Goal: Task Accomplishment & Management: Manage account settings

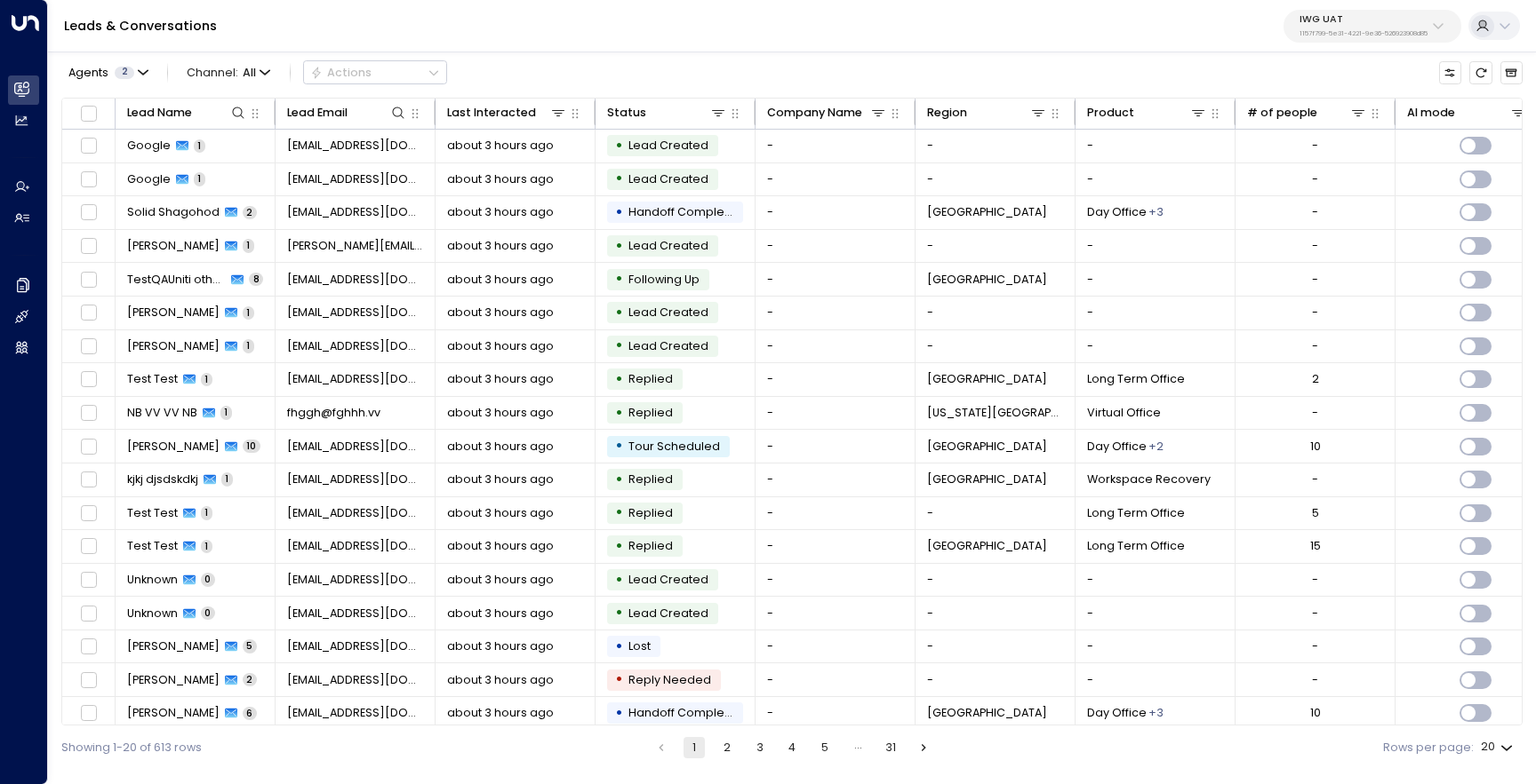
click at [1350, 29] on div "IWG UAT 1157f799-5e31-4221-9e36-526923908d85" at bounding box center [1363, 25] width 128 height 23
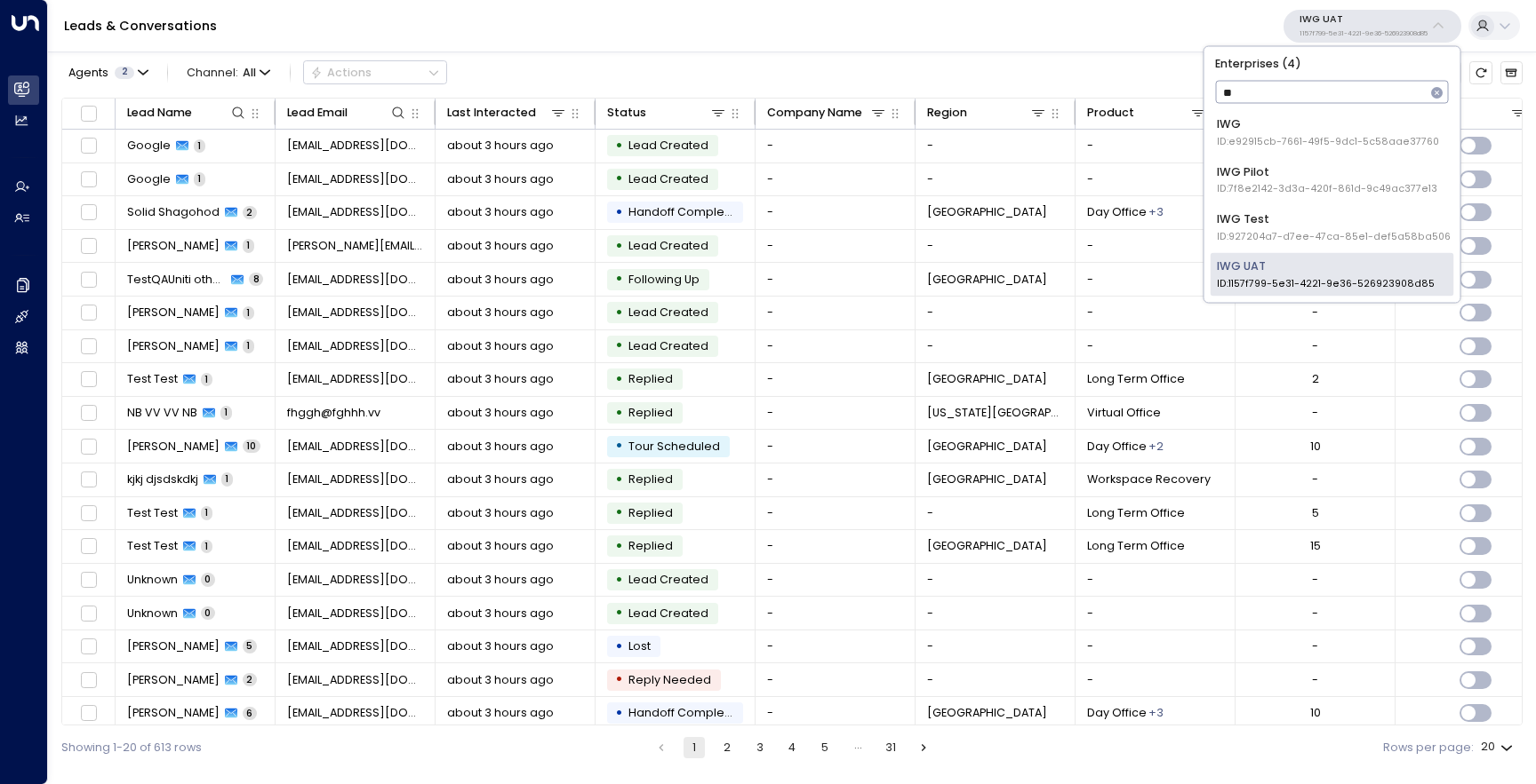
type input "***"
click at [1325, 127] on div "IWG ID: e92915cb-7661-49f5-9dc1-5c58aae37760" at bounding box center [1327, 132] width 222 height 33
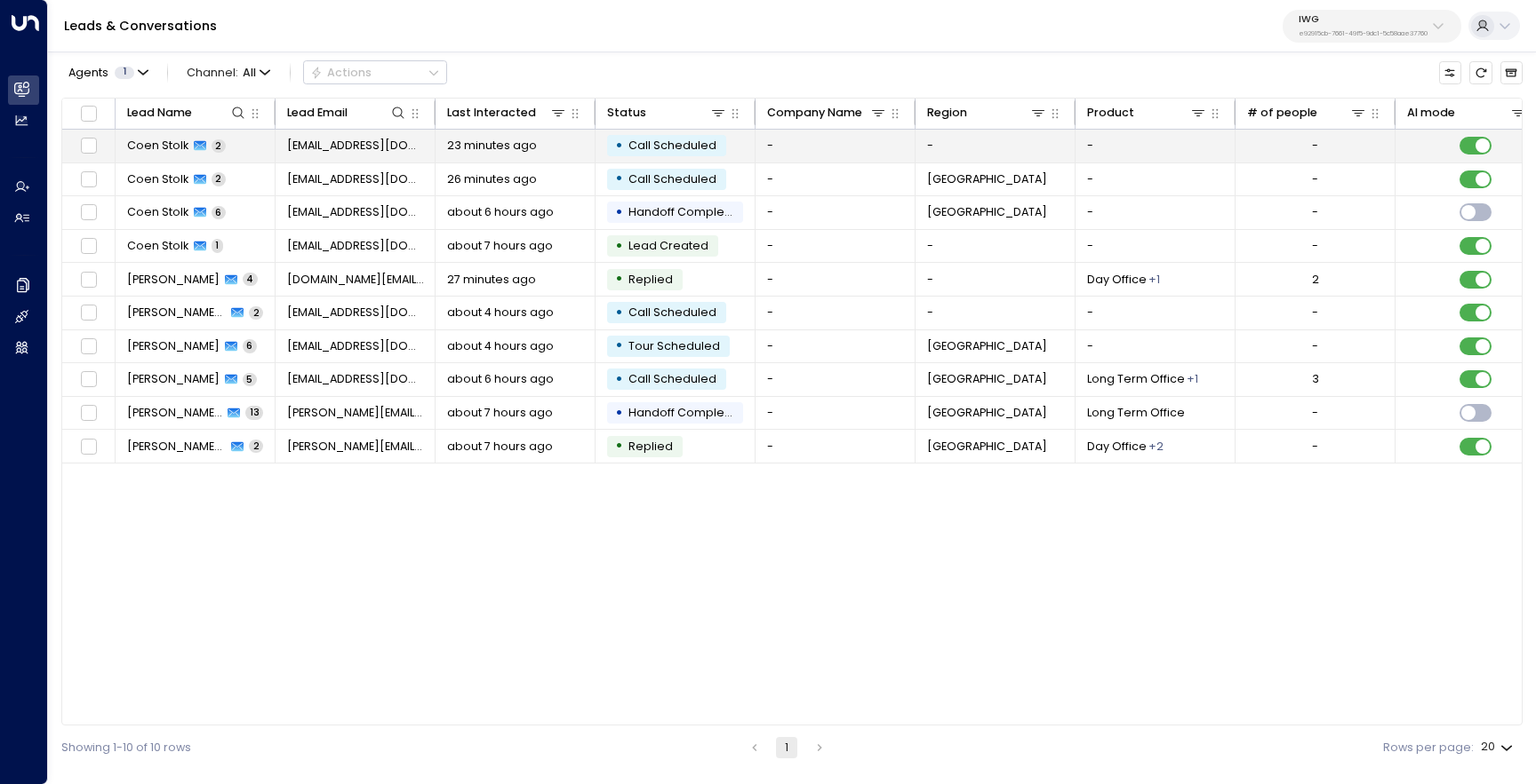
click at [142, 145] on span "Coen Stolk" at bounding box center [158, 146] width 61 height 16
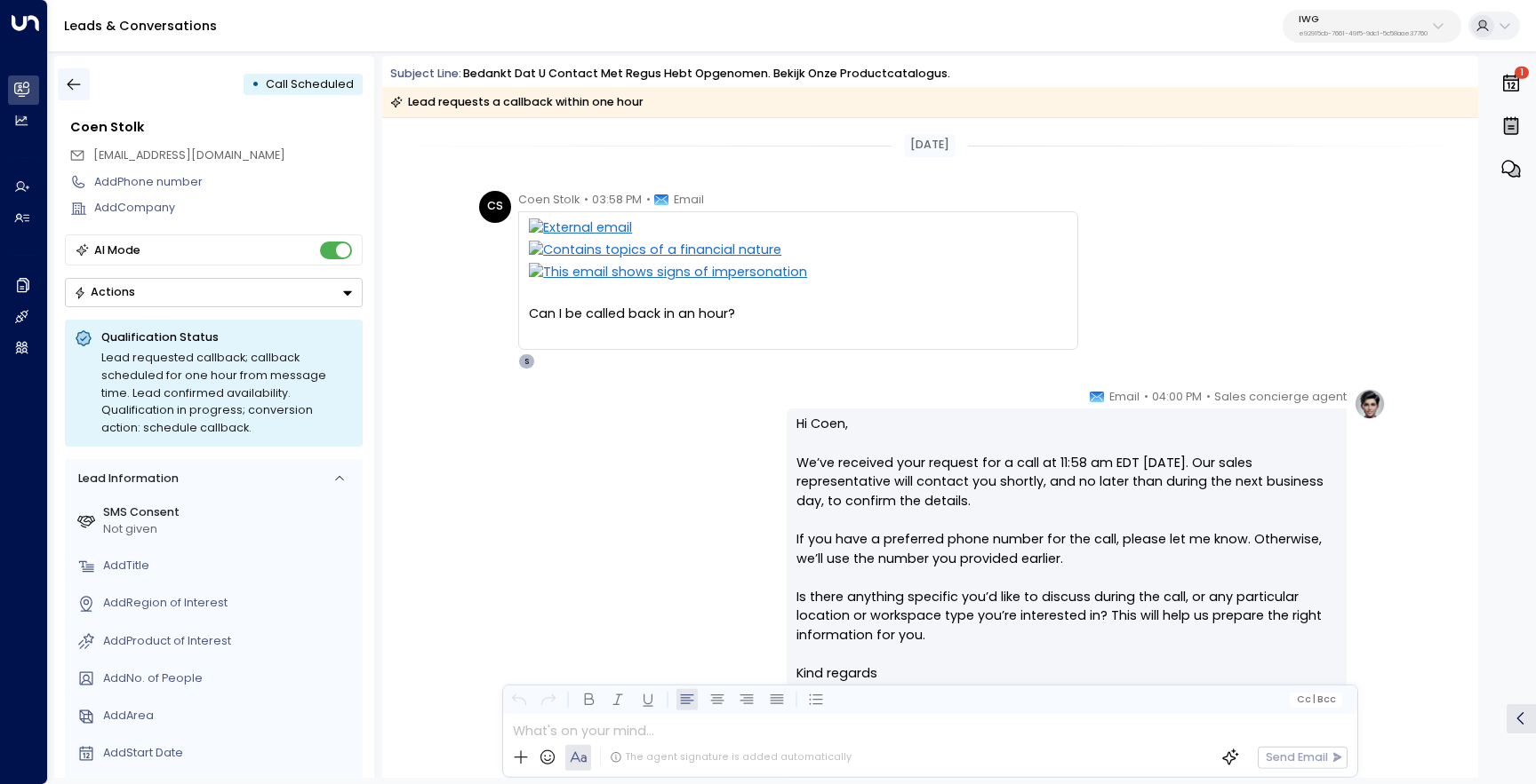
click at [75, 84] on icon "button" at bounding box center [74, 85] width 18 height 18
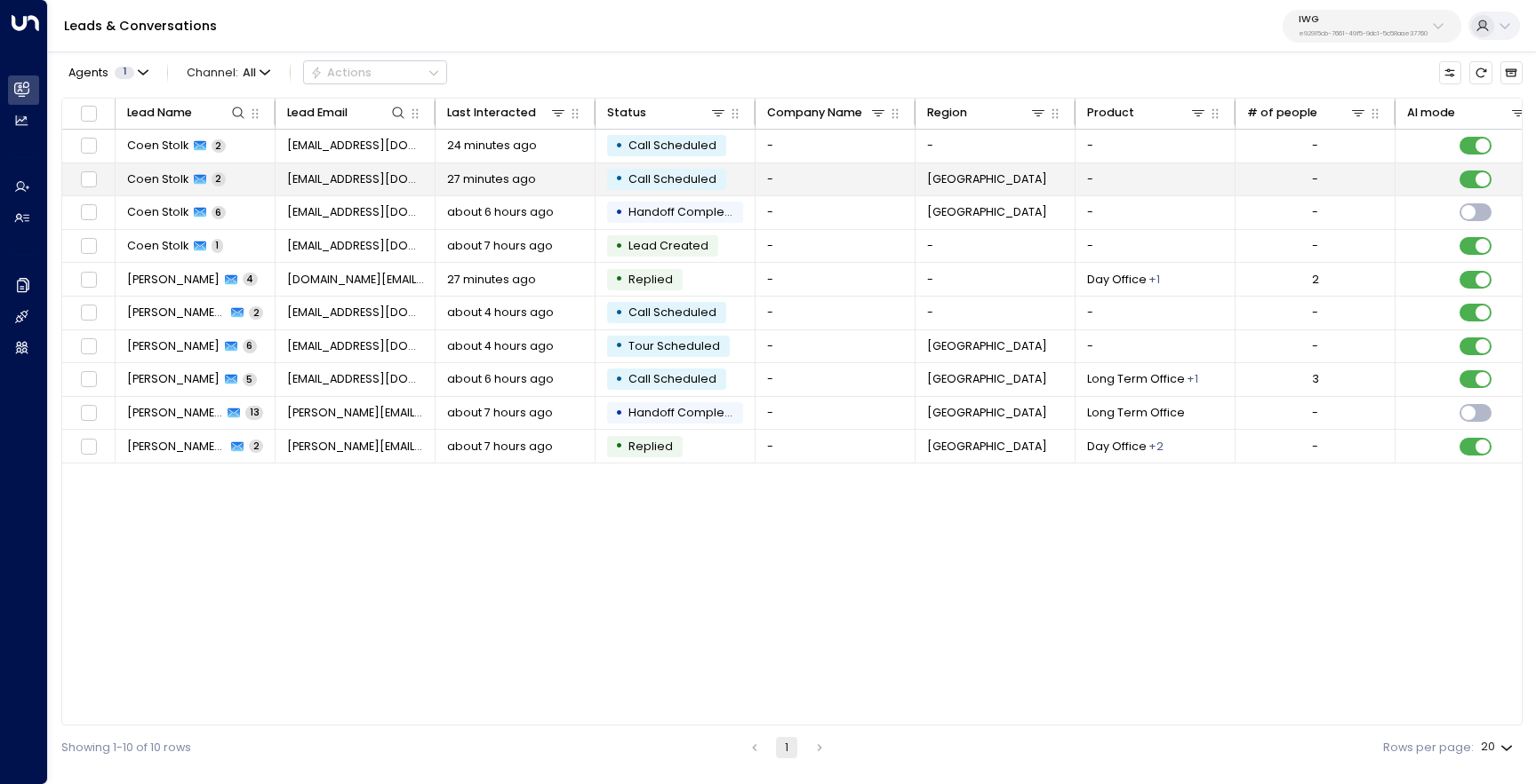
click at [171, 188] on td "Coen Stolk 2" at bounding box center [195, 179] width 160 height 33
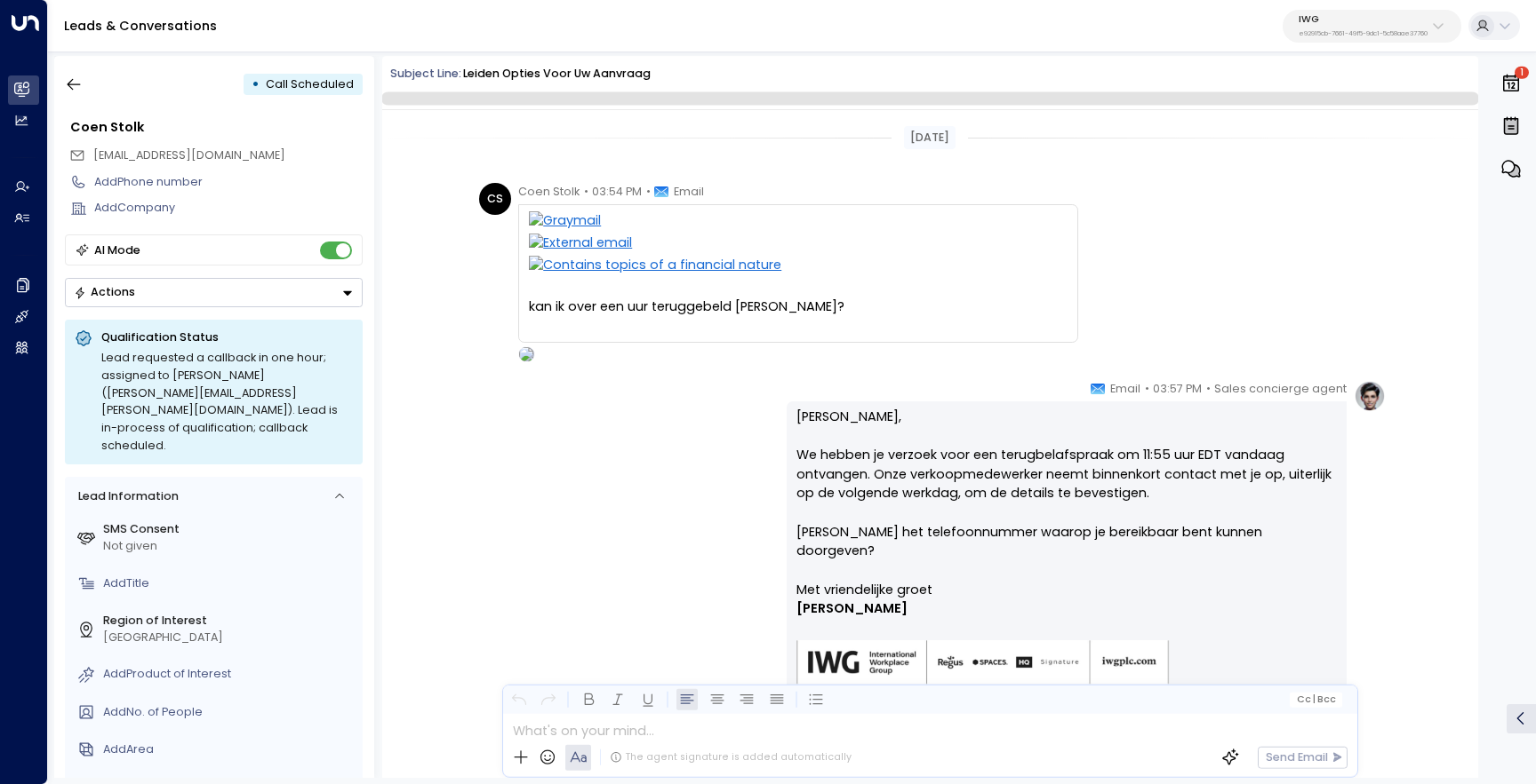
scroll to position [95, 0]
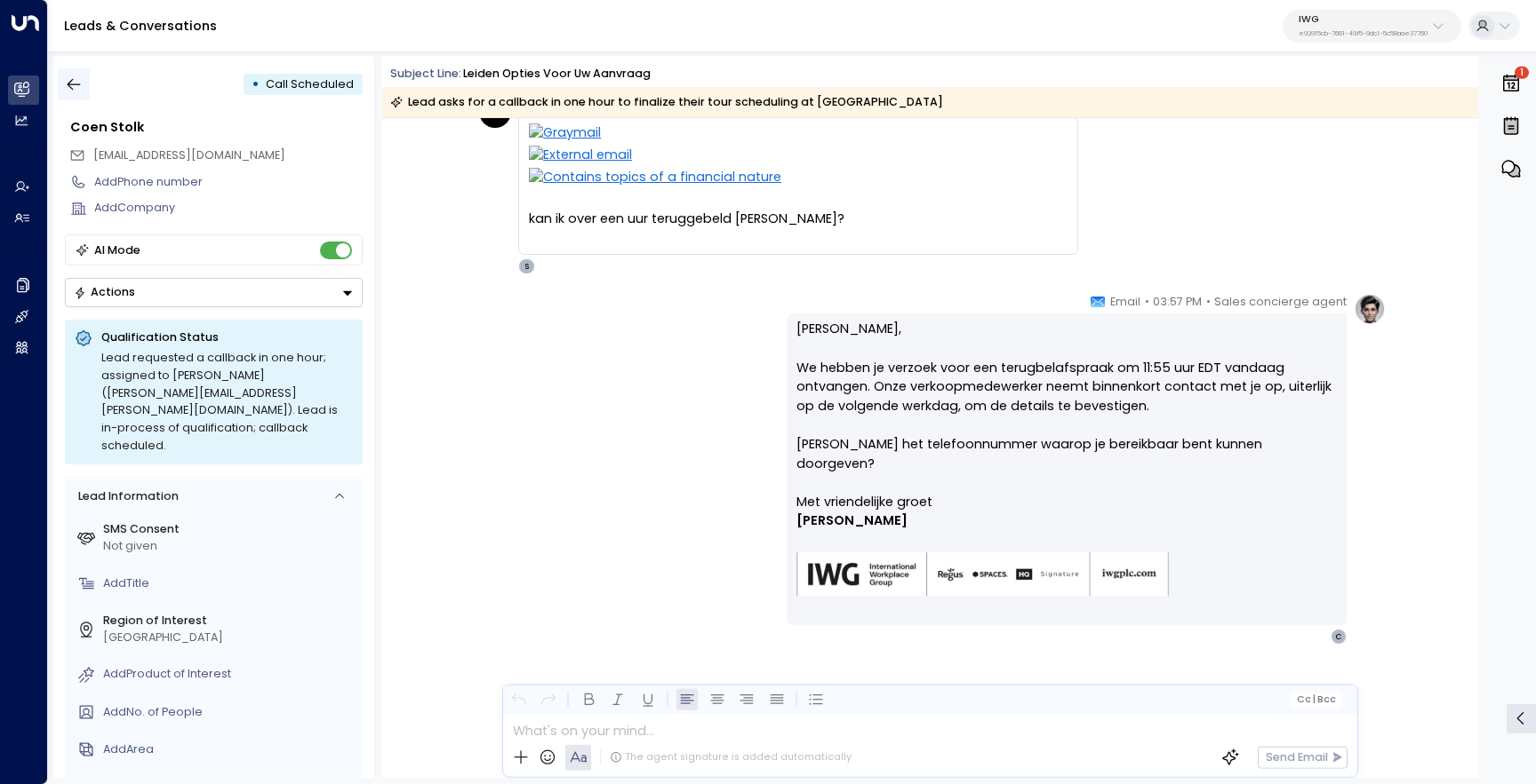
click at [79, 85] on icon "button" at bounding box center [74, 85] width 18 height 18
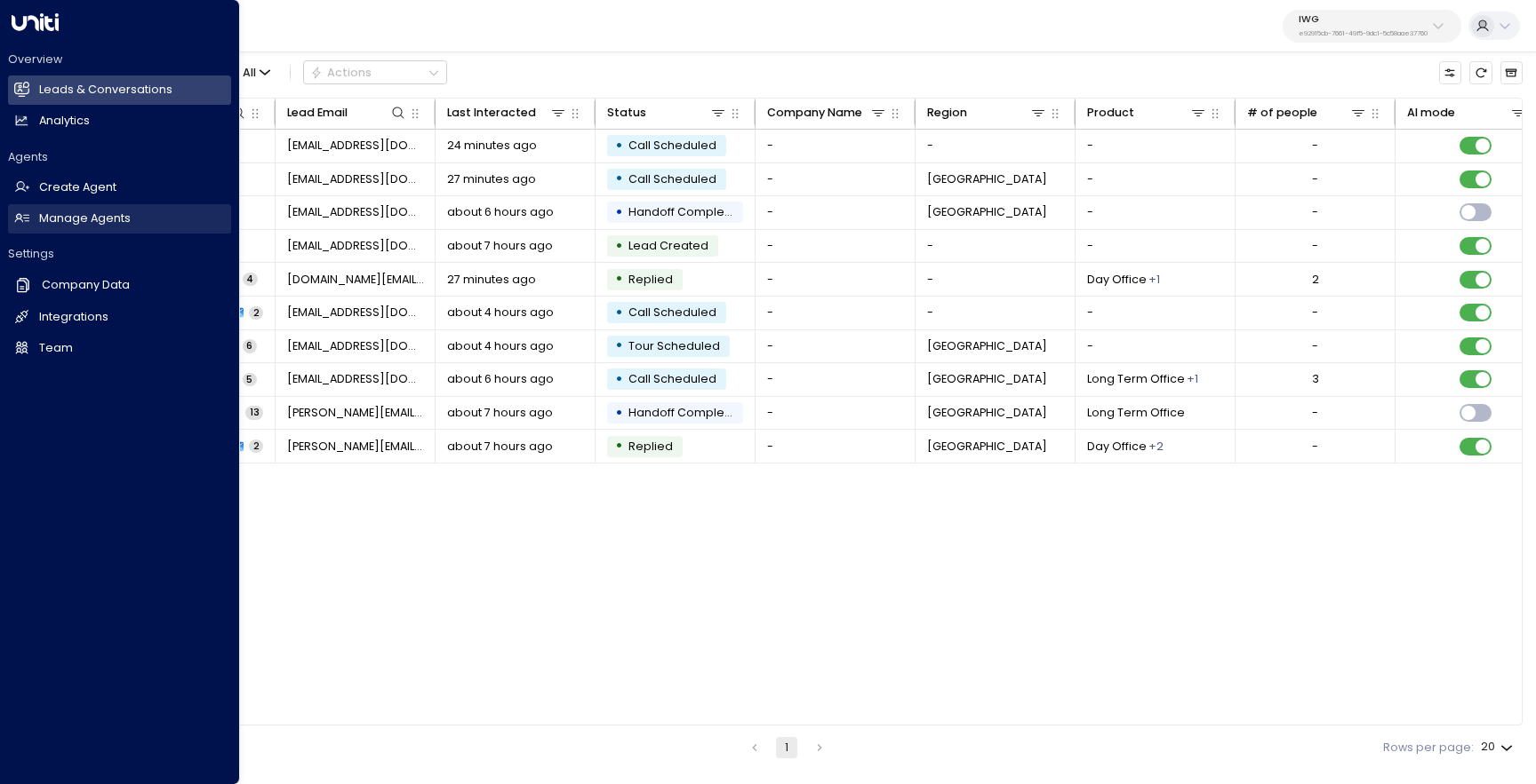
click at [80, 229] on link "Manage Agents Manage Agents" at bounding box center [119, 219] width 223 height 30
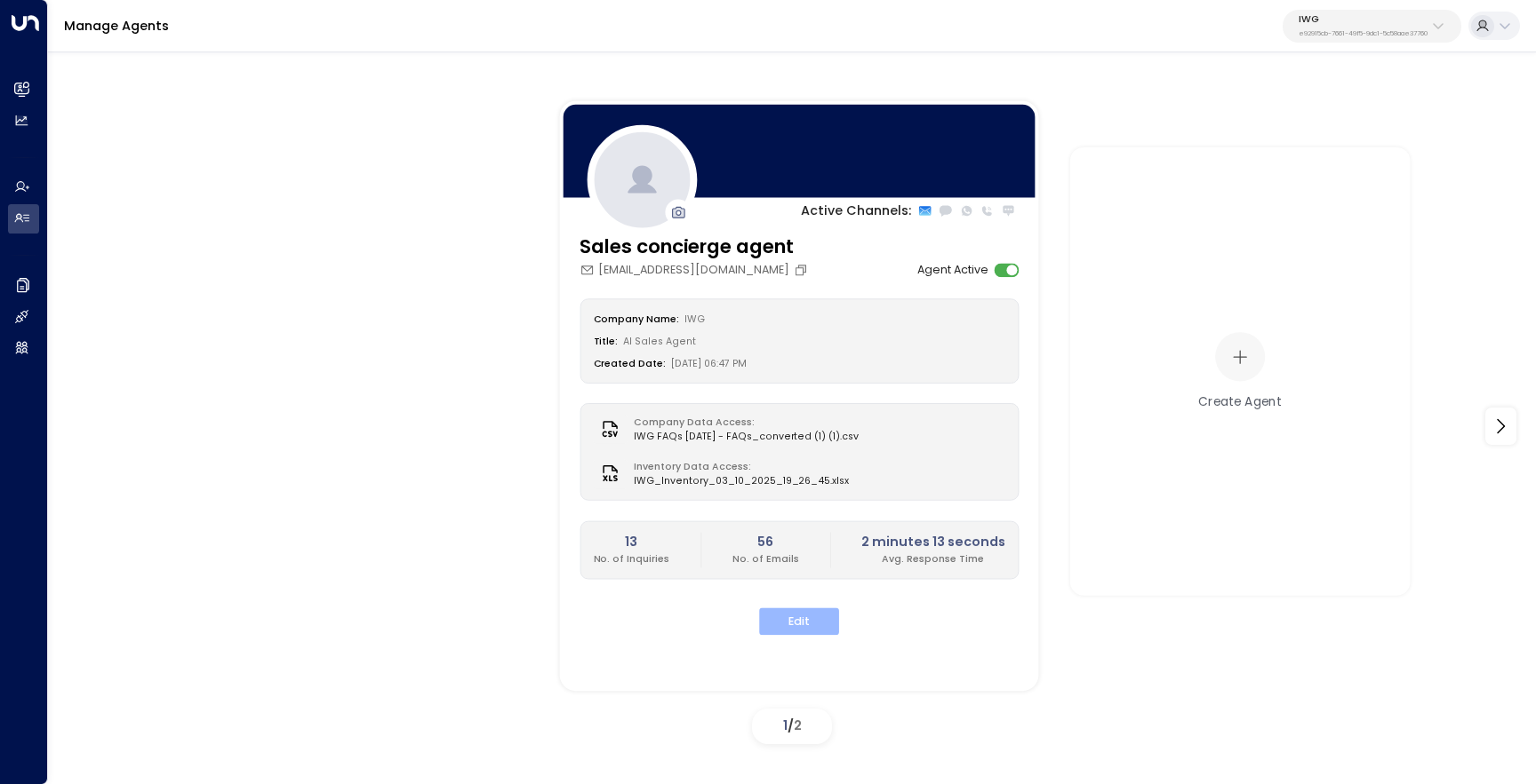
click at [794, 627] on button "Edit" at bounding box center [798, 622] width 80 height 28
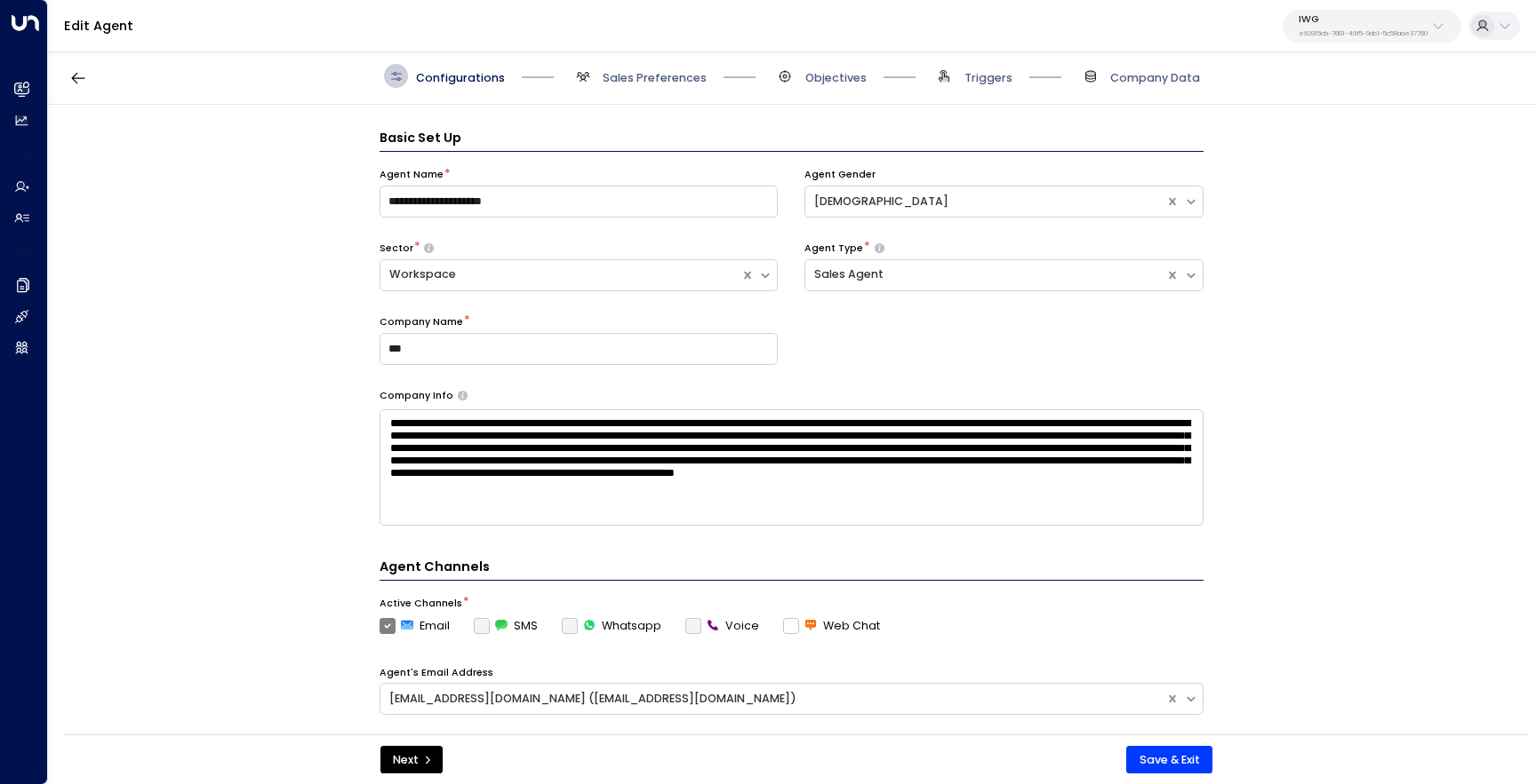
scroll to position [24, 0]
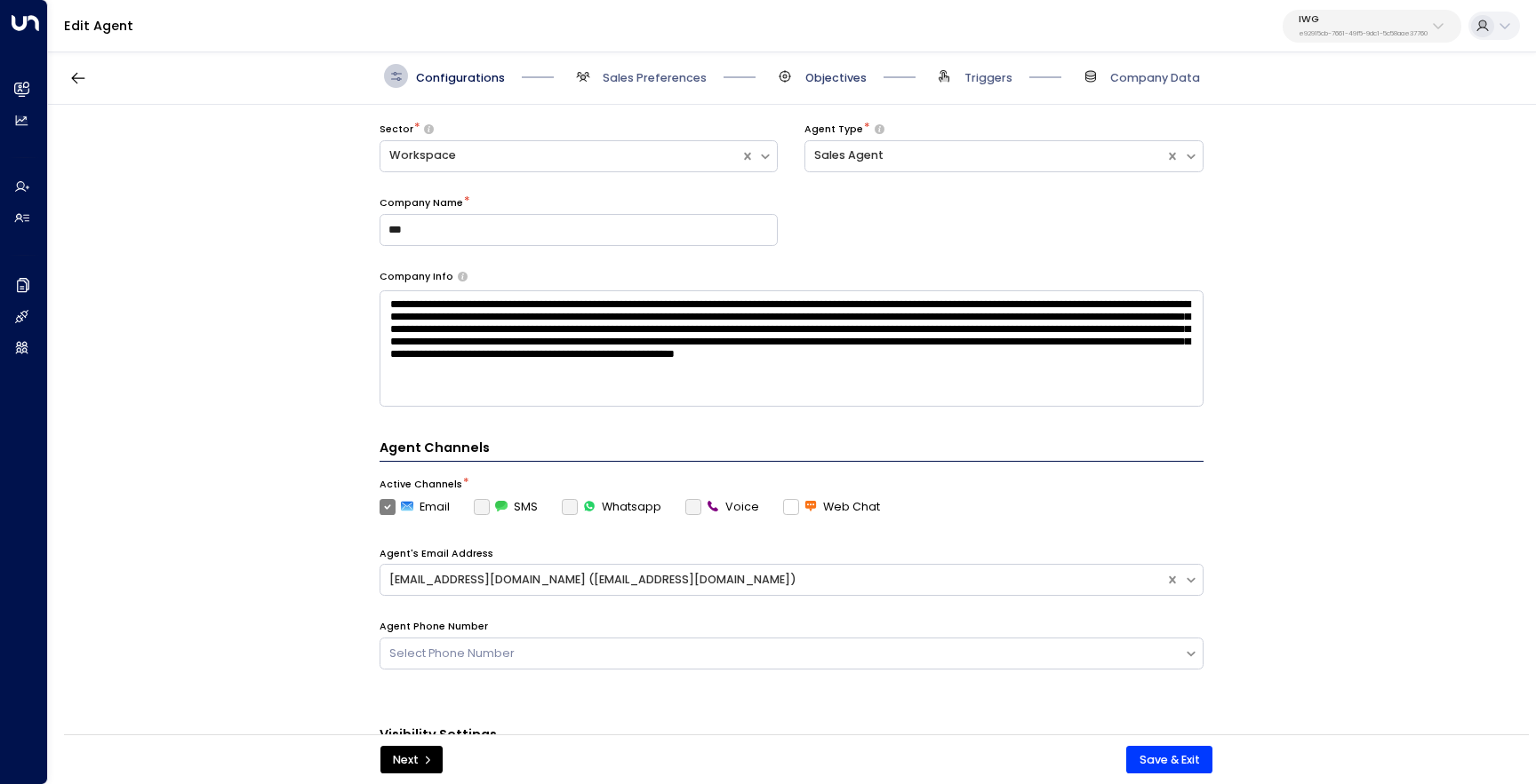
click at [815, 71] on span "Objectives" at bounding box center [836, 78] width 61 height 16
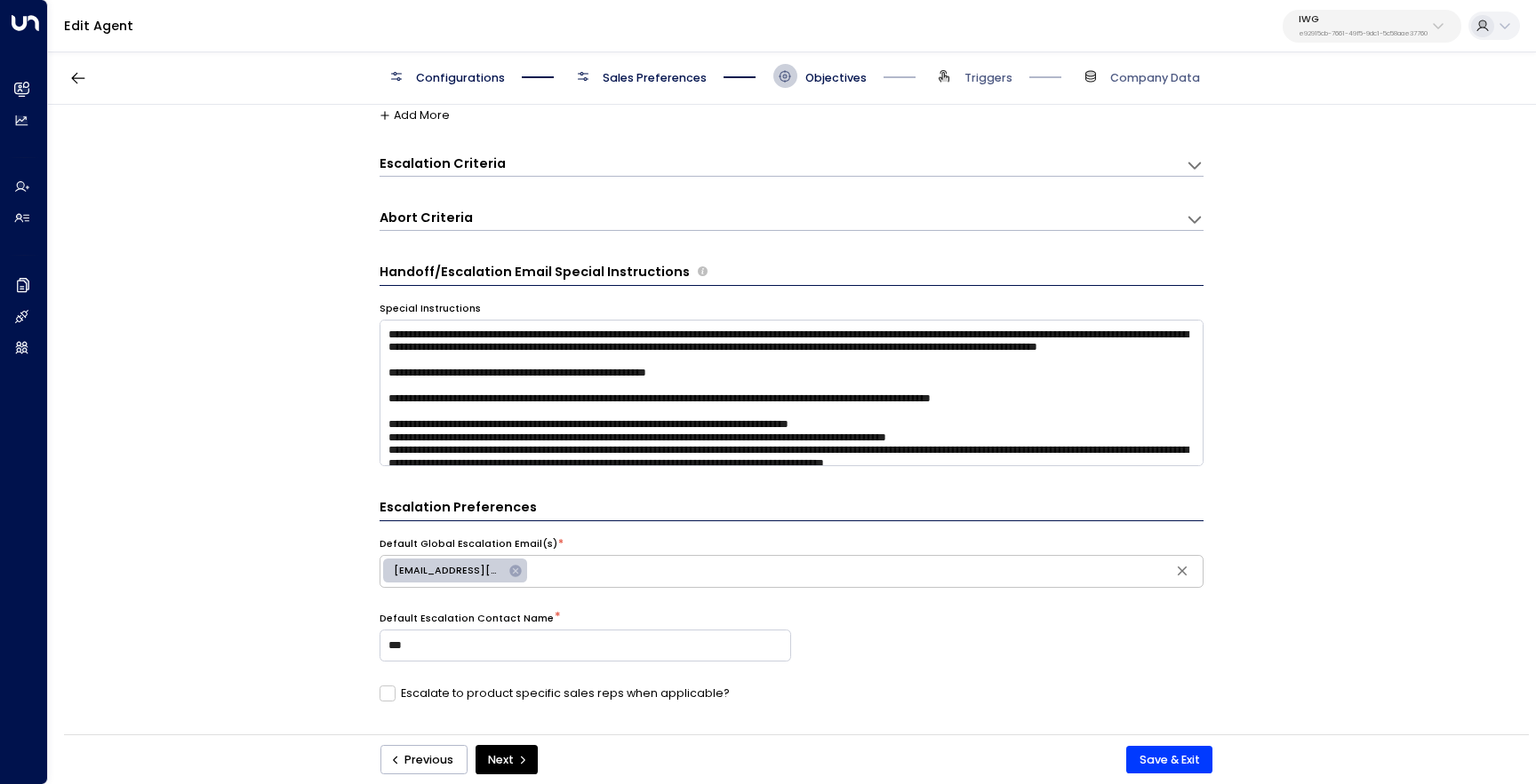
scroll to position [142, 0]
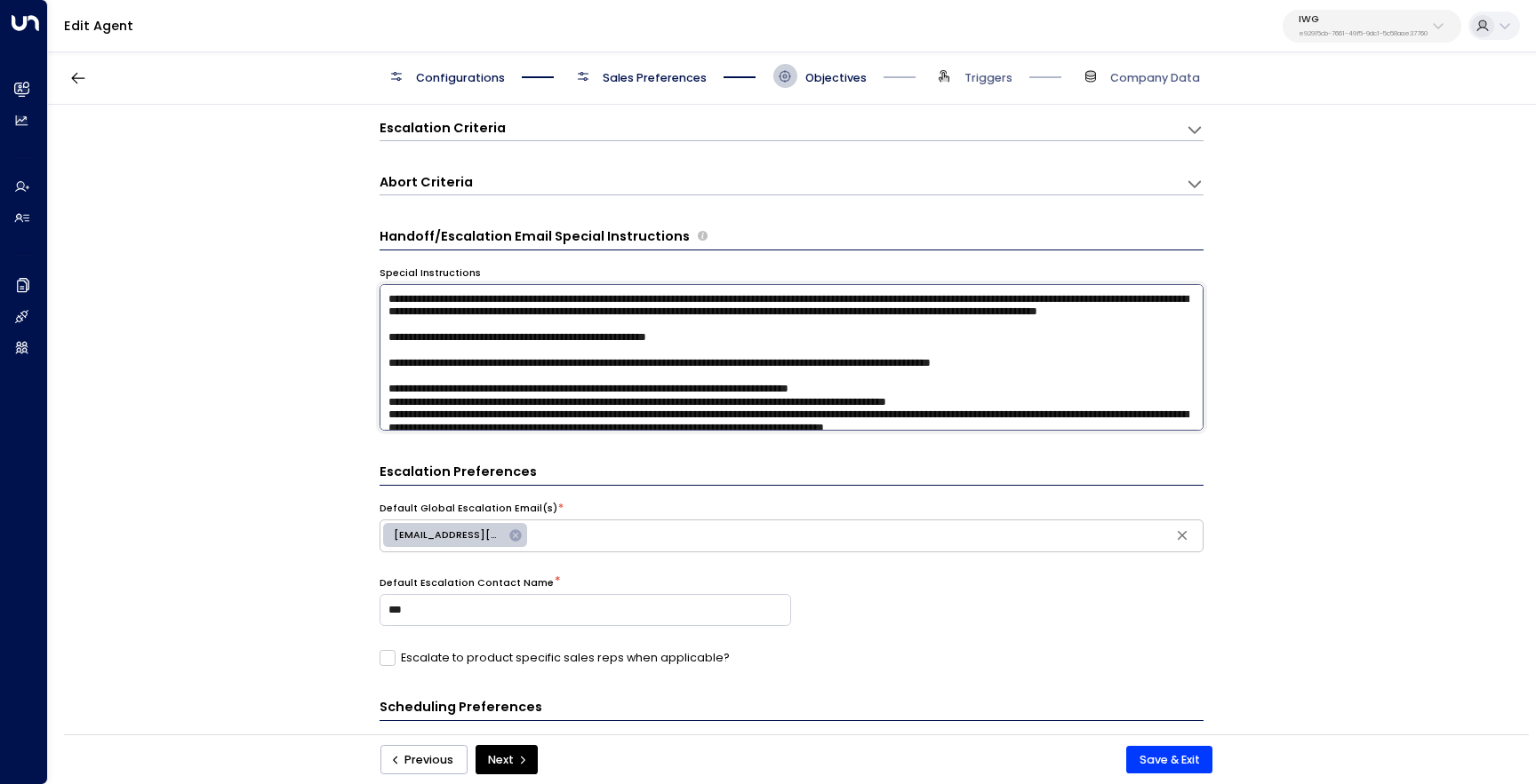
click at [758, 343] on textarea at bounding box center [791, 357] width 824 height 147
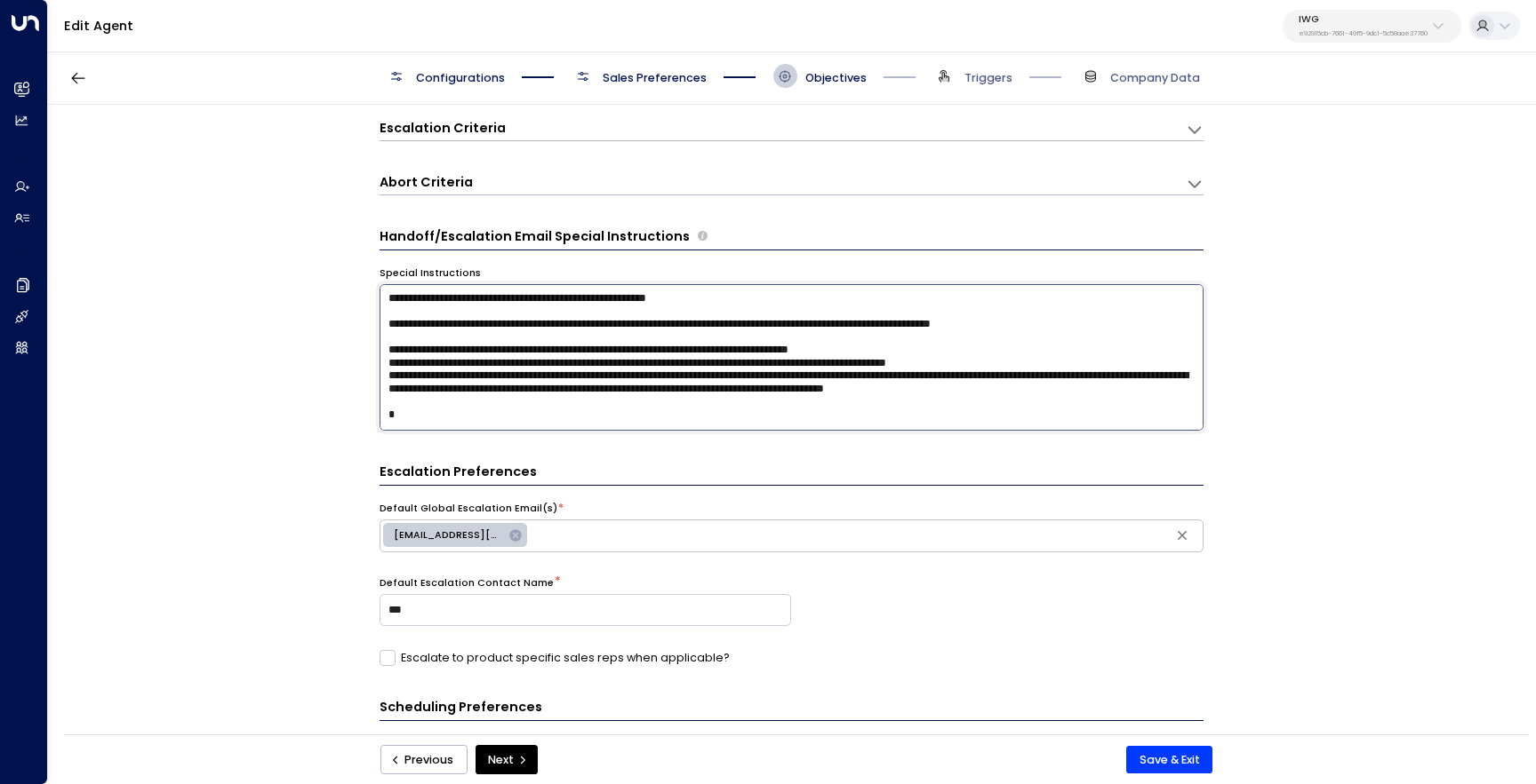
scroll to position [0, 0]
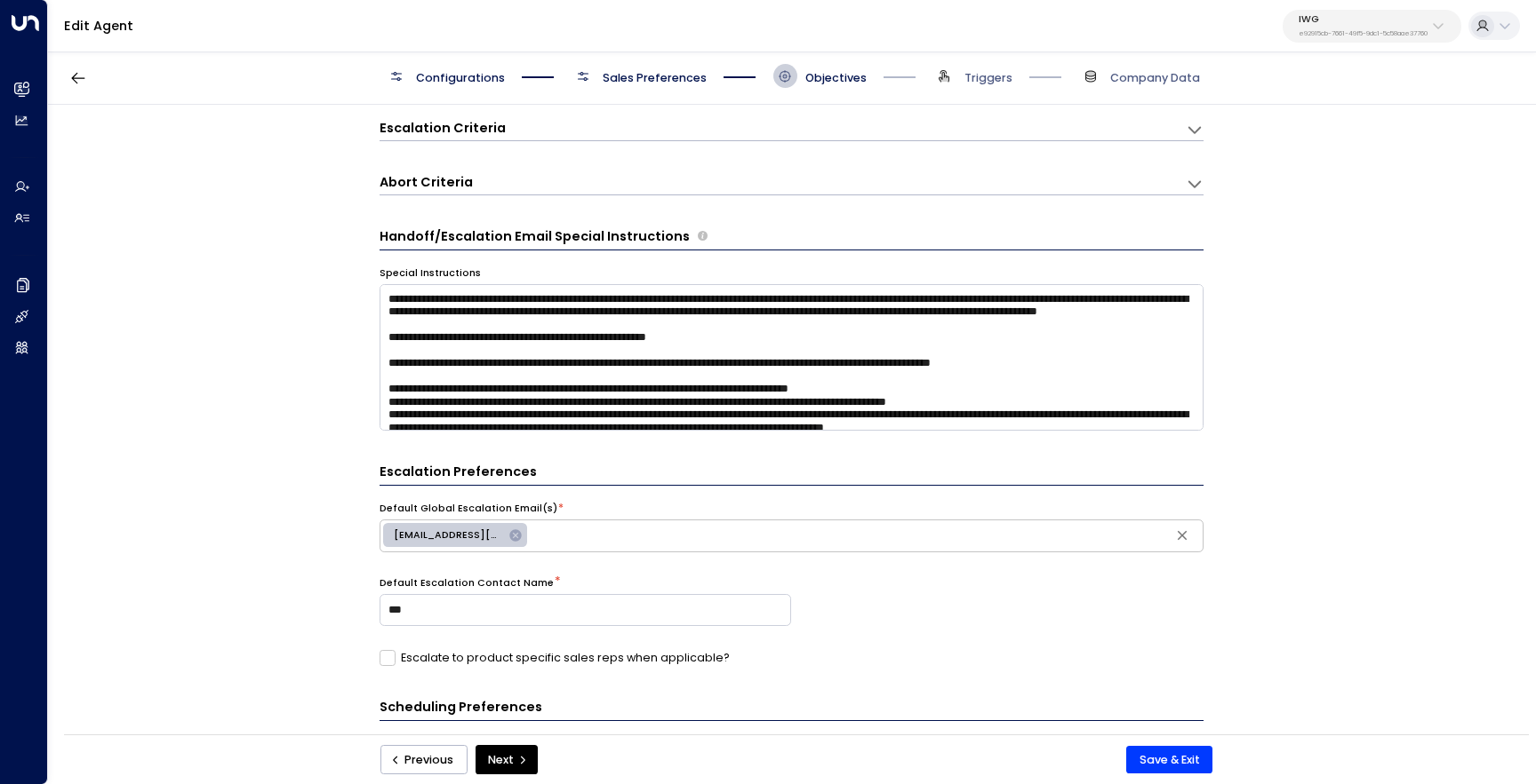
click at [640, 89] on div "Configurations Sales Preferences Objectives Triggers Company Data" at bounding box center [792, 77] width 1488 height 57
click at [607, 76] on span "Sales Preferences" at bounding box center [654, 78] width 104 height 16
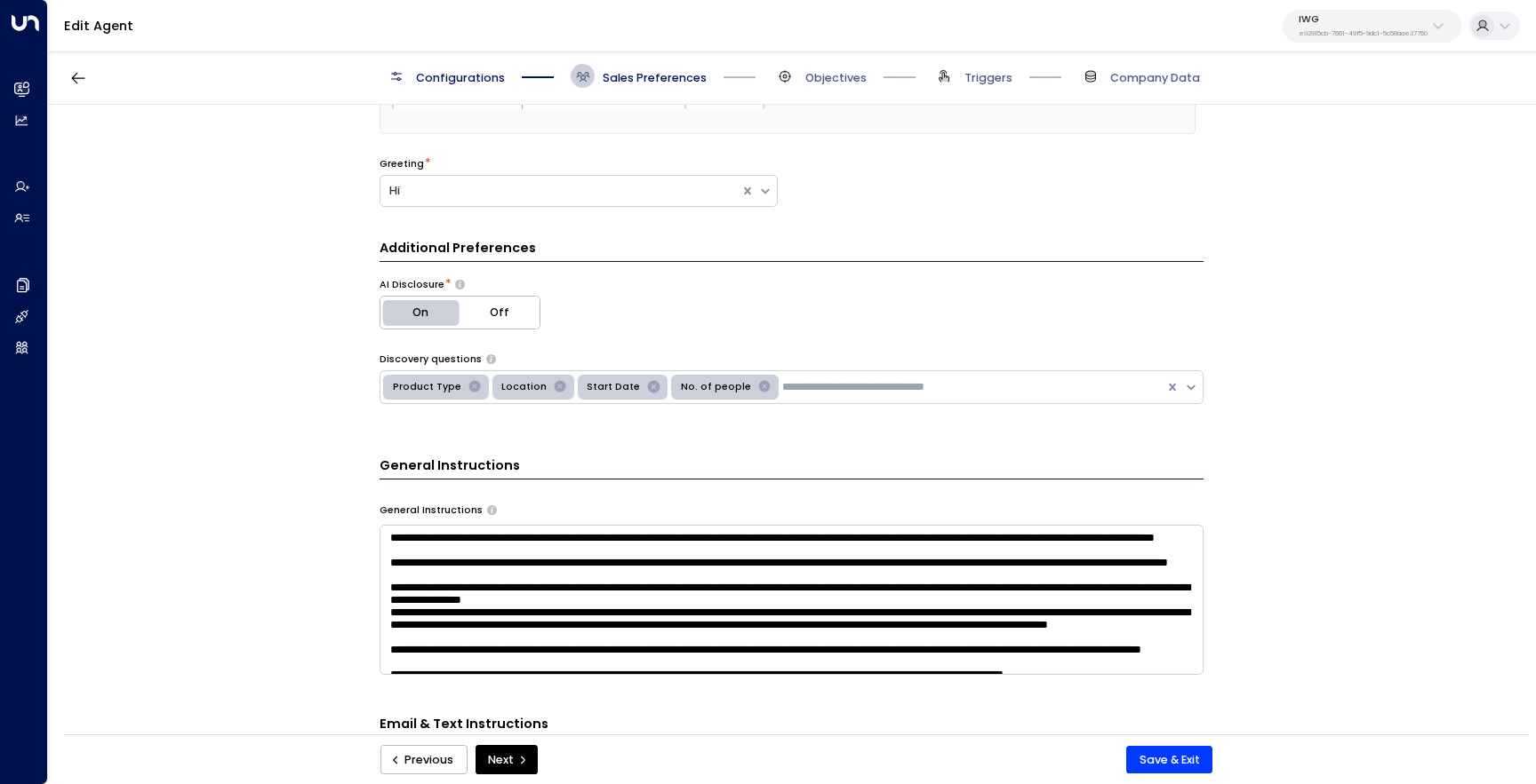
scroll to position [555, 0]
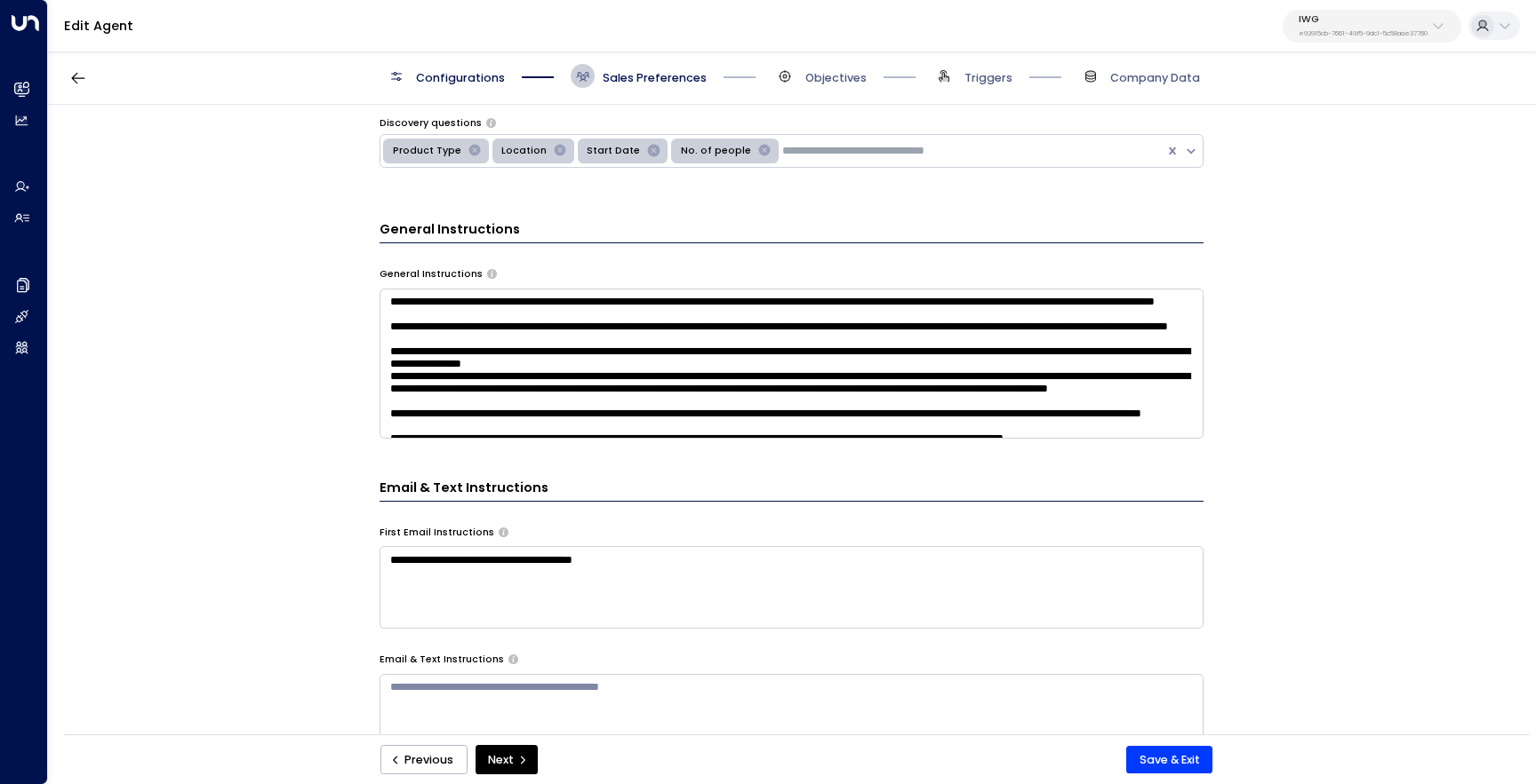
click at [444, 419] on textarea at bounding box center [791, 364] width 824 height 150
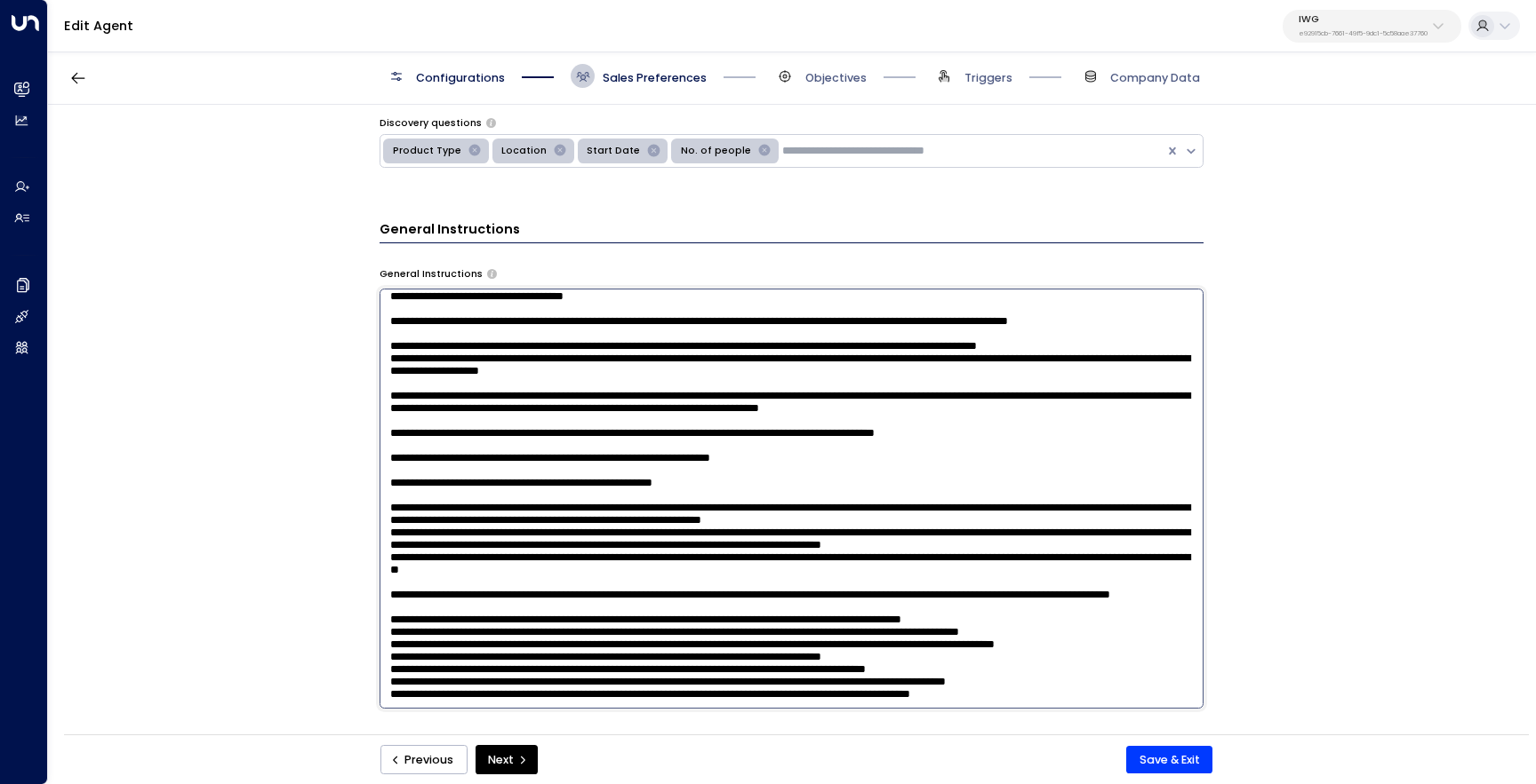
scroll to position [900, 0]
click at [602, 441] on textarea at bounding box center [791, 499] width 824 height 420
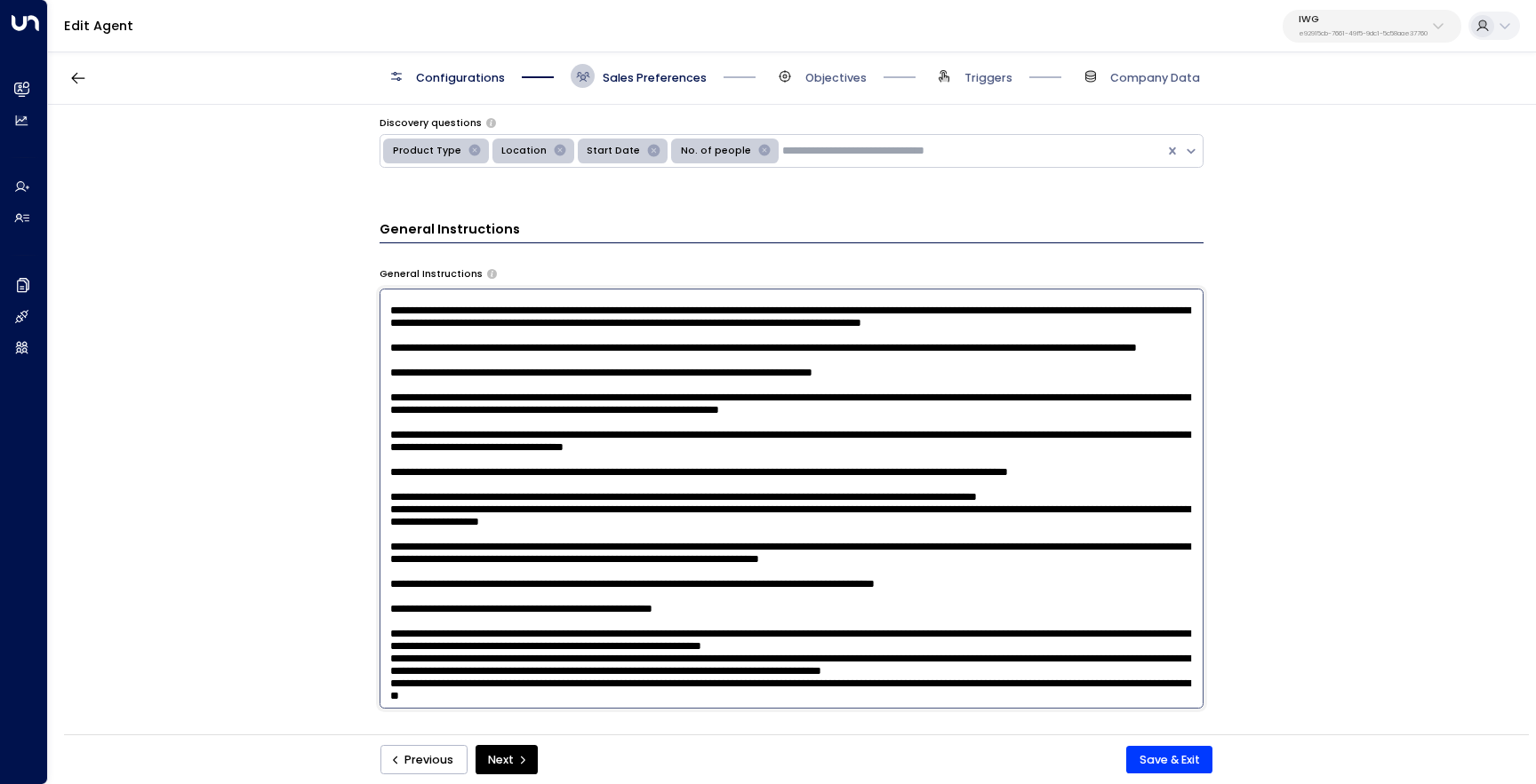
scroll to position [0, 0]
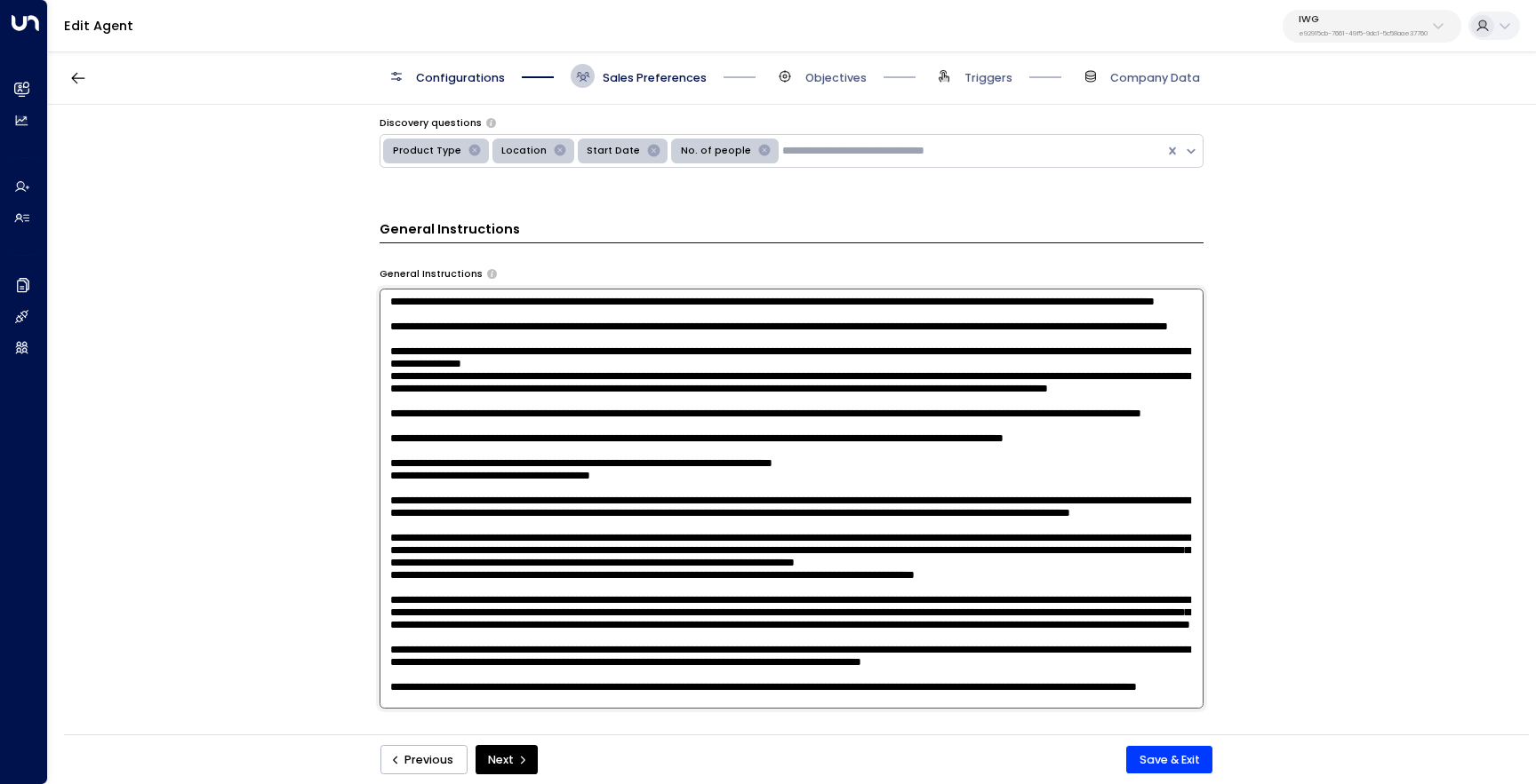
click at [601, 377] on textarea at bounding box center [791, 499] width 824 height 420
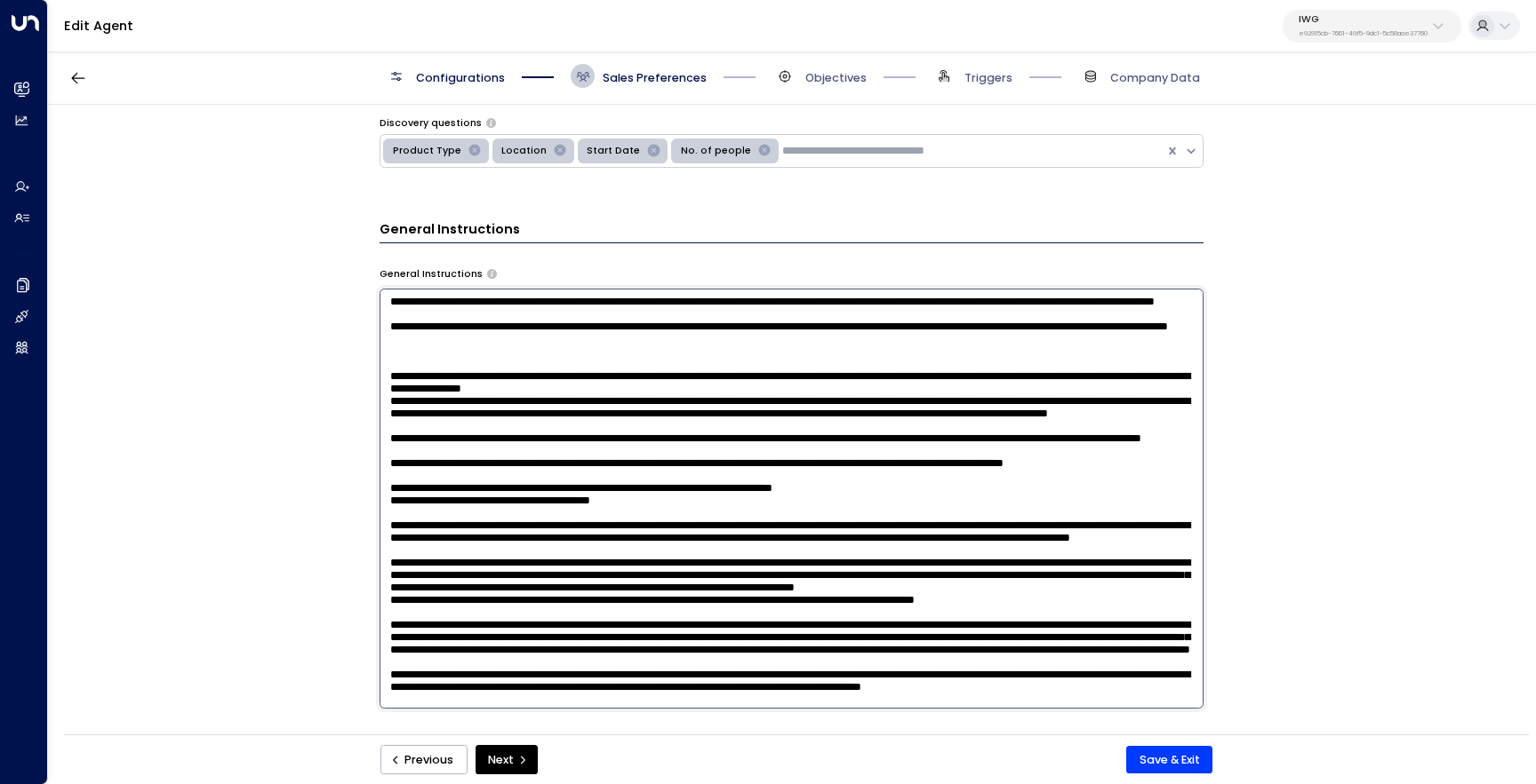
paste textarea "**********"
click at [644, 416] on textarea at bounding box center [791, 499] width 824 height 420
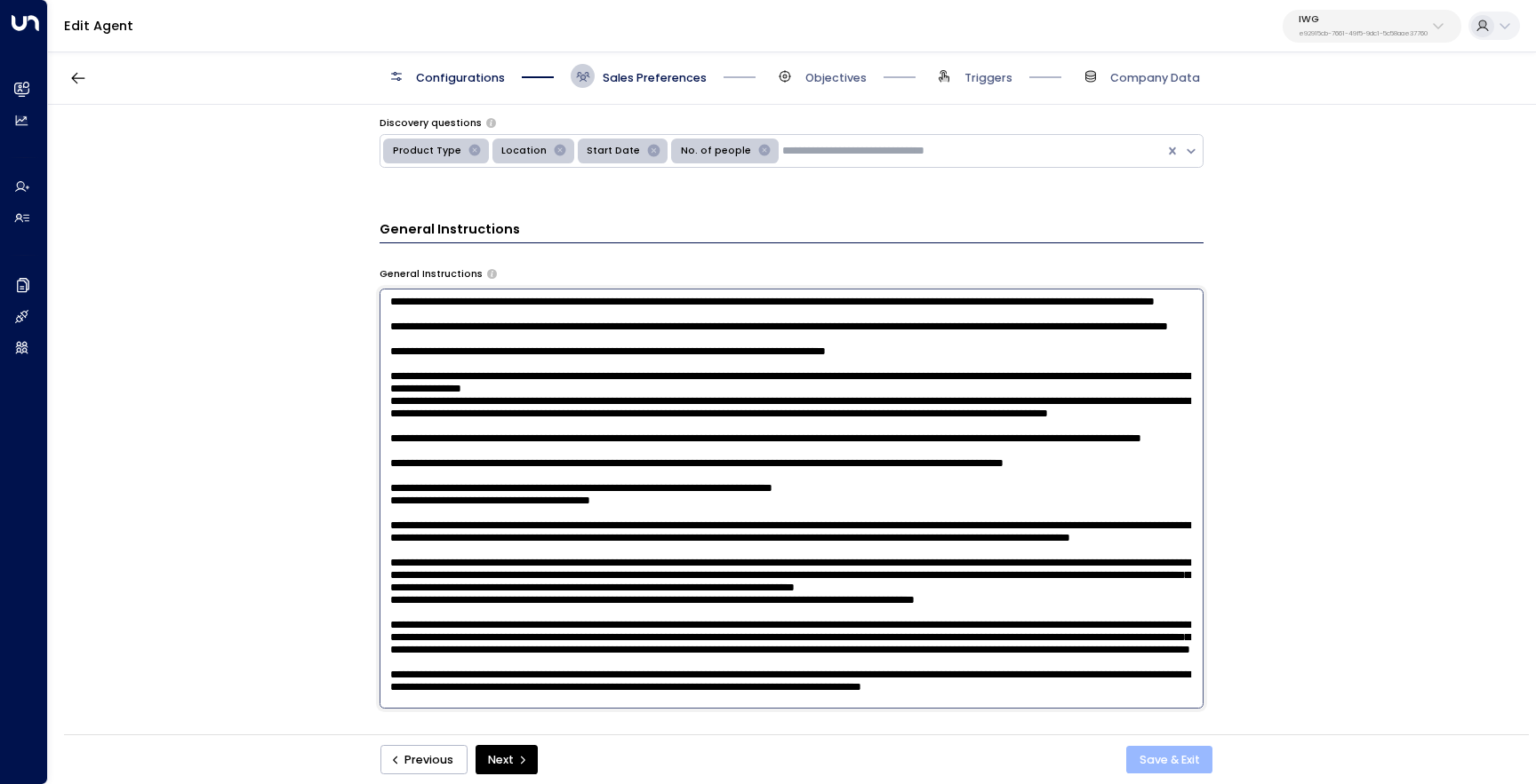
type textarea "**********"
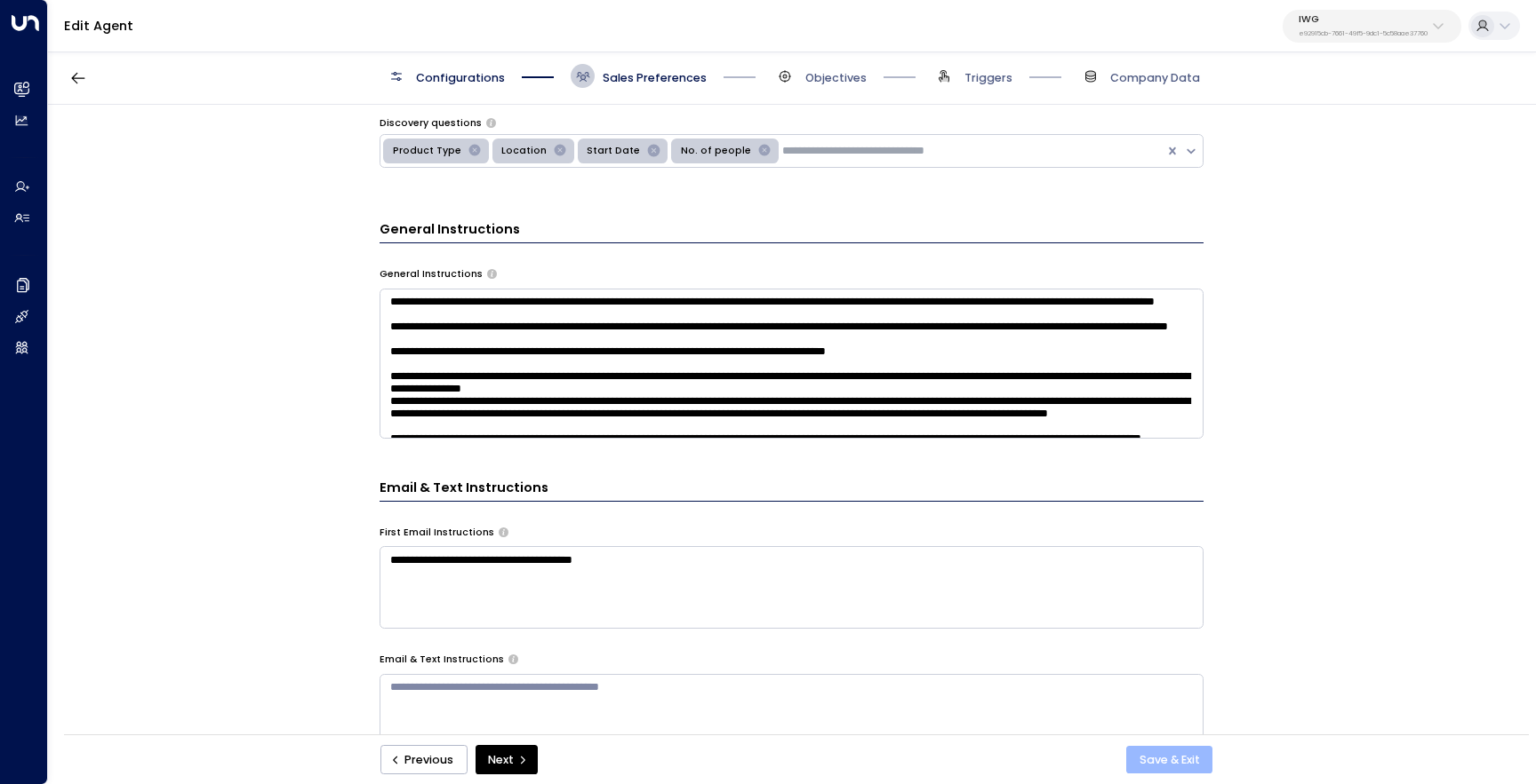
click at [1168, 753] on button "Save & Exit" at bounding box center [1168, 760] width 86 height 29
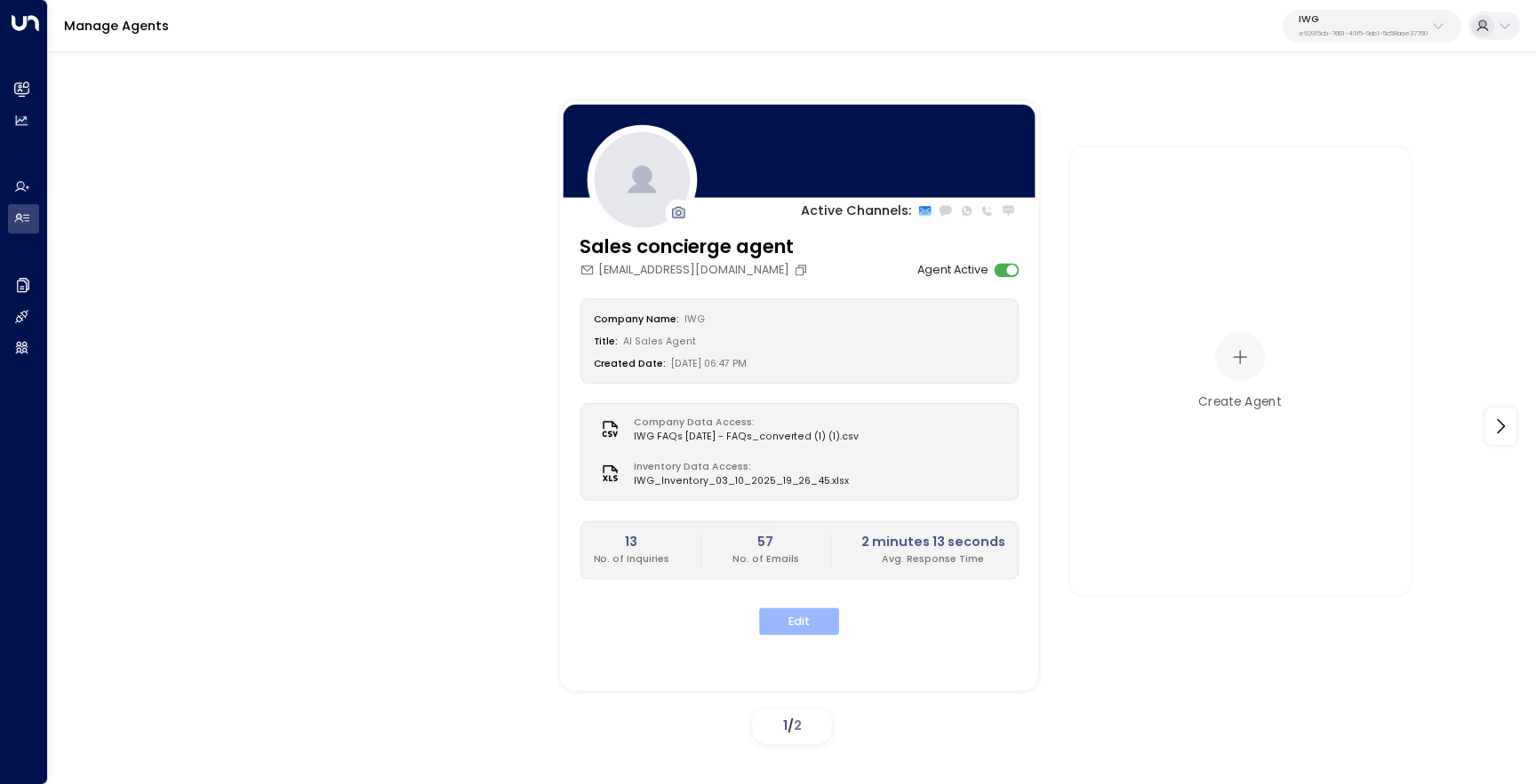
click at [794, 631] on button "Edit" at bounding box center [798, 622] width 80 height 28
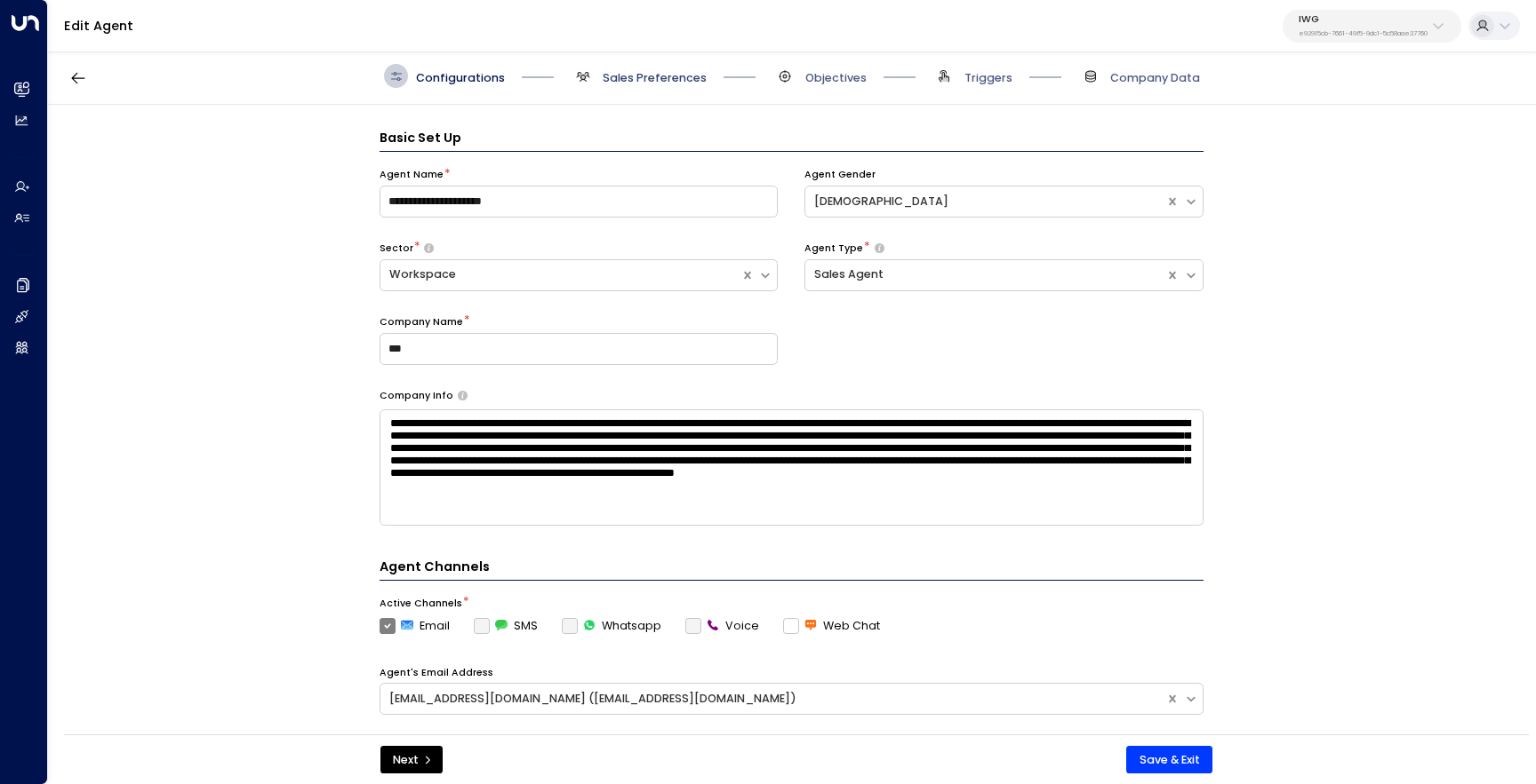
click at [650, 78] on span "Sales Preferences" at bounding box center [654, 78] width 104 height 16
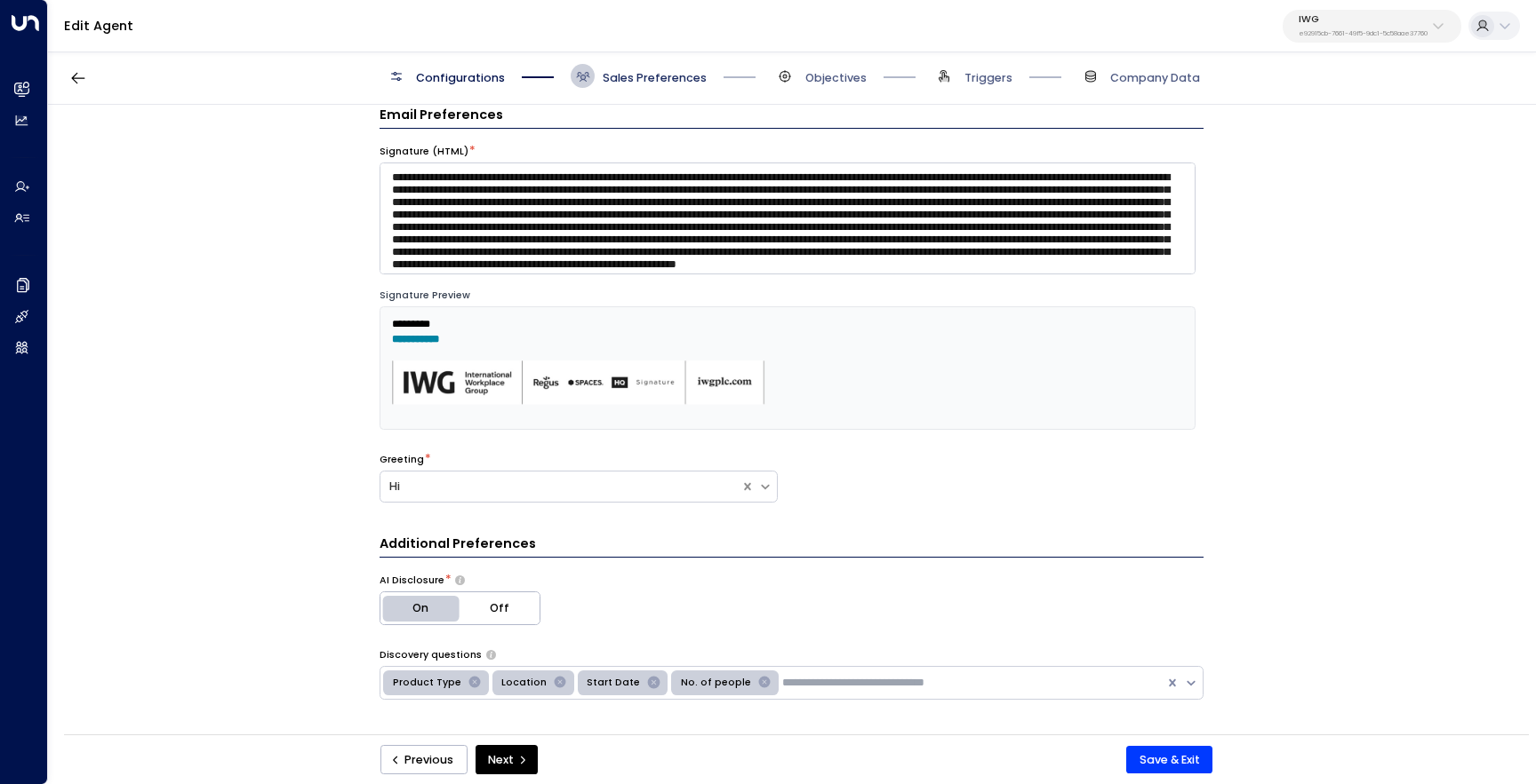
scroll to position [24, 0]
click at [831, 61] on div "Configurations Sales Preferences Objectives Triggers Company Data" at bounding box center [792, 77] width 1488 height 57
click at [825, 73] on span "Objectives" at bounding box center [836, 78] width 61 height 16
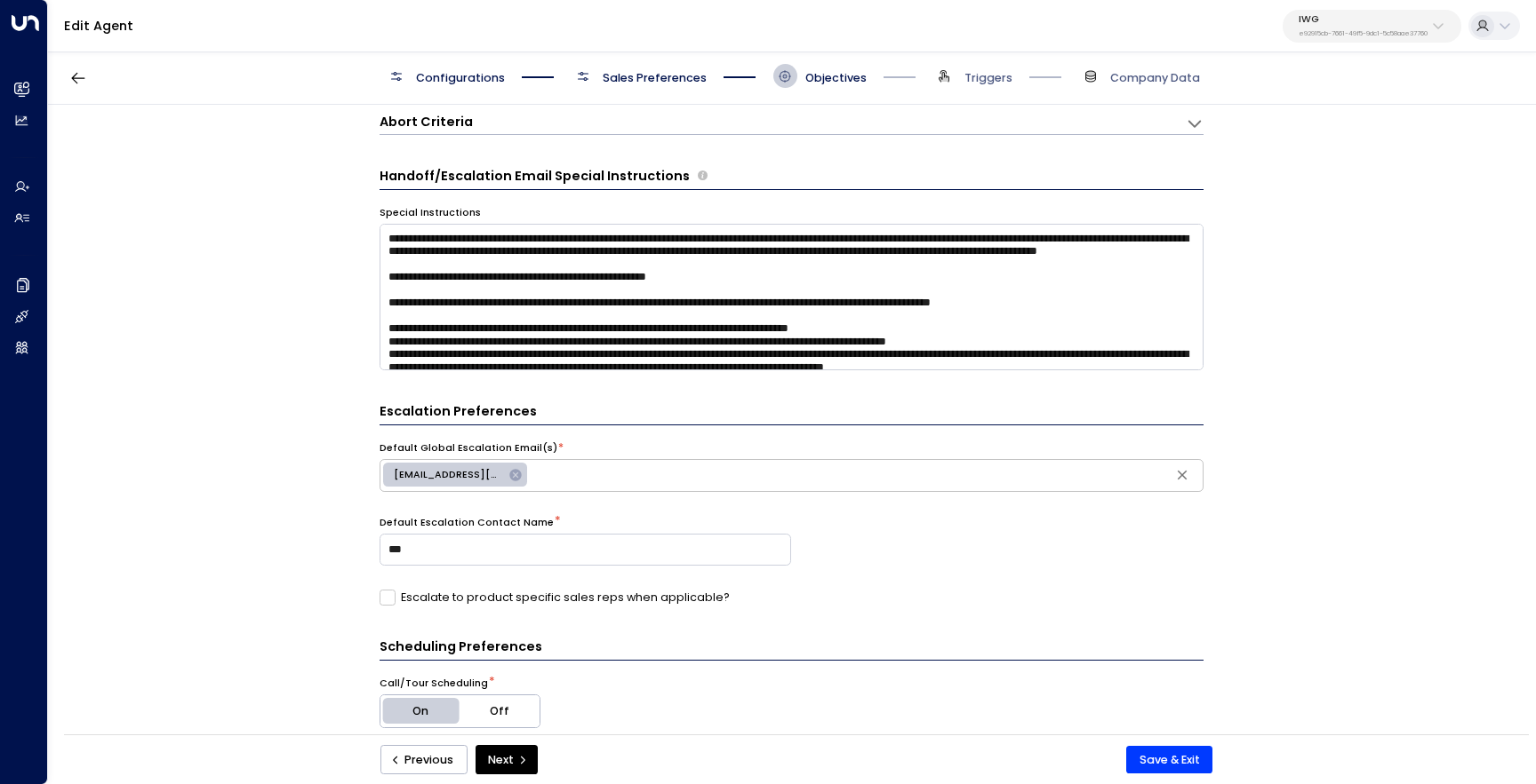
scroll to position [0, 0]
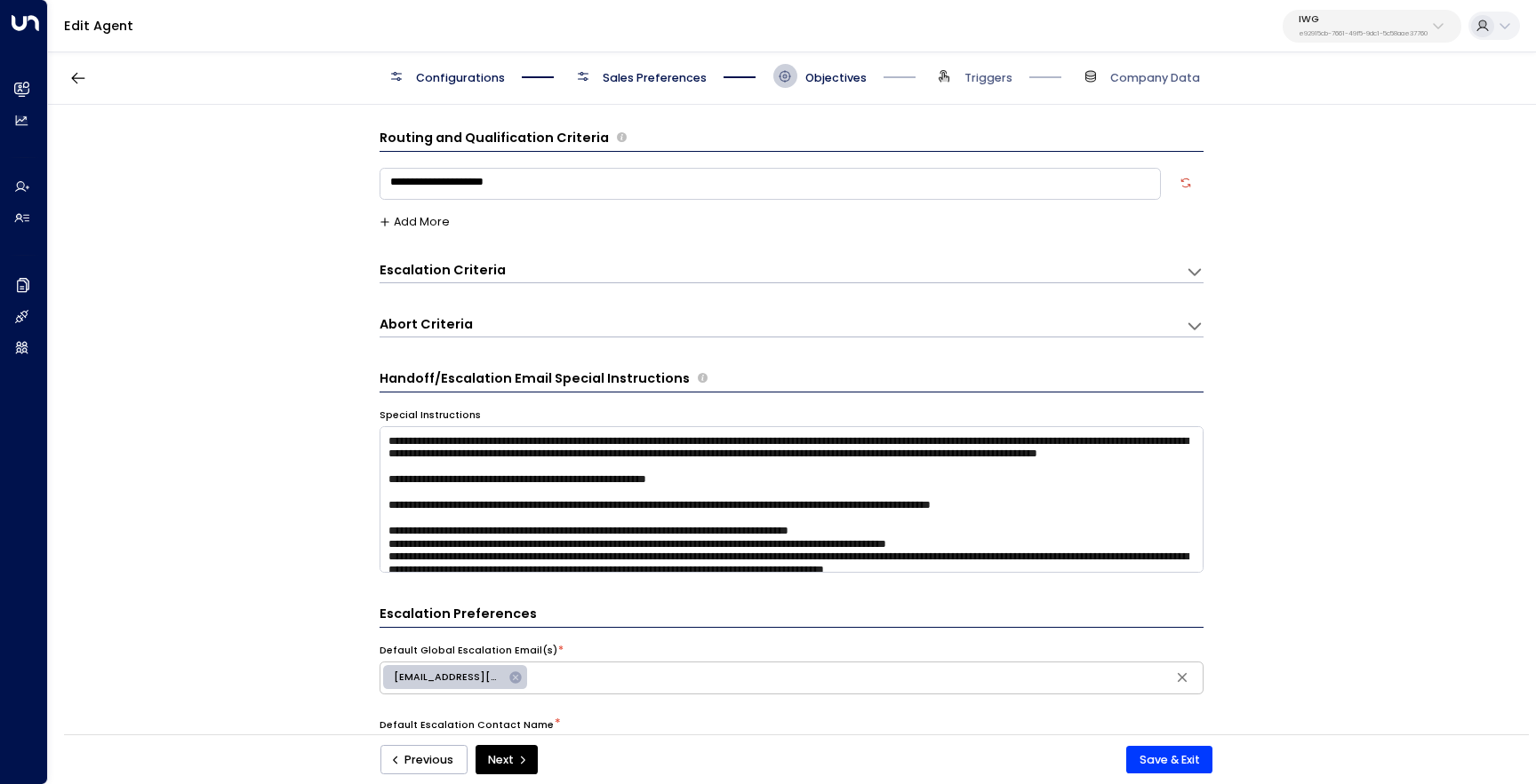
click at [650, 65] on span "Sales Preferences" at bounding box center [638, 76] width 136 height 24
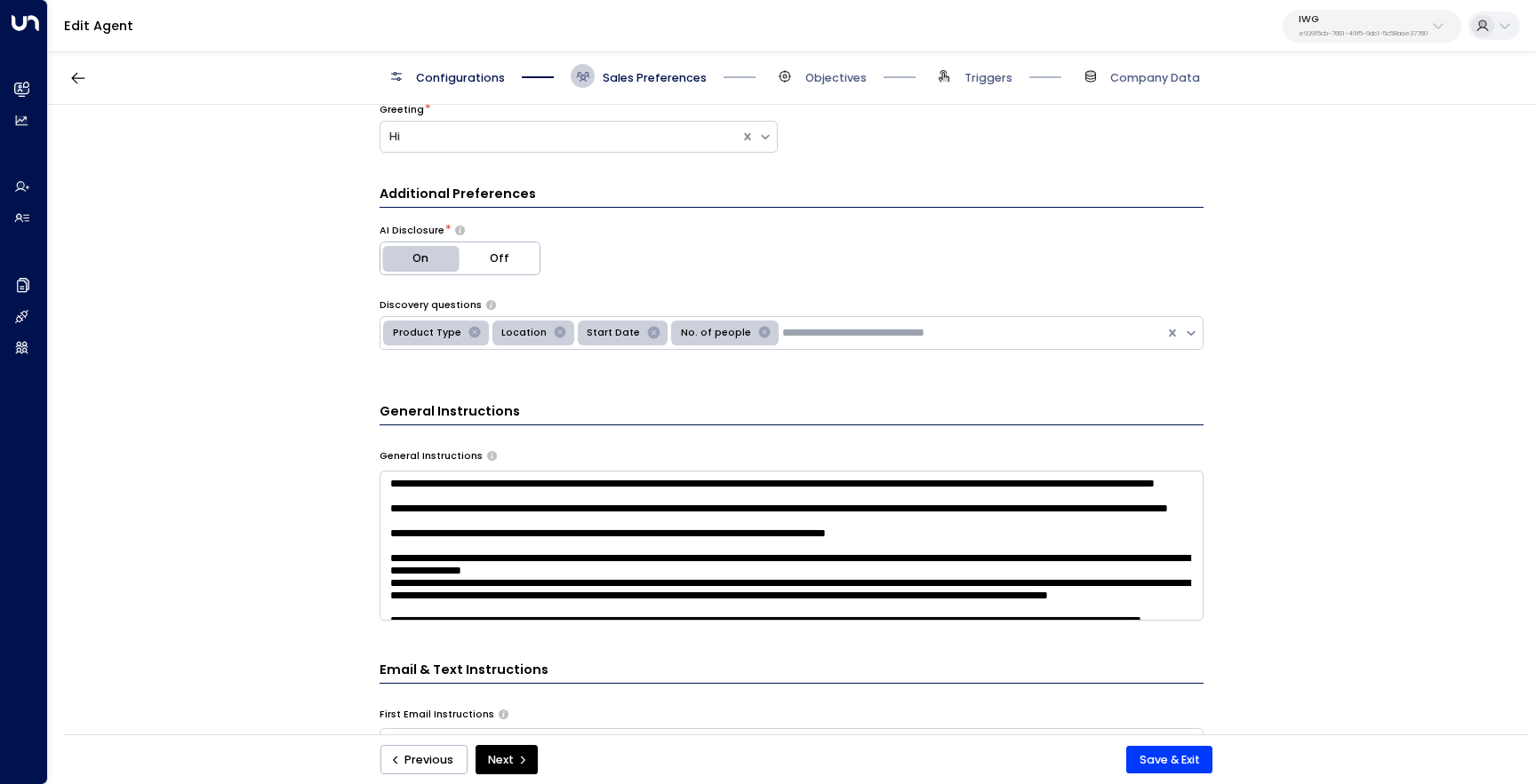
scroll to position [568, 0]
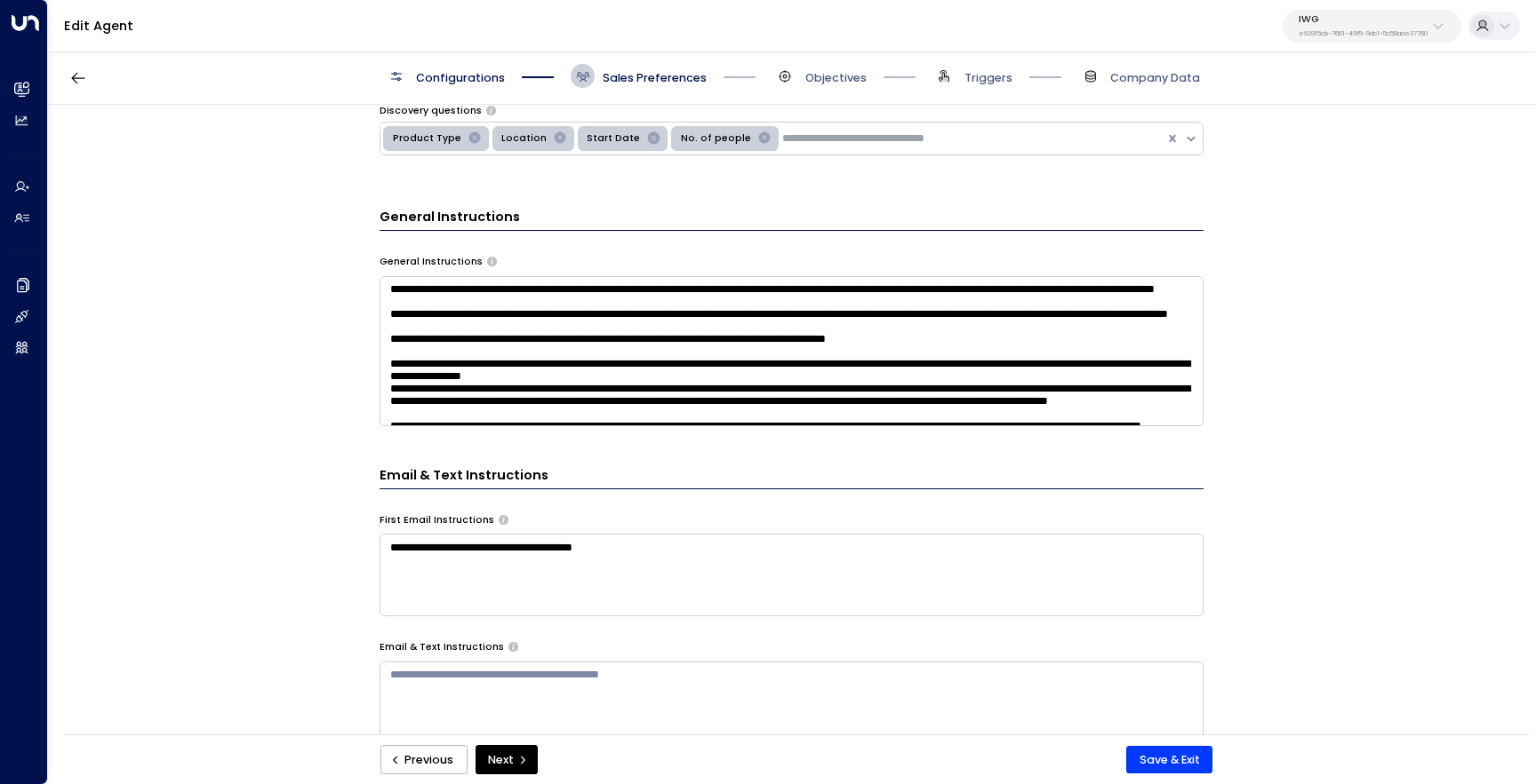
click at [442, 376] on textarea at bounding box center [791, 351] width 824 height 150
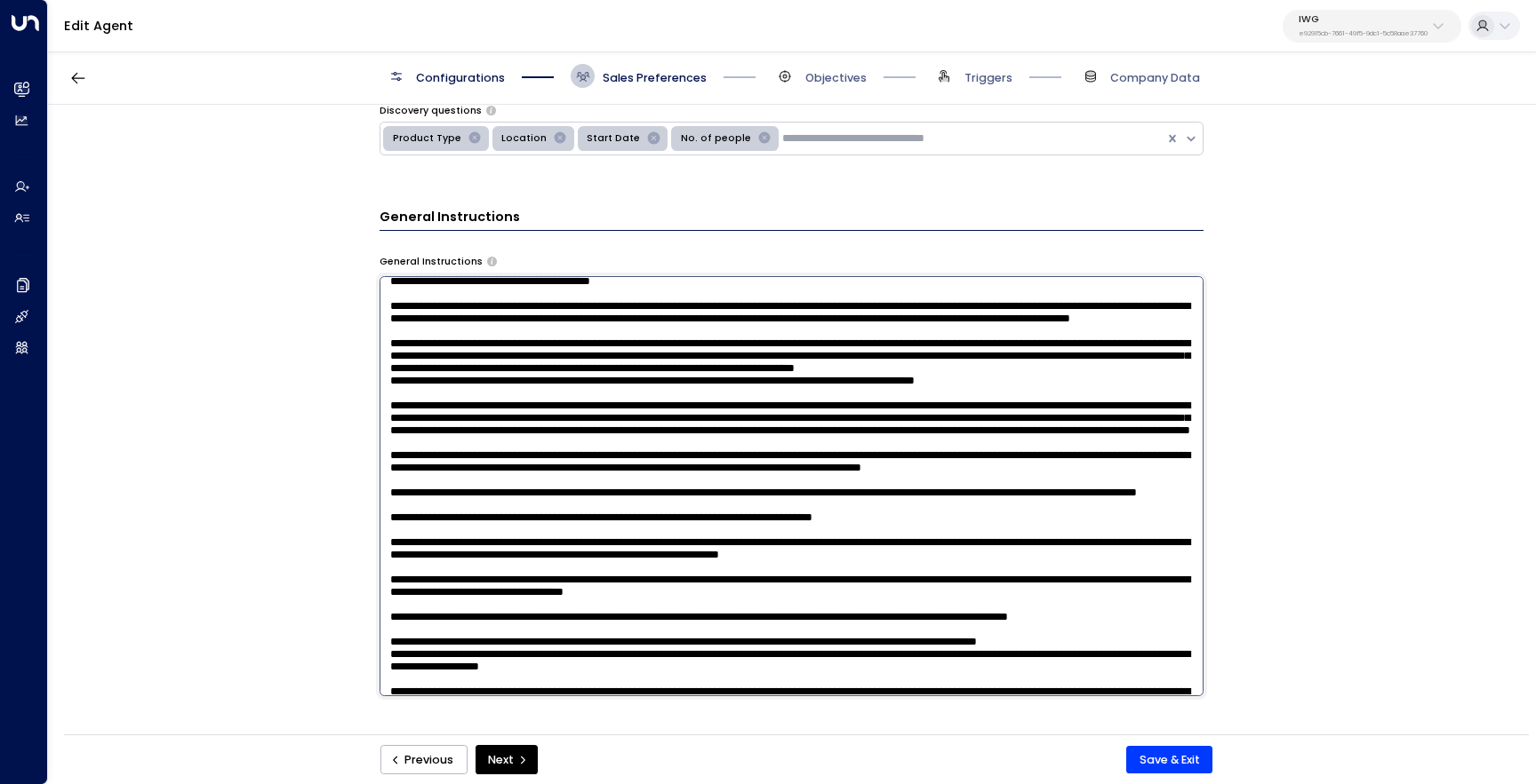
scroll to position [0, 0]
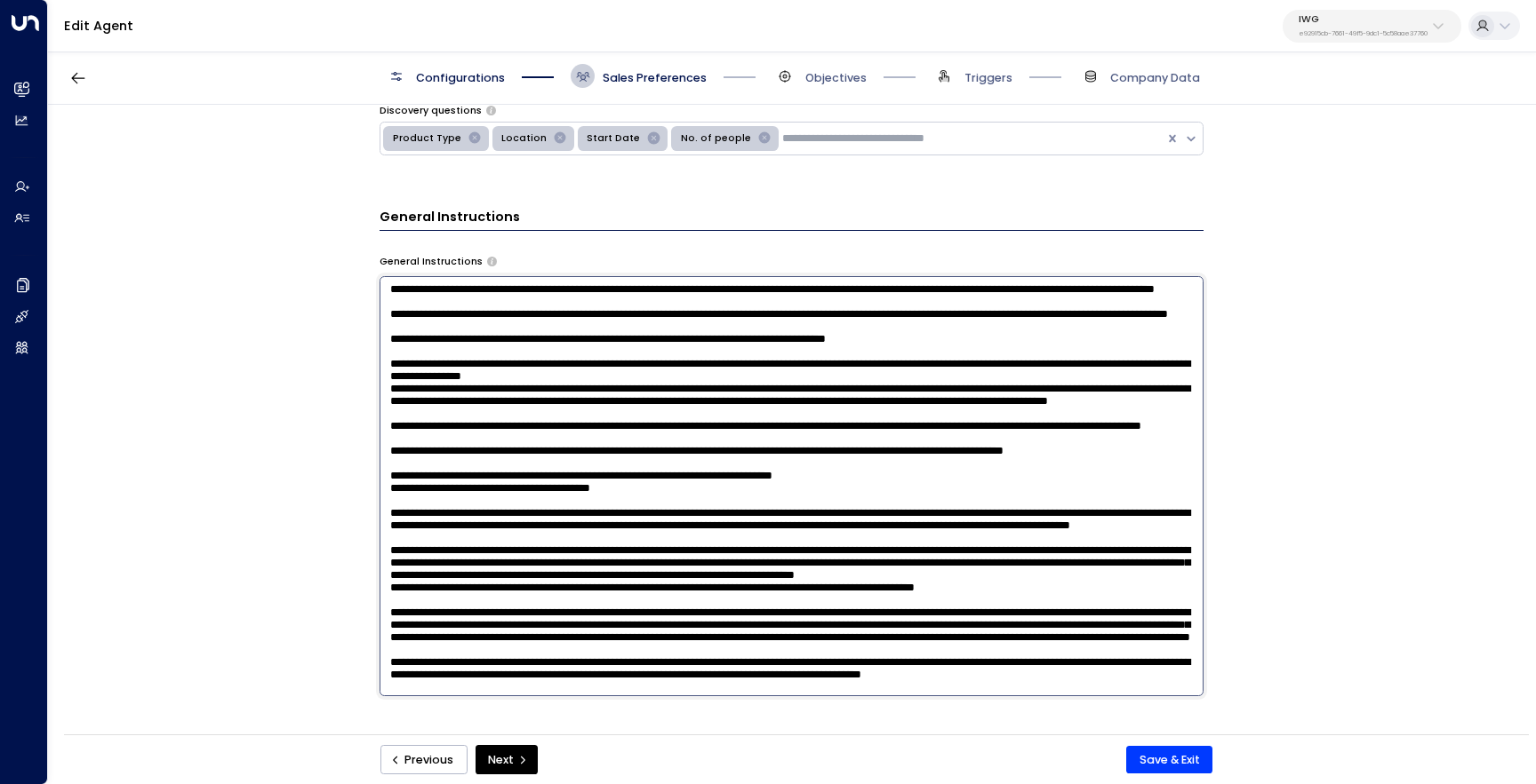
click at [736, 389] on textarea at bounding box center [791, 486] width 824 height 420
click at [1412, 188] on div "**********" at bounding box center [791, 424] width 1486 height 640
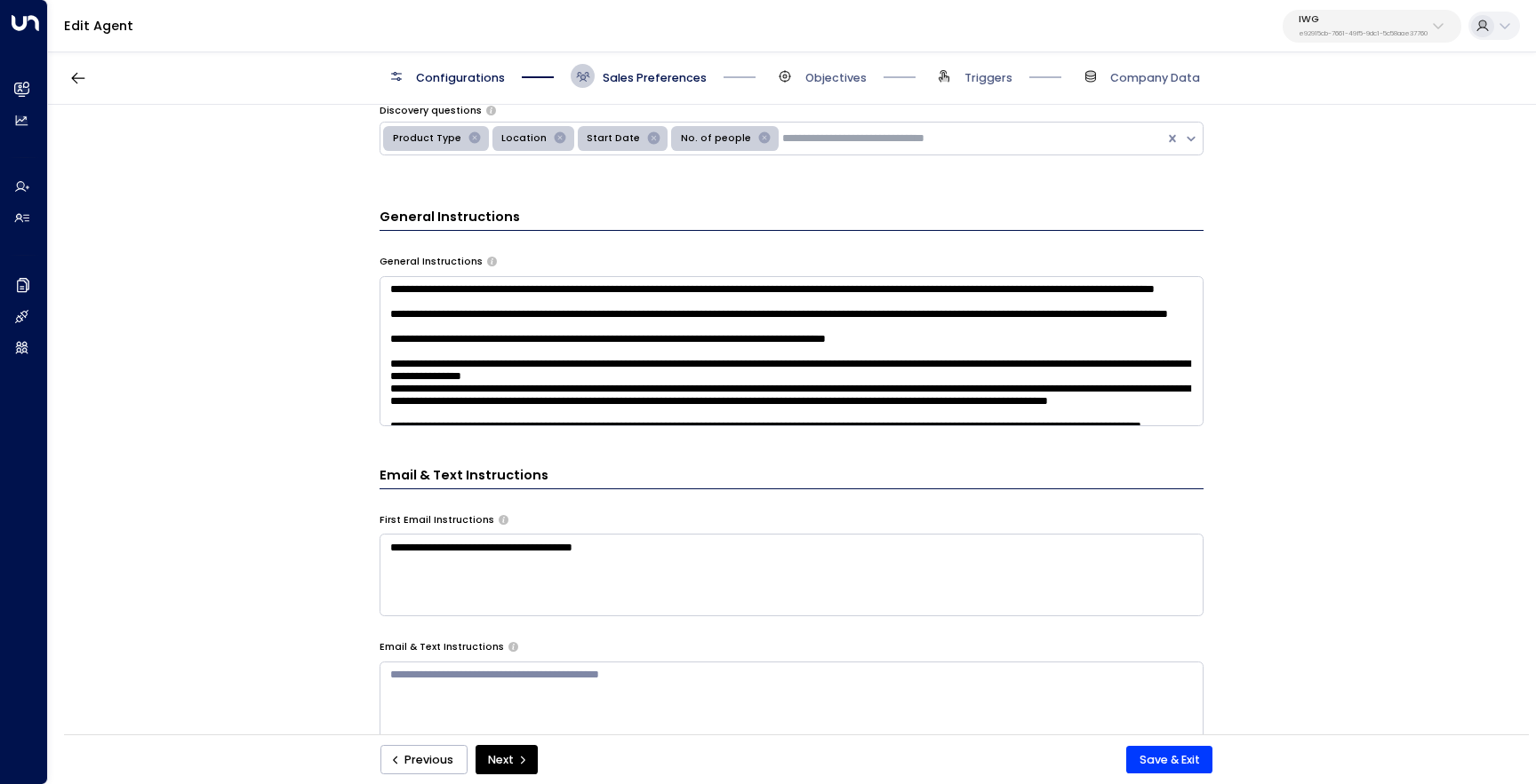
click at [1337, 31] on p "e92915cb-7661-49f5-9dc1-5c58aae37760" at bounding box center [1362, 34] width 129 height 7
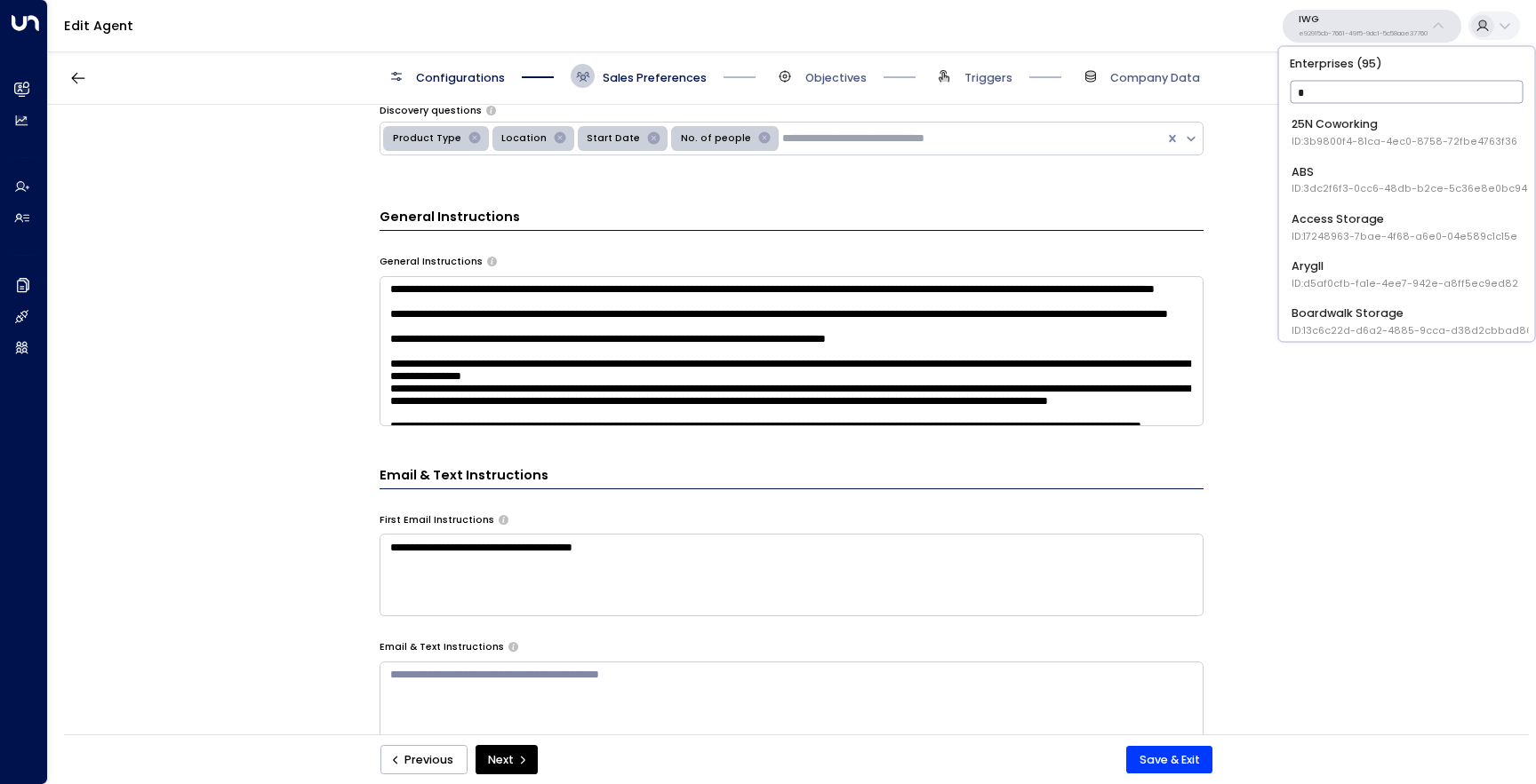
type input "**"
click at [1343, 277] on span "ID: 4c025b01-9fa0-46ff-ab3a-a620b886896e" at bounding box center [1406, 283] width 230 height 14
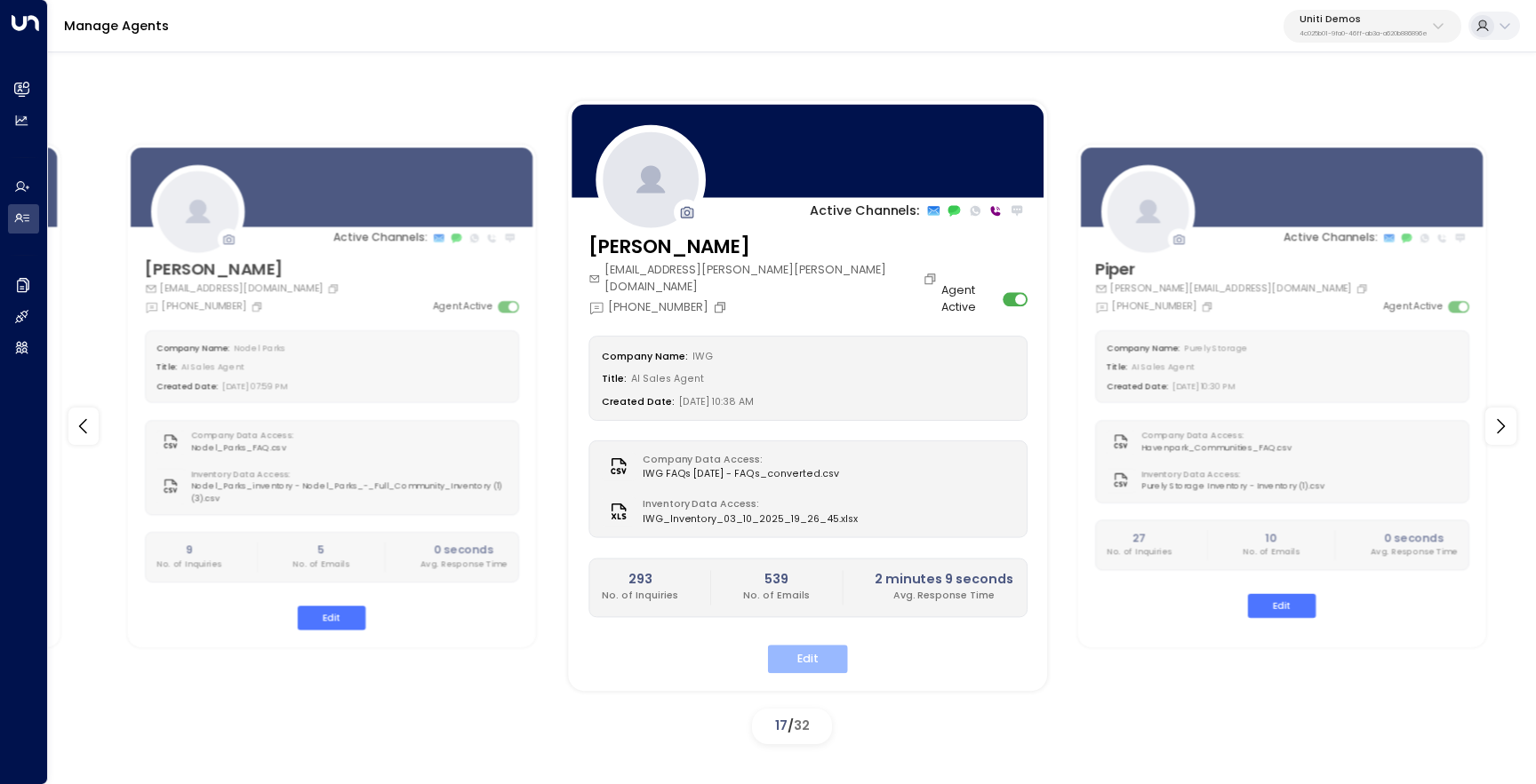
click at [789, 656] on button "Edit" at bounding box center [806, 660] width 80 height 28
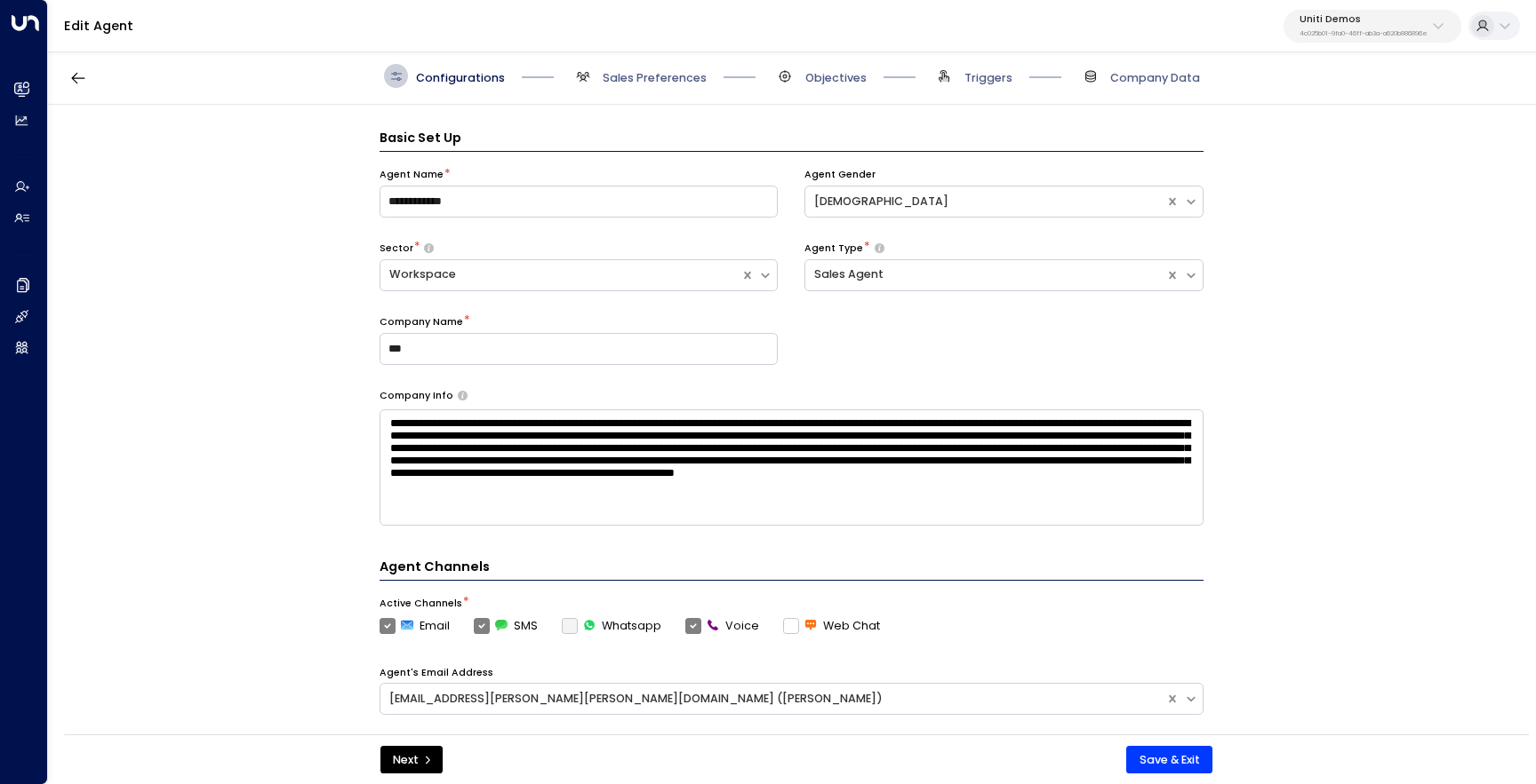
scroll to position [24, 0]
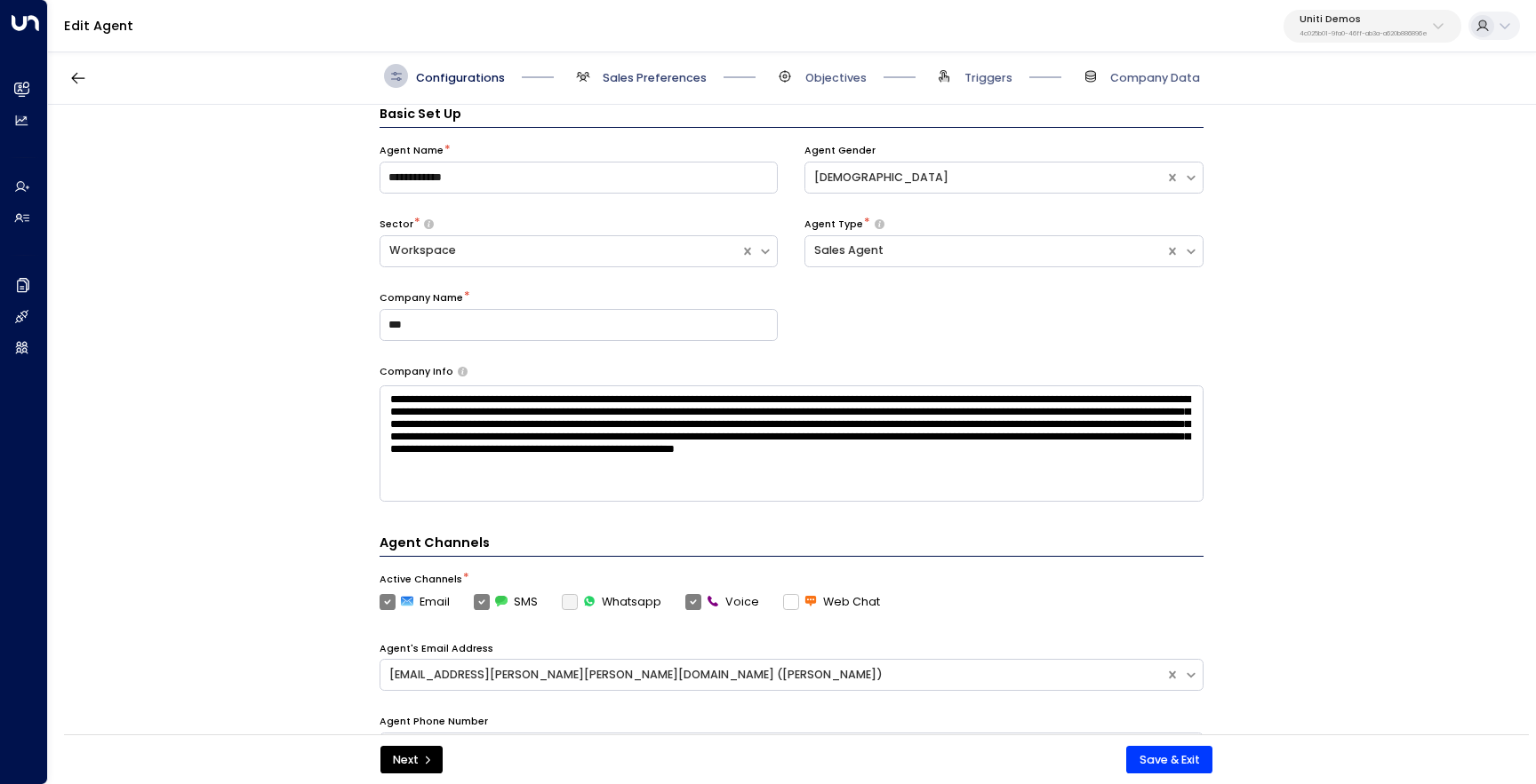
click at [664, 78] on span "Sales Preferences" at bounding box center [654, 78] width 104 height 16
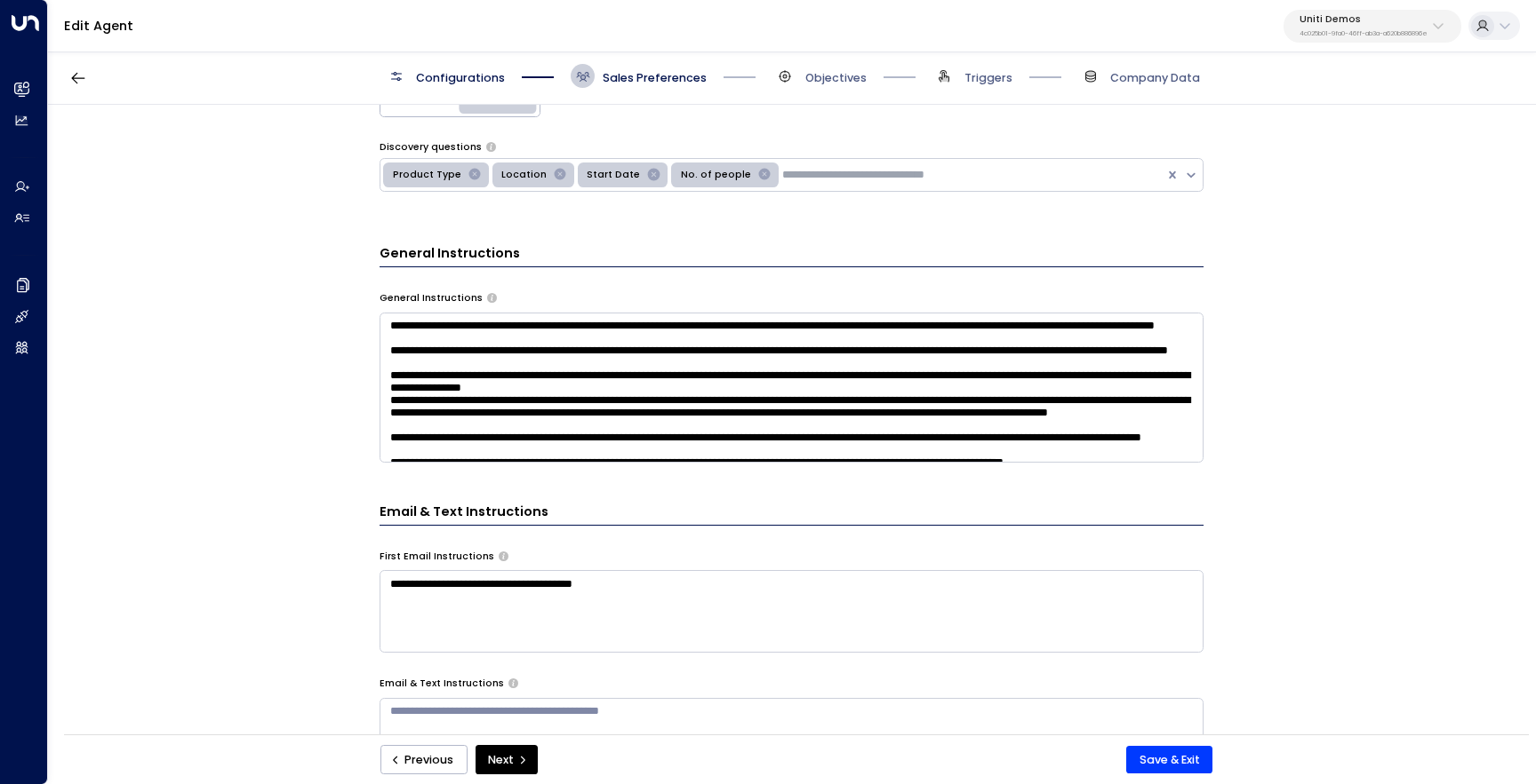
scroll to position [712, 0]
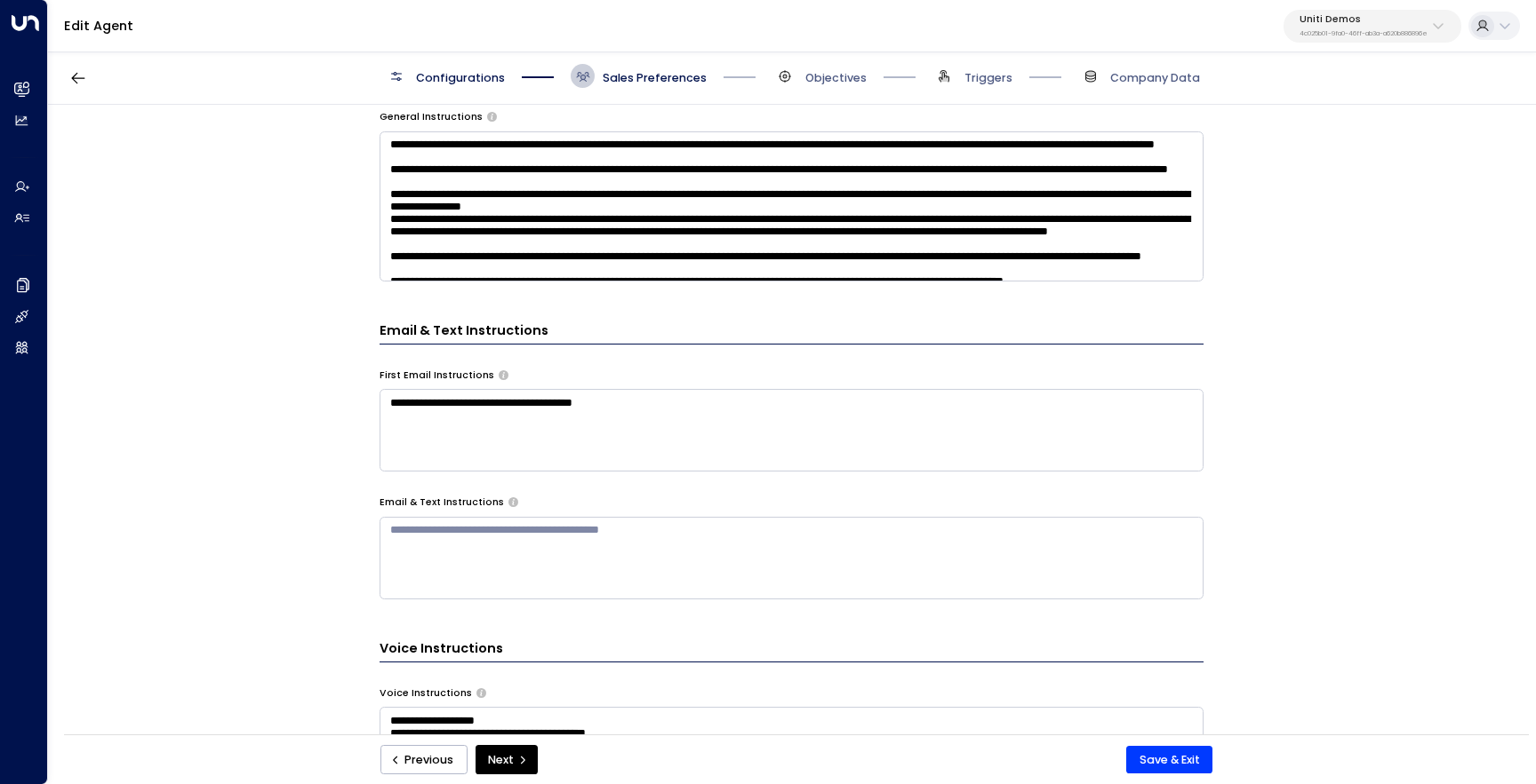
click at [611, 249] on textarea at bounding box center [791, 206] width 824 height 150
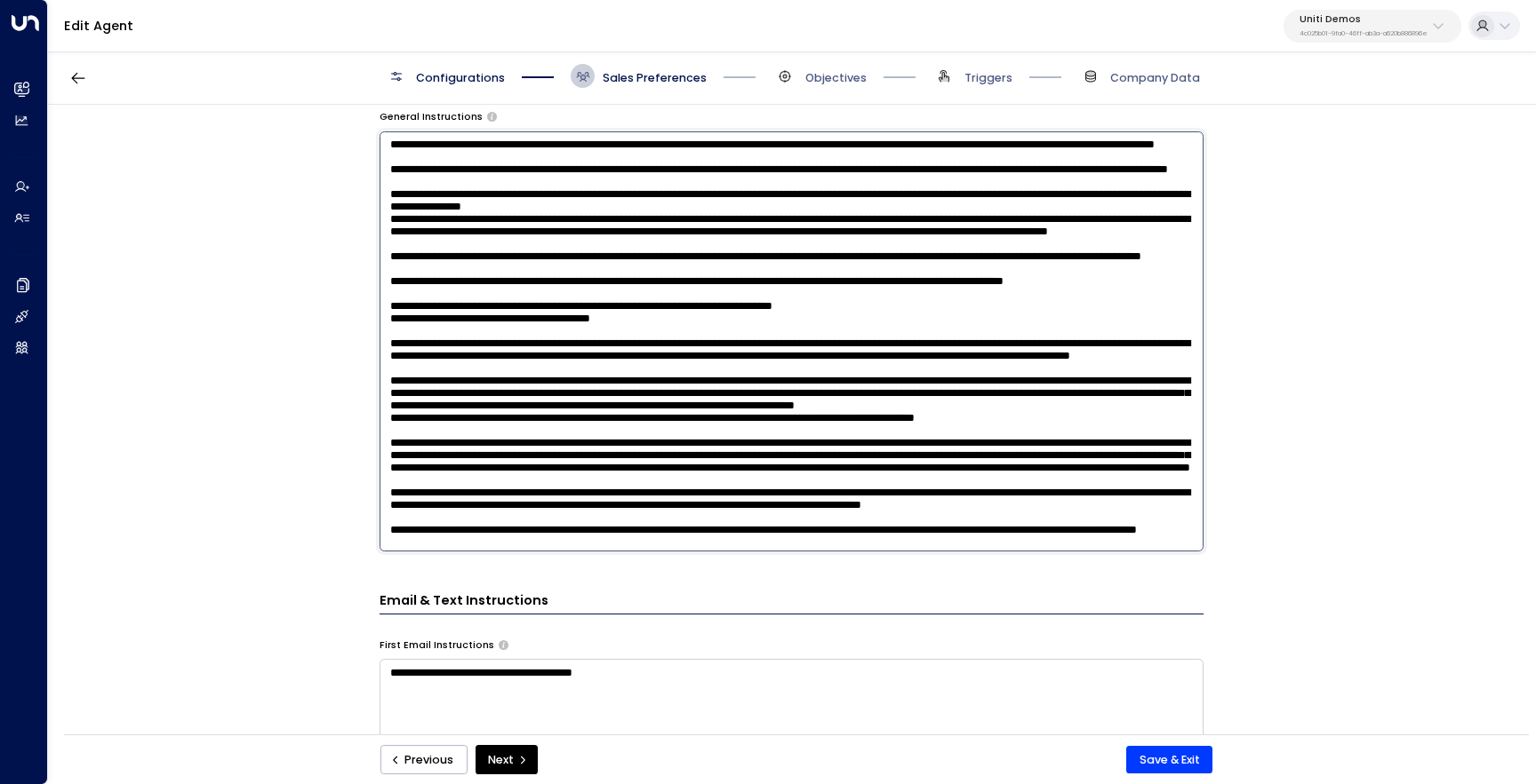
click at [611, 249] on textarea at bounding box center [791, 341] width 824 height 420
paste textarea "**********"
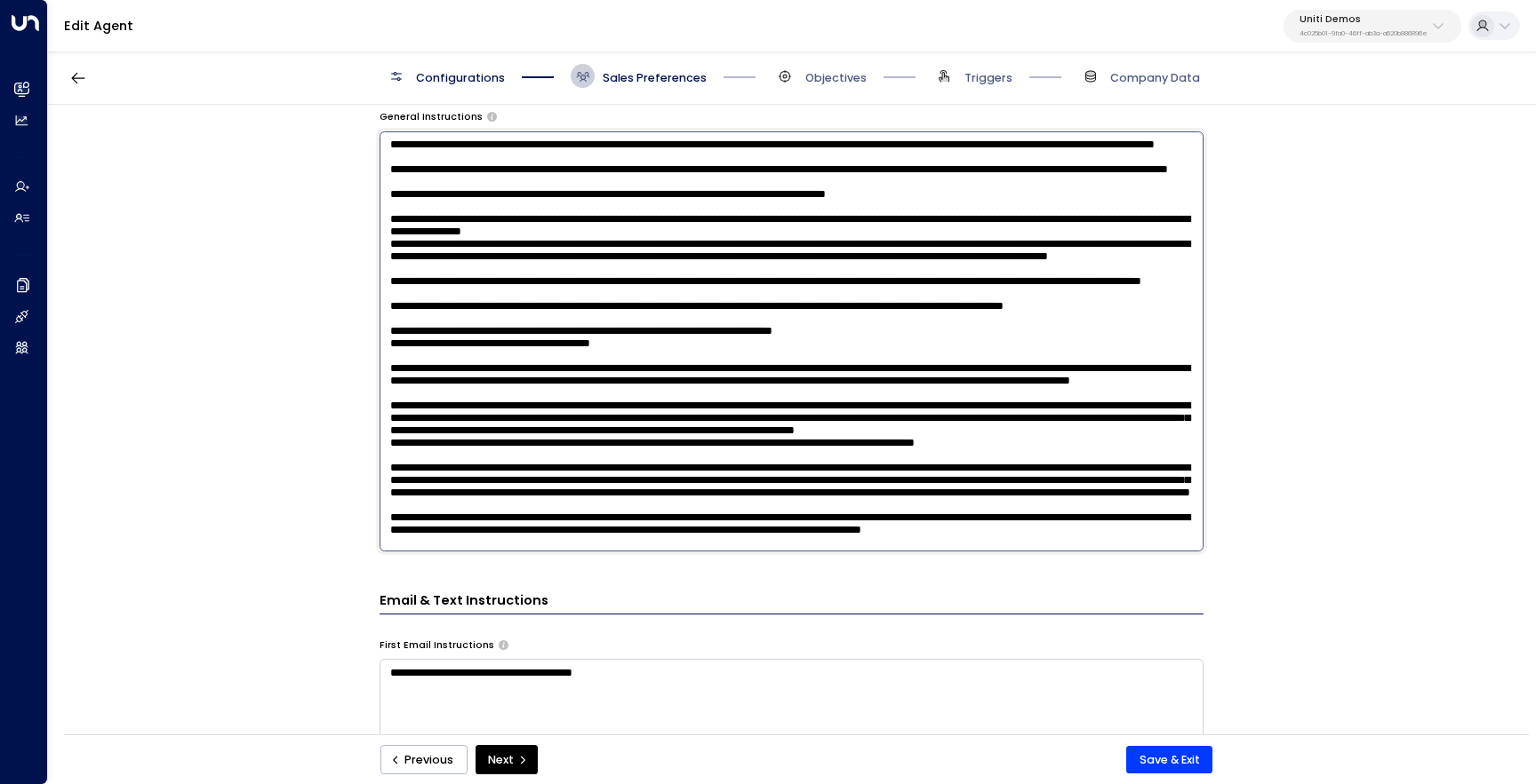
type textarea "**********"
click at [337, 384] on div "**********" at bounding box center [791, 424] width 1486 height 640
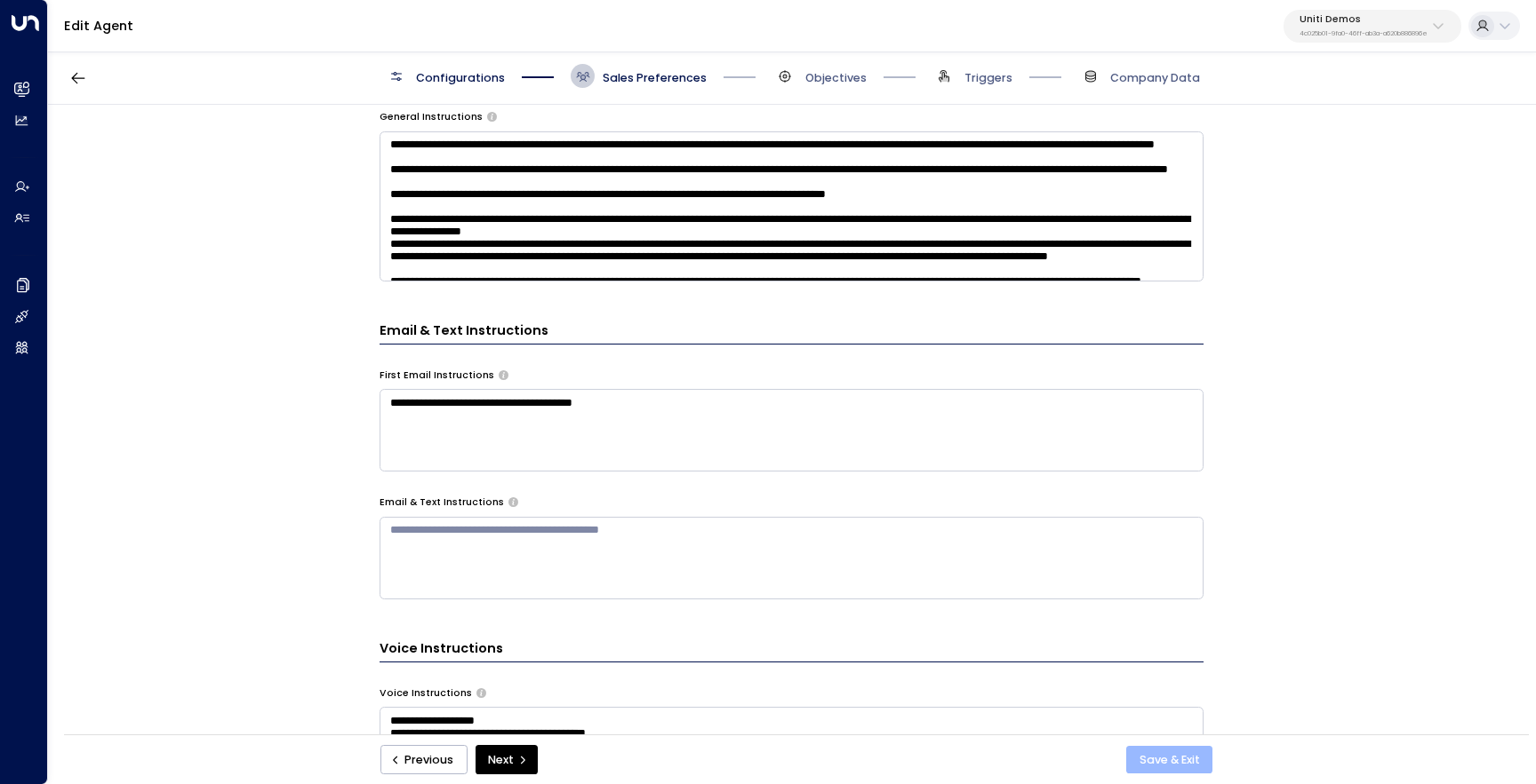
click at [1177, 758] on button "Save & Exit" at bounding box center [1168, 760] width 86 height 29
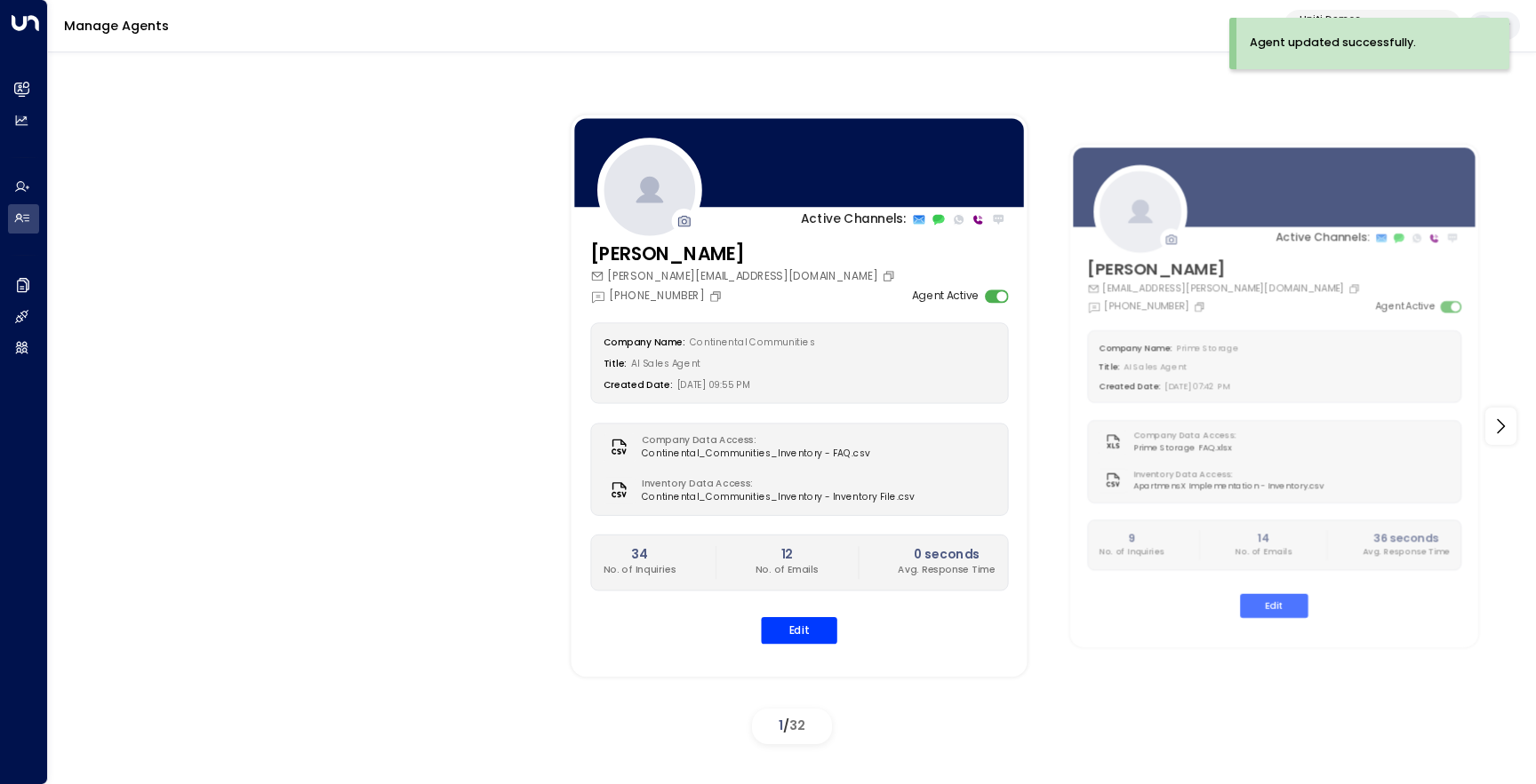
click at [310, 323] on div "Active Channels: Carey carey.continentalcommunities@gmail.com +1 (630) 656-9076…" at bounding box center [791, 426] width 1408 height 651
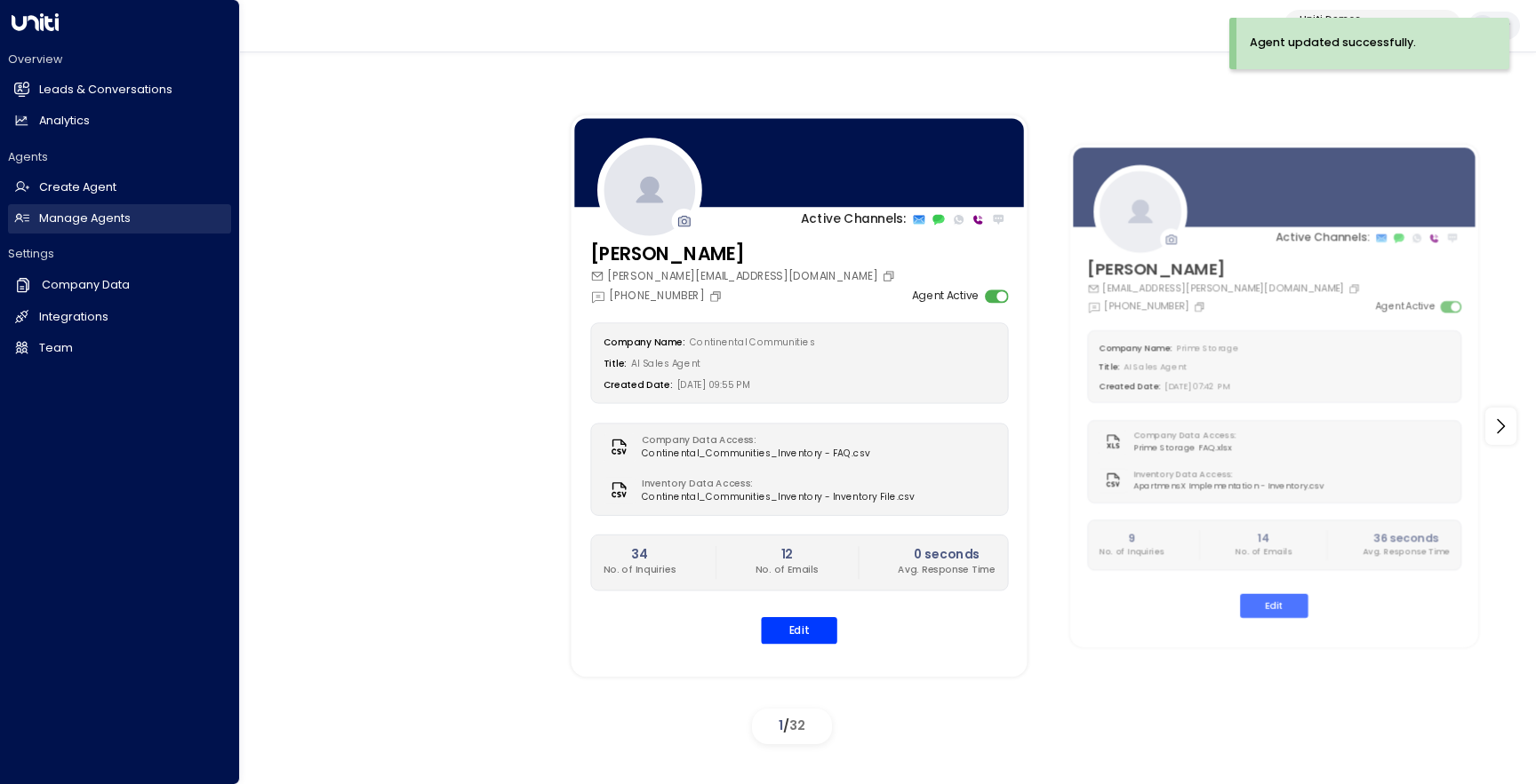
click at [125, 220] on h2 "Manage Agents" at bounding box center [85, 218] width 92 height 17
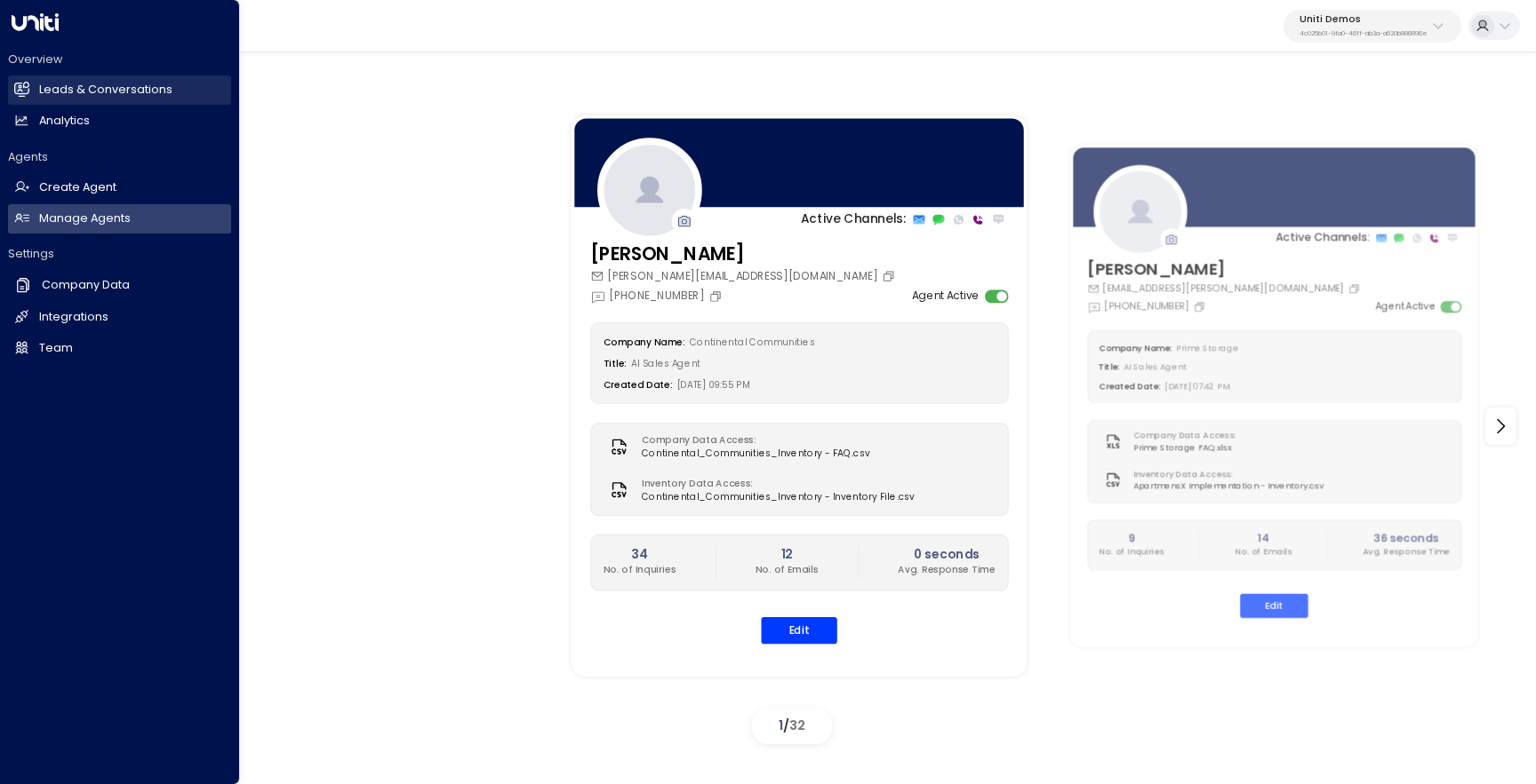
click at [46, 89] on h2 "Leads & Conversations" at bounding box center [106, 90] width 133 height 17
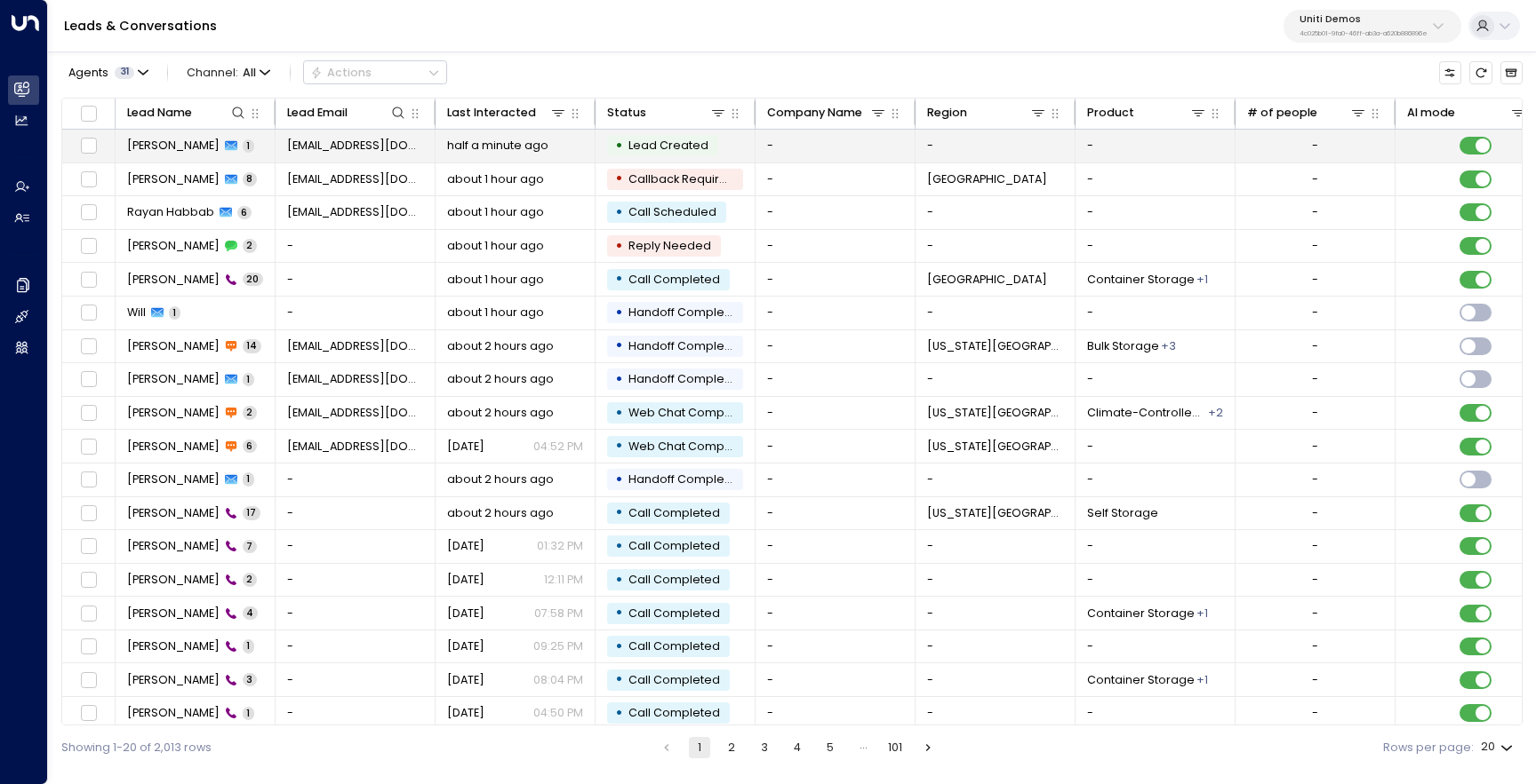
click at [166, 146] on span "[PERSON_NAME]" at bounding box center [174, 146] width 93 height 16
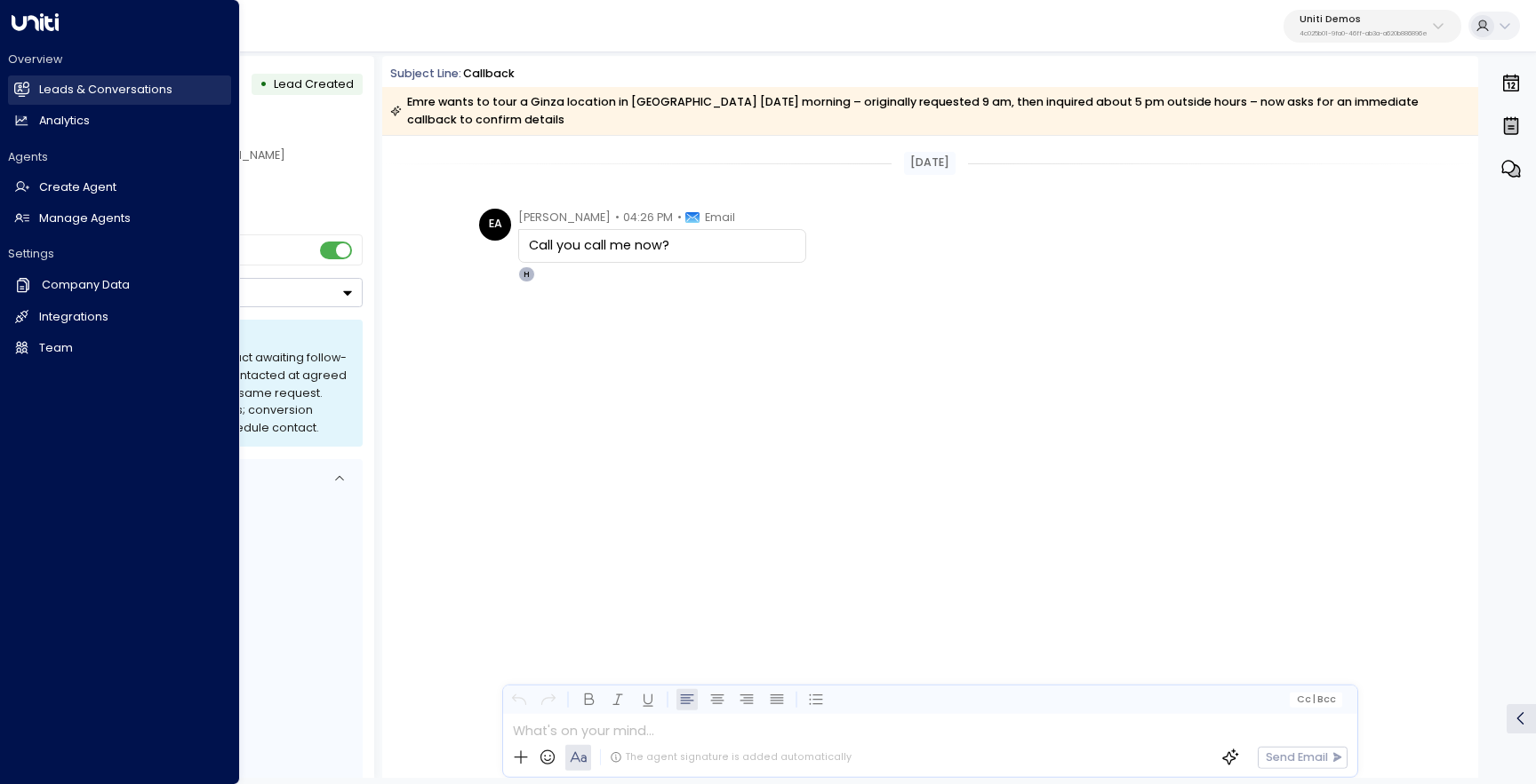
click at [75, 89] on h2 "Leads & Conversations" at bounding box center [106, 90] width 133 height 17
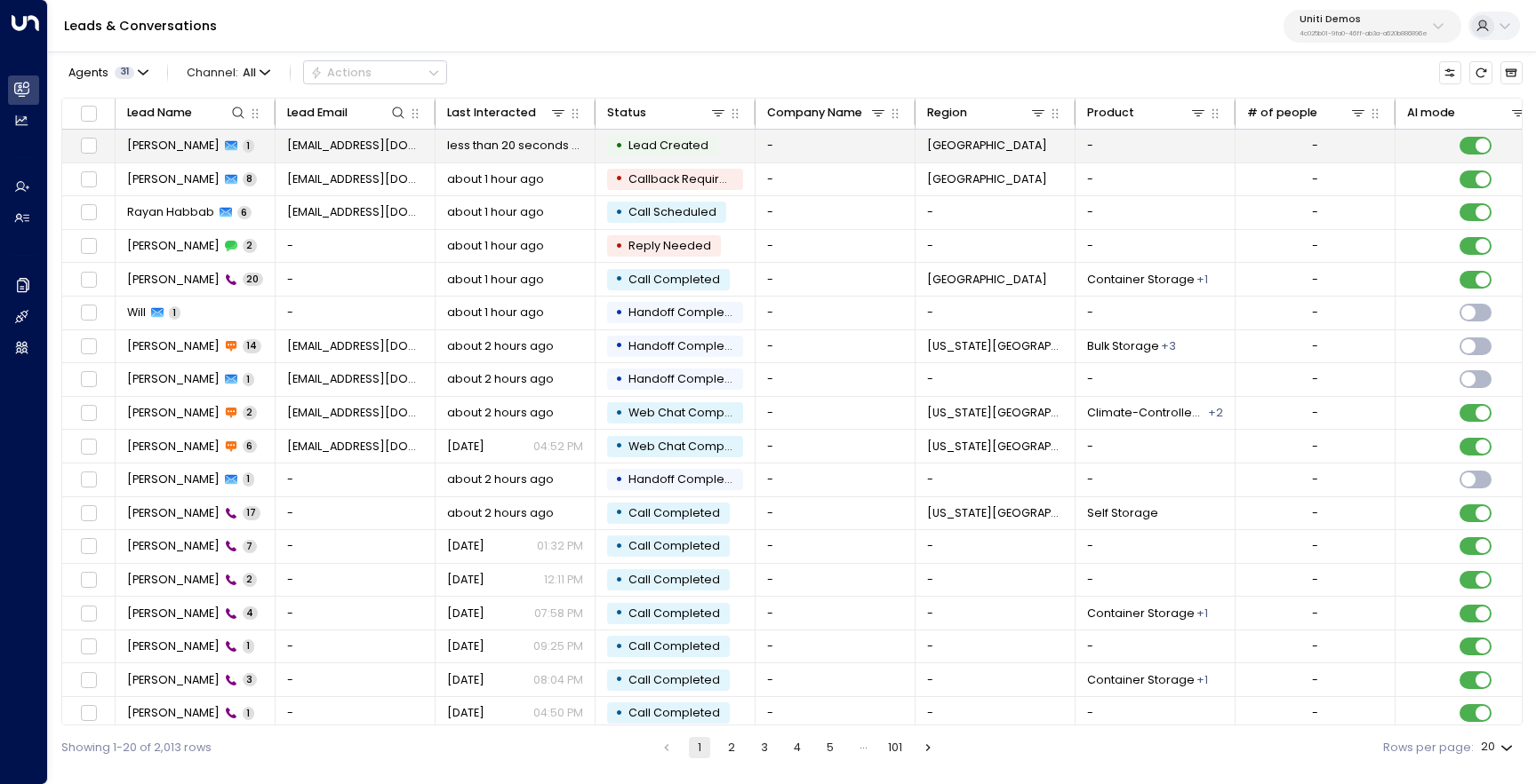
click at [124, 146] on td "Emre Altinok 1" at bounding box center [195, 146] width 160 height 33
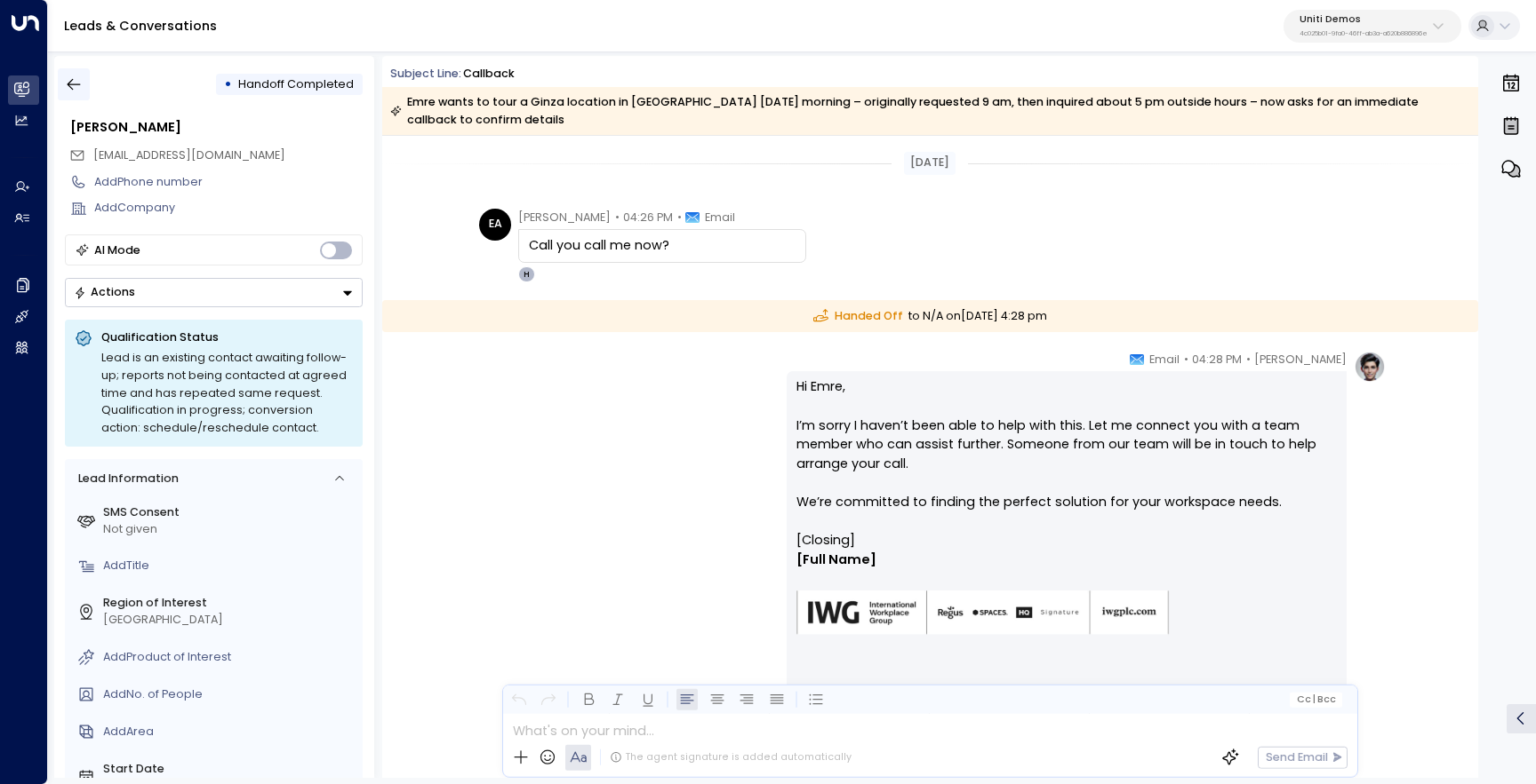
click at [89, 86] on button "button" at bounding box center [74, 84] width 32 height 32
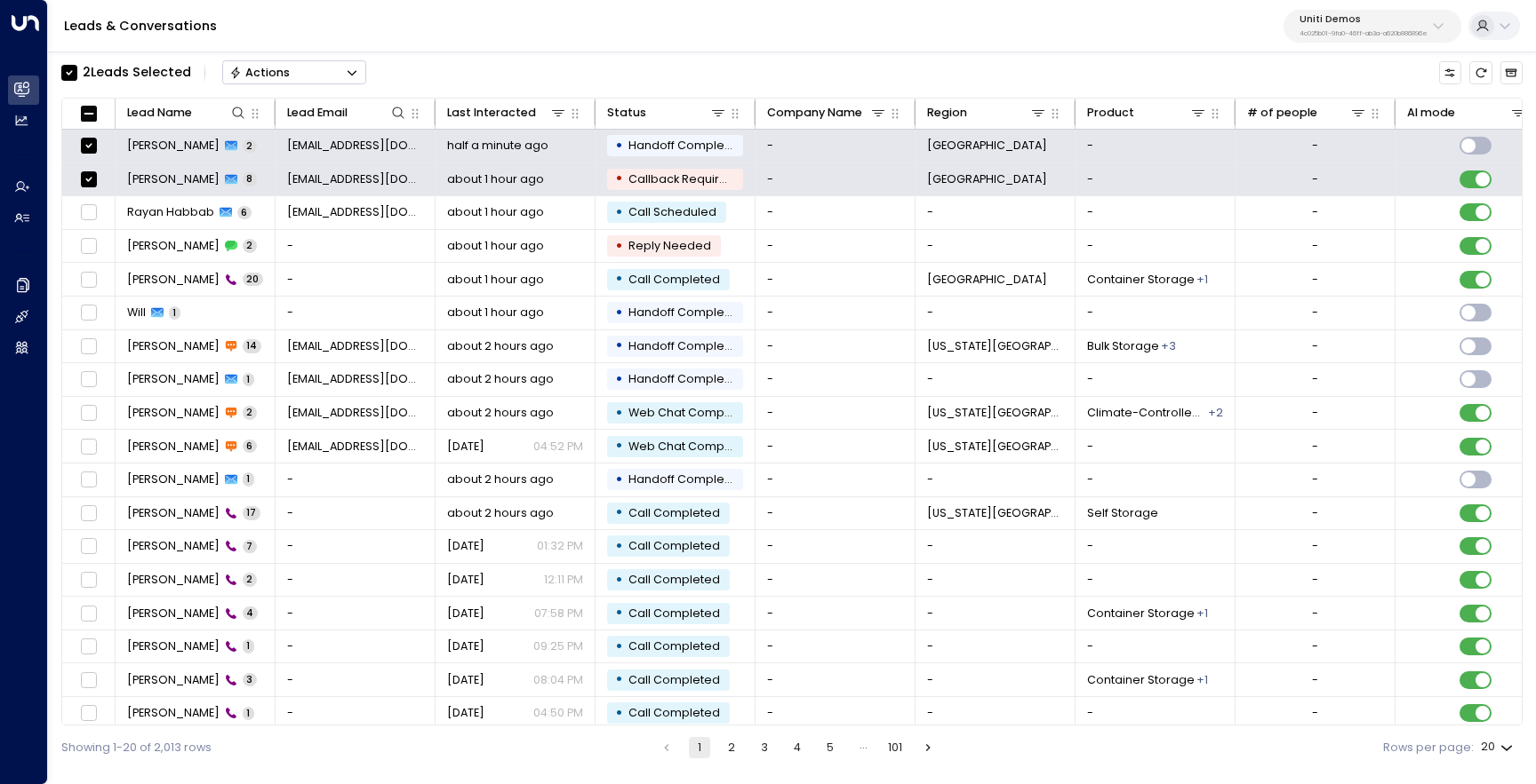
click at [264, 81] on button "Actions" at bounding box center [294, 72] width 144 height 24
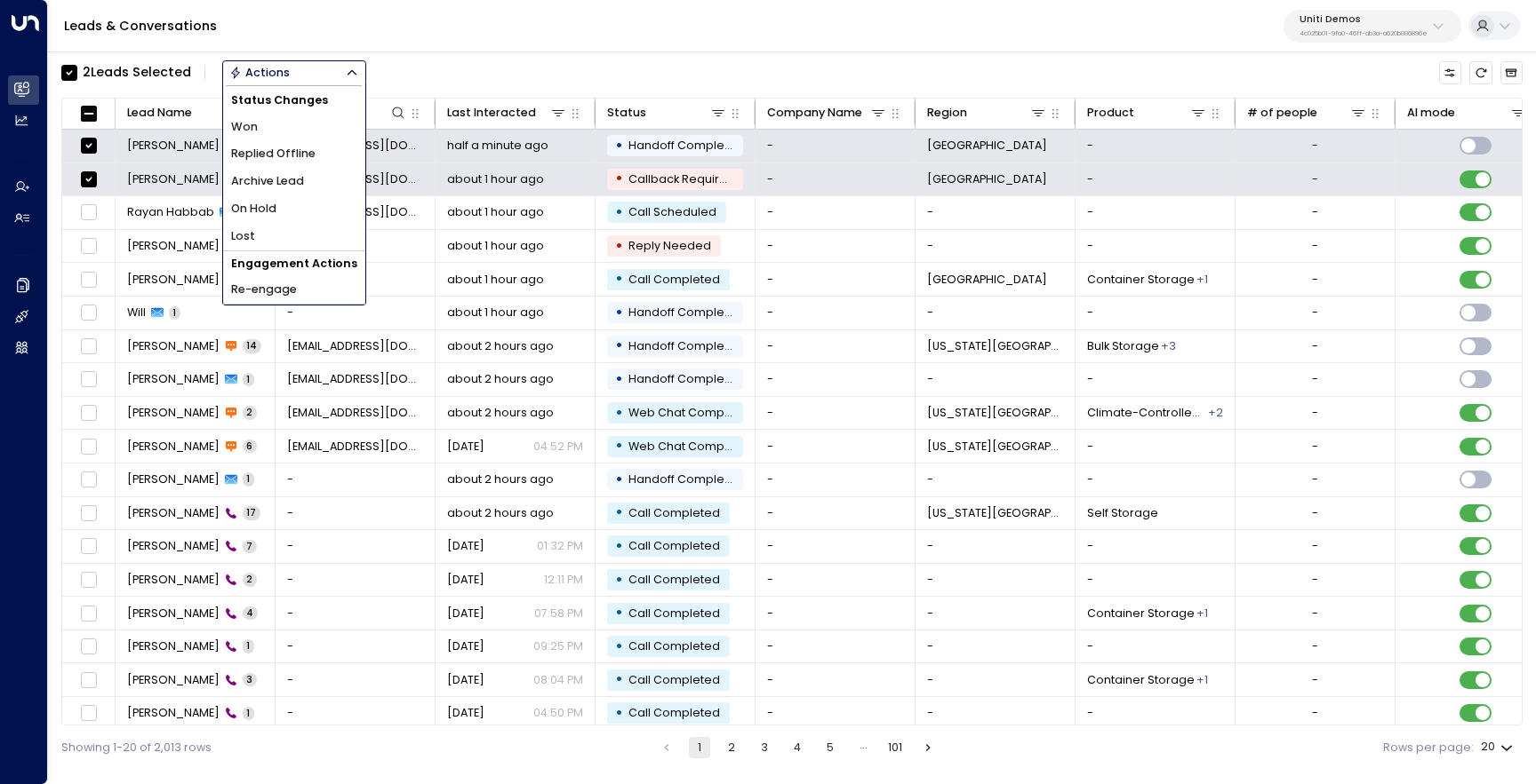
click at [292, 178] on span "Archive Lead" at bounding box center [267, 181] width 73 height 17
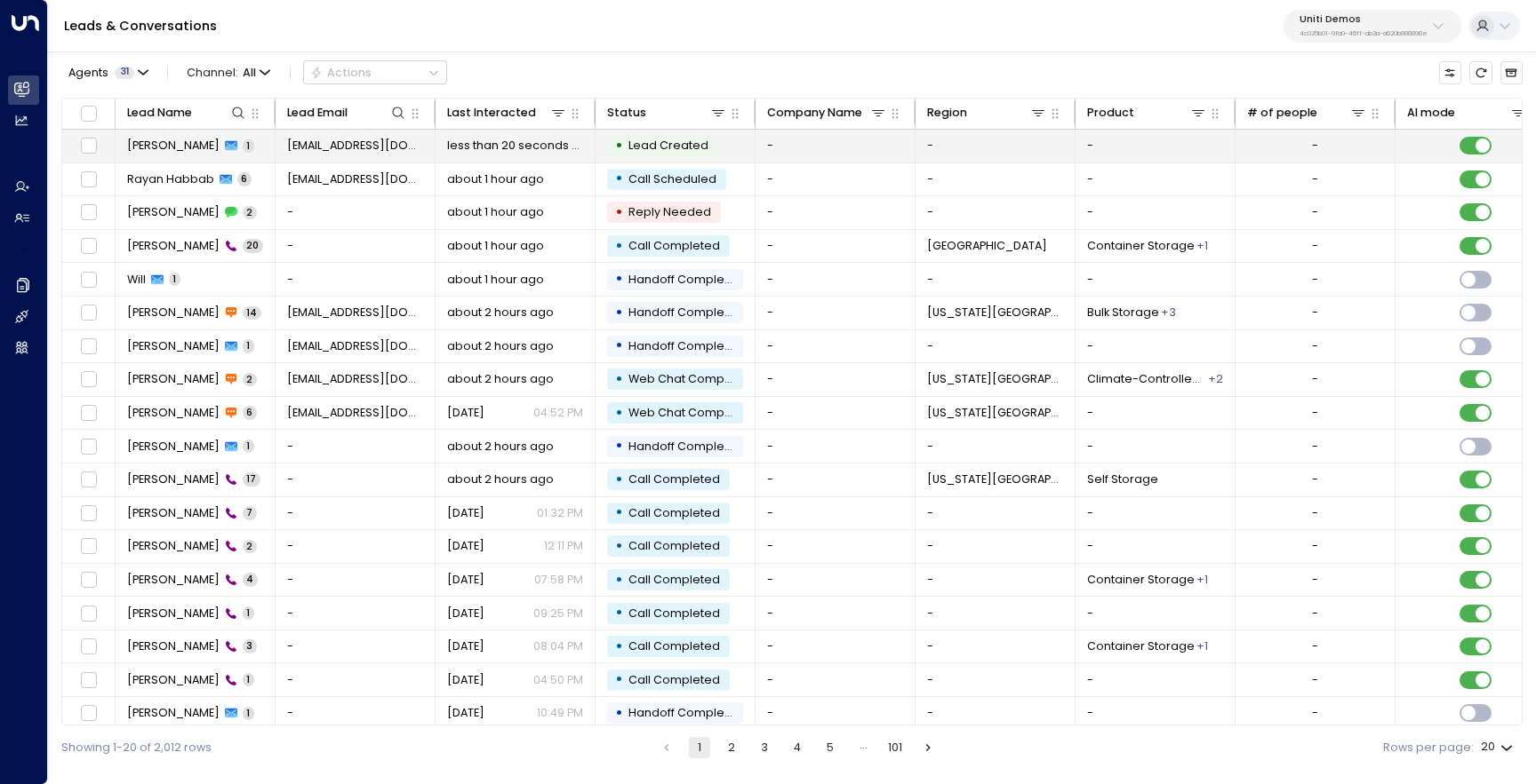
click at [172, 141] on span "[PERSON_NAME]" at bounding box center [174, 146] width 93 height 16
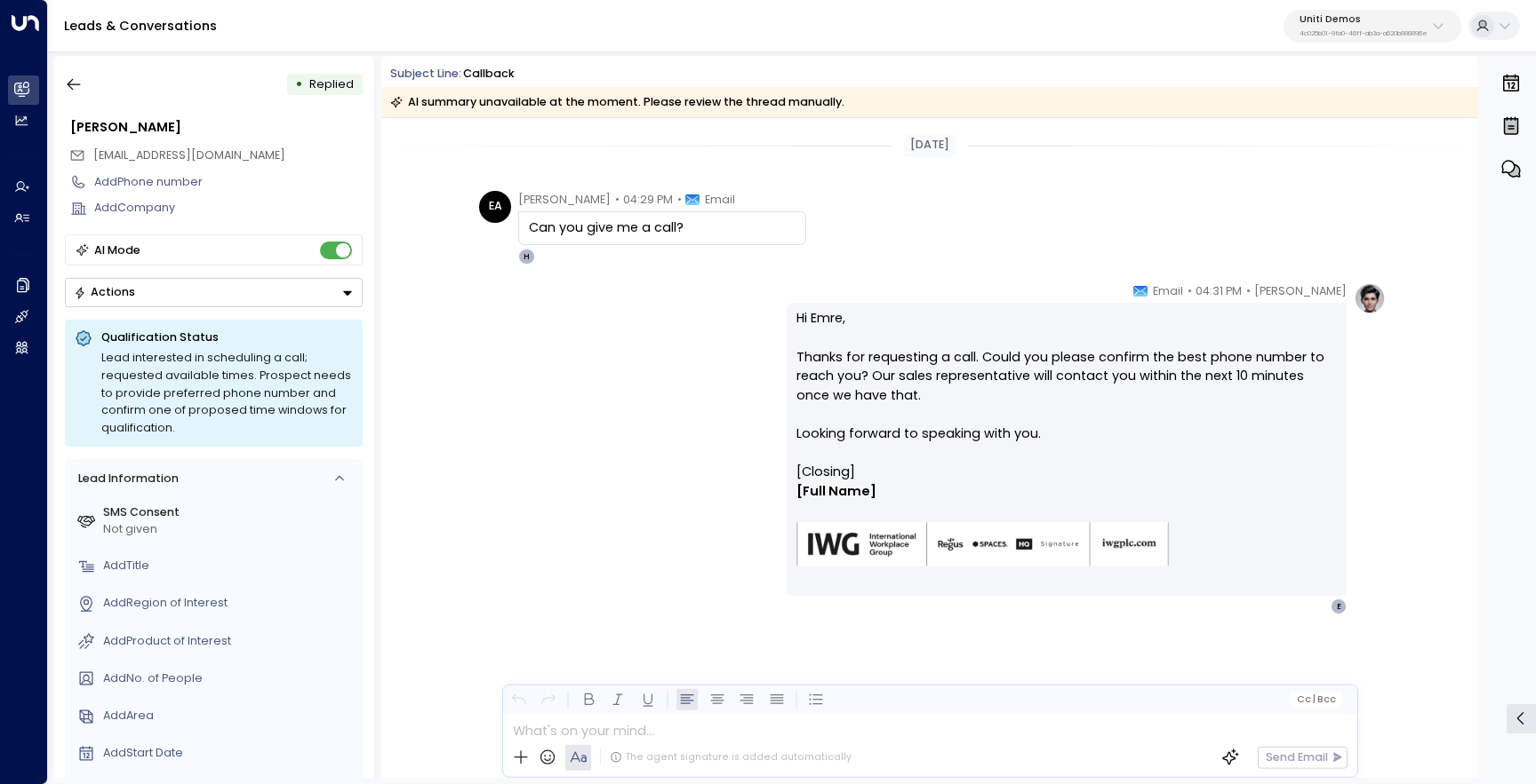
click at [622, 732] on p at bounding box center [934, 731] width 842 height 20
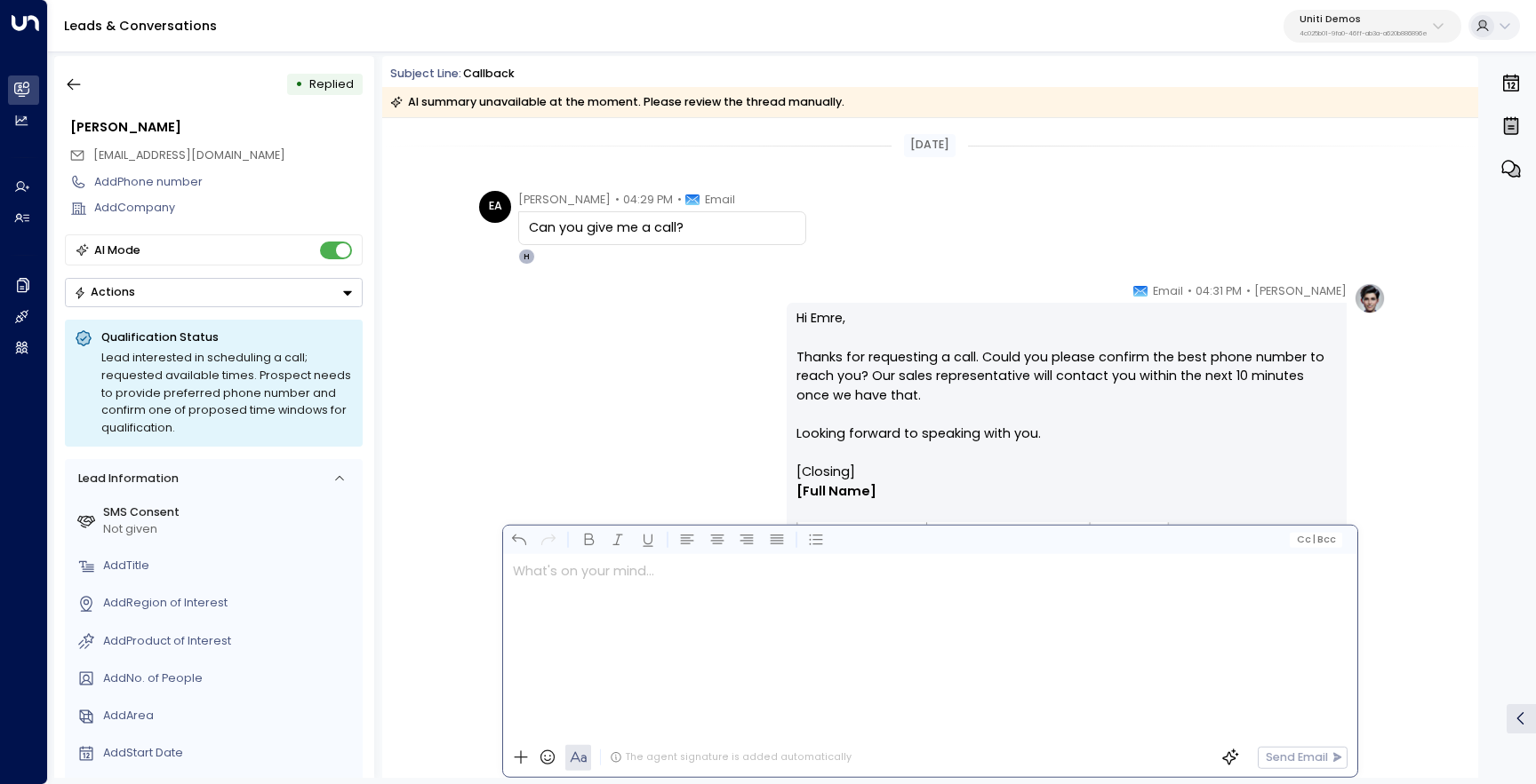
click at [636, 417] on div "[PERSON_NAME] • 04:31 PM • Email Hi Emre, Thanks for requesting a call. Could y…" at bounding box center [929, 449] width 912 height 333
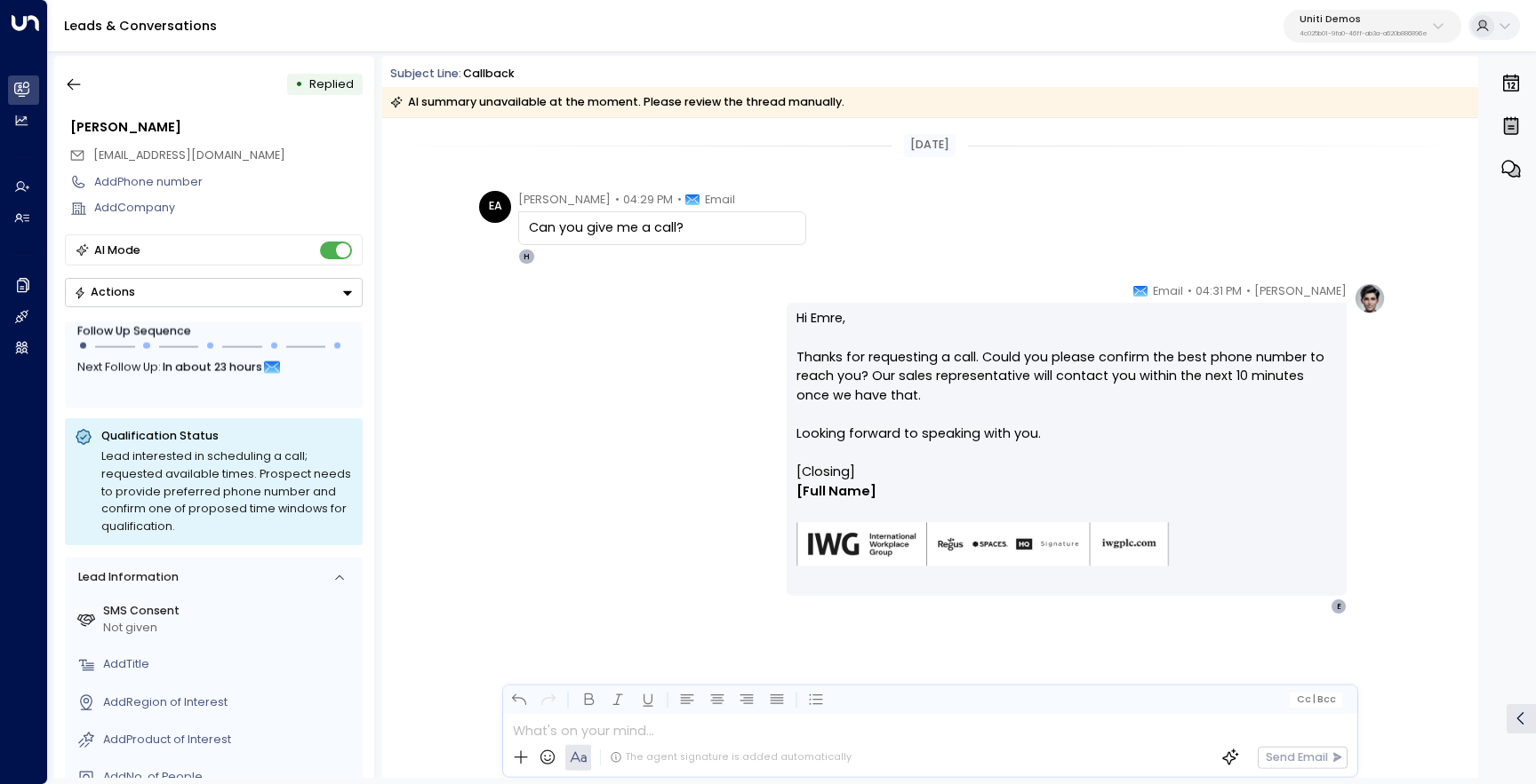
click at [1339, 28] on div "Uniti Demos 4c025b01-9fa0-46ff-ab3a-a620b886896e" at bounding box center [1363, 25] width 128 height 23
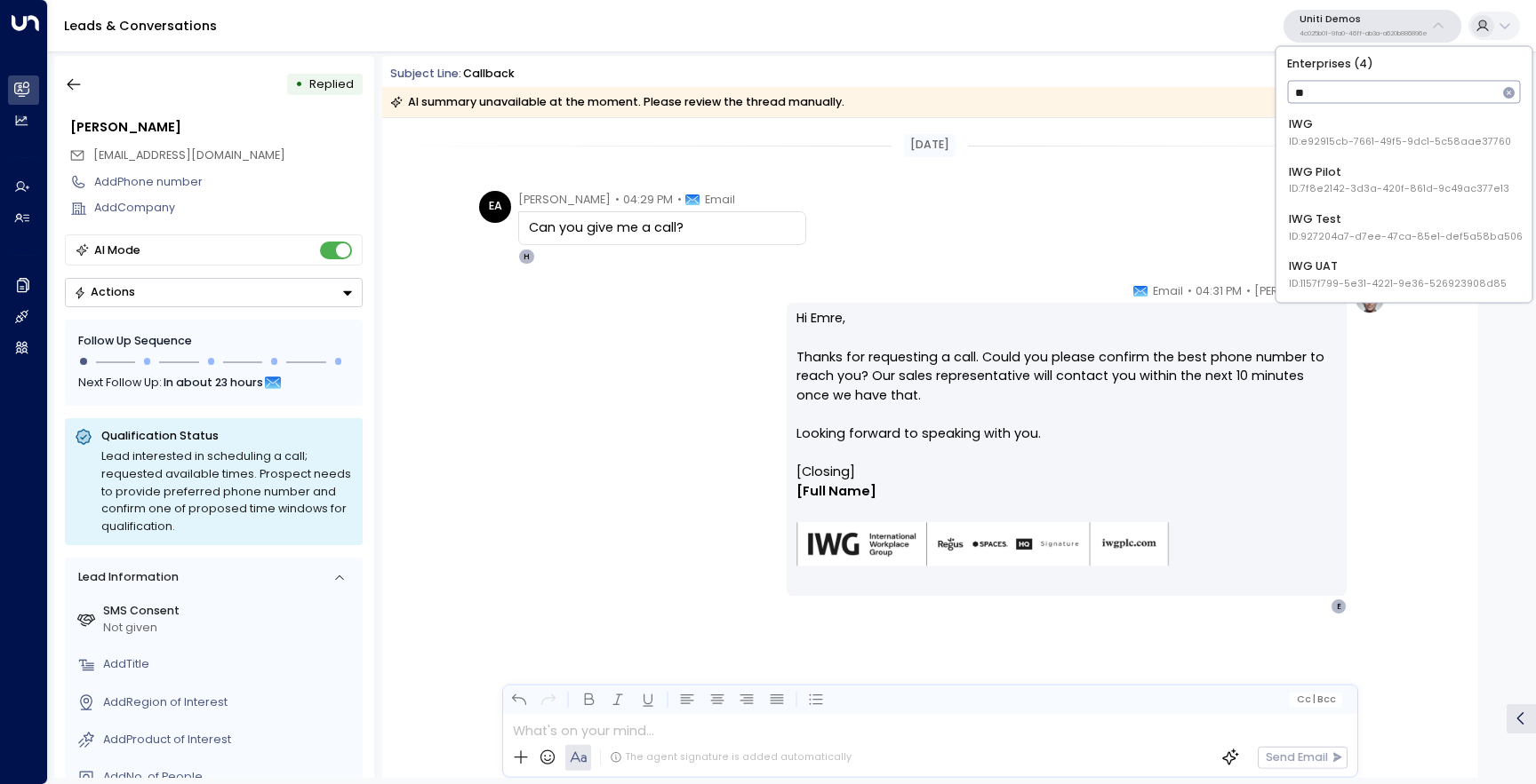
type input "***"
click at [1321, 125] on div "IWG ID: e92915cb-7661-49f5-9dc1-5c58aae37760" at bounding box center [1399, 132] width 222 height 33
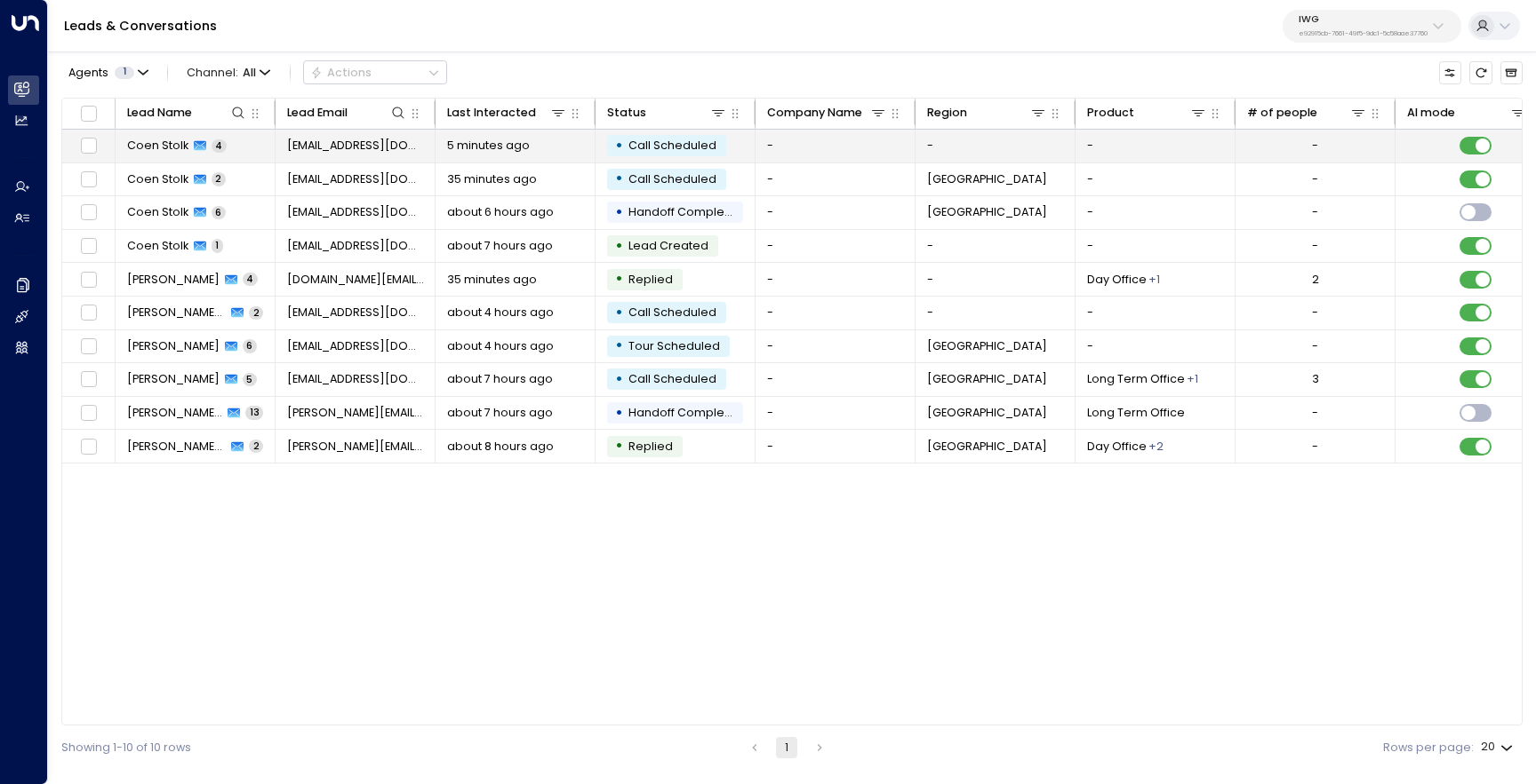
click at [178, 139] on span "Coen Stolk" at bounding box center [158, 146] width 61 height 16
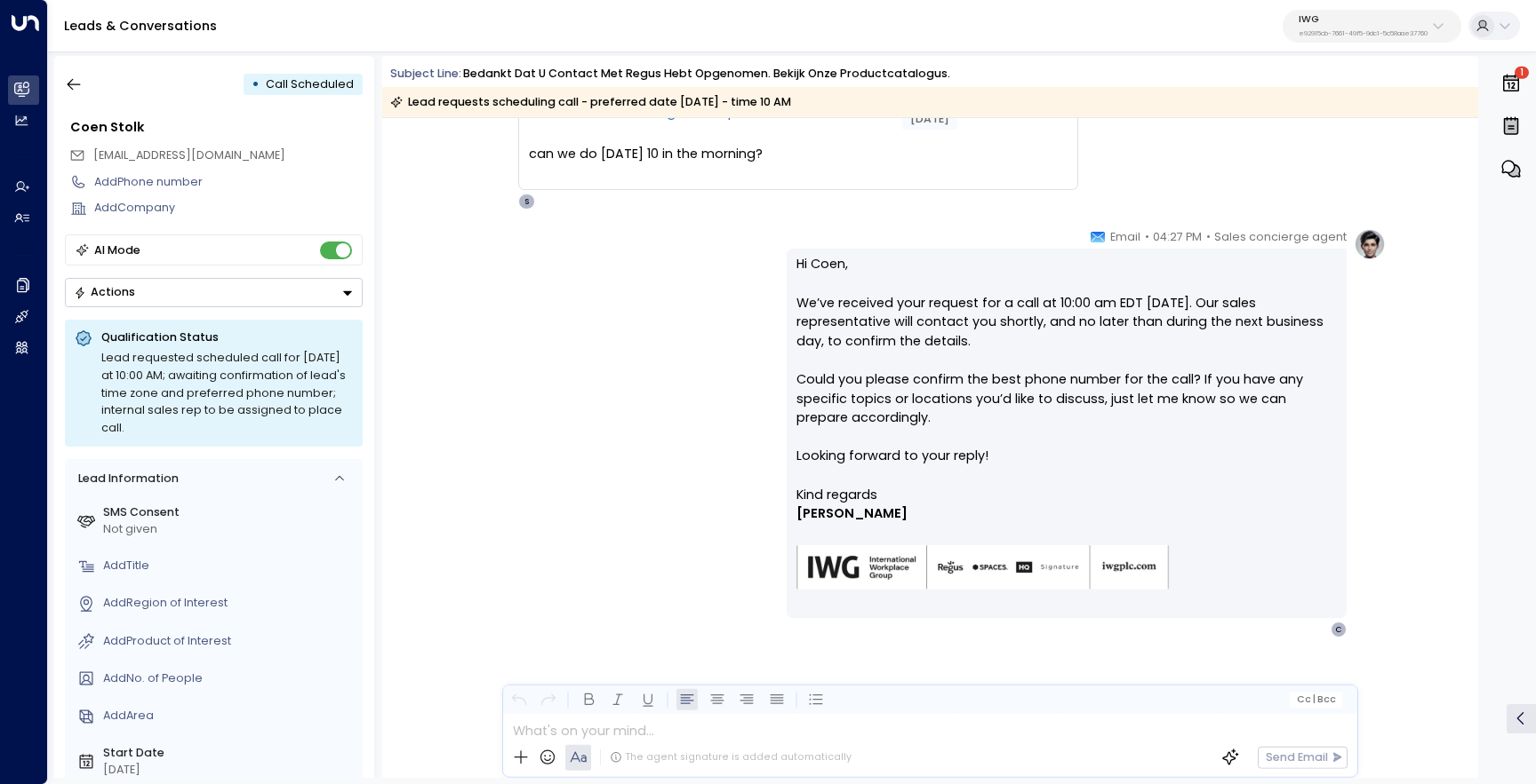
scroll to position [801, 0]
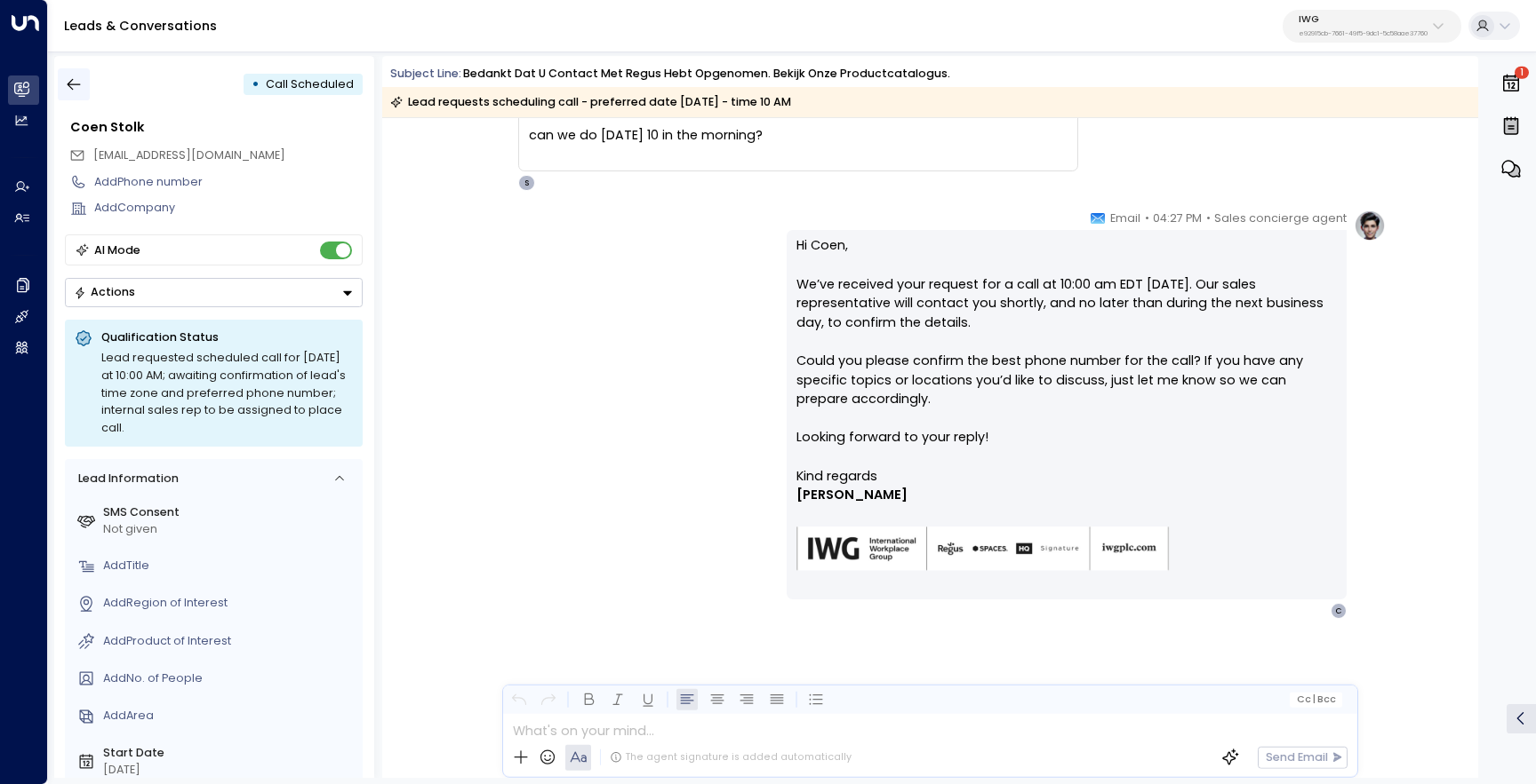
click at [81, 95] on button "button" at bounding box center [74, 84] width 32 height 32
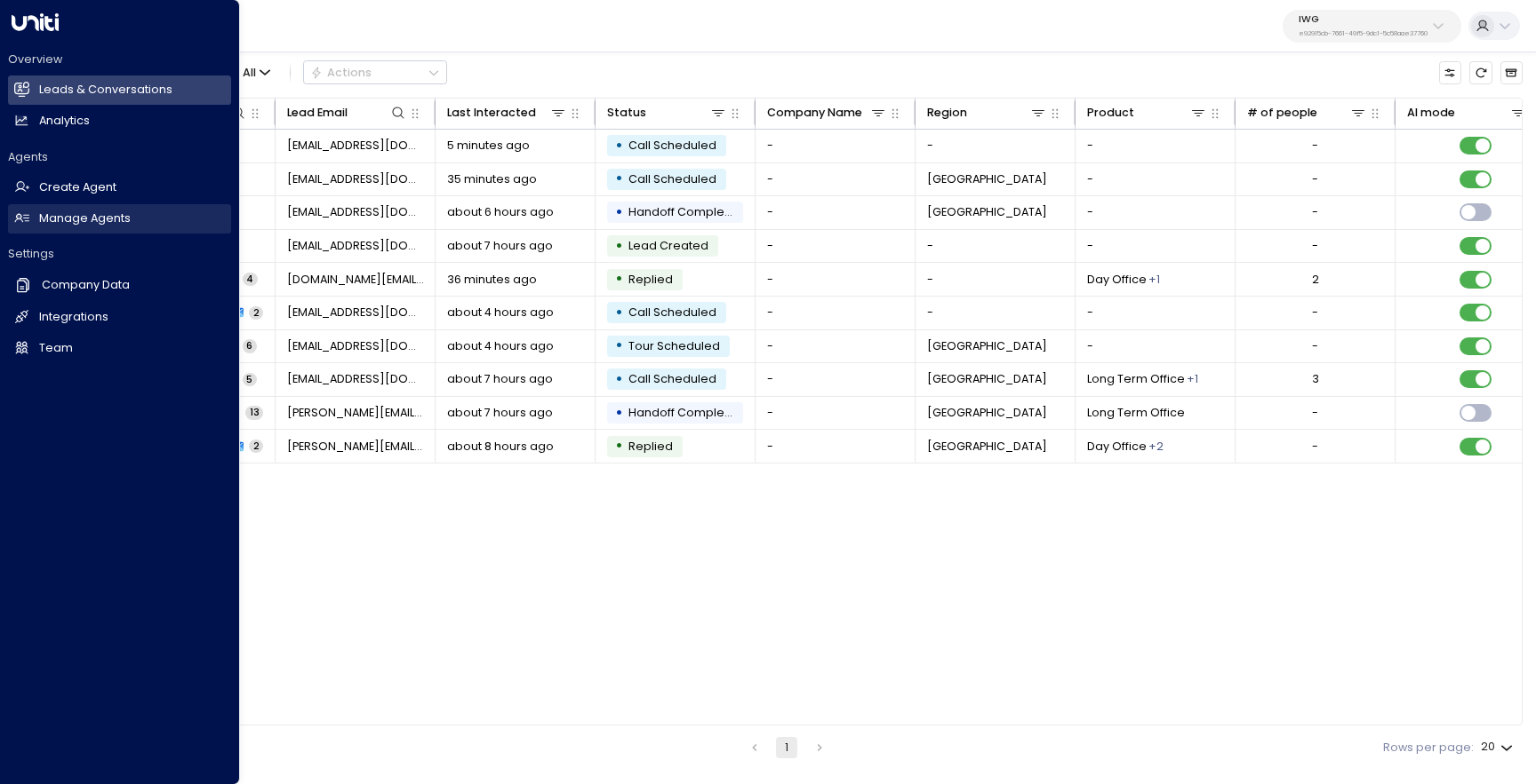
click at [29, 220] on icon at bounding box center [21, 217] width 15 height 15
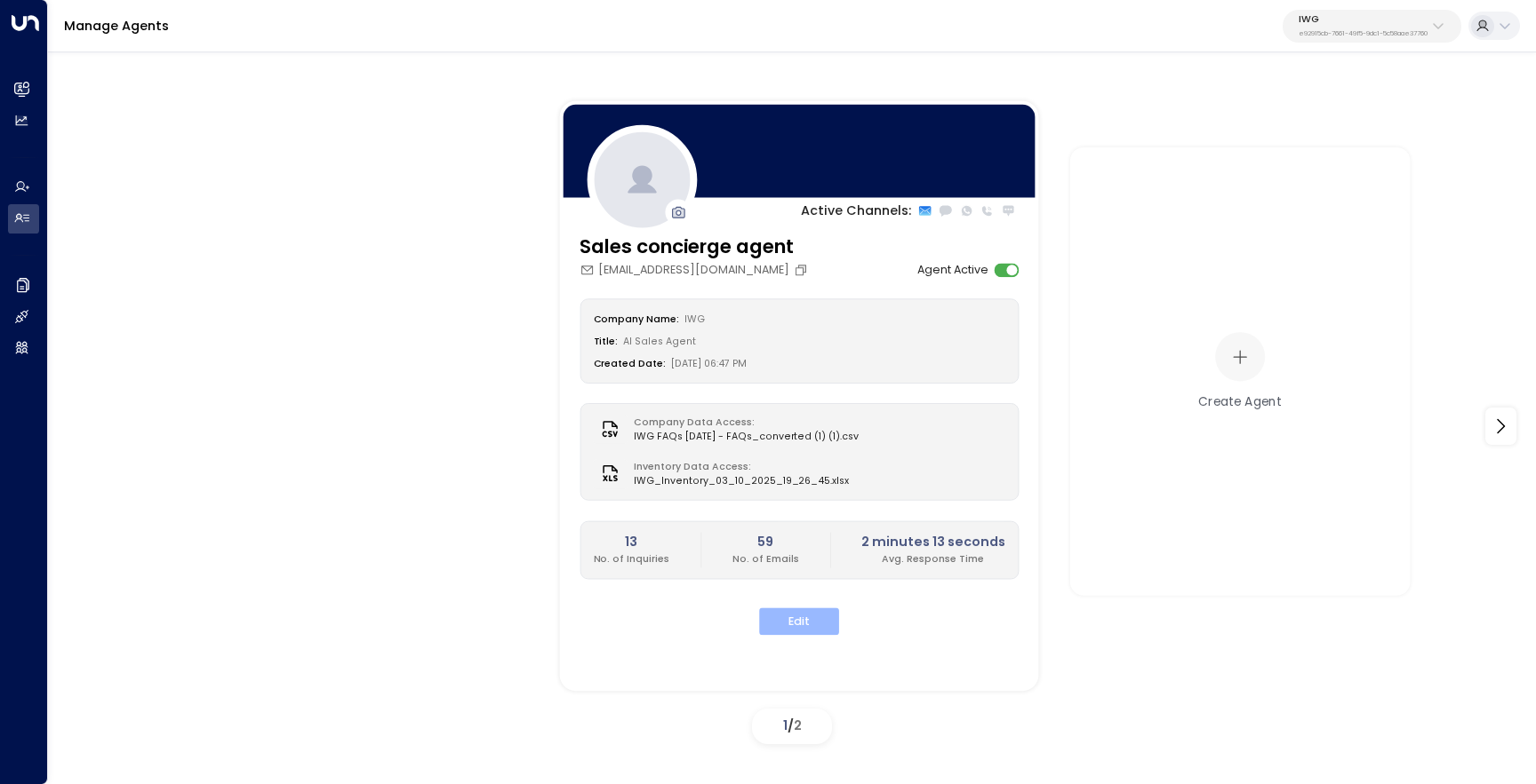
click at [814, 615] on button "Edit" at bounding box center [798, 622] width 80 height 28
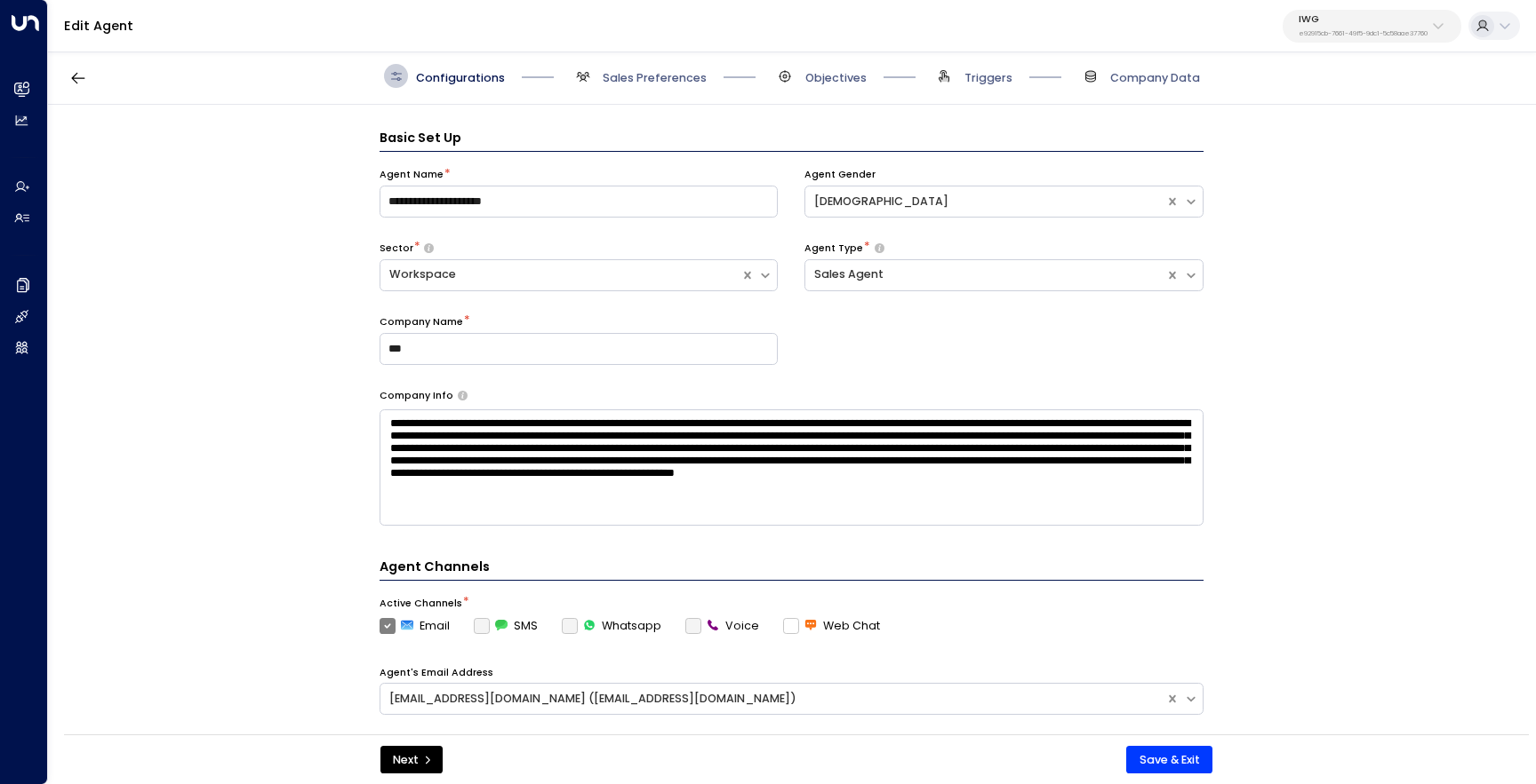
scroll to position [24, 0]
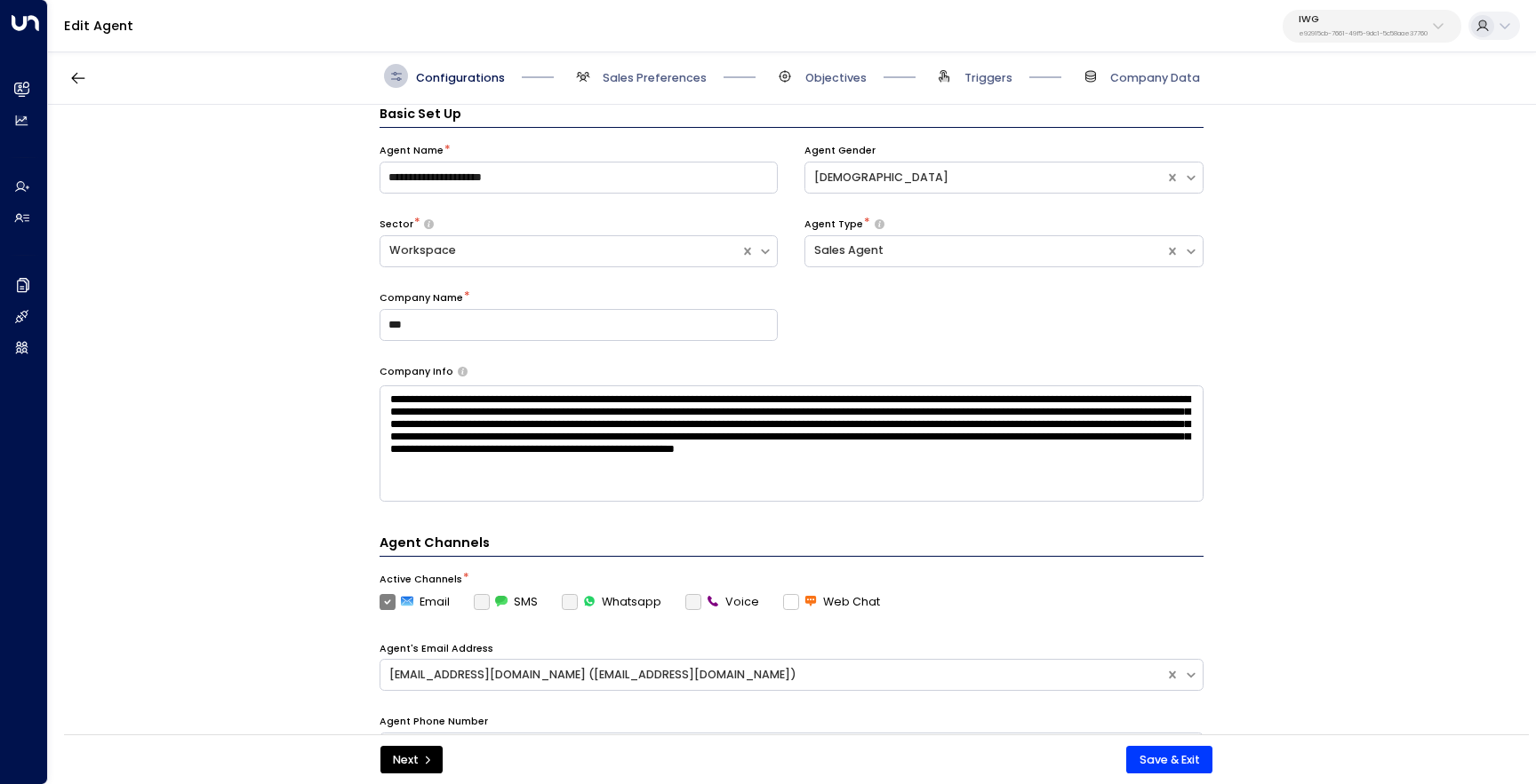
click at [821, 66] on span "Objectives" at bounding box center [820, 76] width 94 height 24
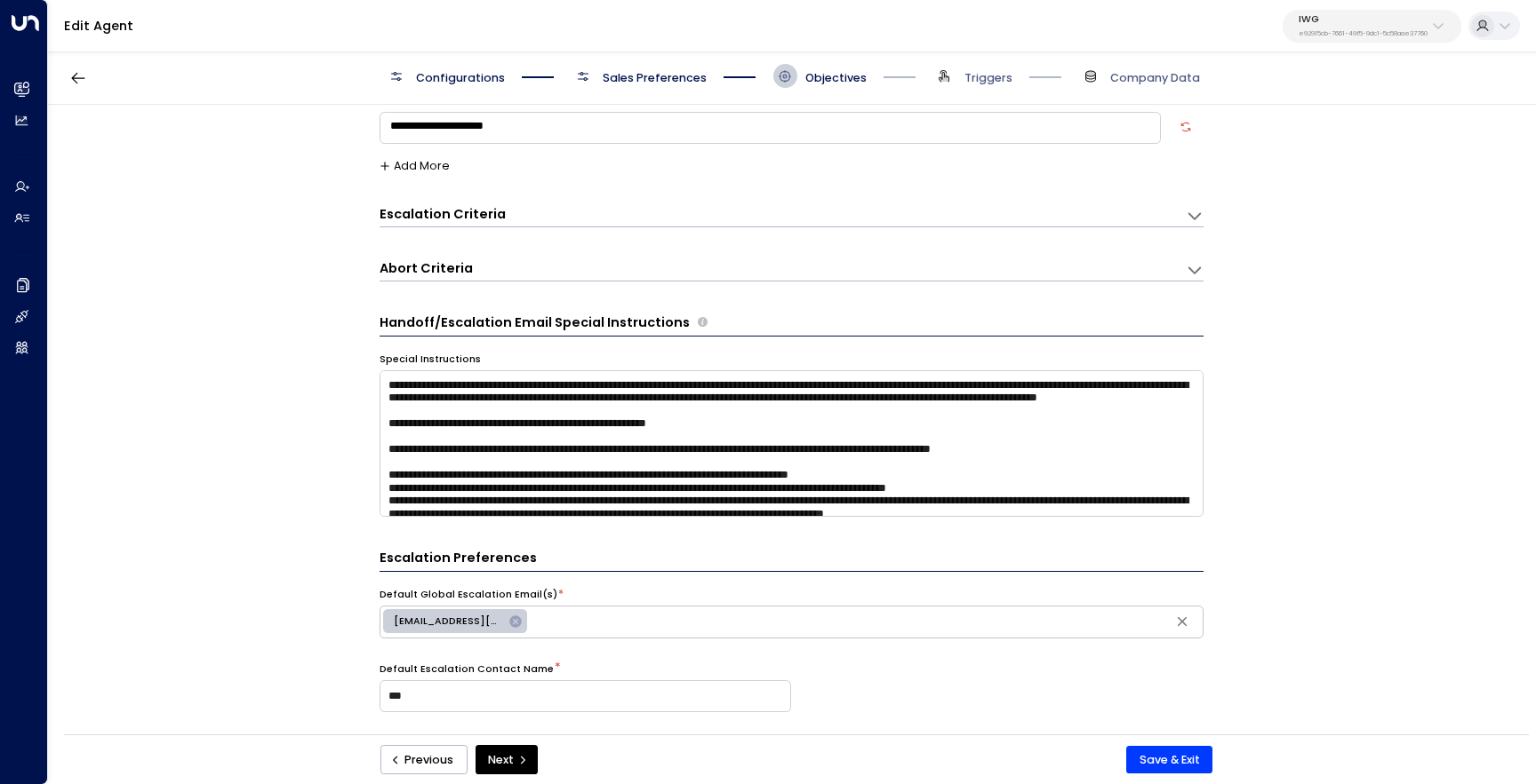
scroll to position [0, 0]
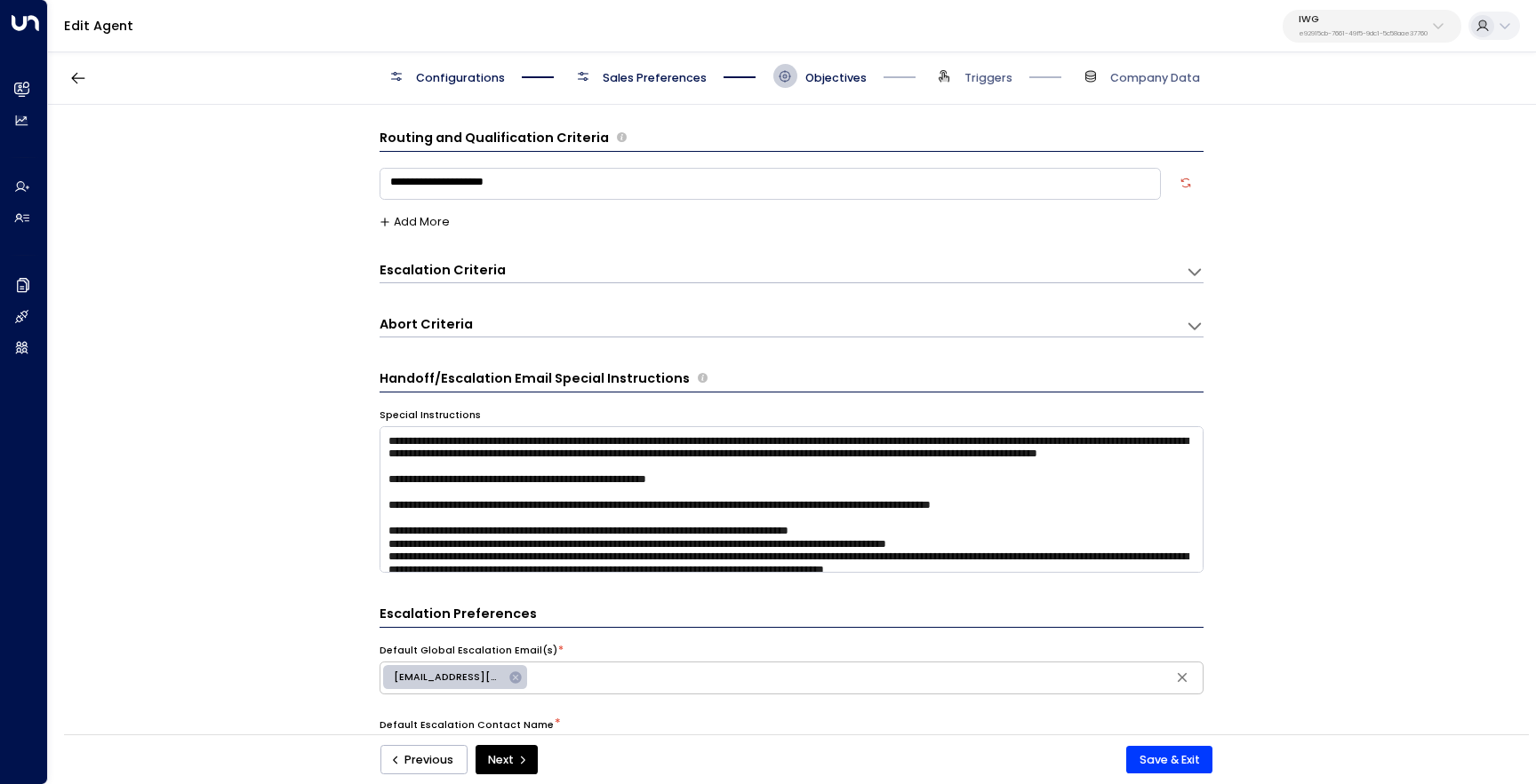
click at [668, 91] on div "Configurations Sales Preferences Objectives Triggers Company Data" at bounding box center [792, 77] width 1488 height 57
click at [623, 76] on span "Sales Preferences" at bounding box center [654, 78] width 104 height 16
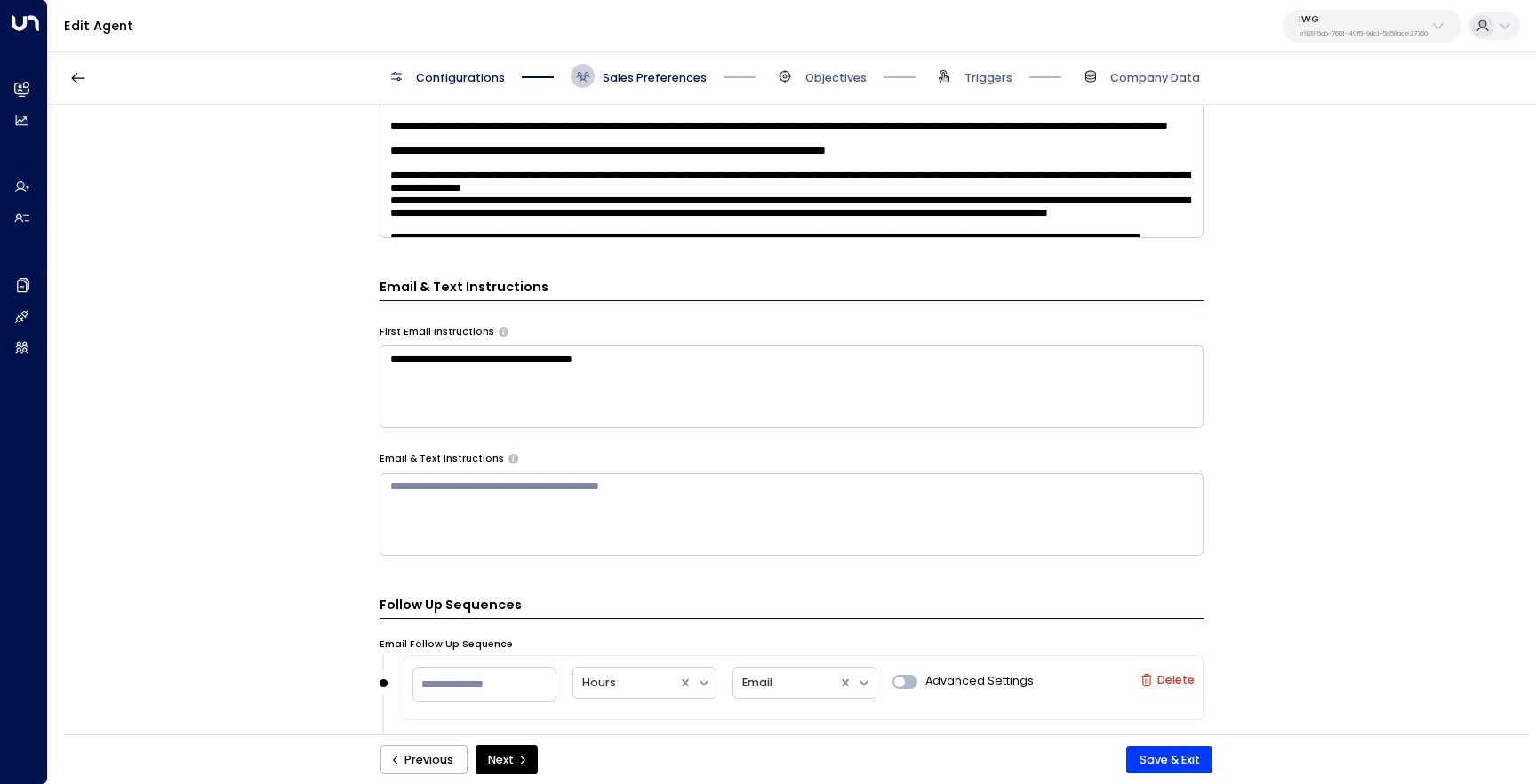
scroll to position [568, 0]
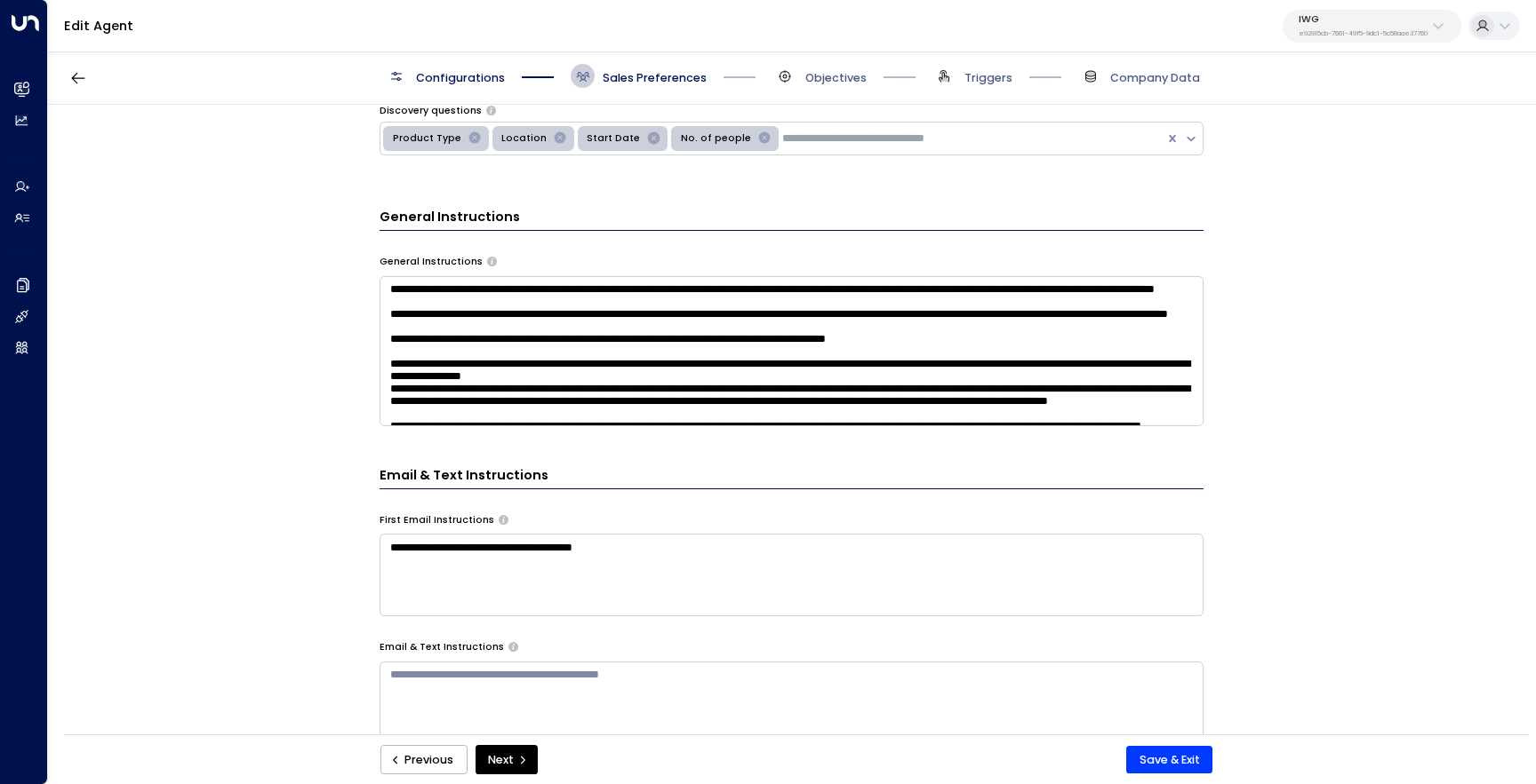
click at [522, 361] on textarea at bounding box center [791, 351] width 824 height 150
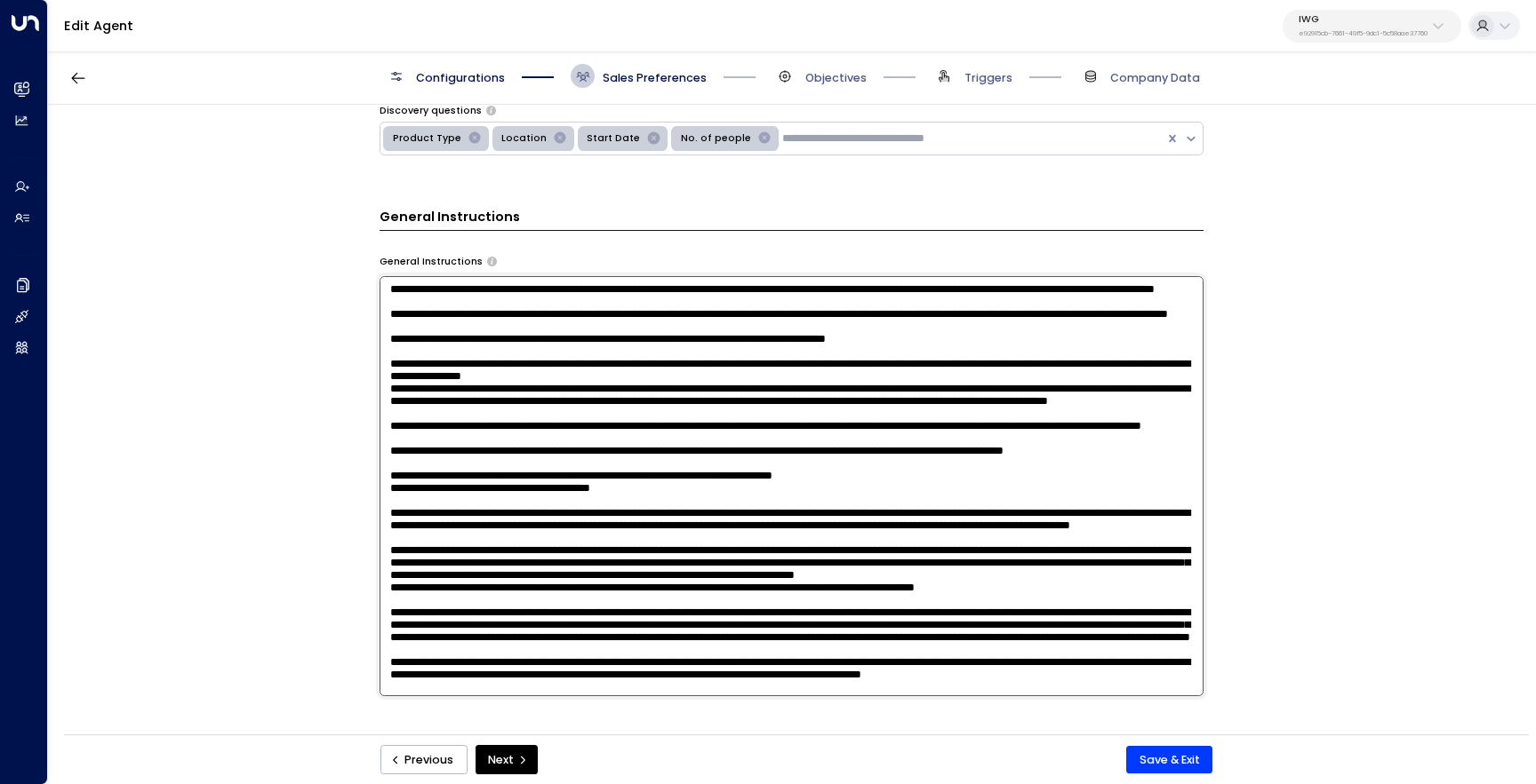
click at [976, 399] on textarea at bounding box center [791, 486] width 824 height 420
click at [779, 334] on textarea at bounding box center [791, 486] width 824 height 420
click at [390, 396] on textarea at bounding box center [791, 486] width 824 height 420
click at [720, 399] on textarea at bounding box center [791, 486] width 824 height 420
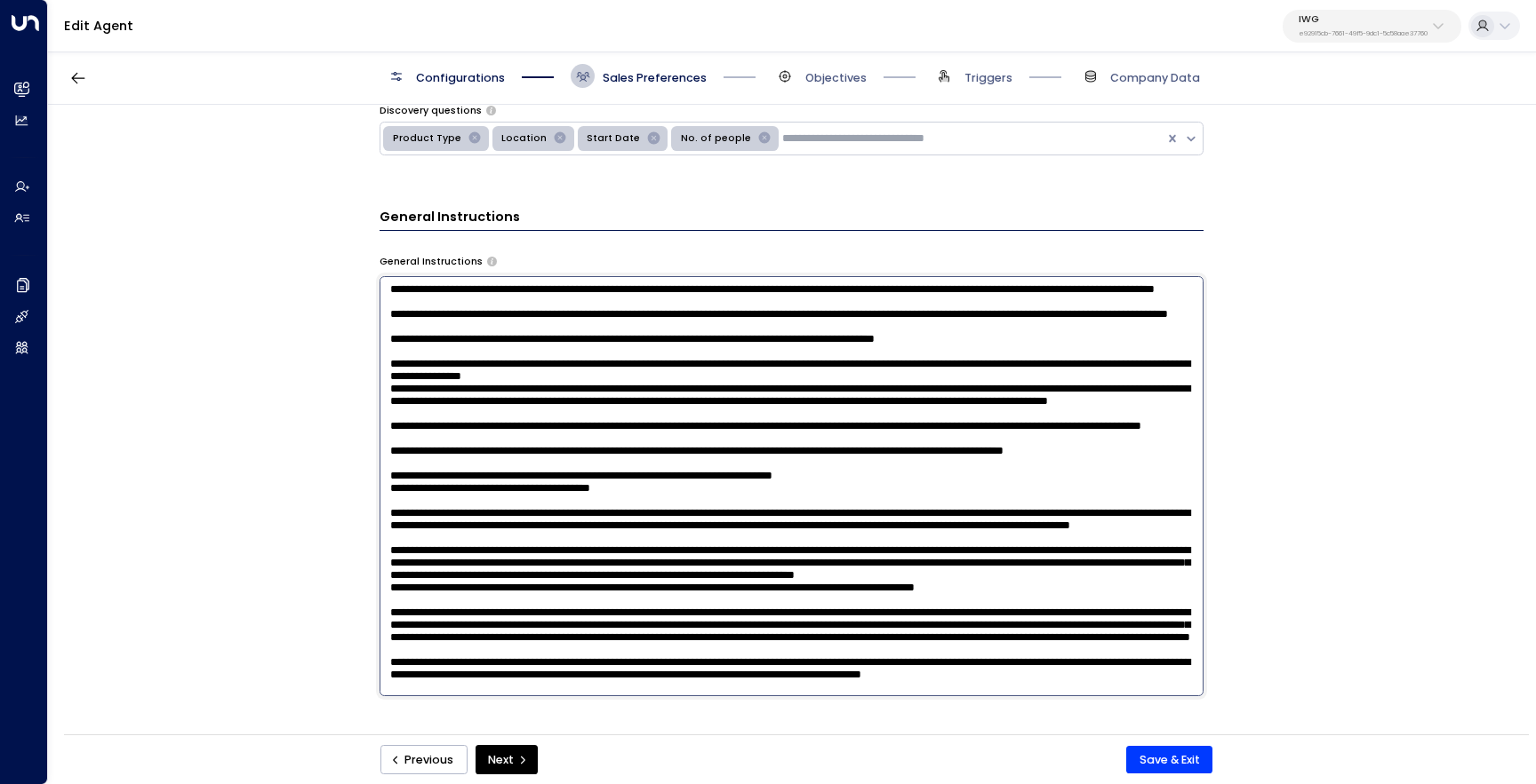
click at [1008, 517] on textarea at bounding box center [791, 486] width 824 height 420
type textarea "**********"
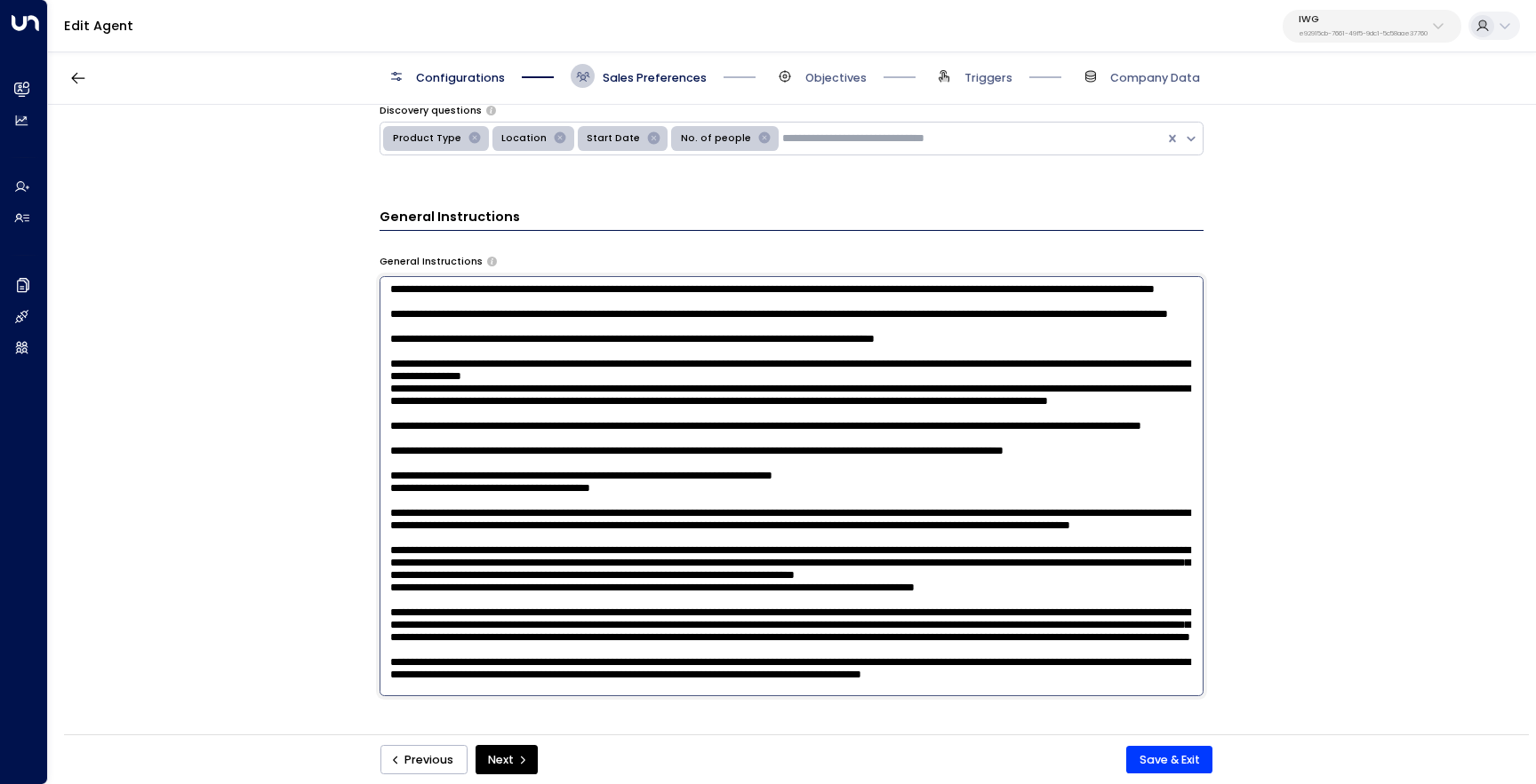
click at [1321, 516] on div "**********" at bounding box center [791, 424] width 1486 height 640
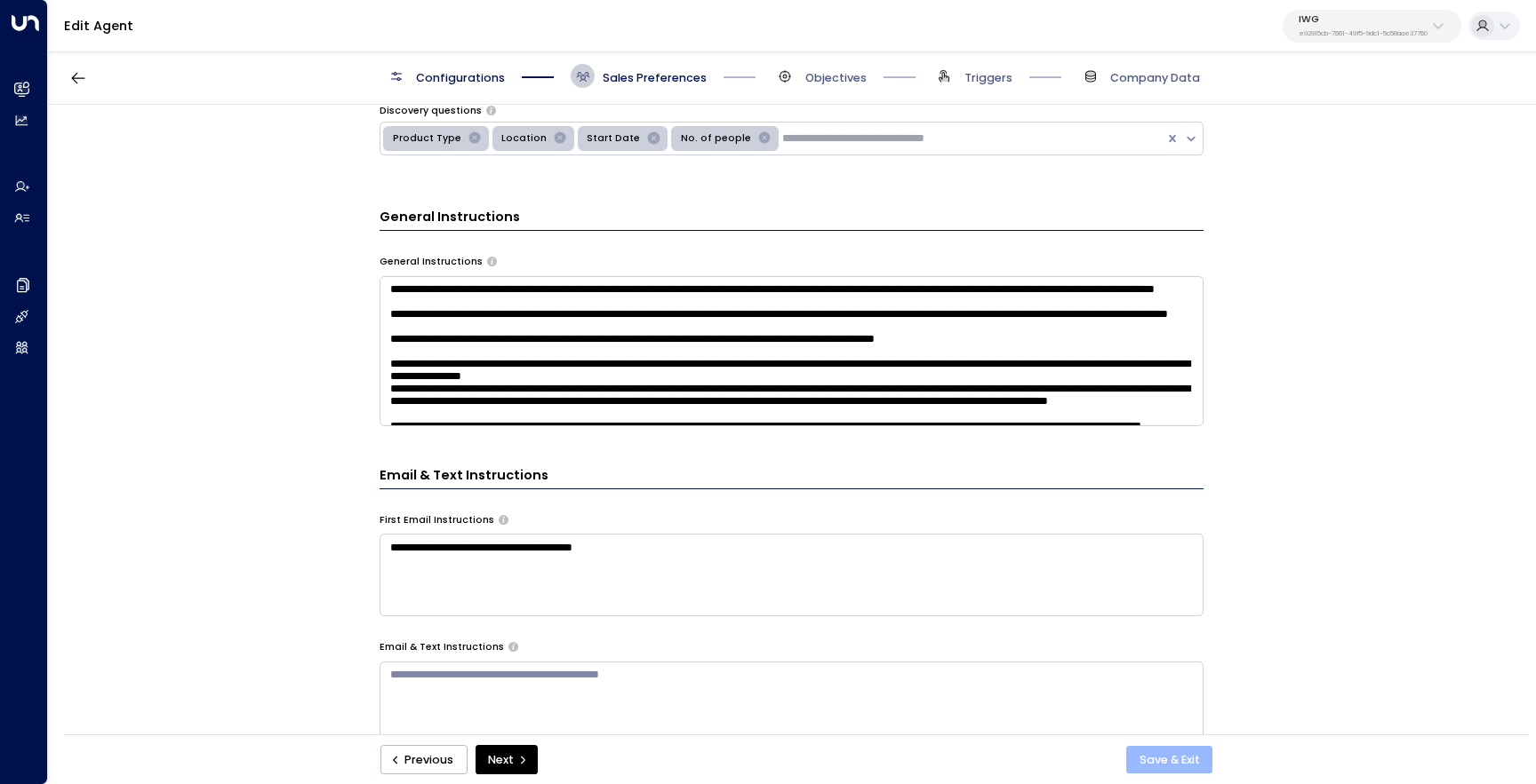
click at [1156, 757] on button "Save & Exit" at bounding box center [1168, 760] width 86 height 29
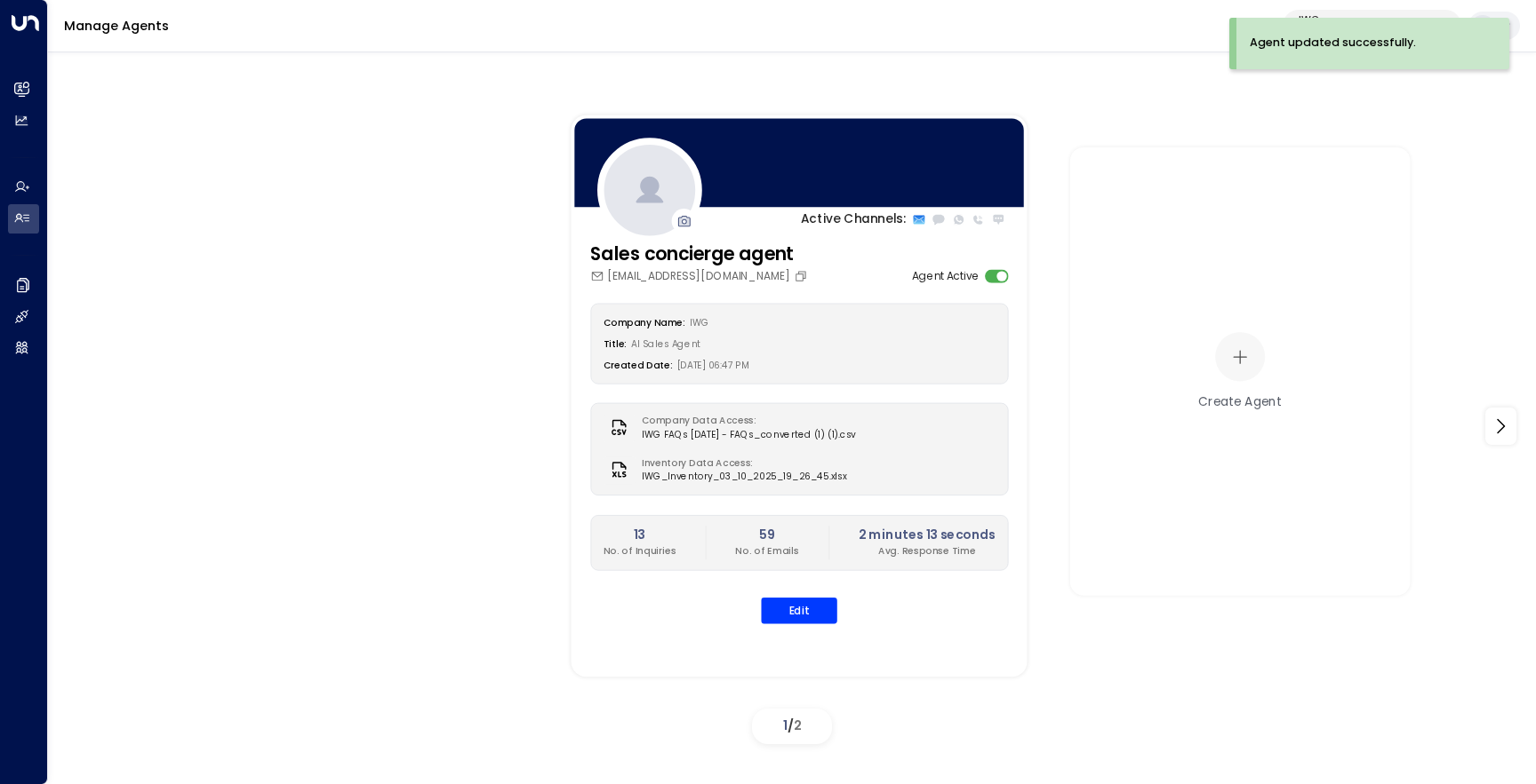
click at [1326, 19] on div "Agent updated successfully." at bounding box center [1372, 43] width 273 height 51
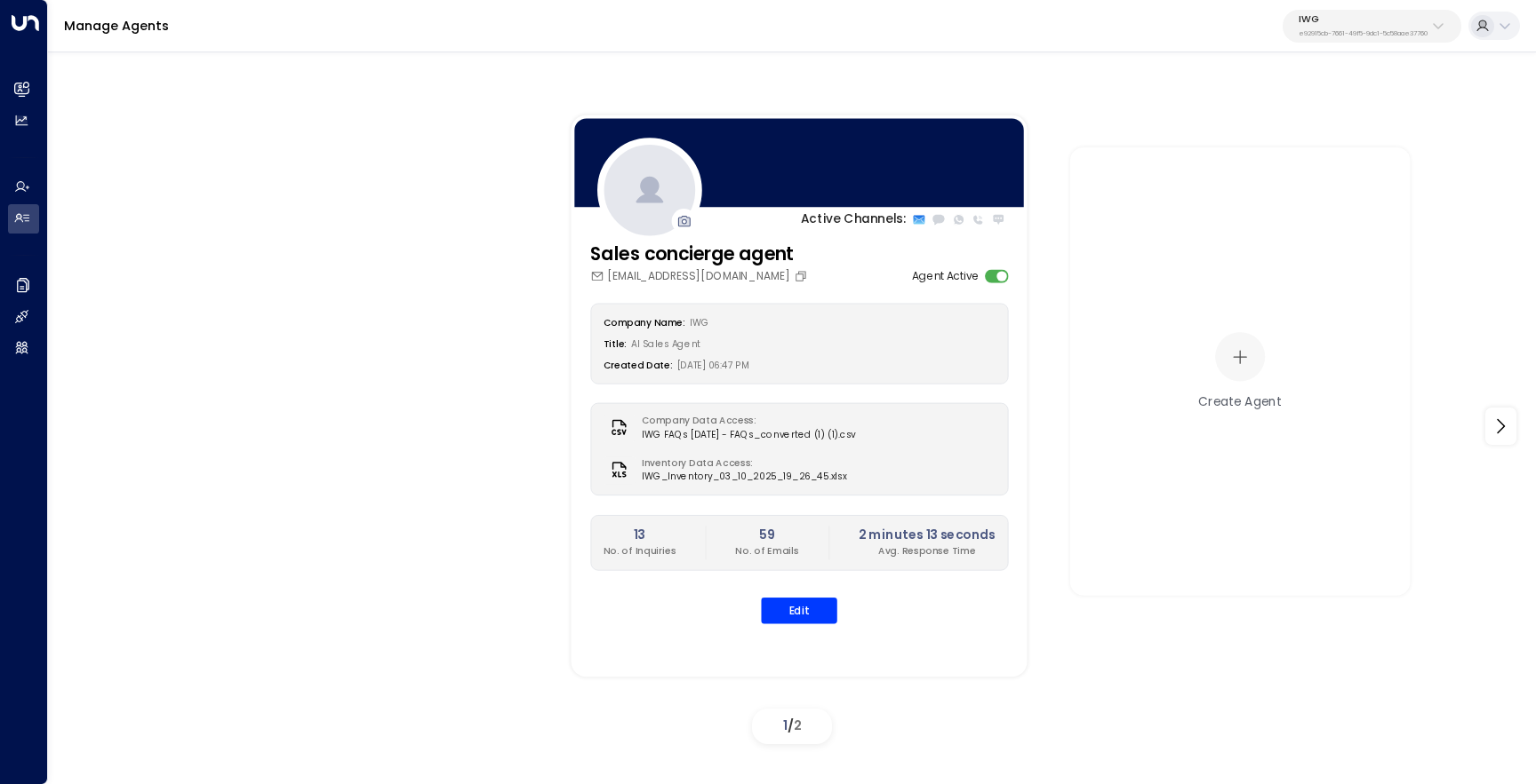
click at [1335, 11] on button "IWG e92915cb-7661-49f5-9dc1-5c58aae37760" at bounding box center [1371, 26] width 179 height 33
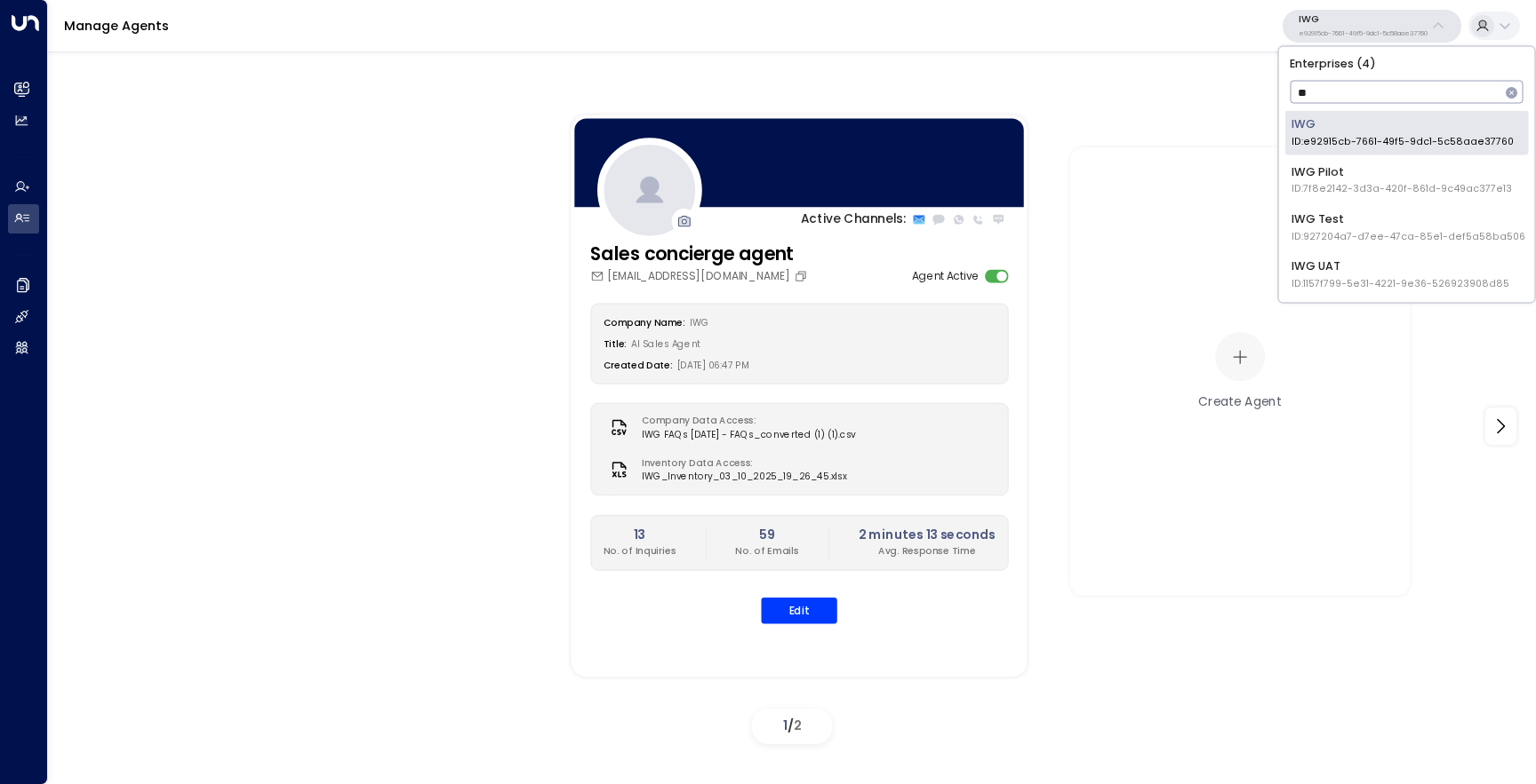
type input "***"
click at [1393, 276] on span "ID: 1157f799-5e31-4221-9e36-526923908d85" at bounding box center [1400, 283] width 218 height 14
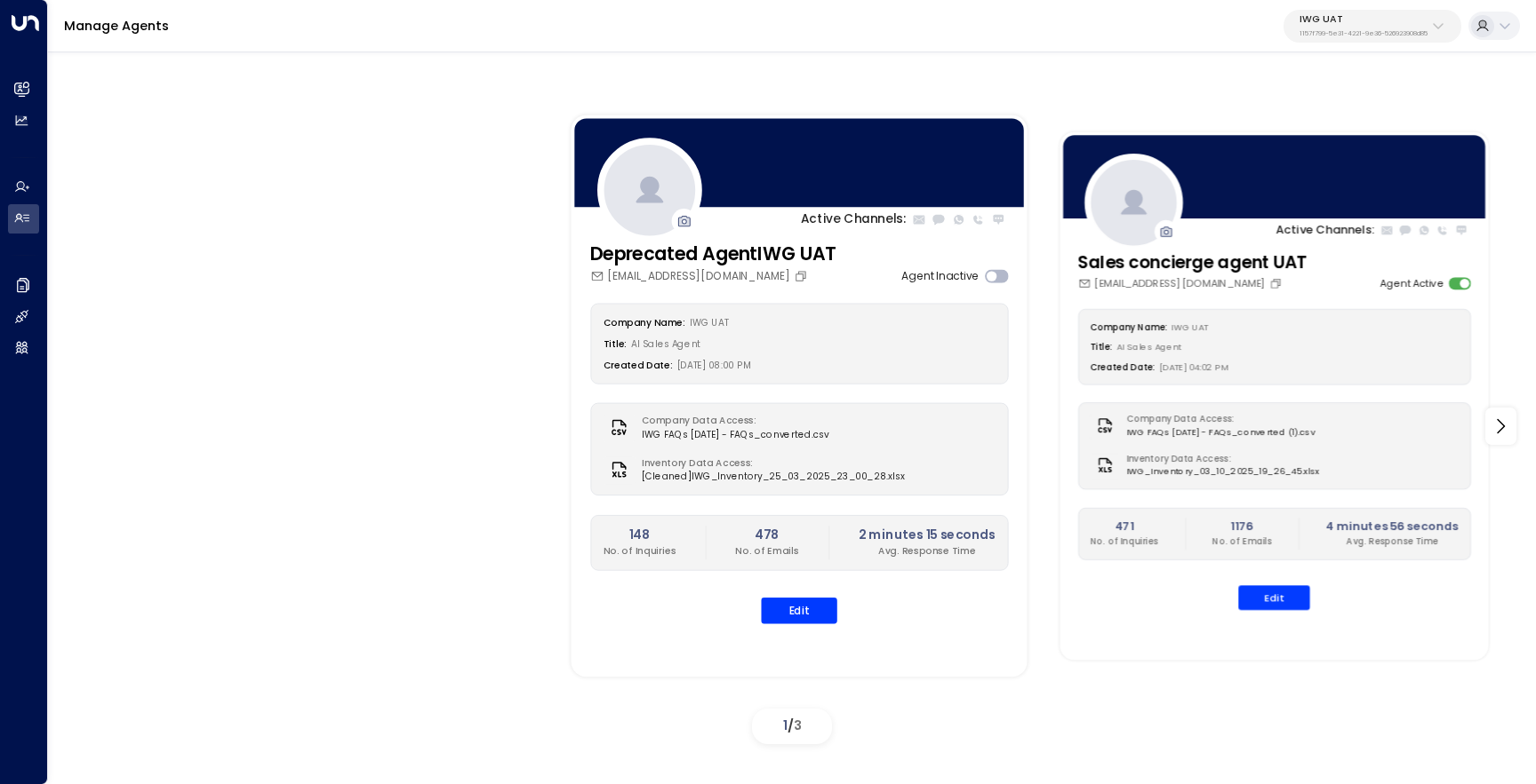
click at [1253, 585] on div "Company Name: IWG UAT Title: AI Sales Agent Created Date: [DATE] 04:02 PM Compa…" at bounding box center [1274, 459] width 393 height 301
click at [1255, 596] on button "Edit" at bounding box center [1274, 599] width 71 height 25
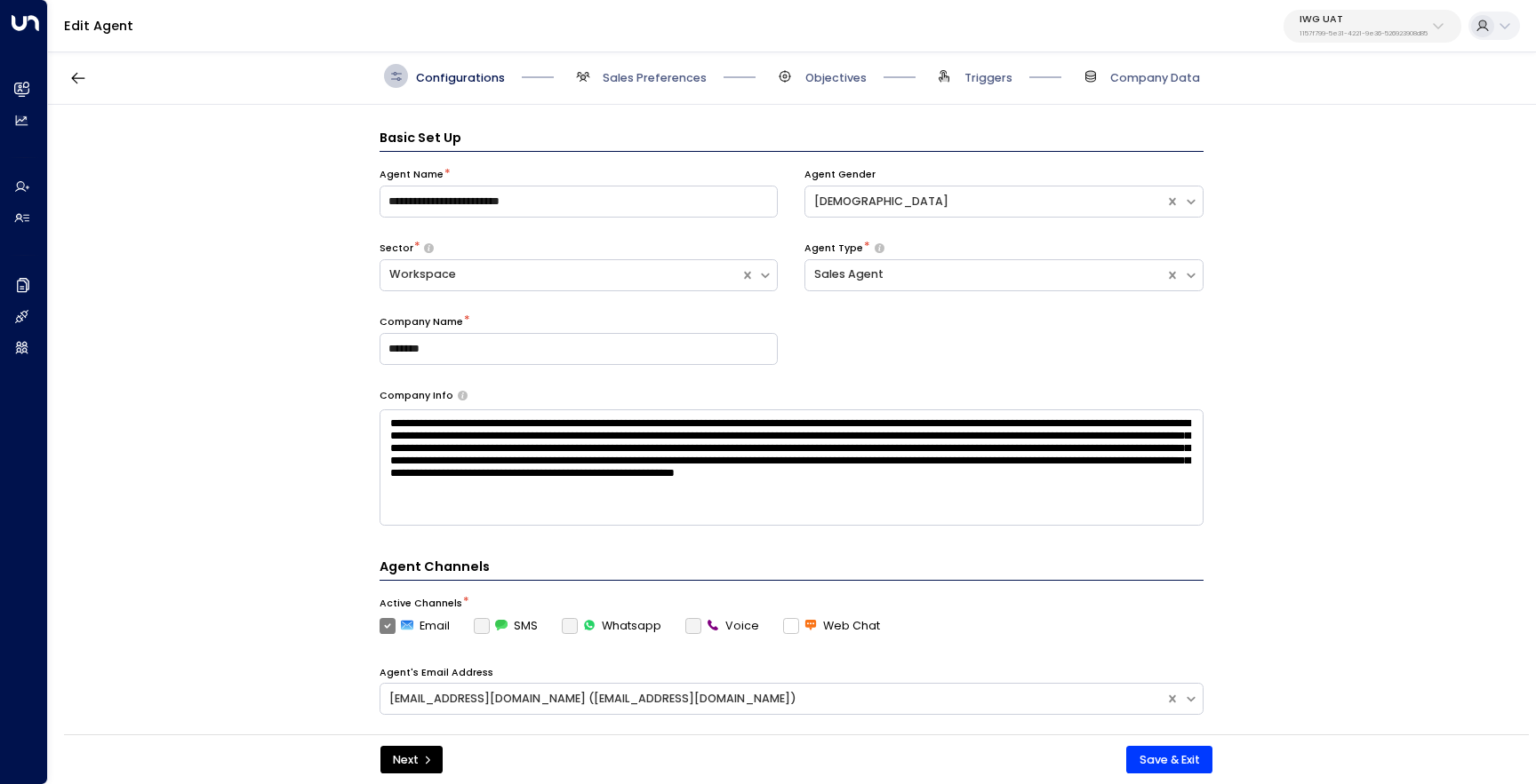
scroll to position [24, 0]
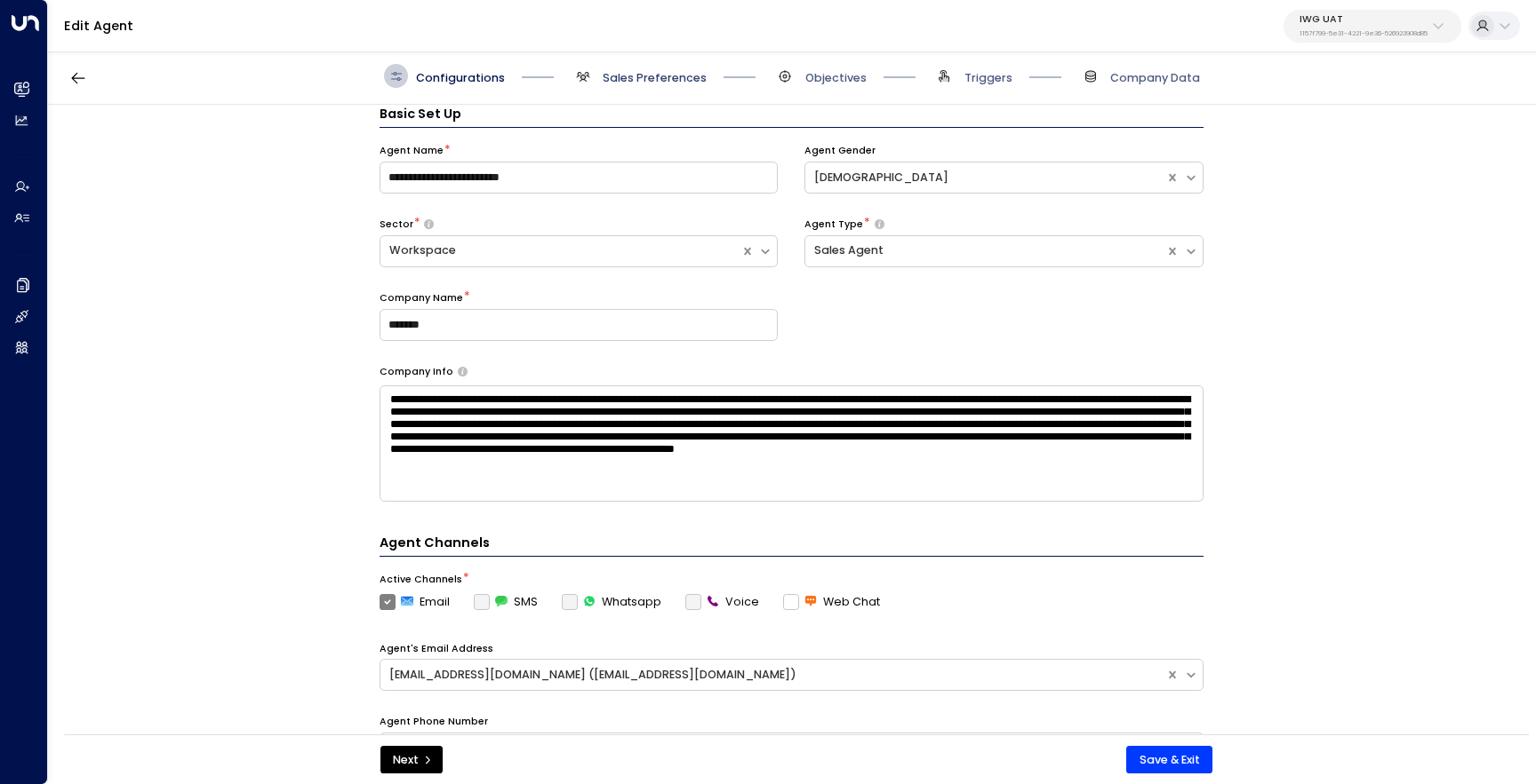
click at [664, 76] on span "Sales Preferences" at bounding box center [654, 78] width 104 height 16
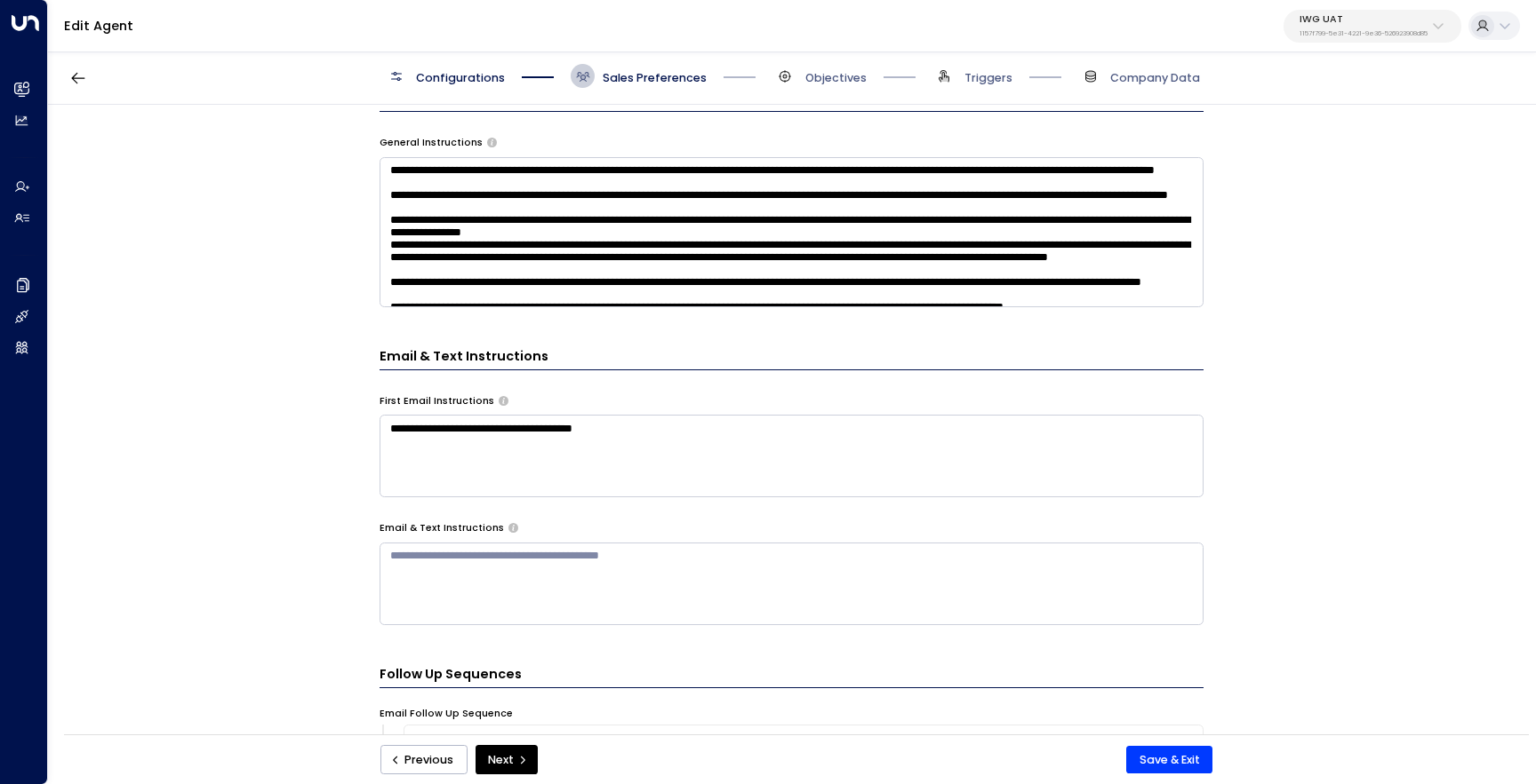
scroll to position [468, 0]
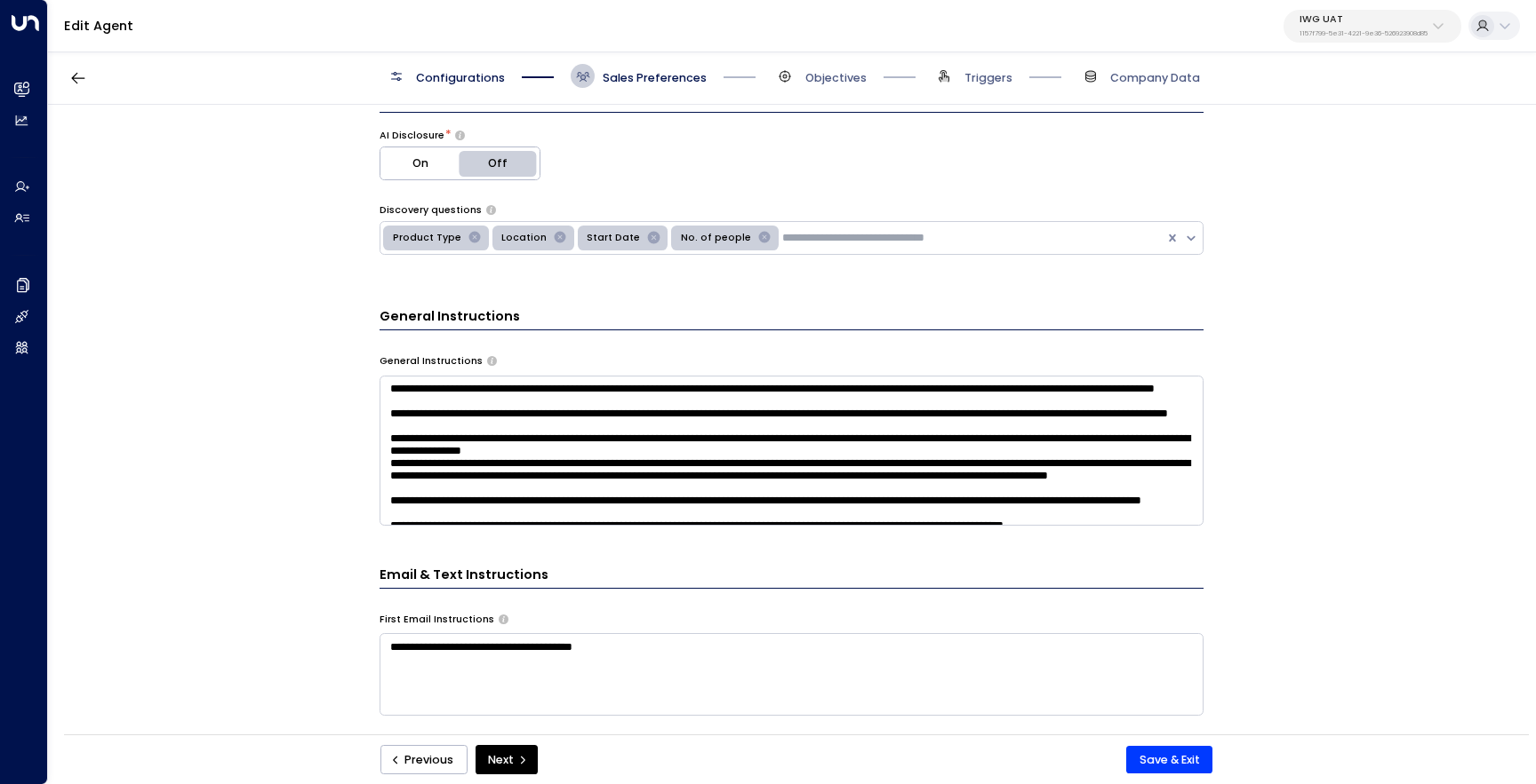
click at [614, 419] on textarea at bounding box center [791, 451] width 824 height 150
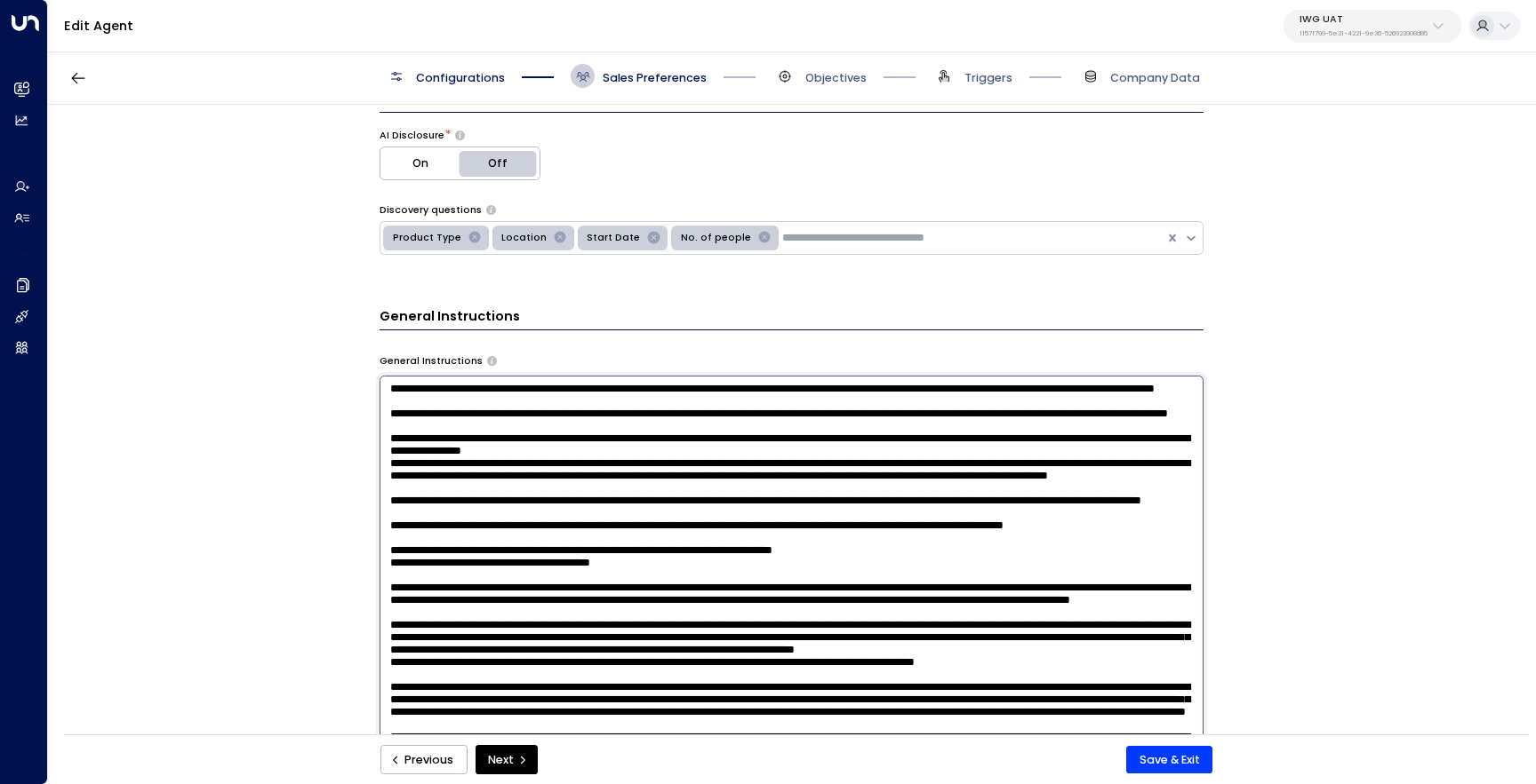
click at [614, 419] on textarea at bounding box center [791, 586] width 824 height 420
paste textarea "**********"
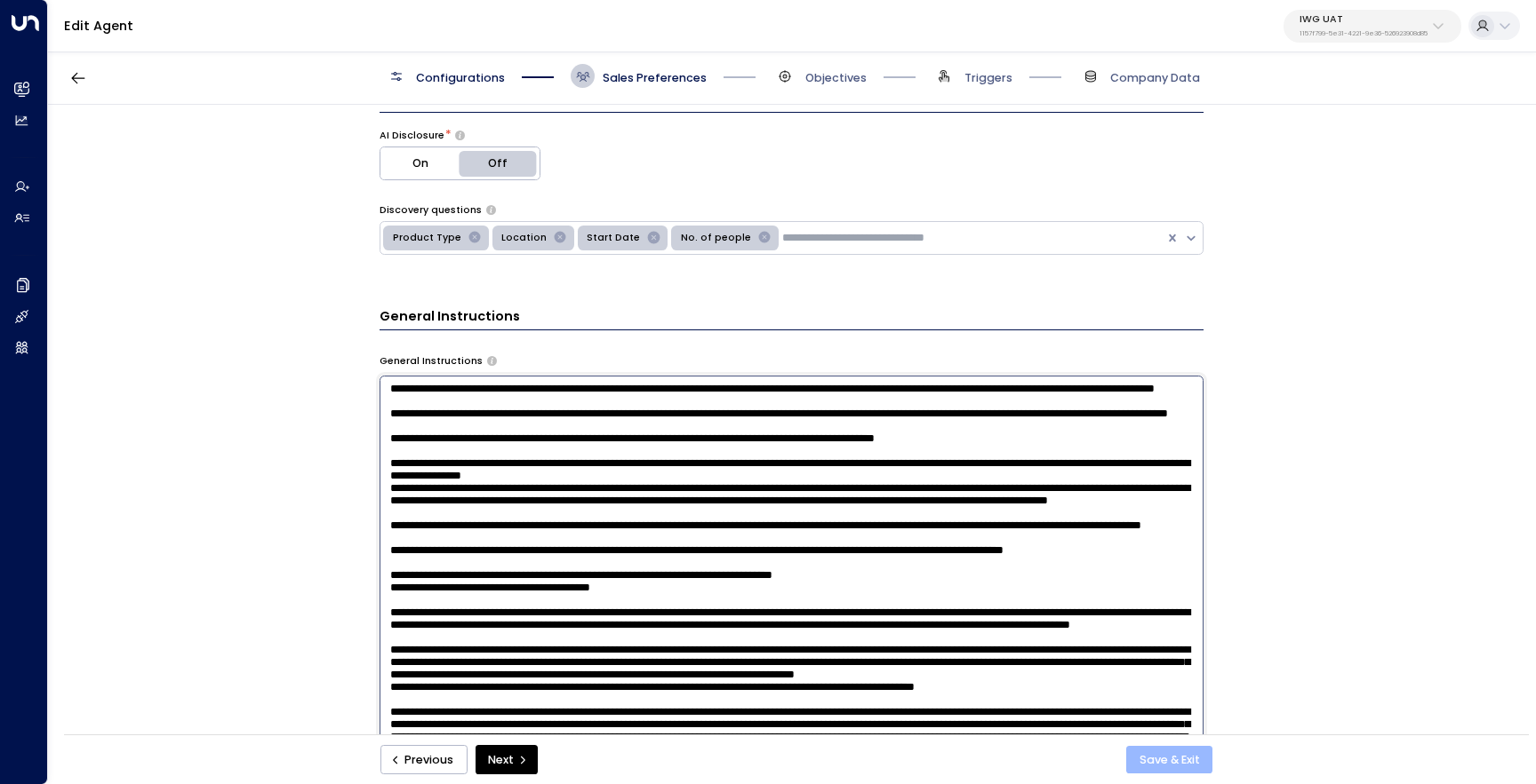
type textarea "**********"
click at [1177, 750] on button "Save & Exit" at bounding box center [1168, 760] width 86 height 29
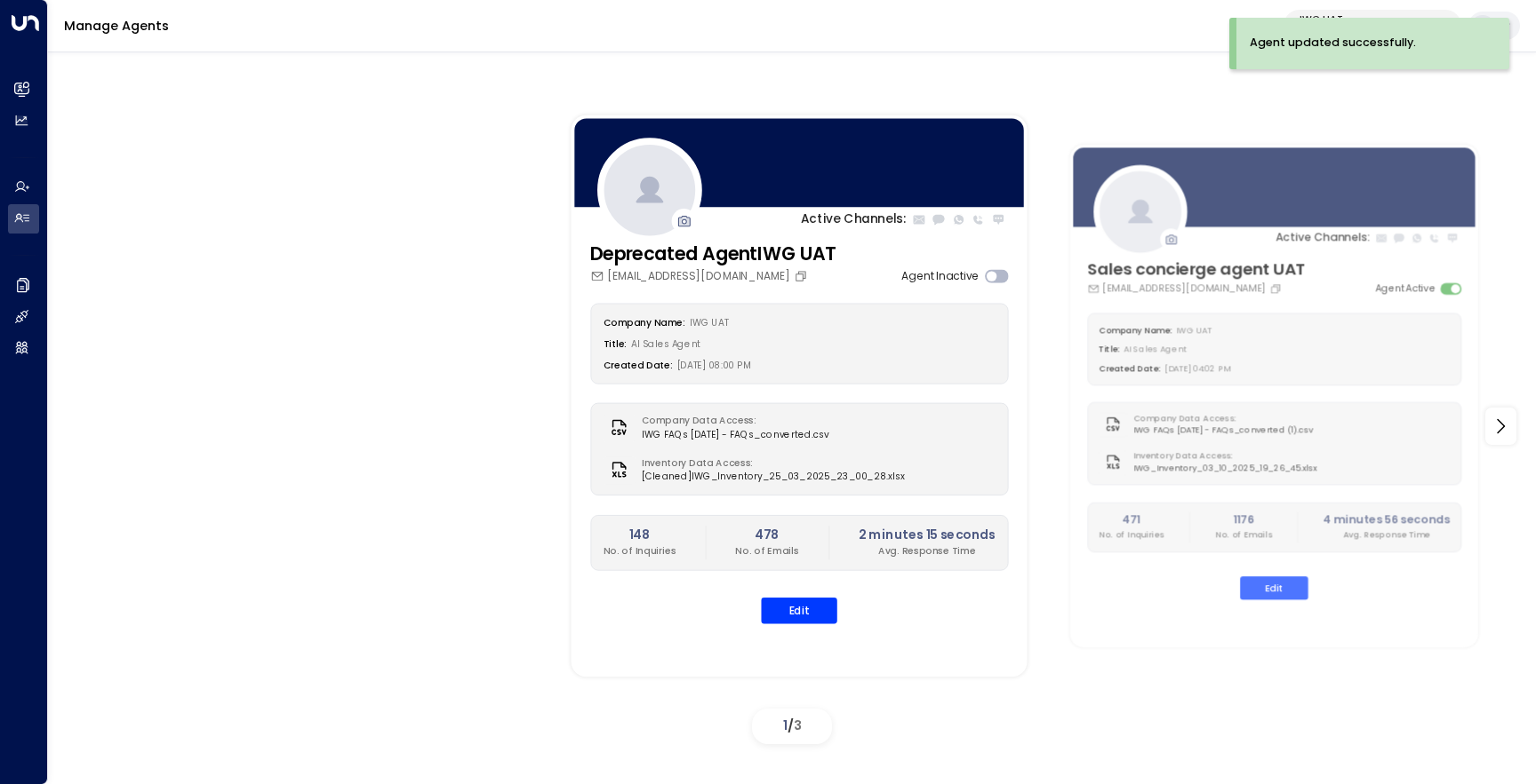
click at [1351, 19] on div "Agent updated successfully." at bounding box center [1372, 43] width 273 height 51
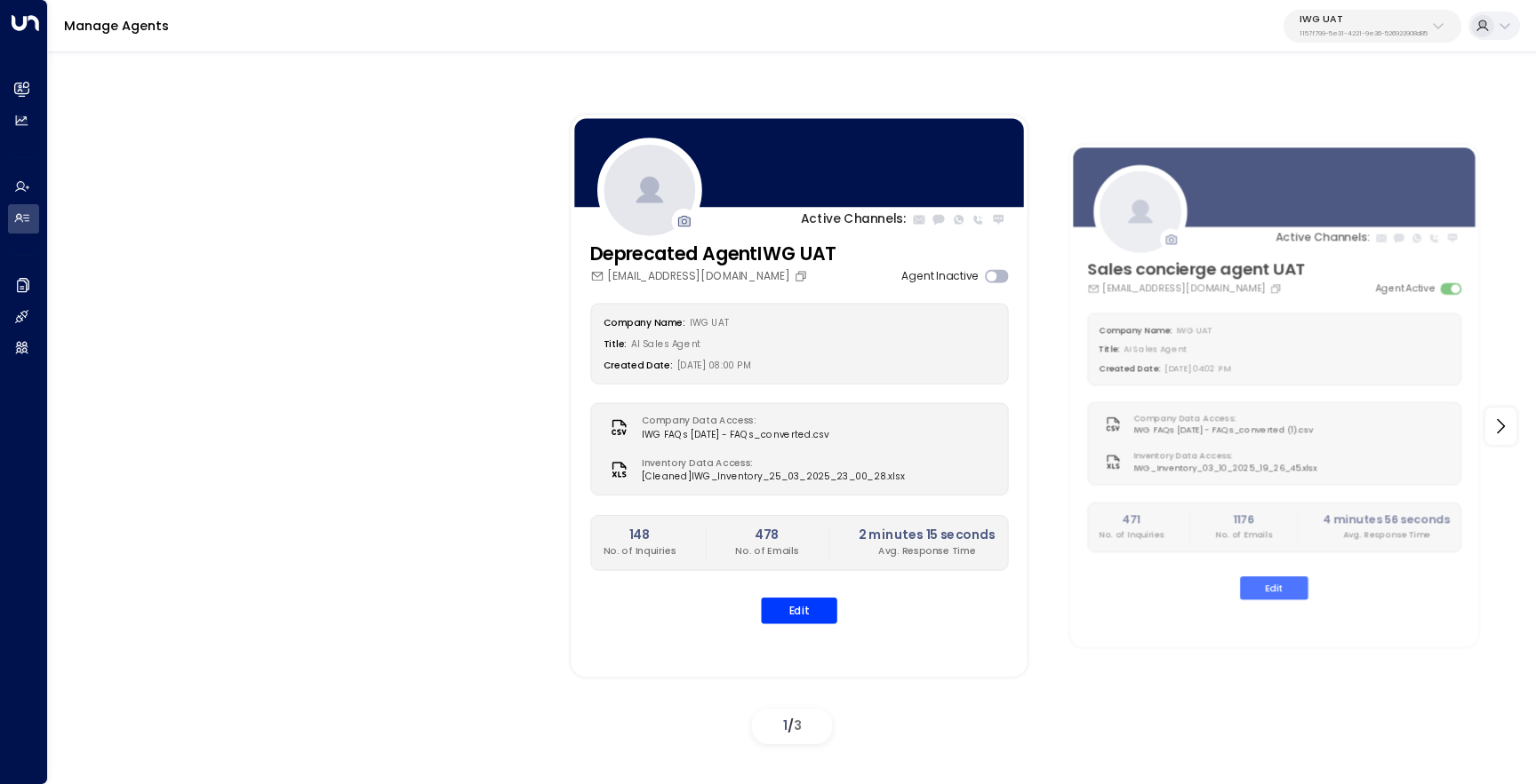
click at [1351, 19] on p "IWG UAT" at bounding box center [1363, 19] width 128 height 11
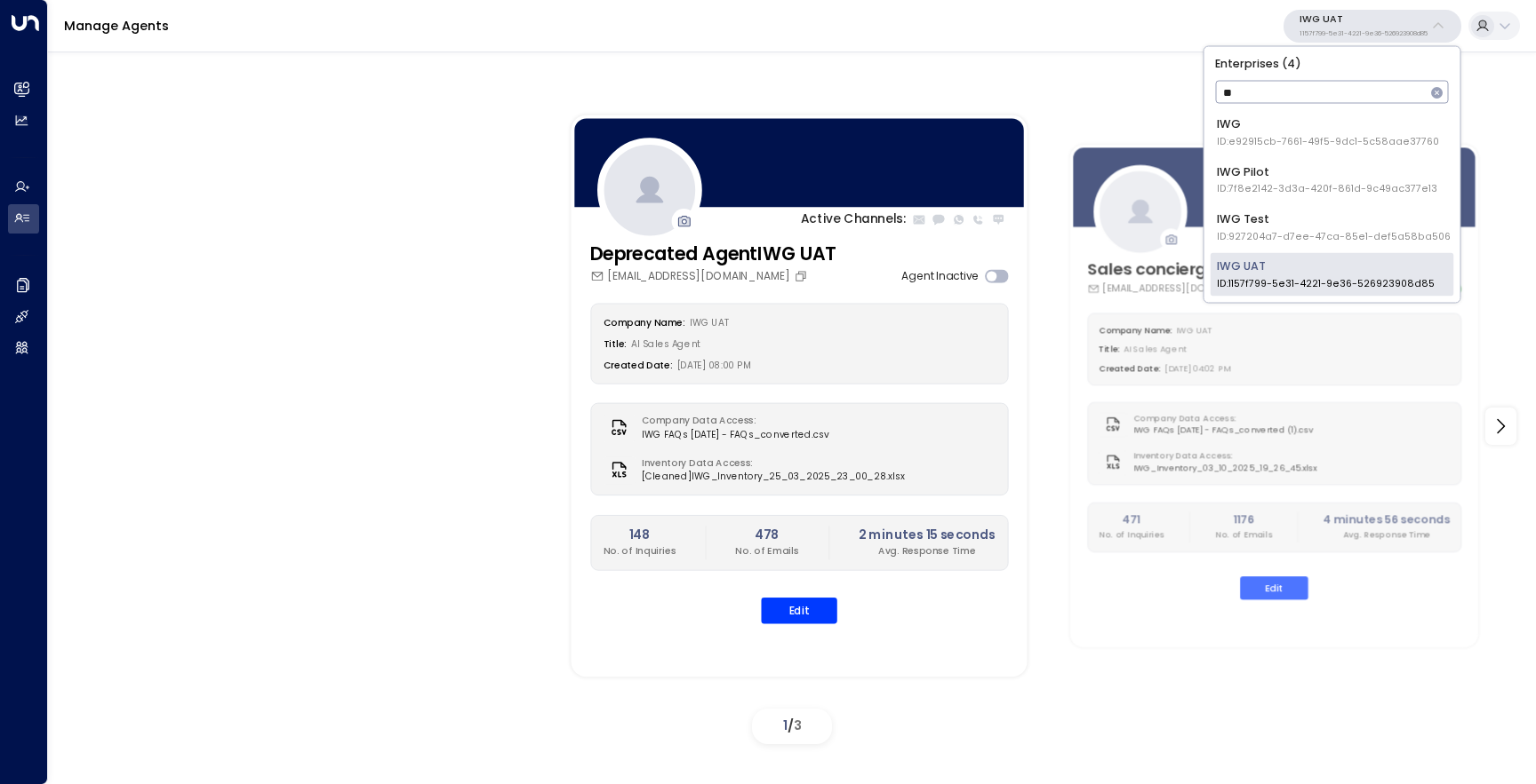
type input "***"
click at [1340, 222] on div "IWG Test ID: 927204a7-d7ee-47ca-85e1-def5a58ba506" at bounding box center [1333, 226] width 234 height 33
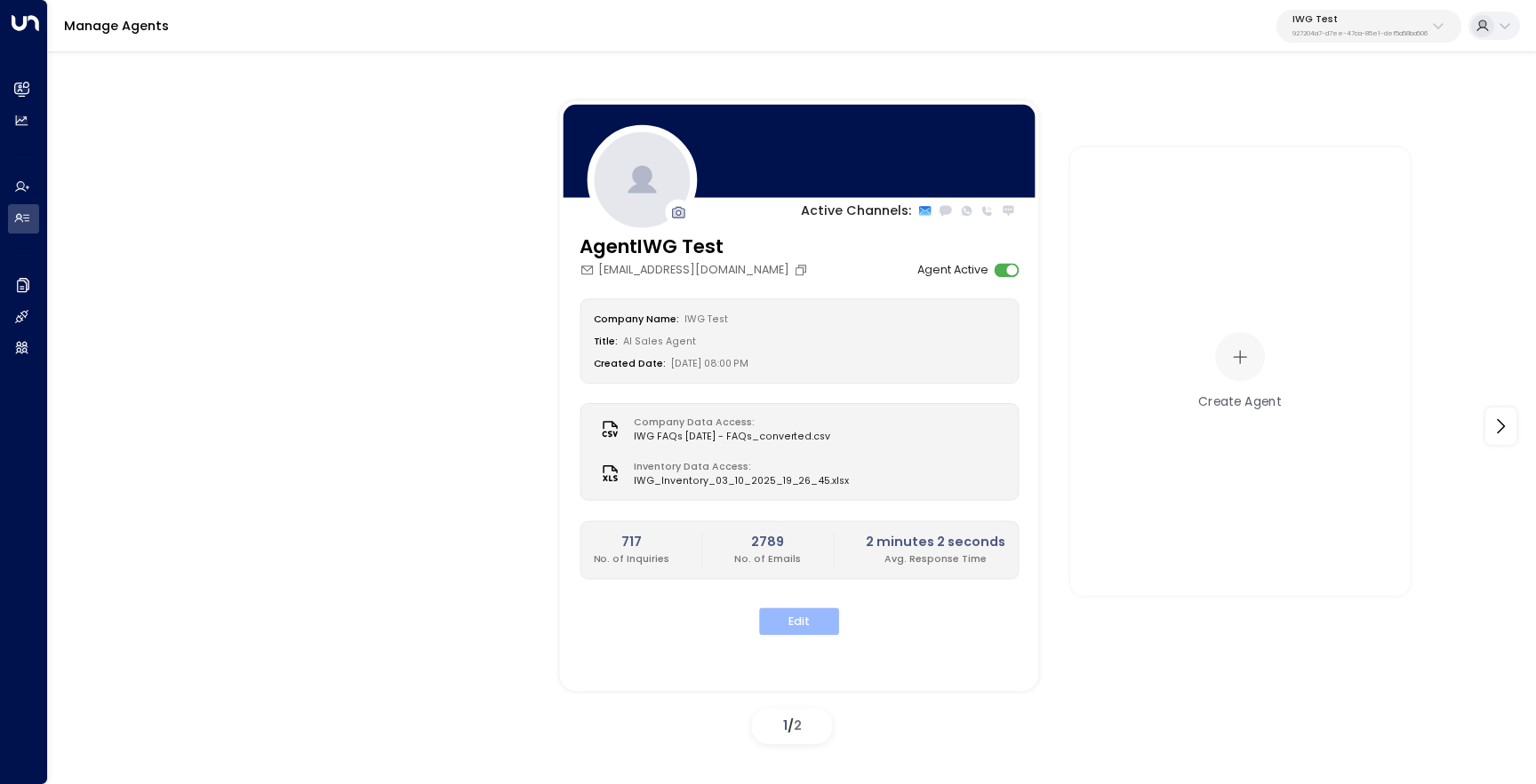
click at [772, 622] on button "Edit" at bounding box center [798, 622] width 80 height 28
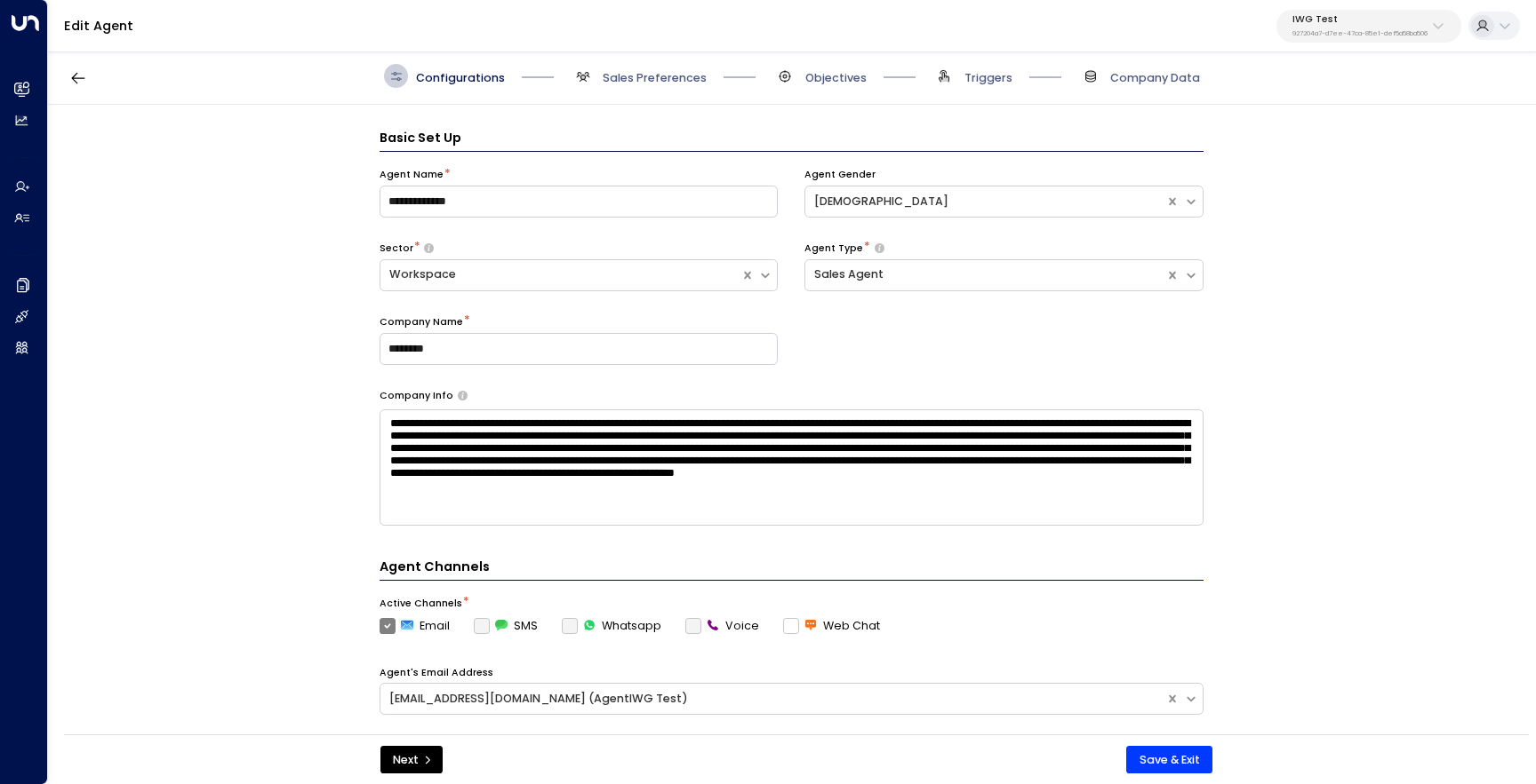
scroll to position [24, 0]
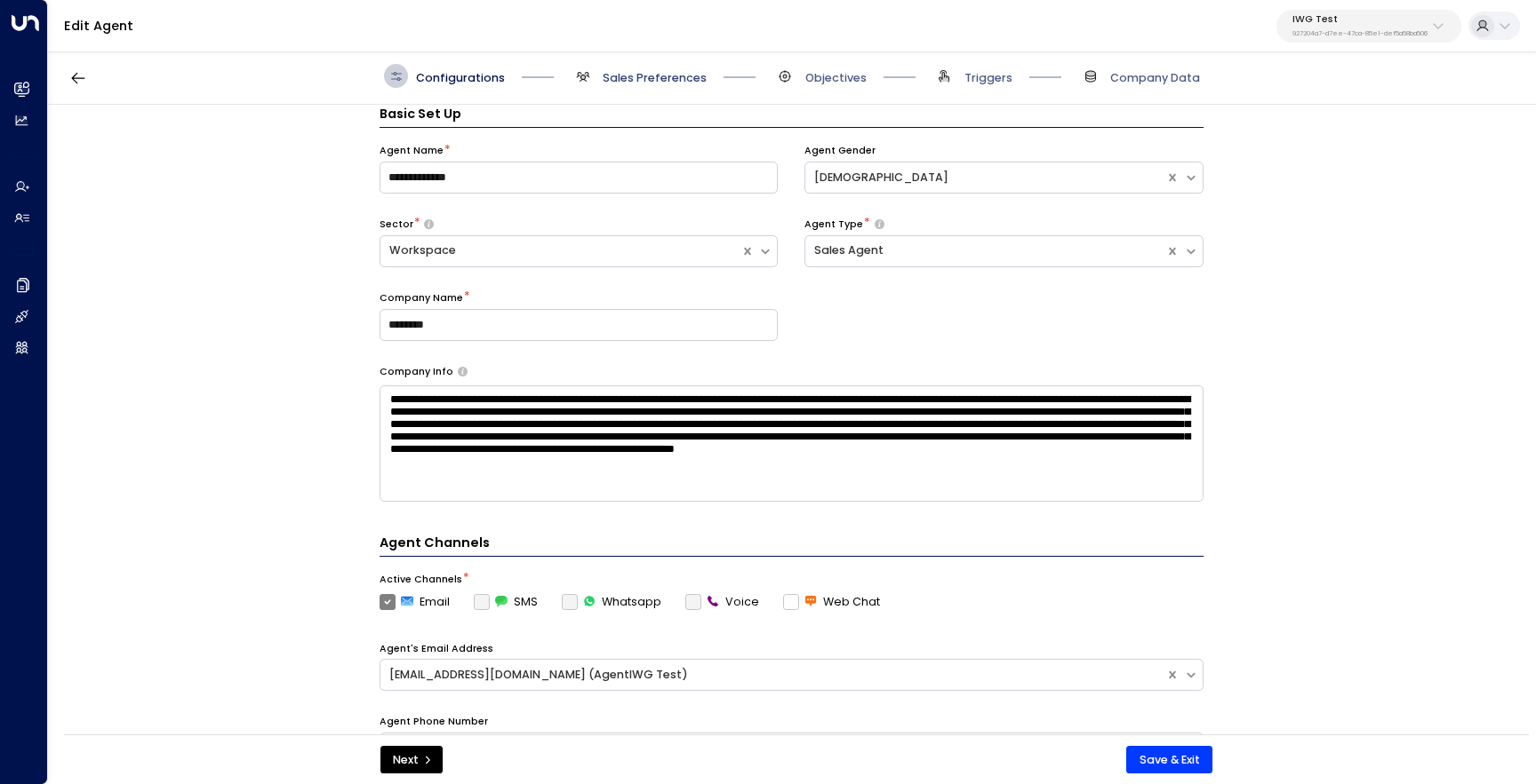
click at [661, 76] on span "Sales Preferences" at bounding box center [654, 78] width 104 height 16
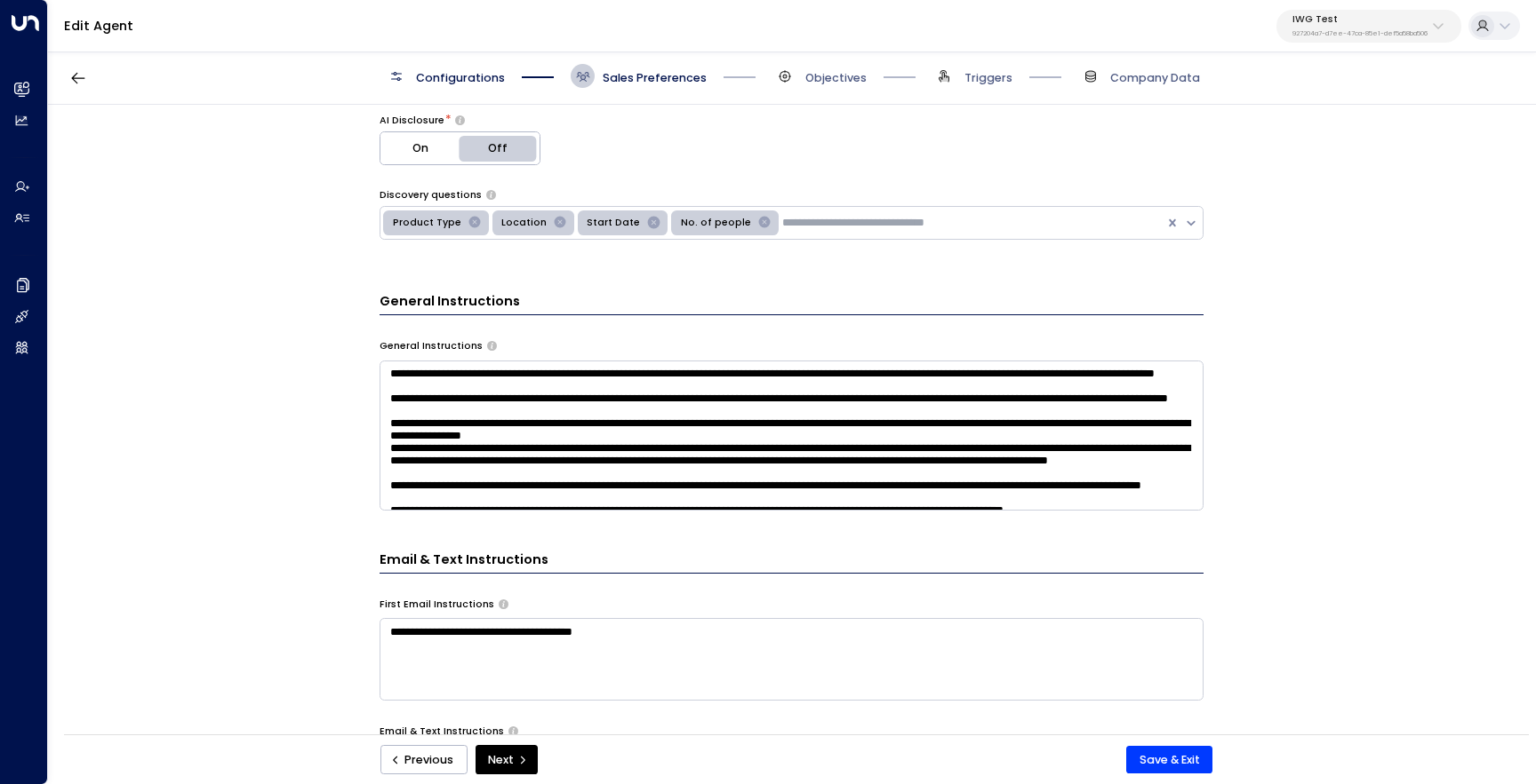
scroll to position [608, 0]
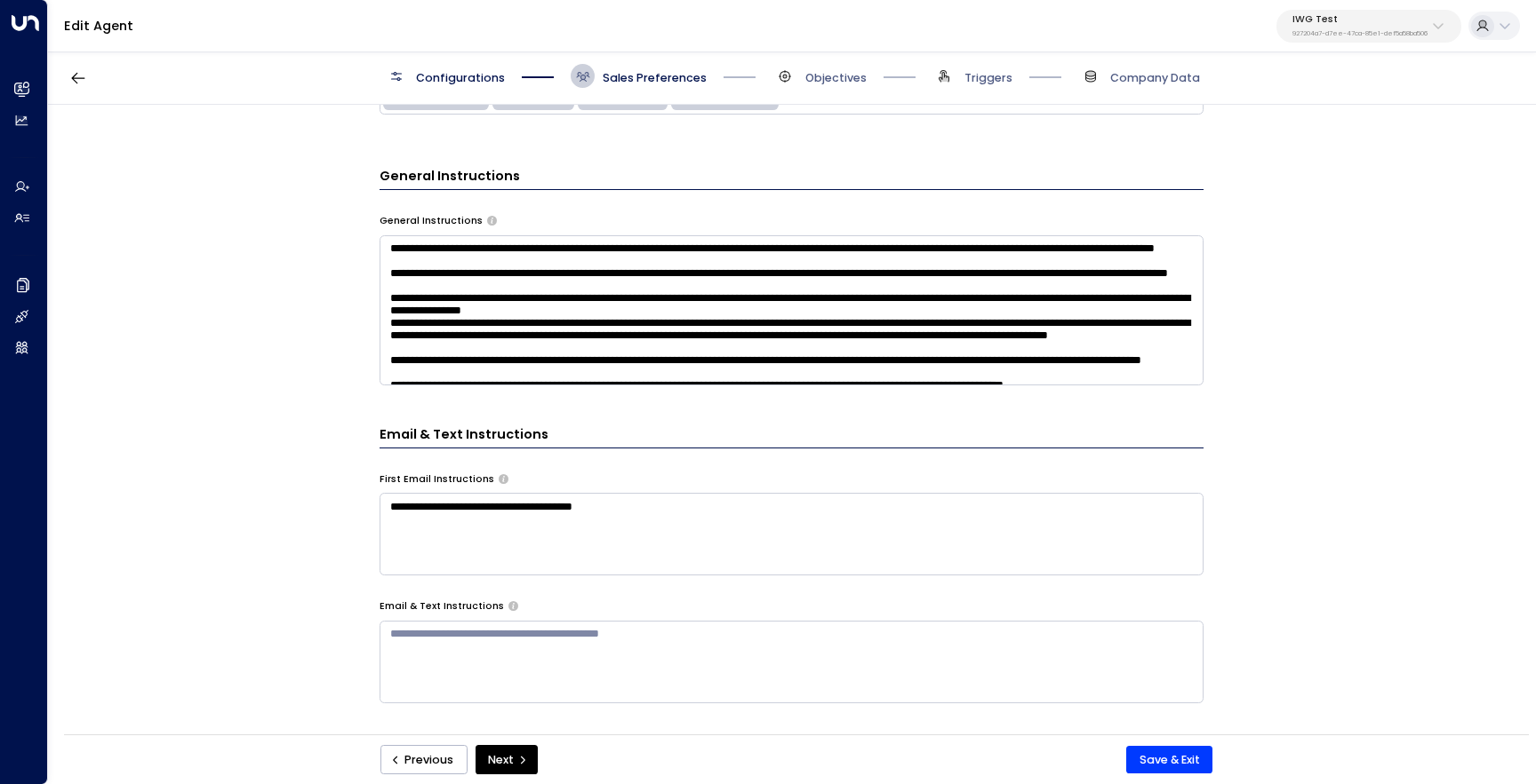
click at [629, 357] on textarea at bounding box center [791, 311] width 824 height 150
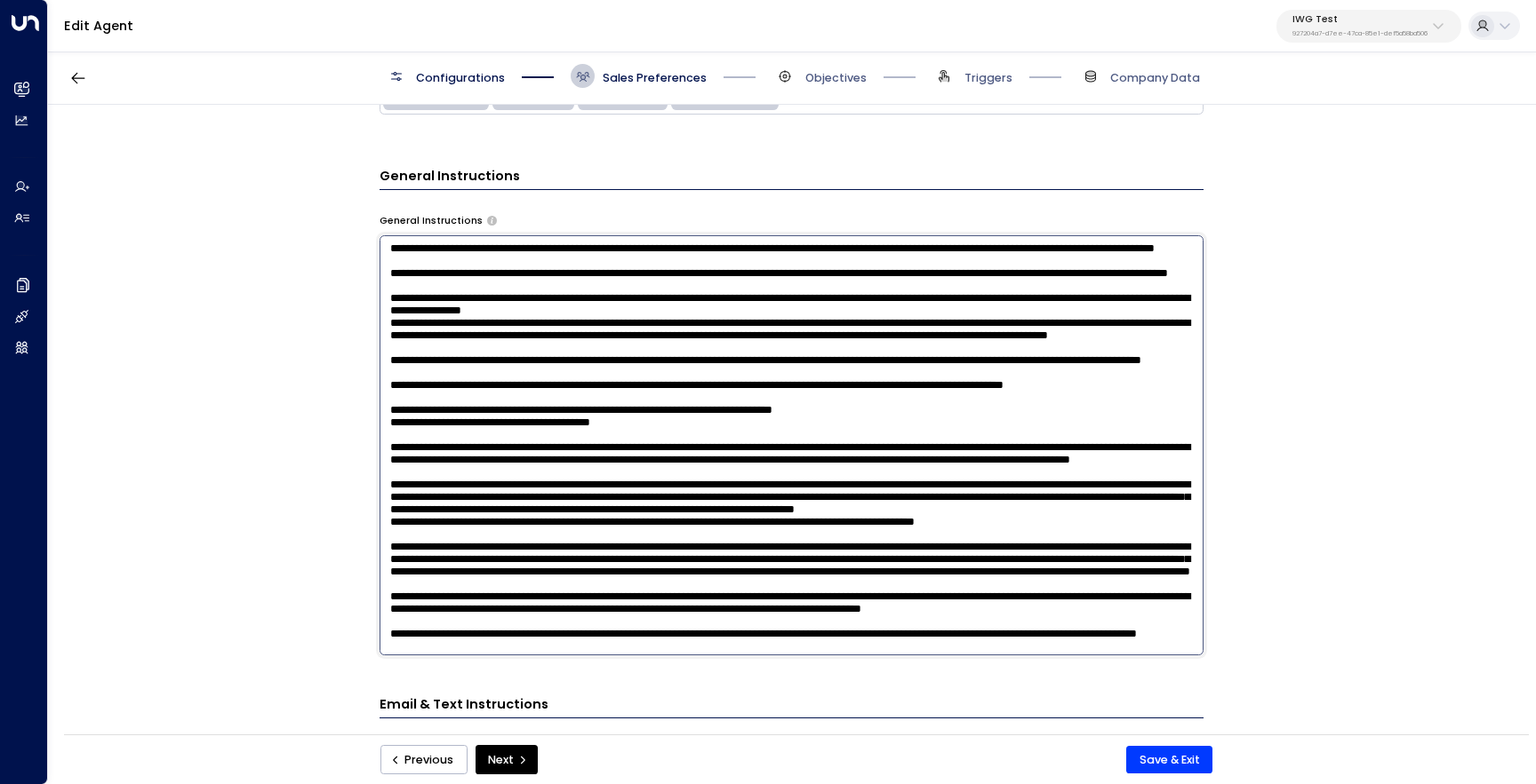
click at [629, 357] on textarea at bounding box center [791, 446] width 824 height 420
paste textarea "**********"
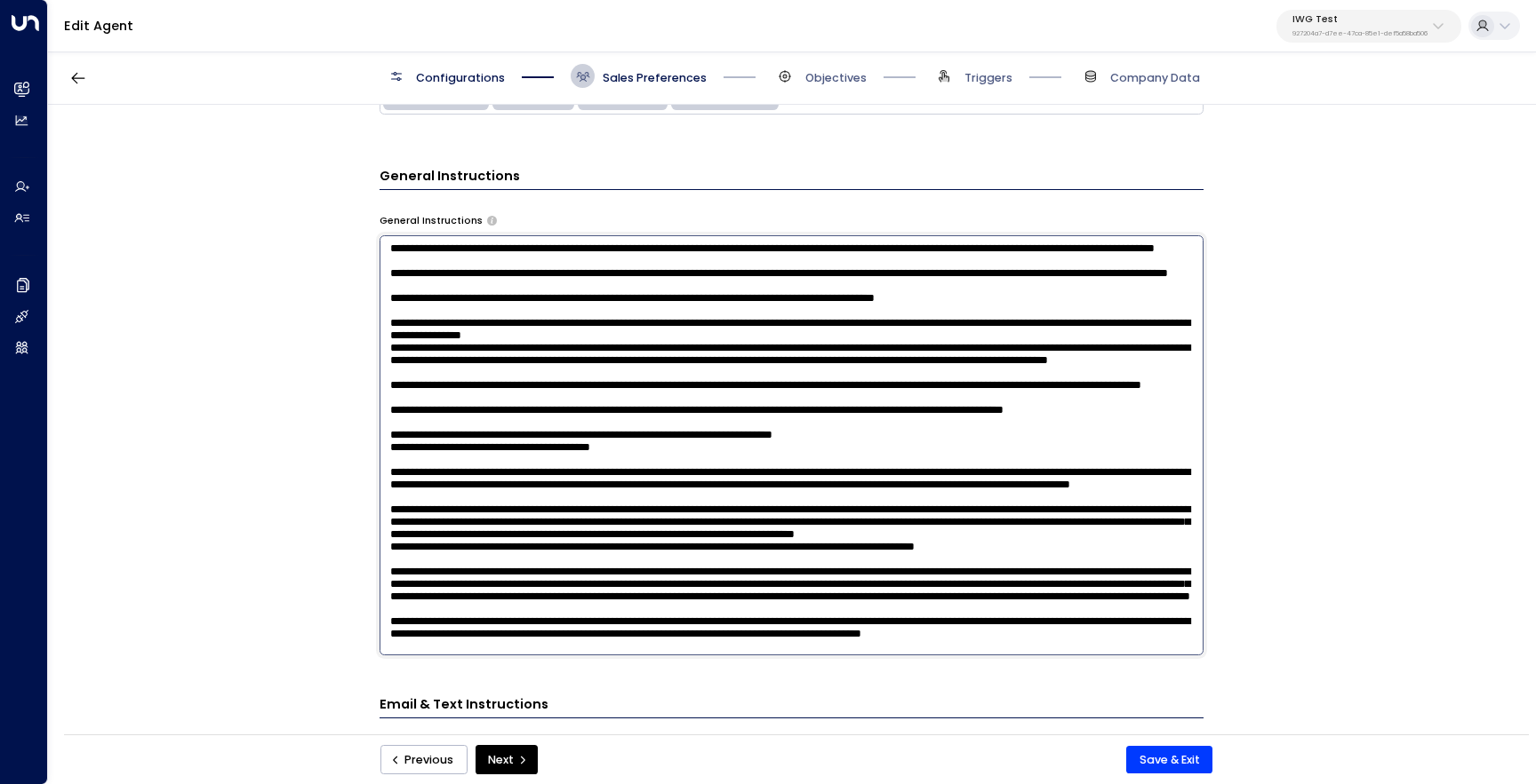
type textarea "**********"
click at [1288, 638] on div "**********" at bounding box center [791, 424] width 1486 height 640
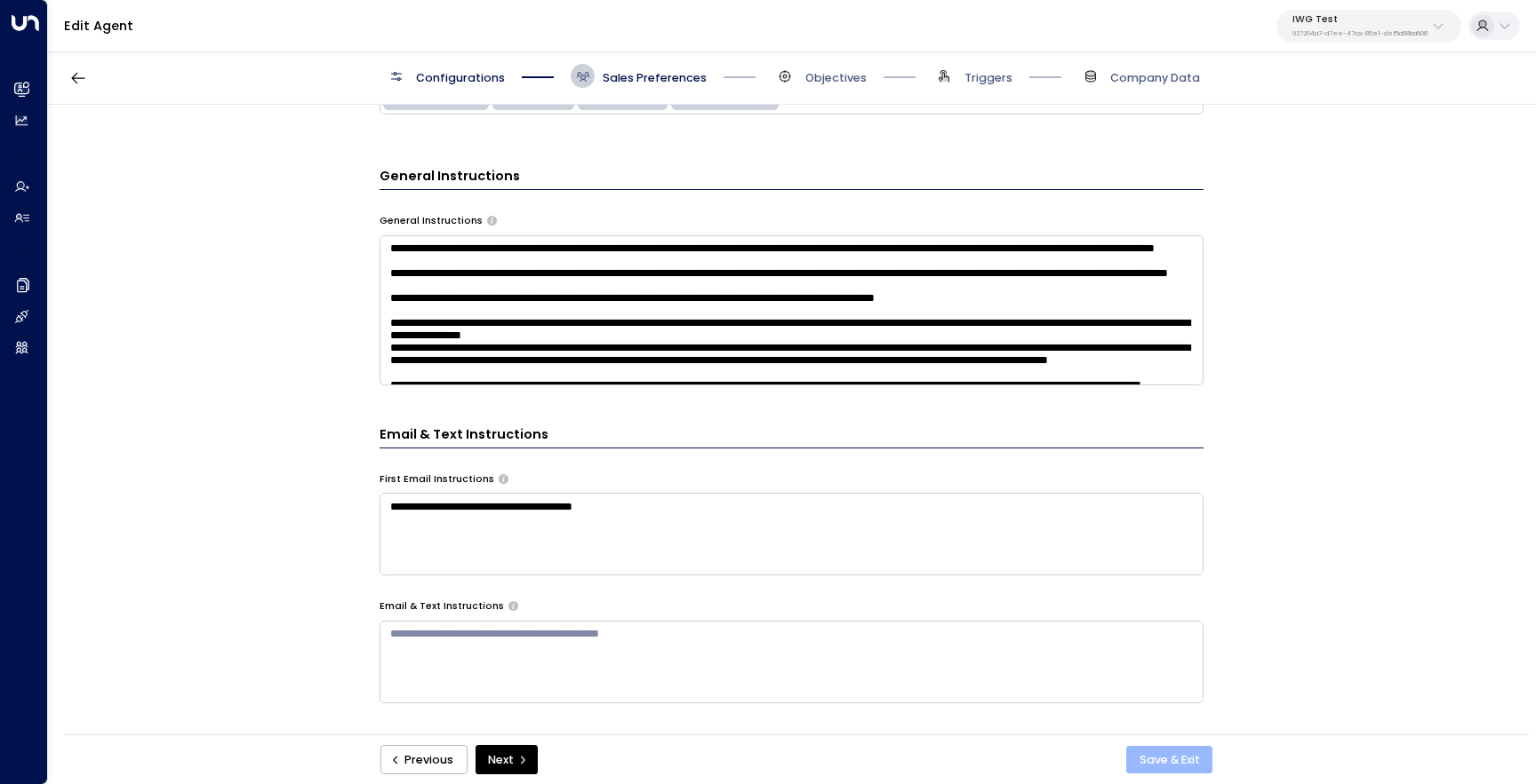
click at [1149, 768] on button "Save & Exit" at bounding box center [1168, 760] width 86 height 29
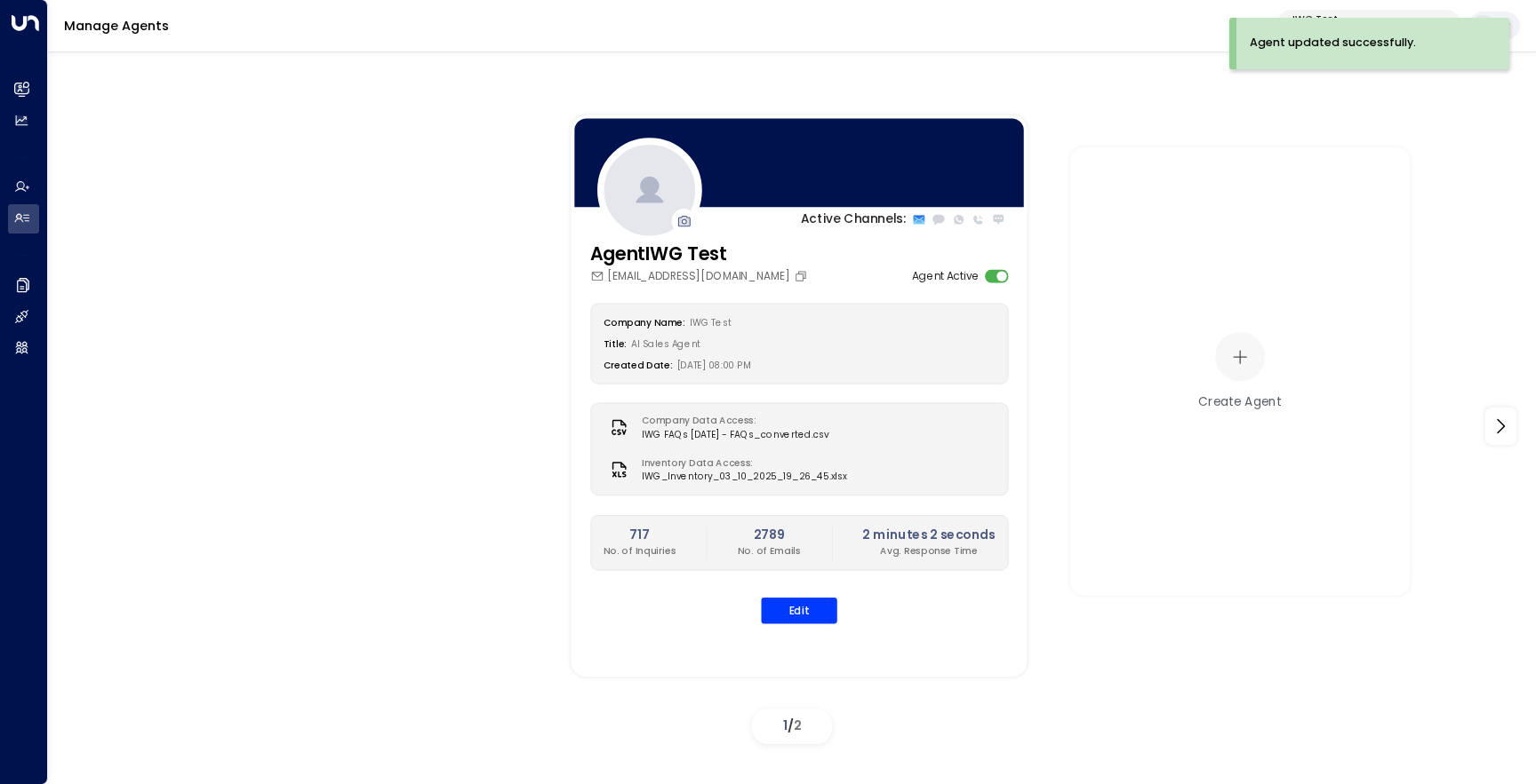
click at [1343, 16] on p "IWG Test" at bounding box center [1359, 19] width 135 height 11
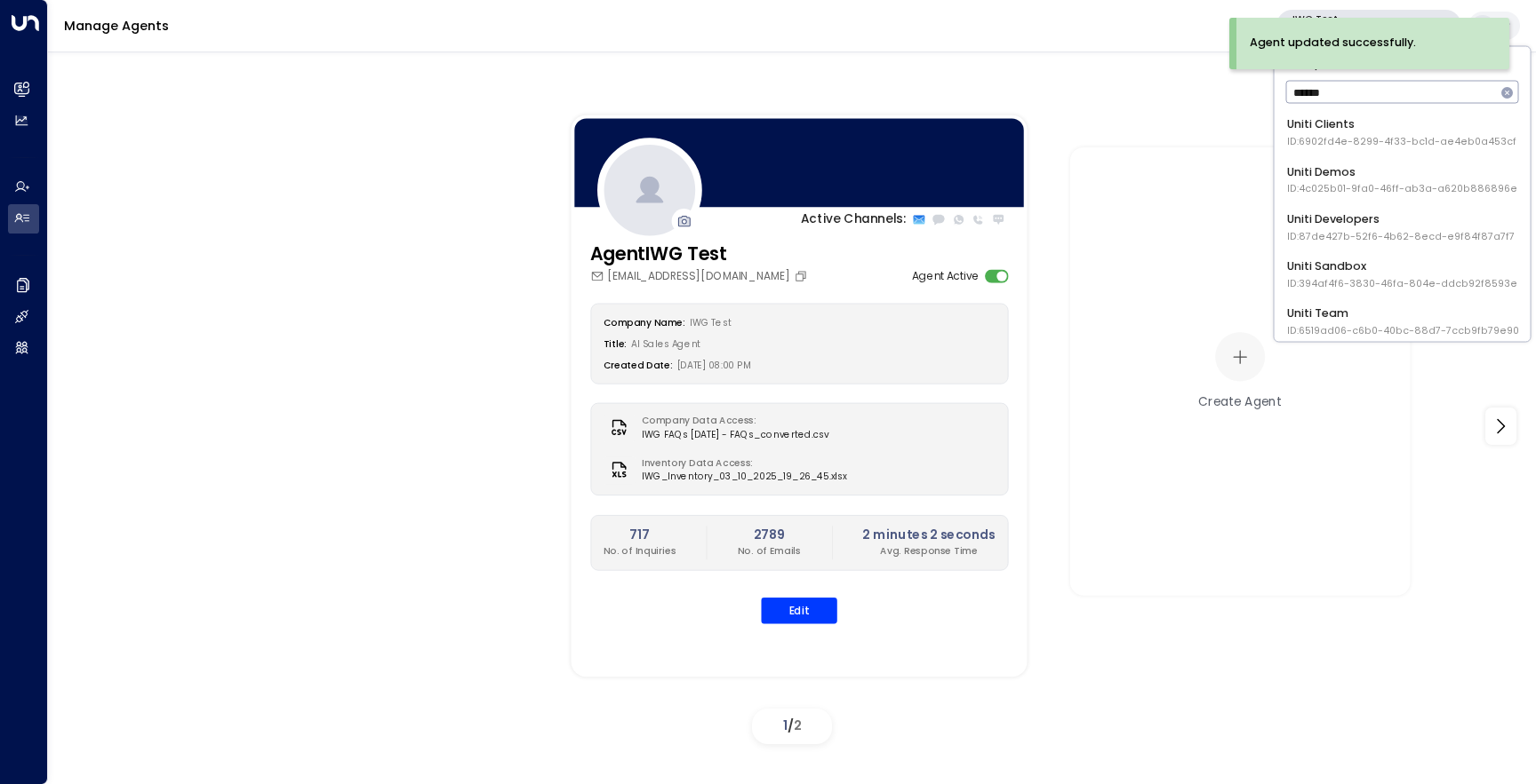
type input "*******"
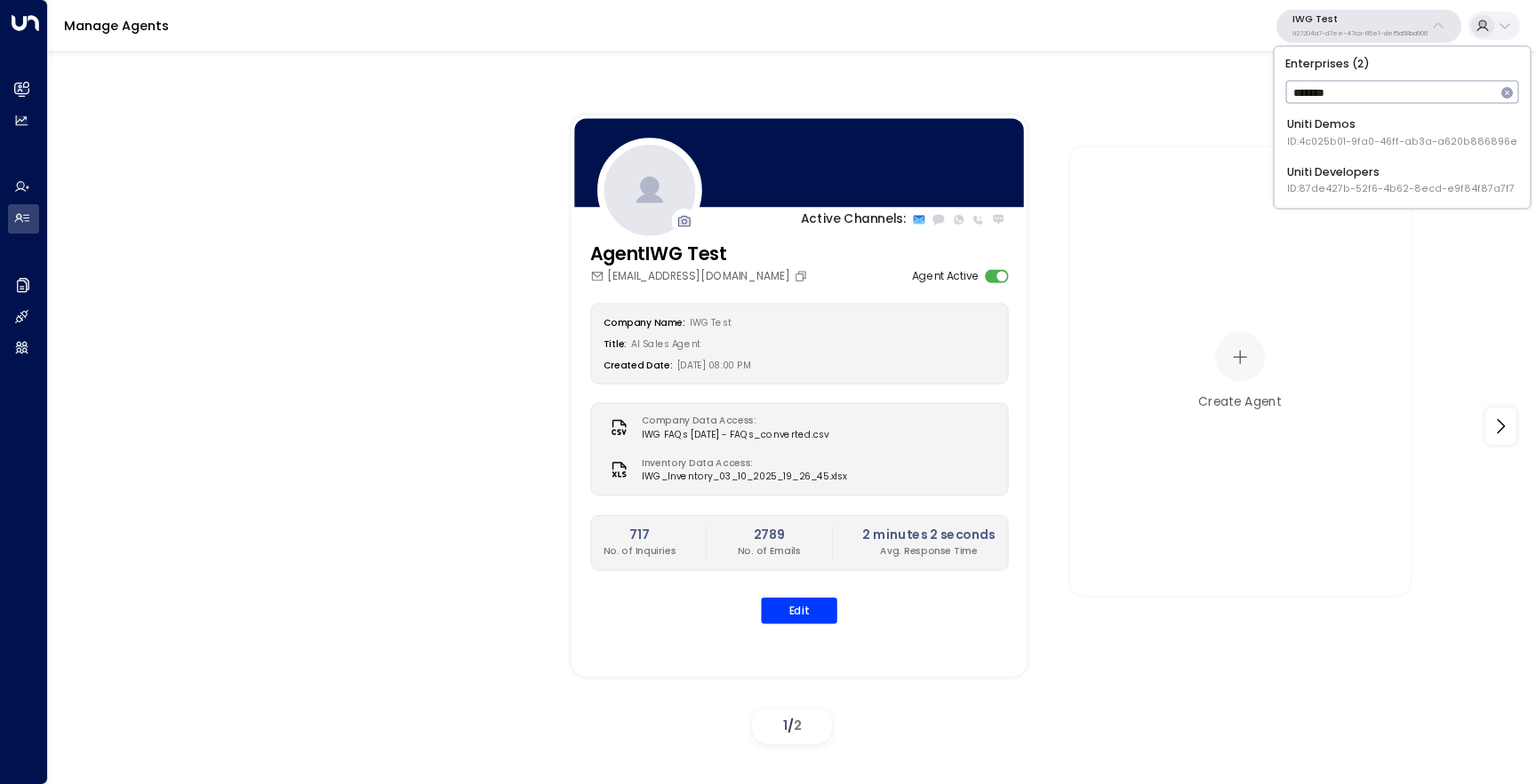
click at [1383, 121] on div "Uniti Demos ID: 4c025b01-9fa0-46ff-ab3a-a620b886896e" at bounding box center [1401, 132] width 230 height 33
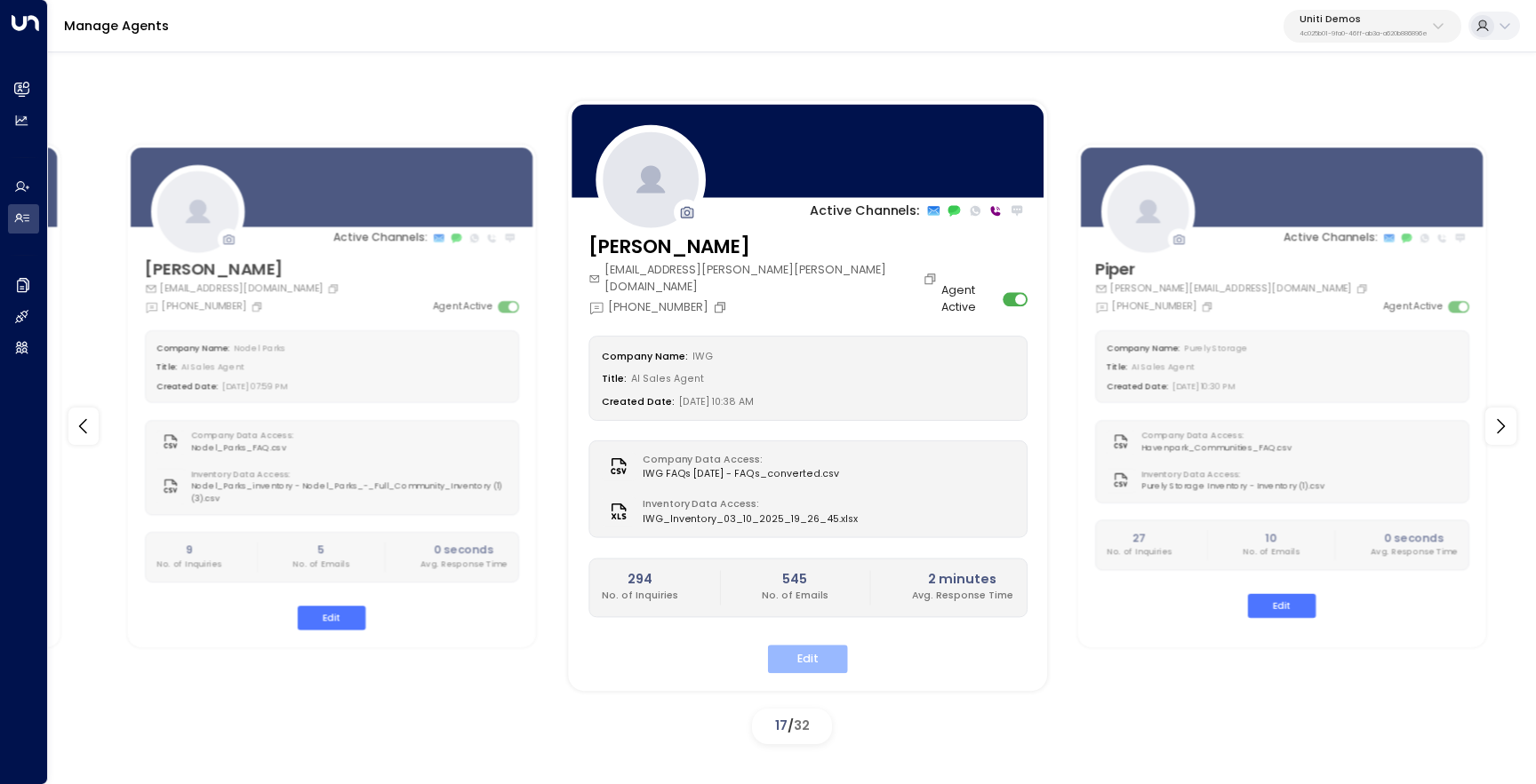
click at [802, 646] on button "Edit" at bounding box center [806, 660] width 80 height 28
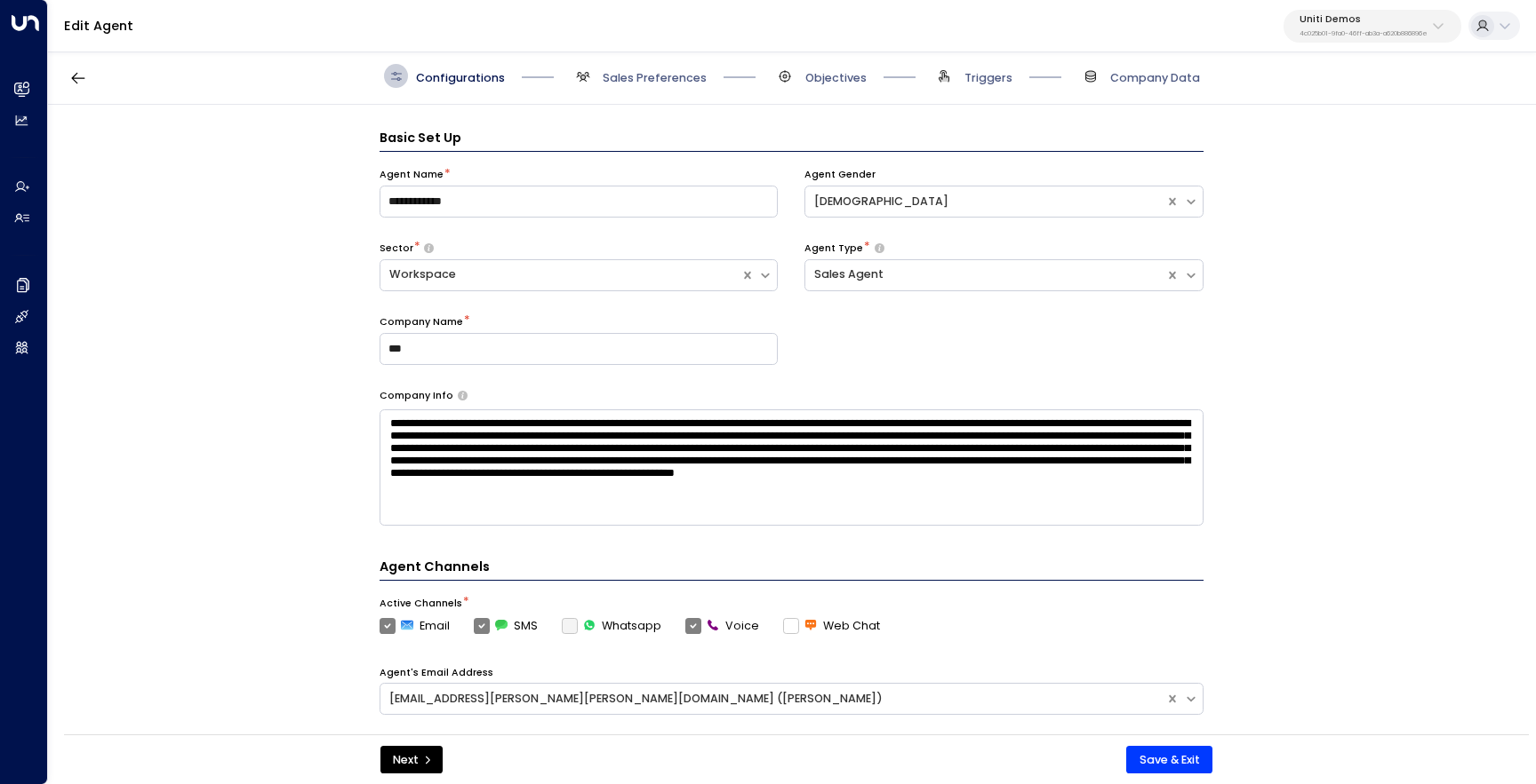
scroll to position [24, 0]
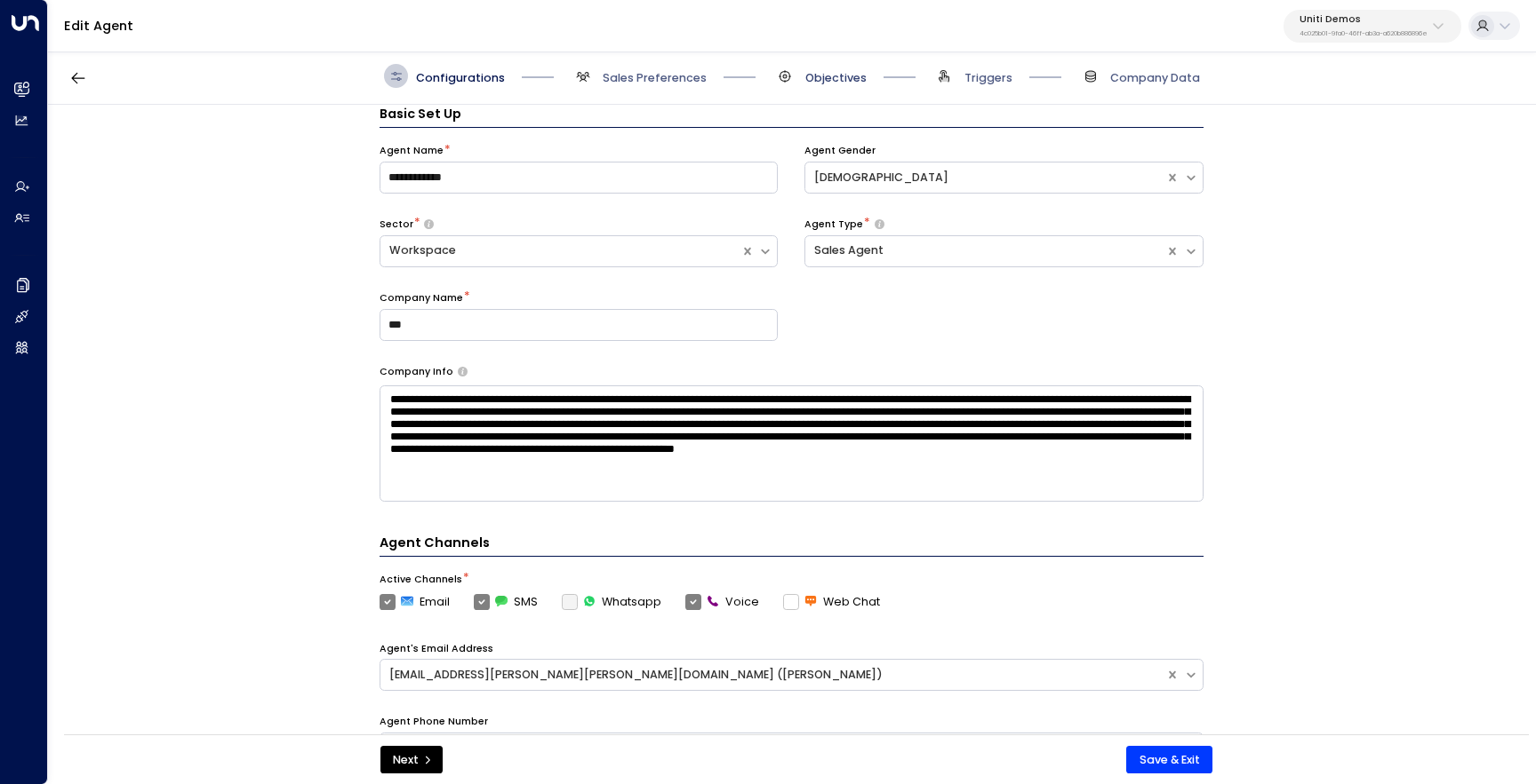
click at [816, 75] on span "Objectives" at bounding box center [836, 78] width 61 height 16
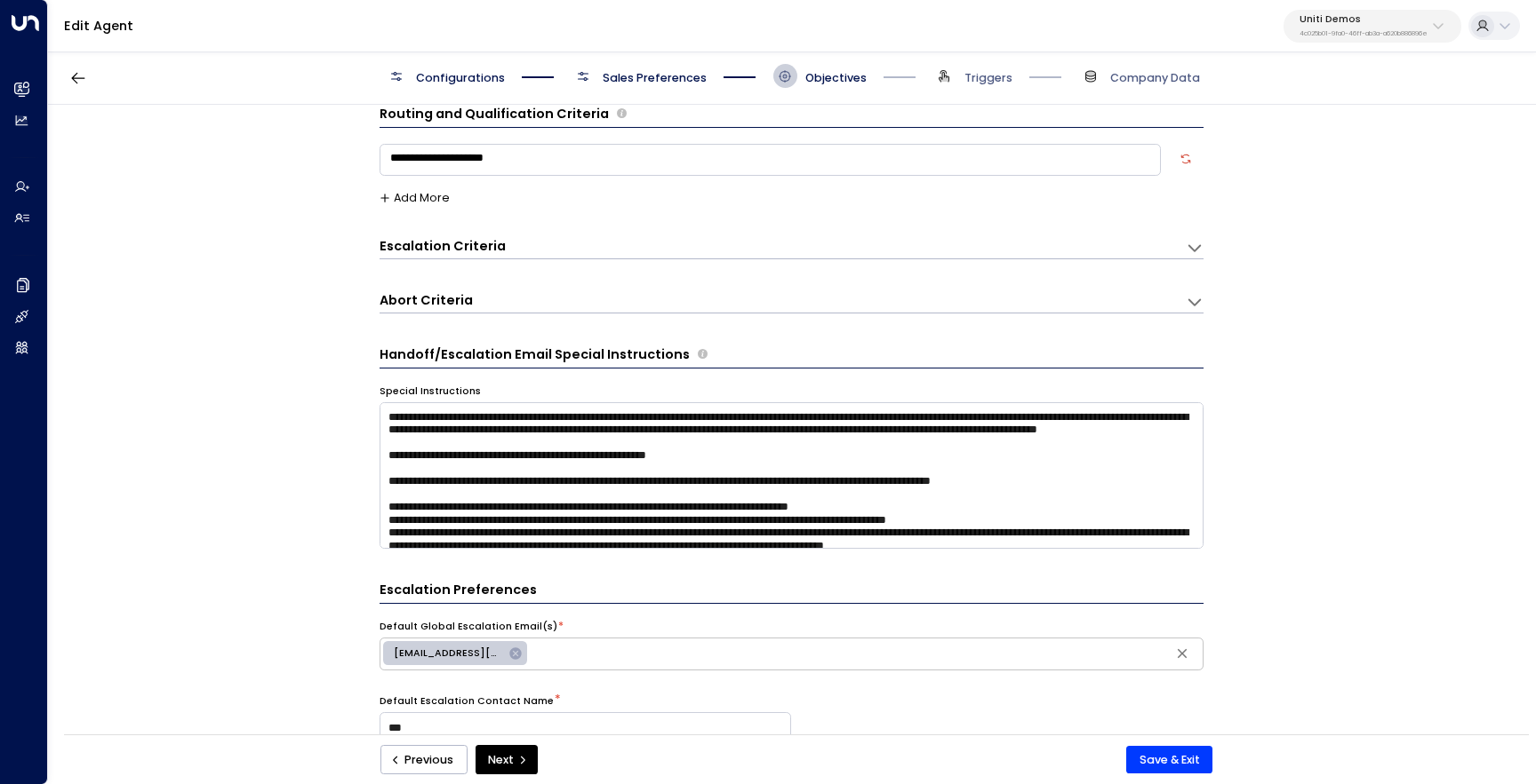
click at [647, 85] on span "Sales Preferences" at bounding box center [654, 78] width 104 height 16
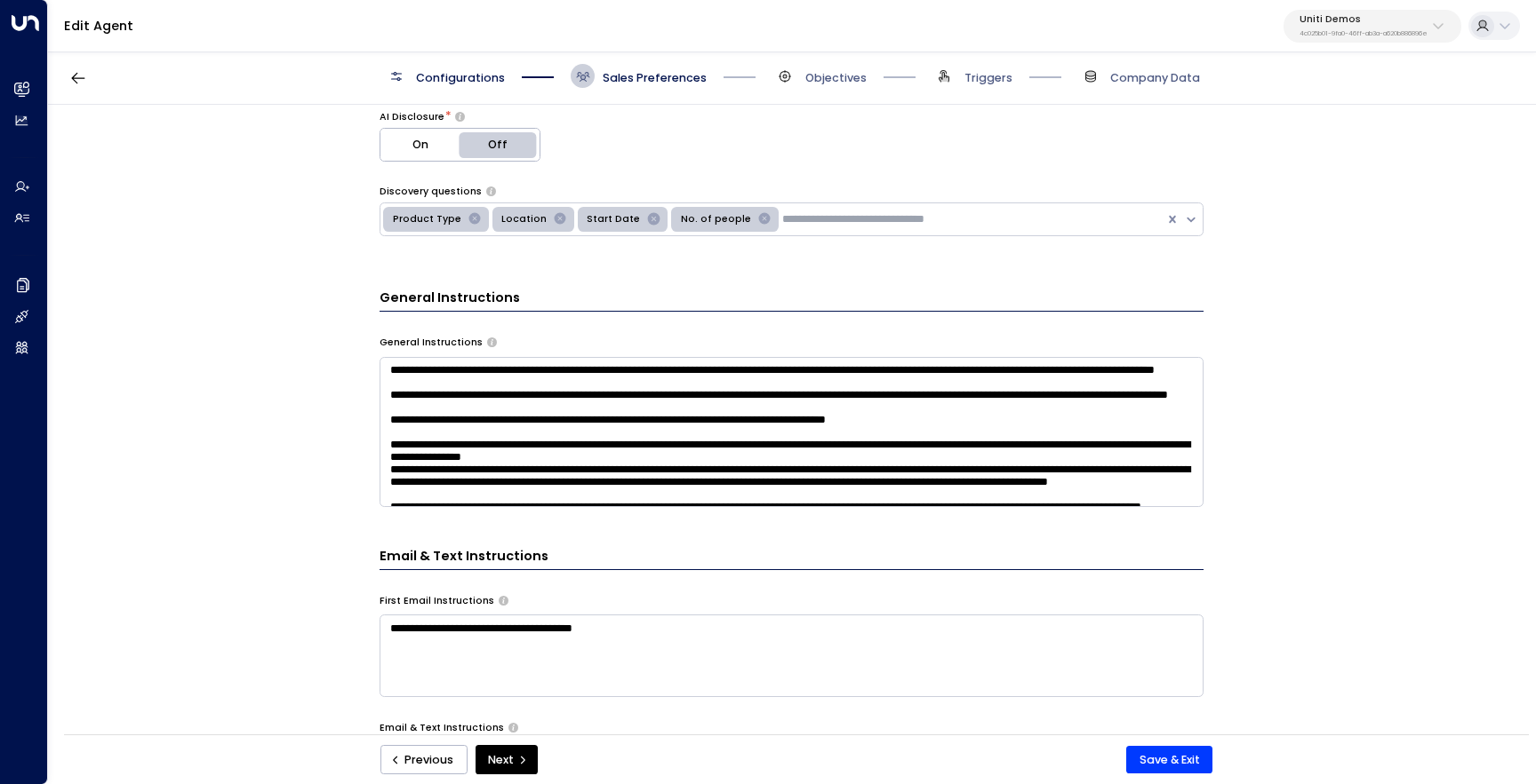
scroll to position [495, 0]
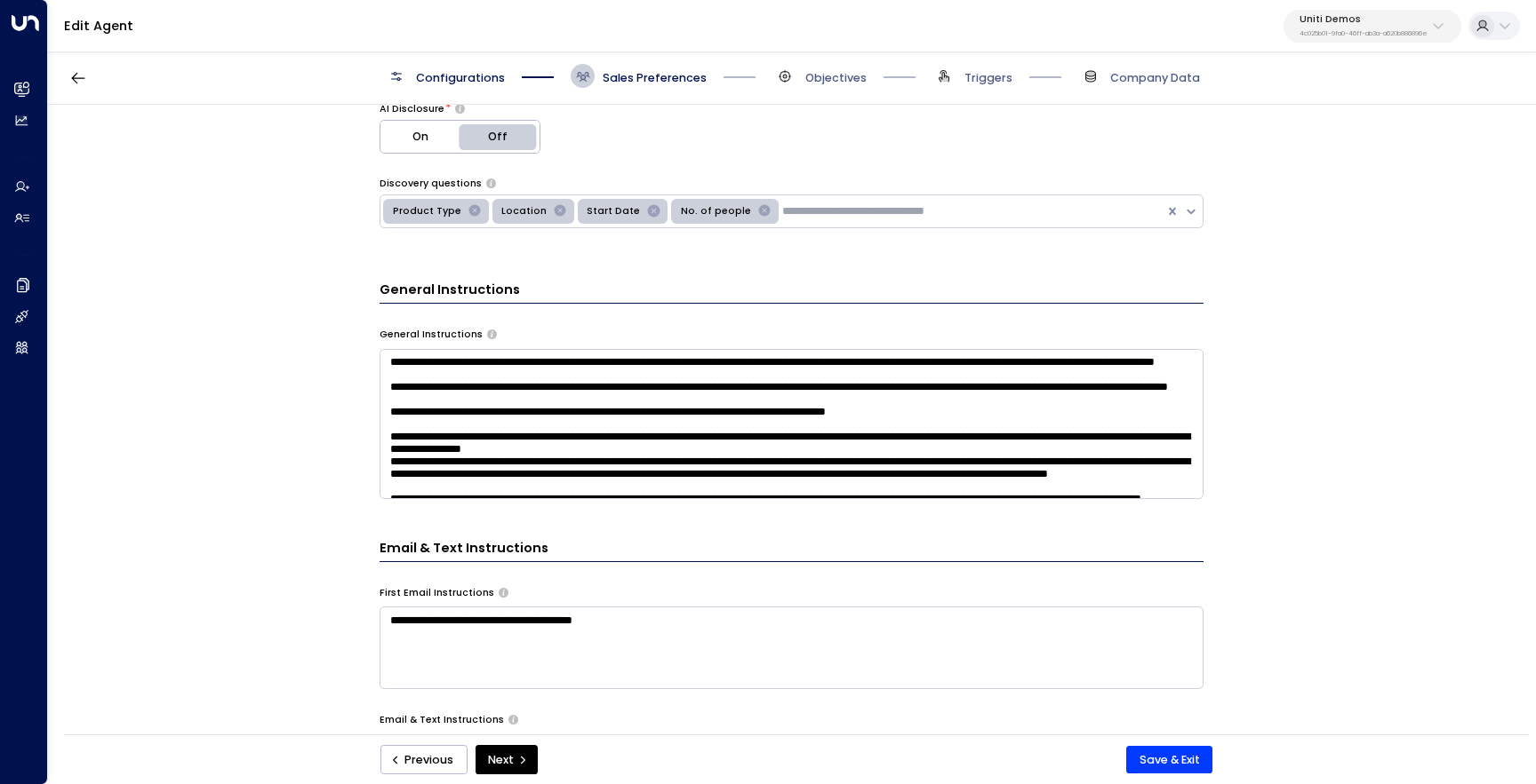
click at [612, 431] on textarea at bounding box center [791, 424] width 824 height 150
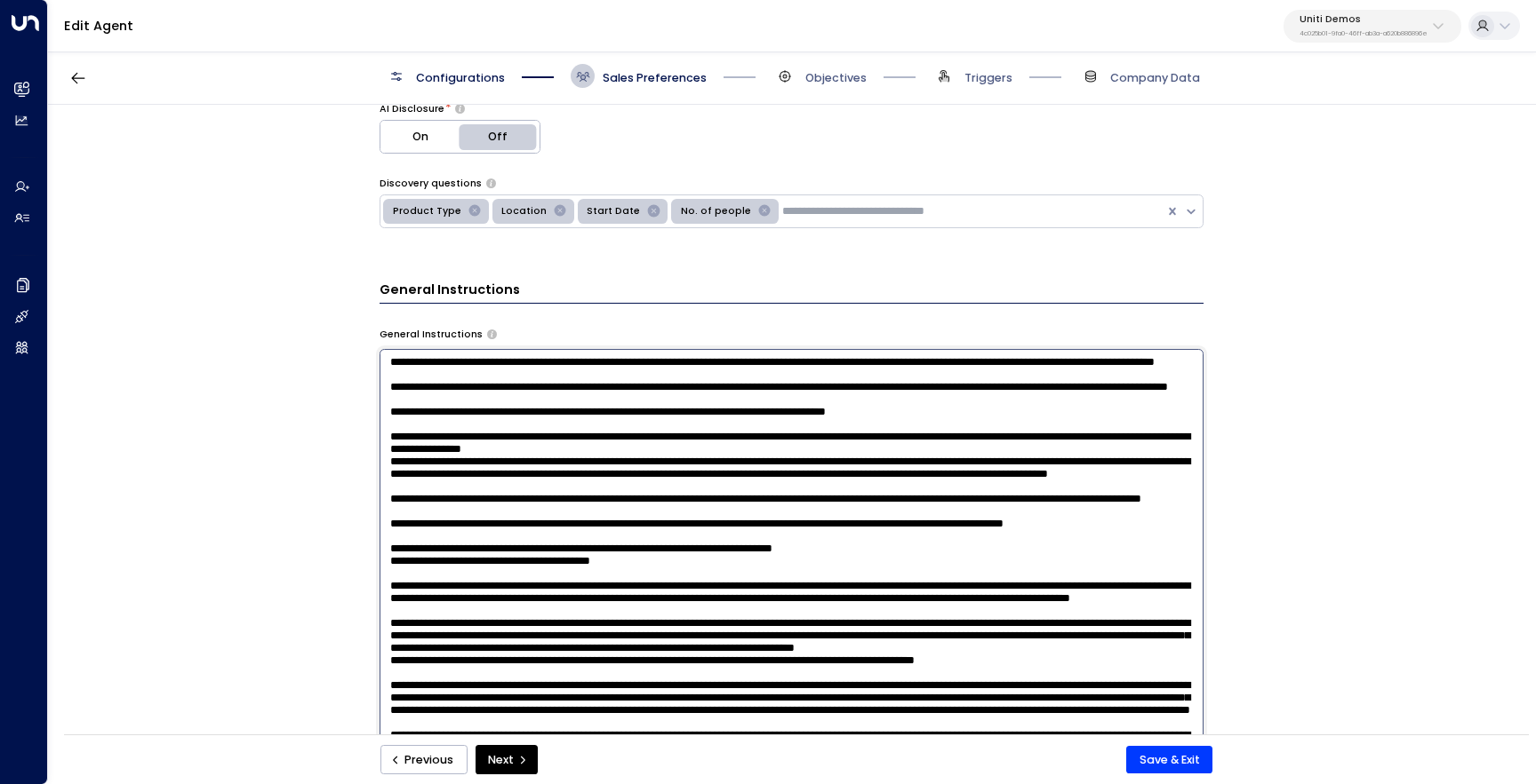
click at [612, 431] on textarea at bounding box center [791, 559] width 824 height 420
paste textarea "**********"
type textarea "**********"
click at [1438, 599] on div "**********" at bounding box center [791, 424] width 1486 height 640
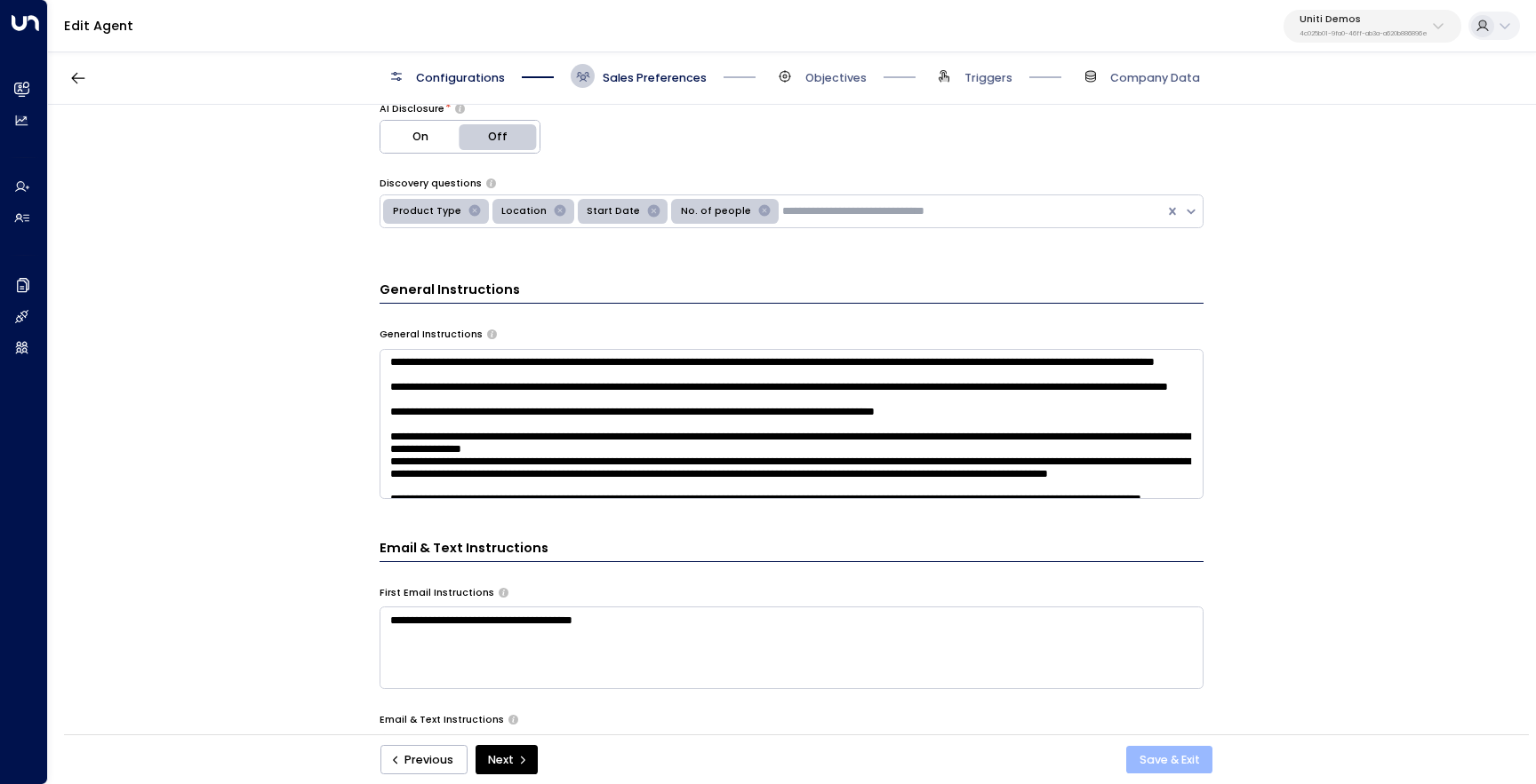
click at [1180, 752] on button "Save & Exit" at bounding box center [1168, 760] width 86 height 29
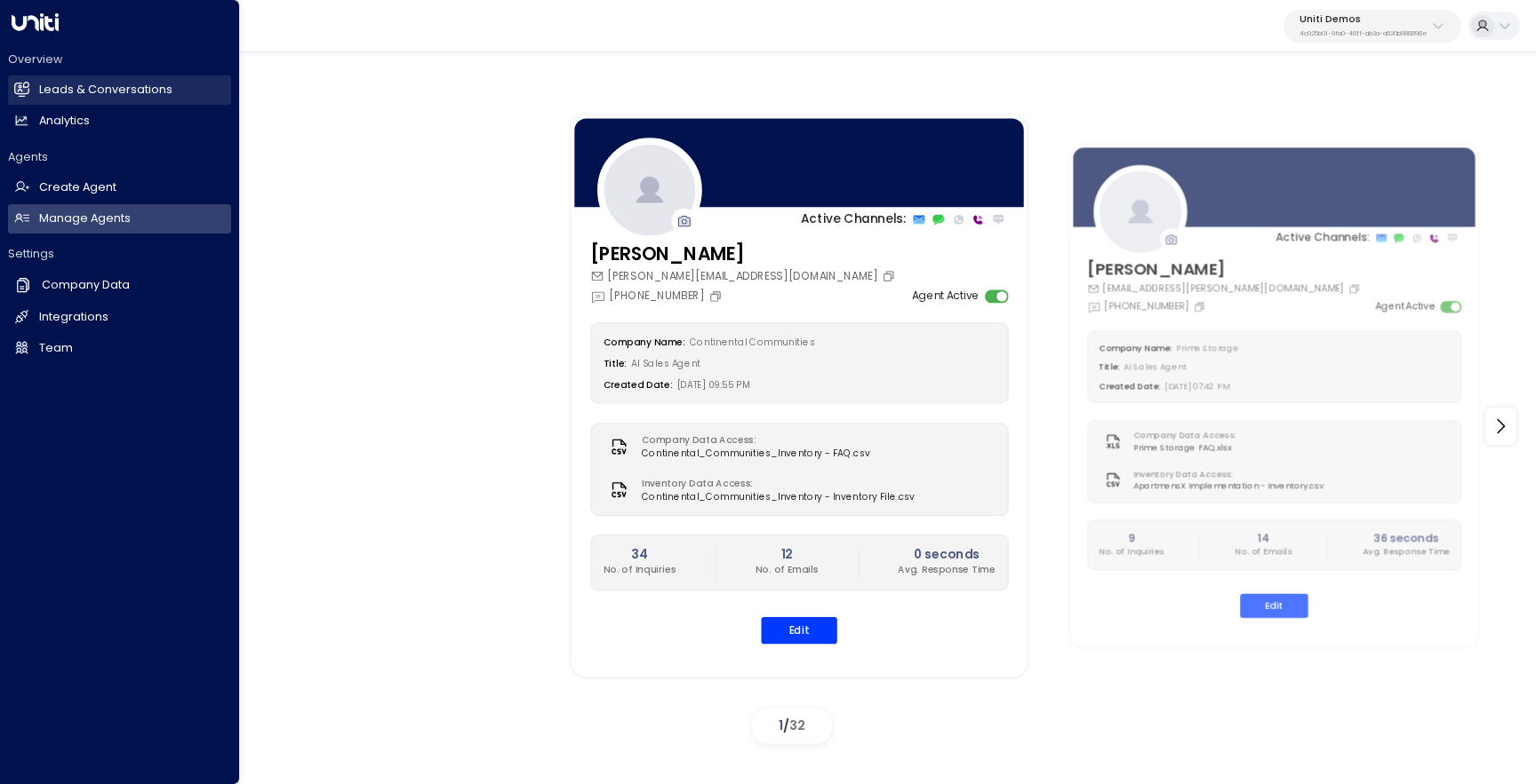
click at [23, 91] on icon at bounding box center [22, 89] width 14 height 11
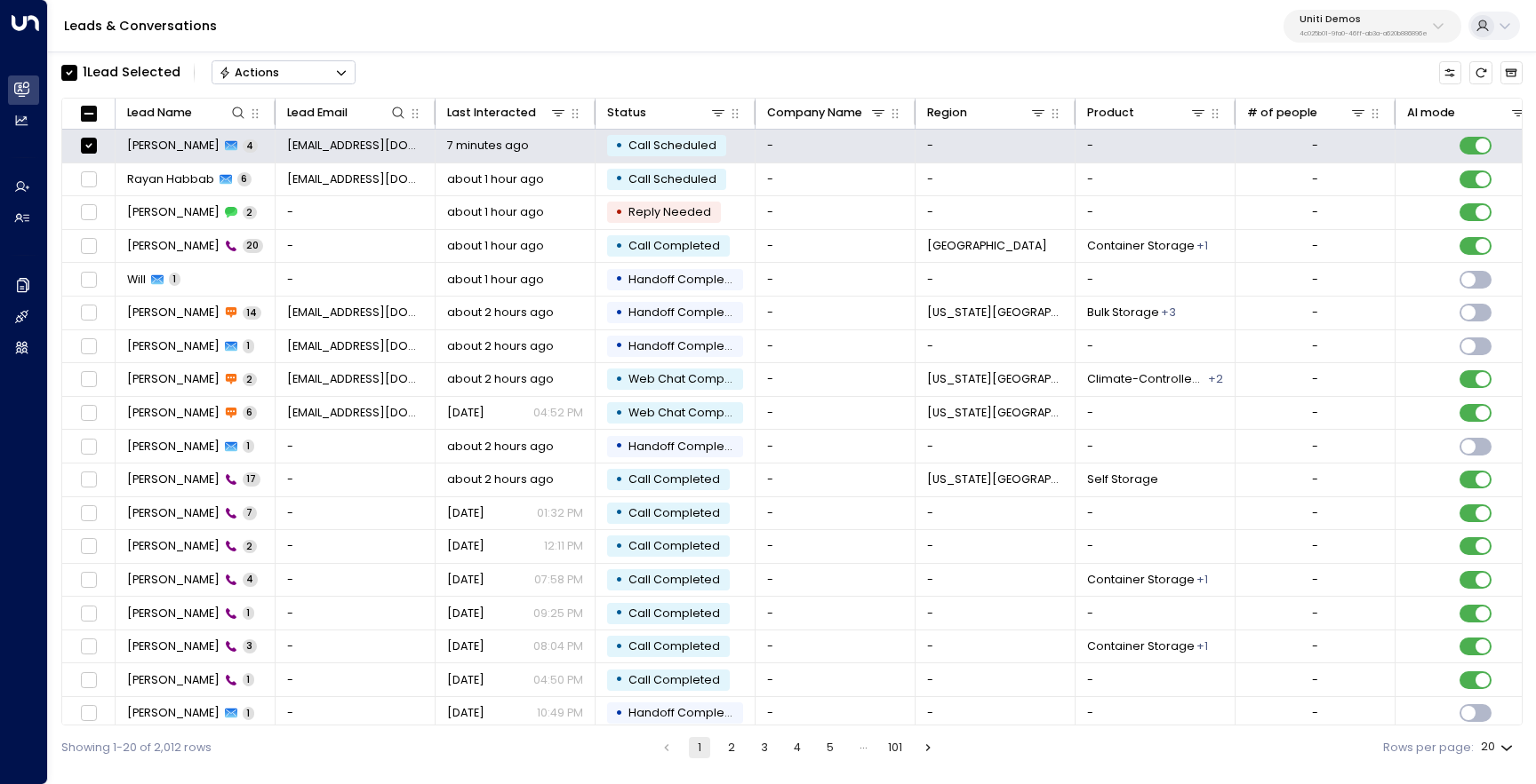
click at [286, 69] on button "Actions" at bounding box center [283, 72] width 144 height 24
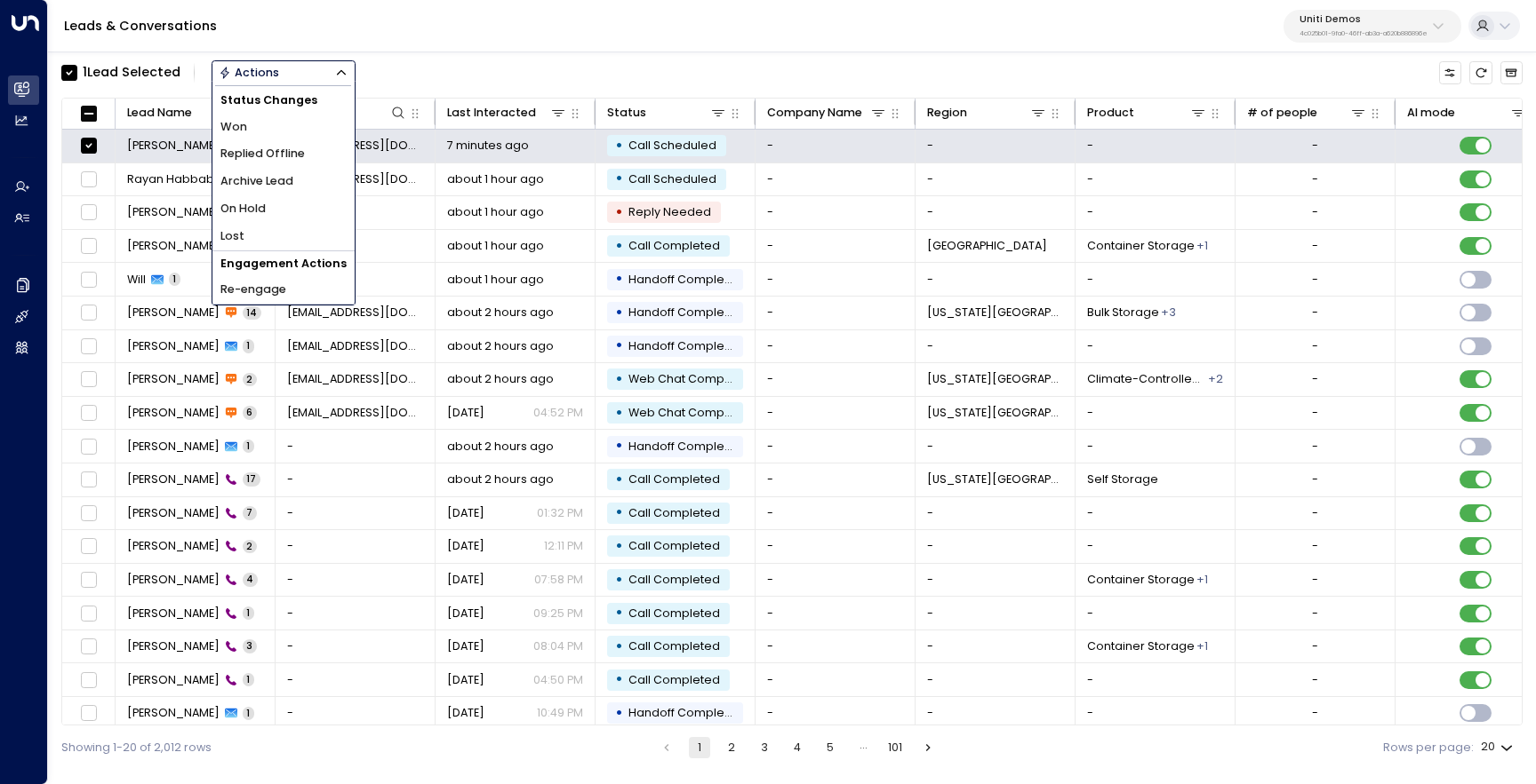
click at [288, 178] on span "Archive Lead" at bounding box center [256, 181] width 73 height 17
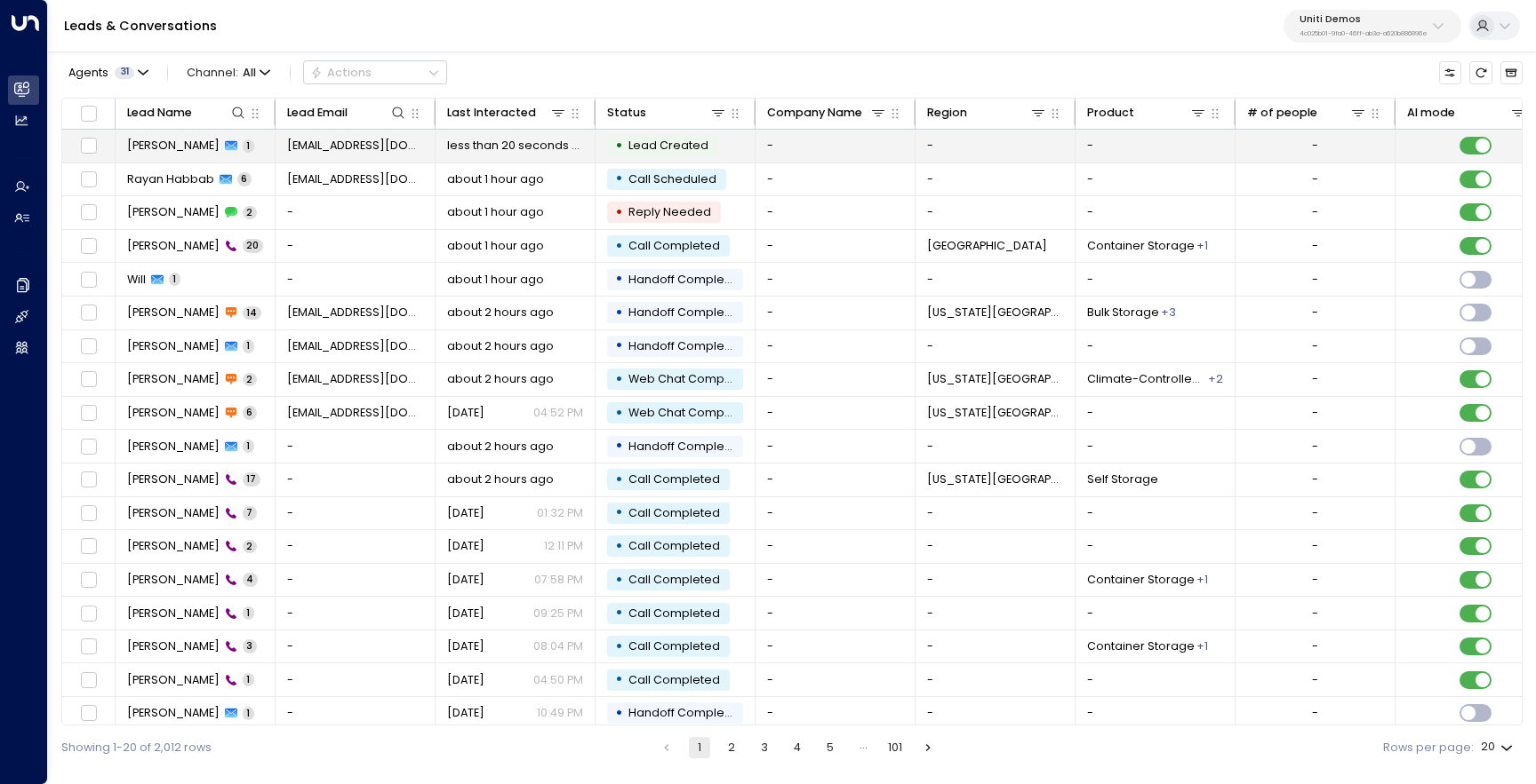
click at [181, 149] on span "[PERSON_NAME]" at bounding box center [174, 146] width 93 height 16
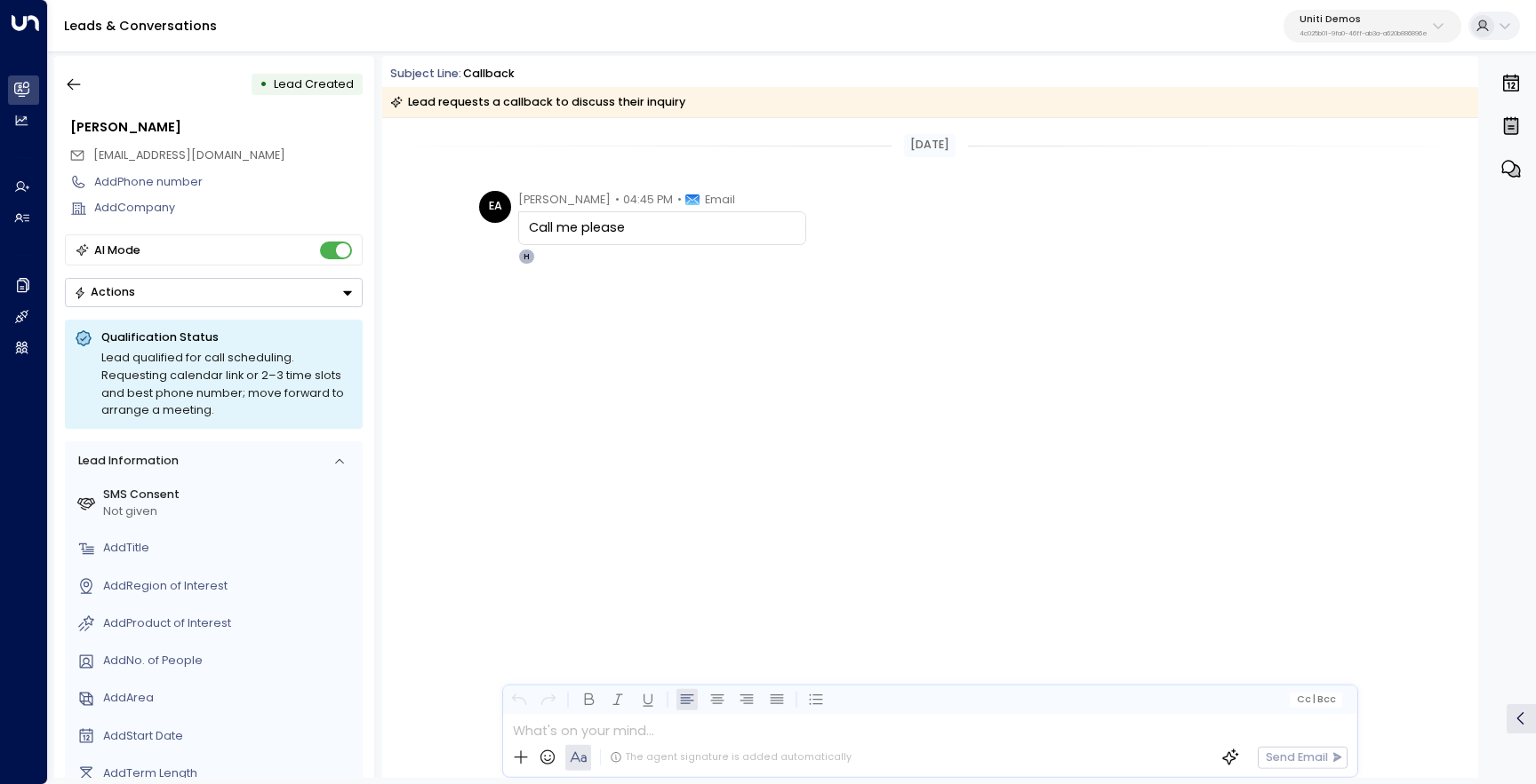
click at [1372, 31] on p "4c025b01-9fa0-46ff-ab3a-a620b886896e" at bounding box center [1363, 34] width 128 height 7
type input "*"
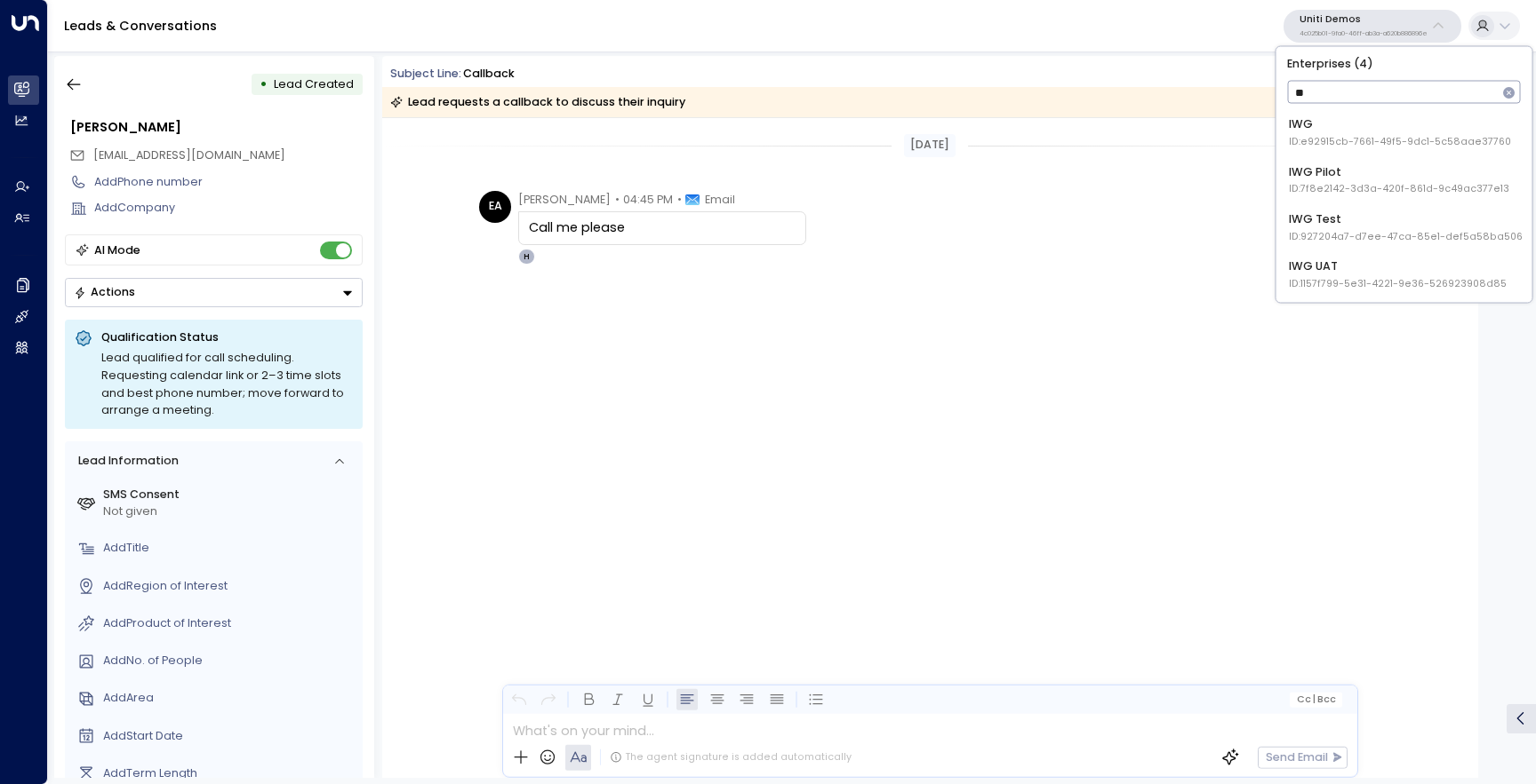
type input "***"
click at [1413, 151] on li "IWG ID: e92915cb-7661-49f5-9dc1-5c58aae37760" at bounding box center [1404, 133] width 244 height 43
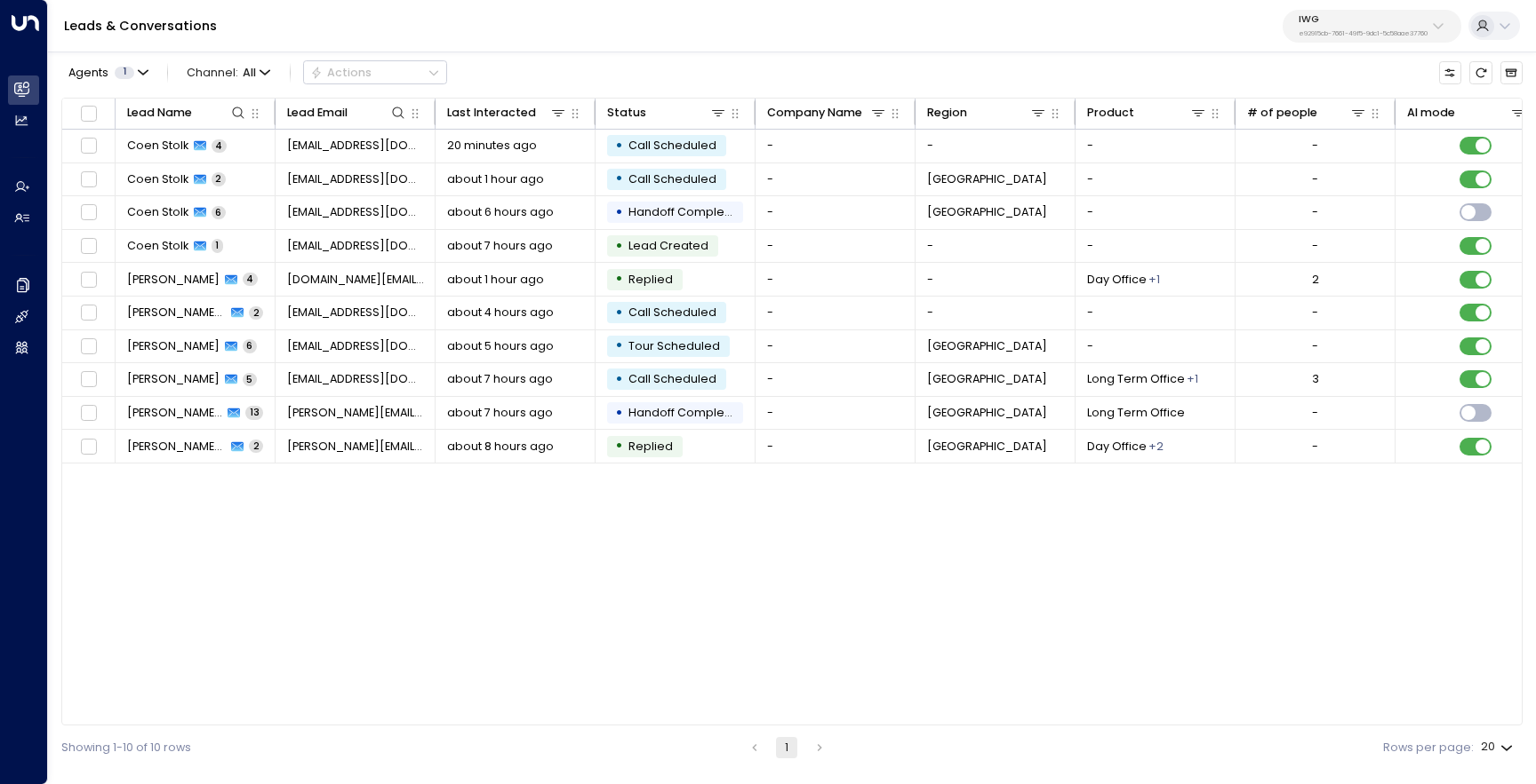
click at [954, 605] on div "Lead Name Lead Email Last Interacted Status Company Name Region Product # of pe…" at bounding box center [791, 412] width 1461 height 629
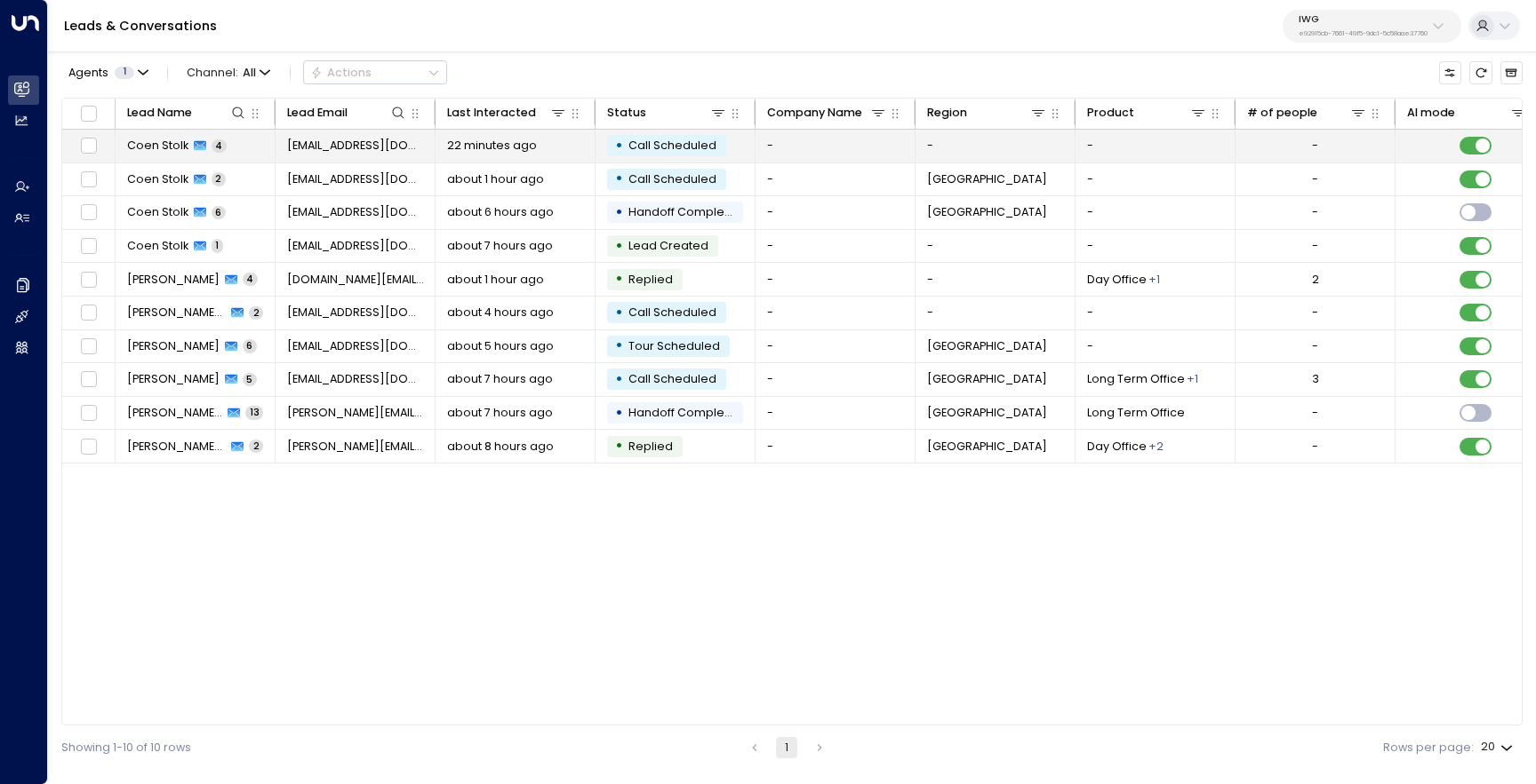
click at [157, 147] on span "Coen Stolk" at bounding box center [158, 146] width 61 height 16
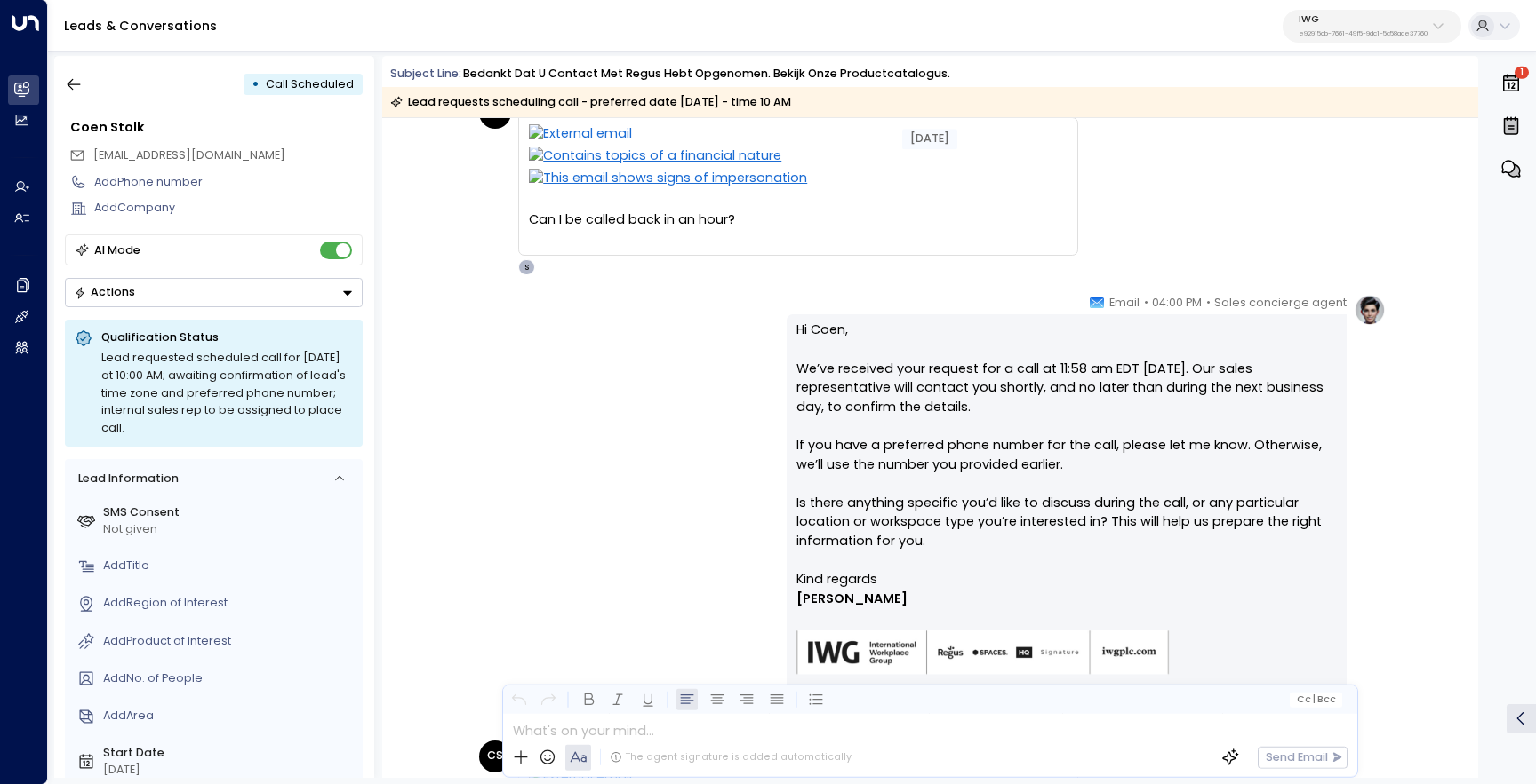
scroll to position [123, 0]
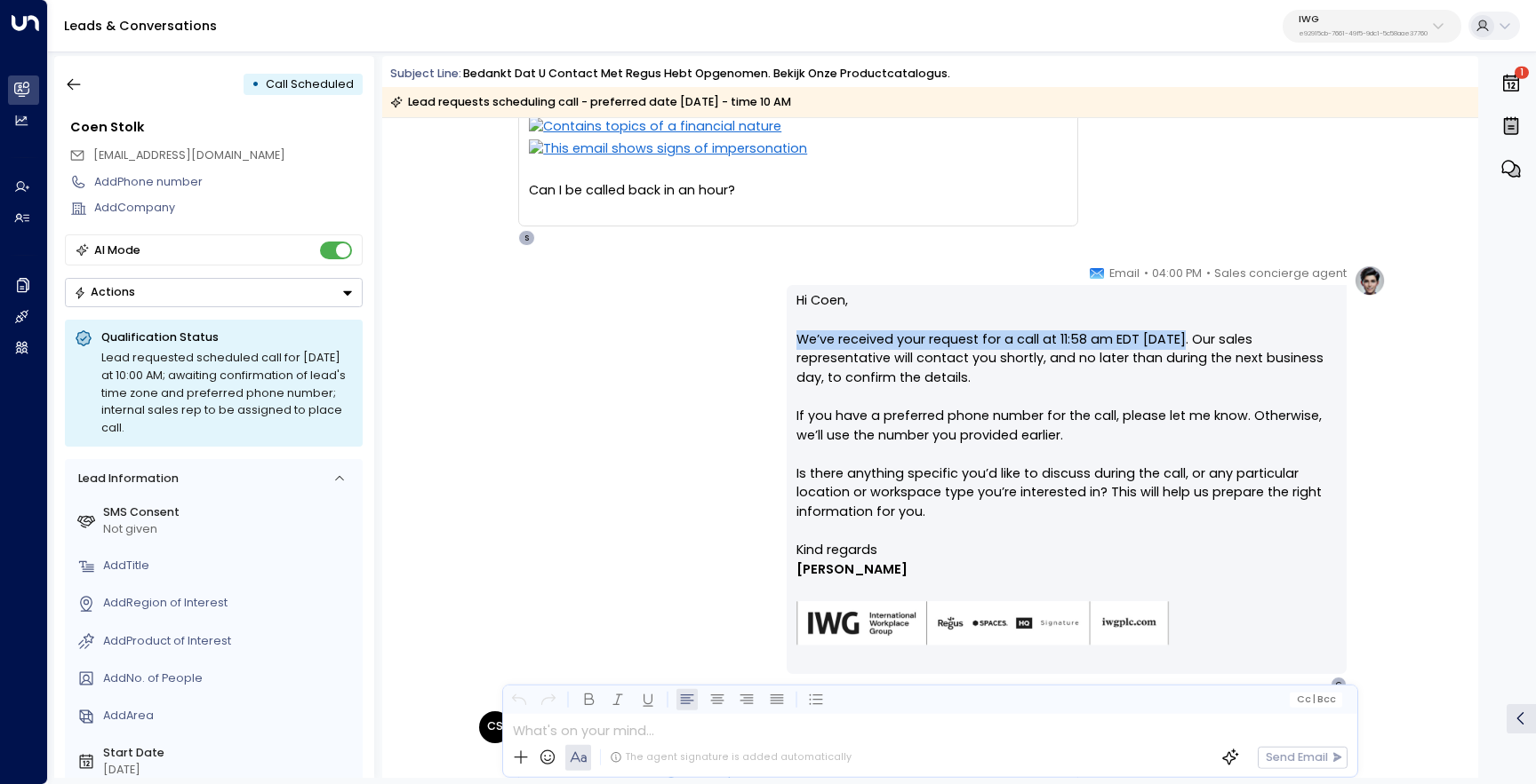
drag, startPoint x: 1172, startPoint y: 337, endPoint x: 793, endPoint y: 336, distance: 379.0
click at [796, 336] on p "Hi [PERSON_NAME], We’ve received your request for a call at 11:58 am EDT [DATE]…" at bounding box center [1066, 415] width 541 height 249
copy p "We’ve received your request for a call at 11:58 am EDT [DATE]."
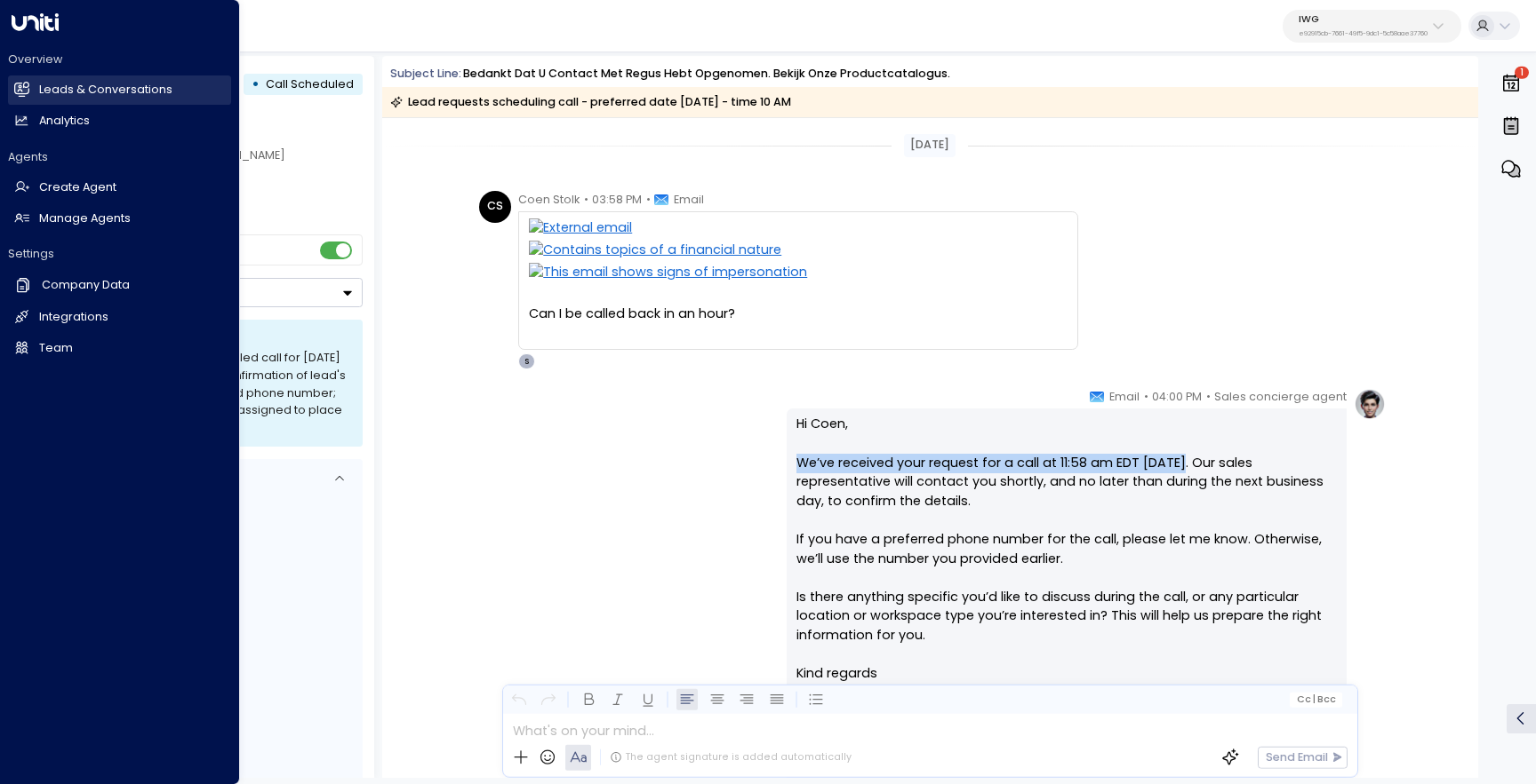
click at [34, 93] on link "Leads & Conversations Leads & Conversations" at bounding box center [119, 91] width 223 height 30
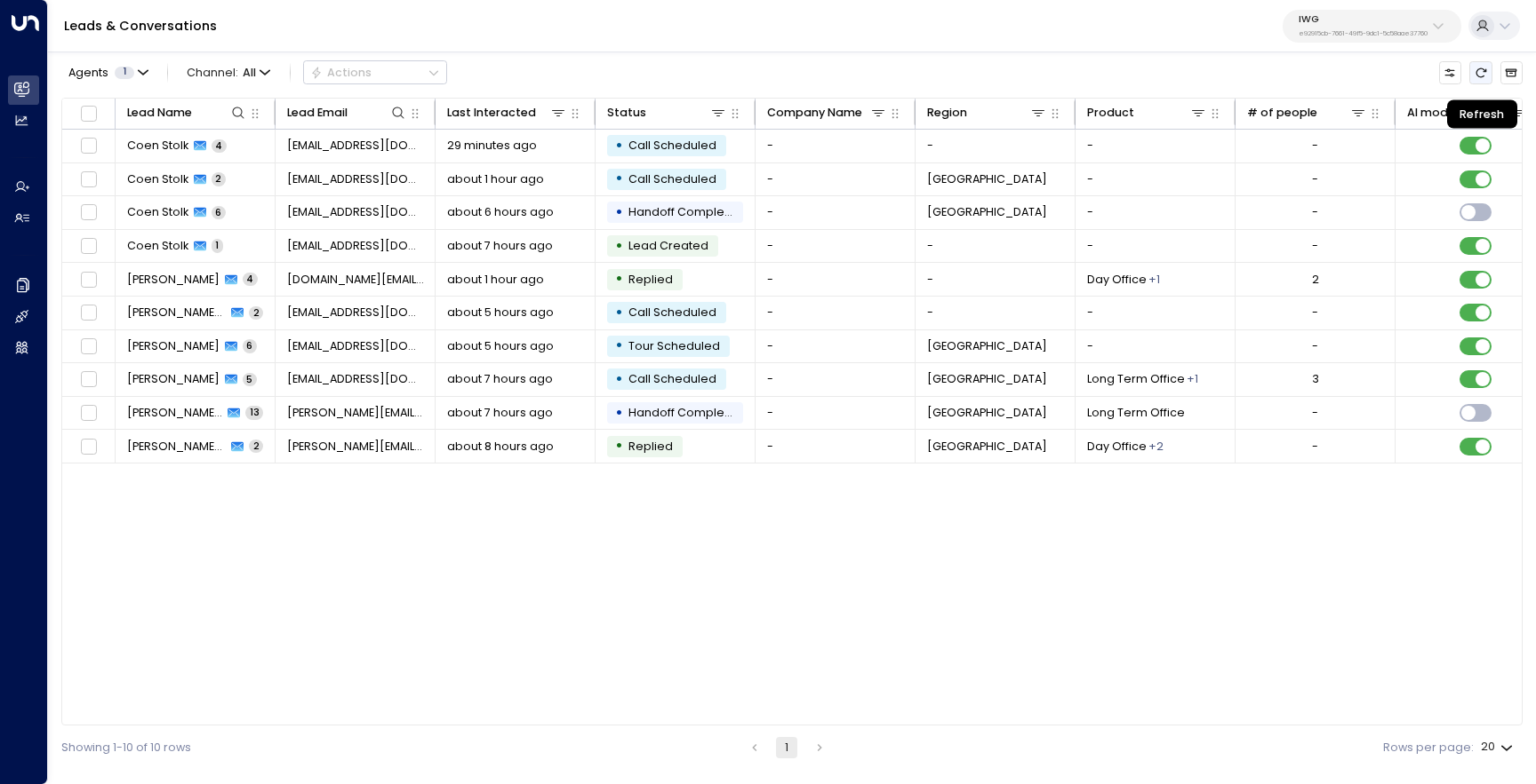
click at [1473, 81] on button "Refresh" at bounding box center [1480, 72] width 23 height 23
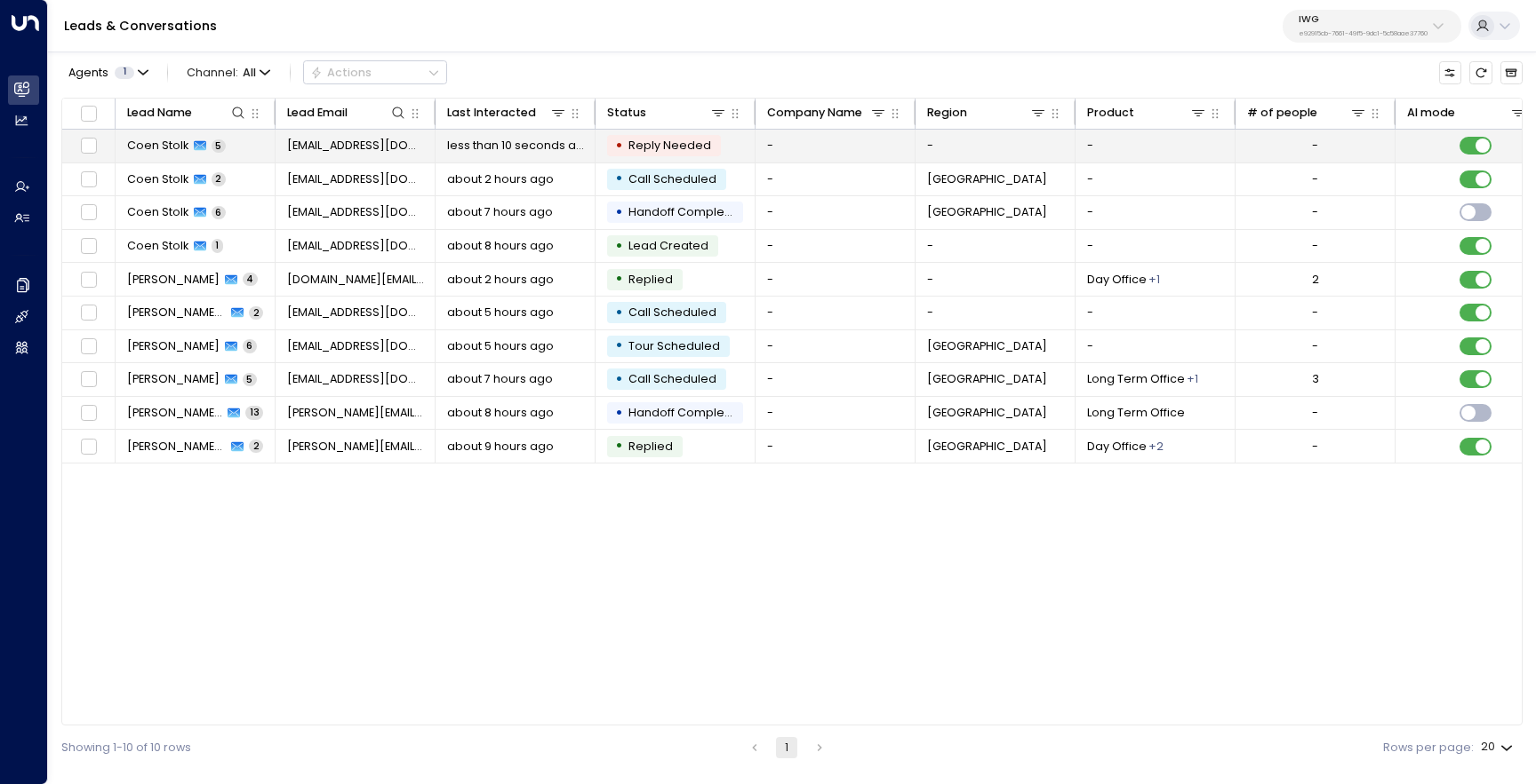
click at [183, 143] on span "Coen Stolk" at bounding box center [158, 146] width 61 height 16
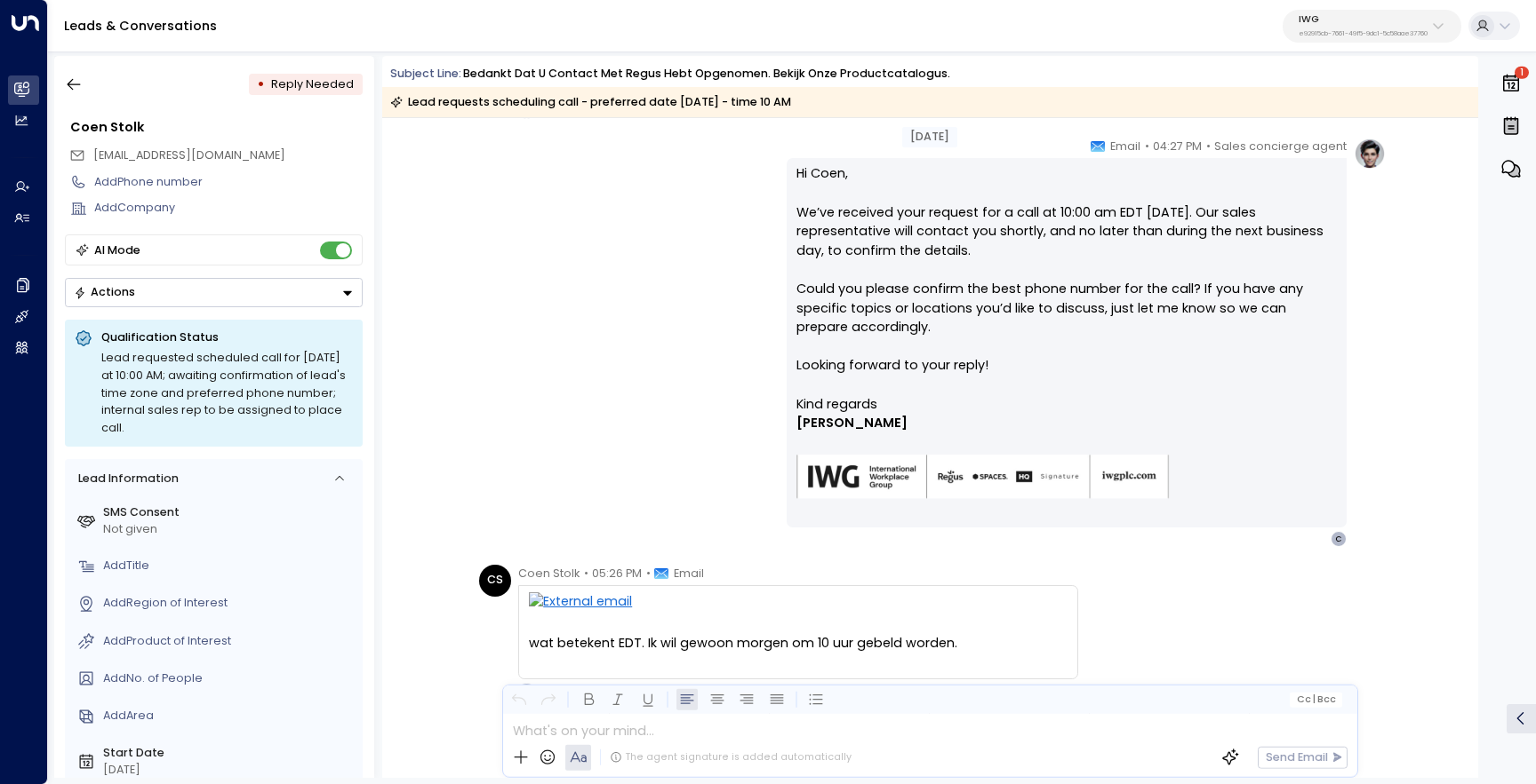
scroll to position [954, 0]
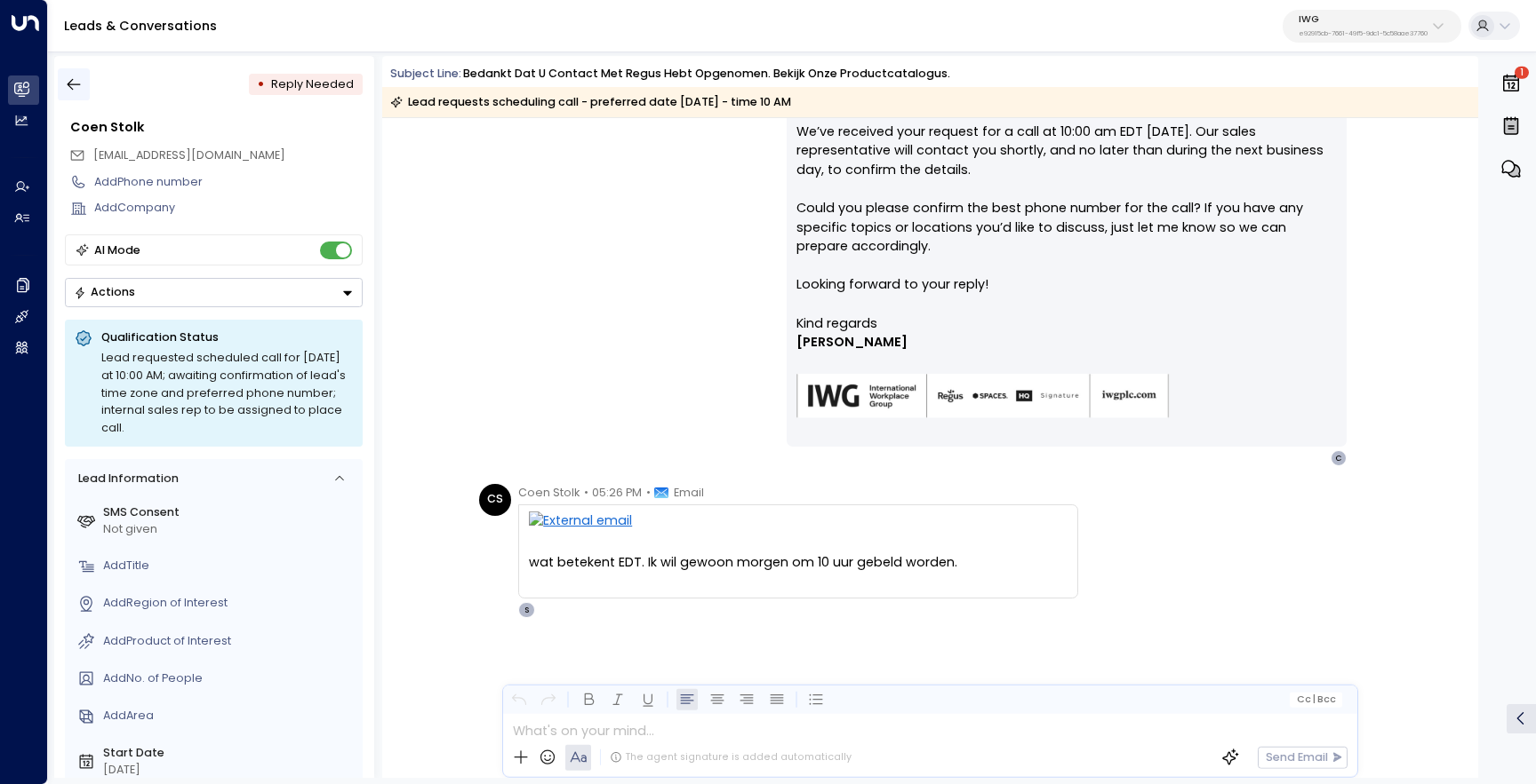
click at [66, 87] on icon "button" at bounding box center [74, 85] width 18 height 18
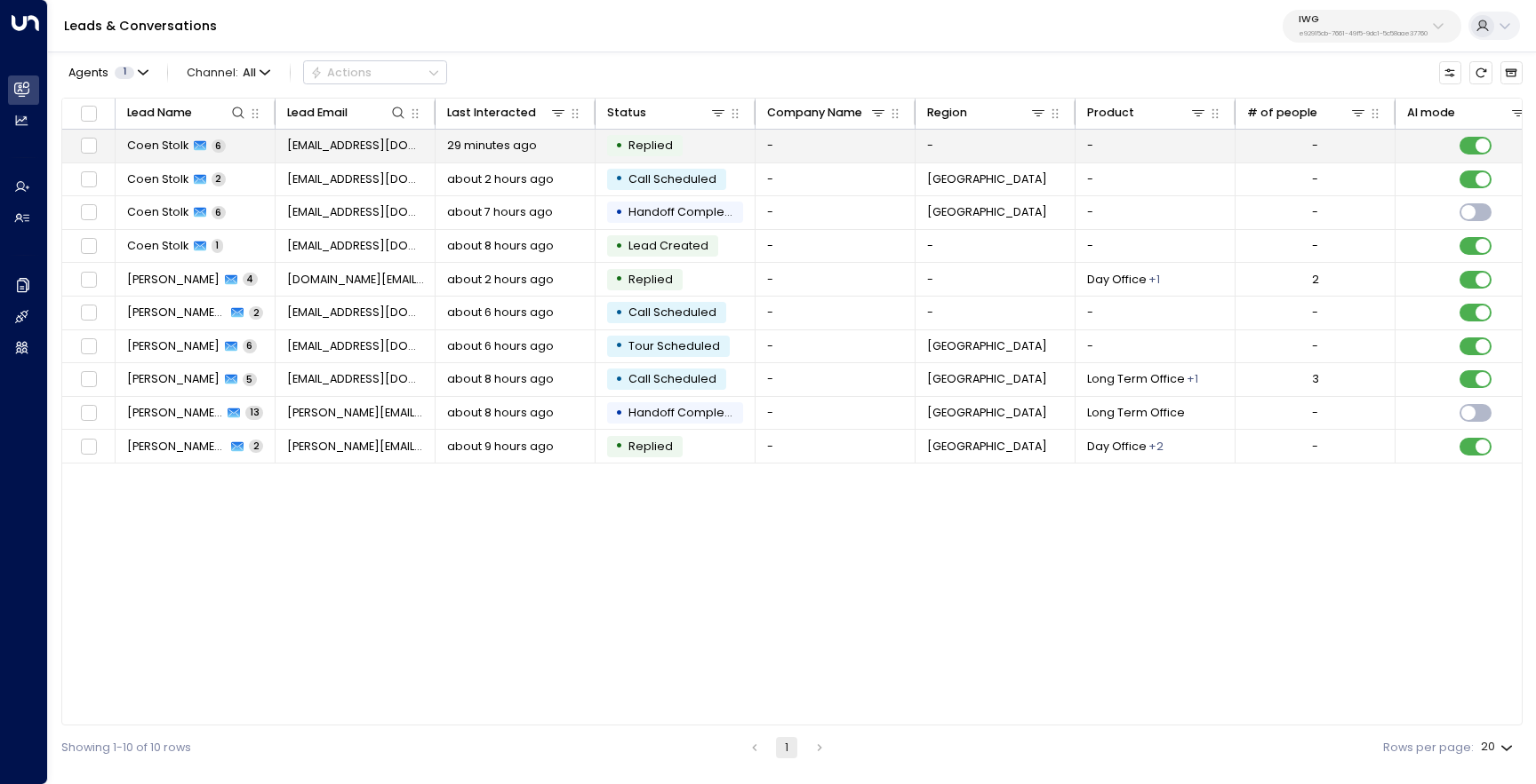
click at [169, 145] on span "Coen Stolk" at bounding box center [158, 146] width 61 height 16
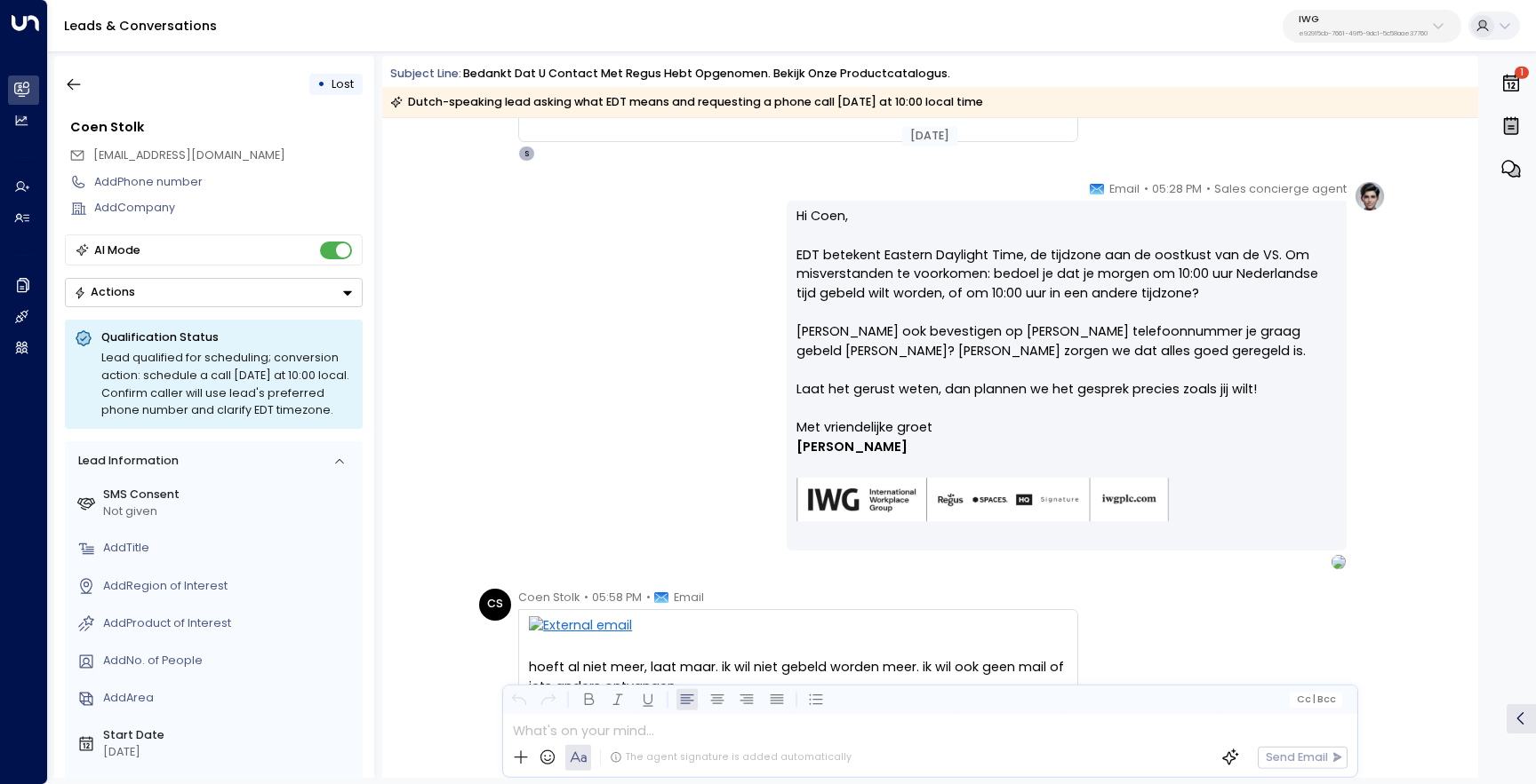
scroll to position [1533, 0]
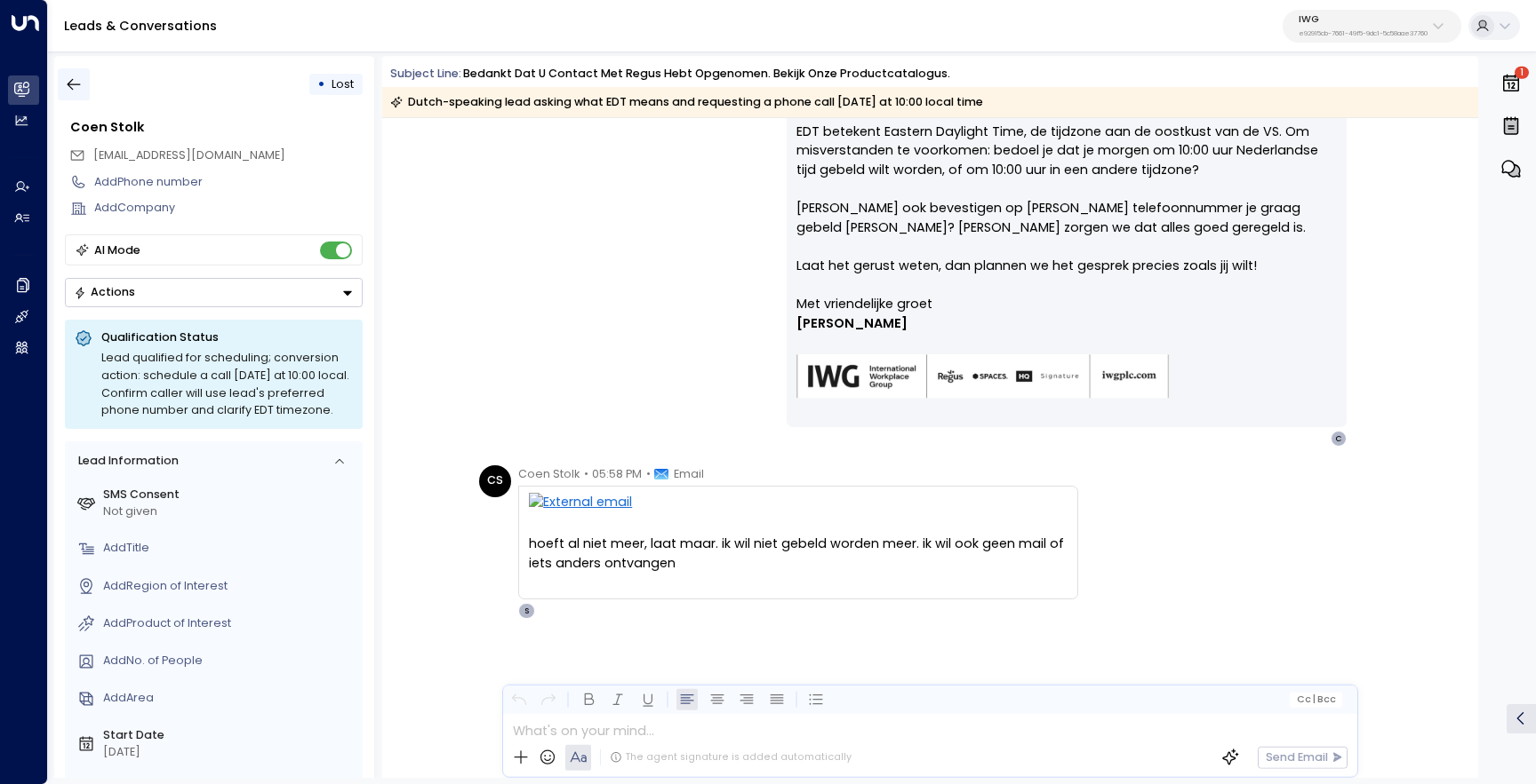
click at [79, 79] on icon "button" at bounding box center [74, 85] width 18 height 18
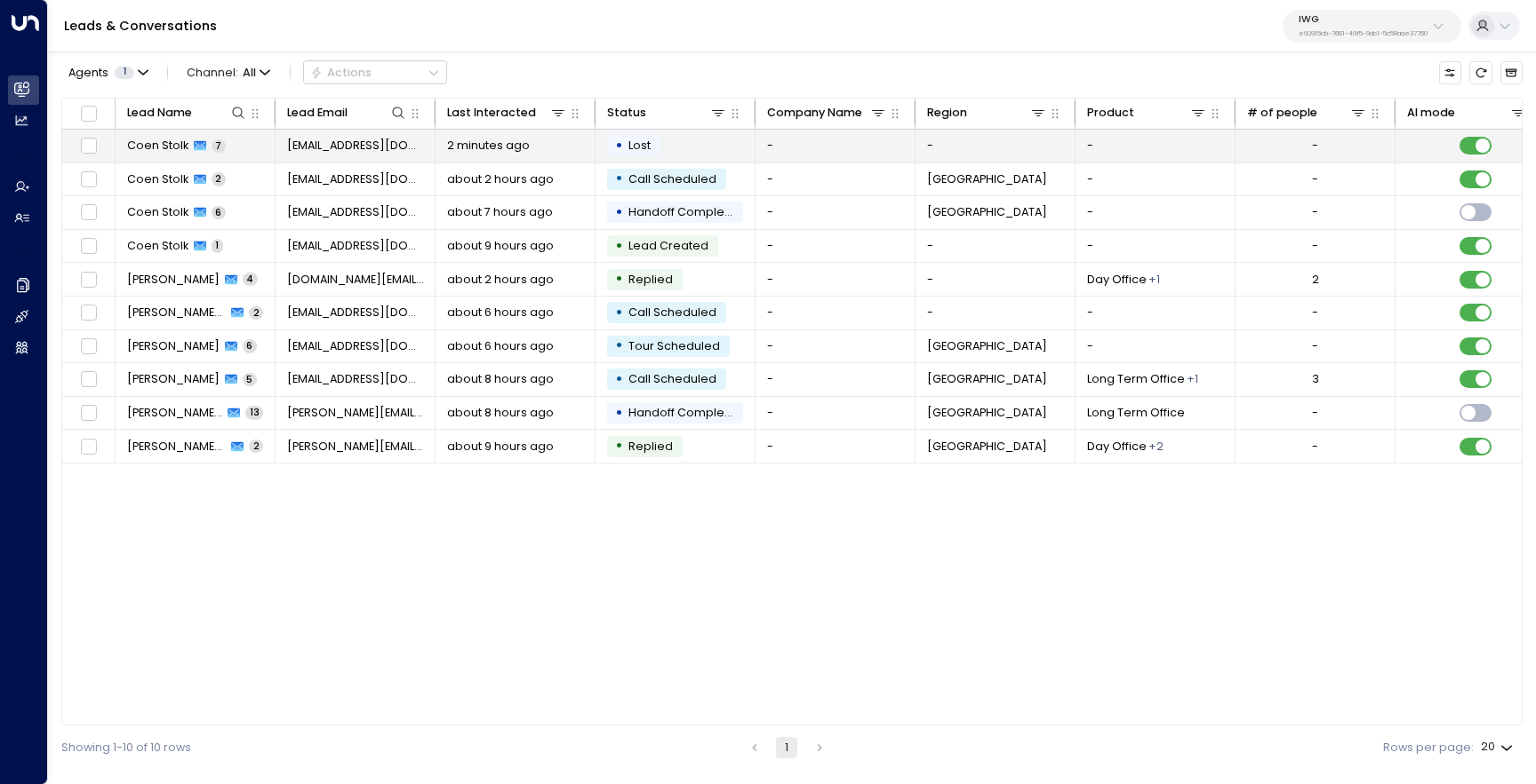
click at [159, 139] on span "Coen Stolk" at bounding box center [158, 146] width 61 height 16
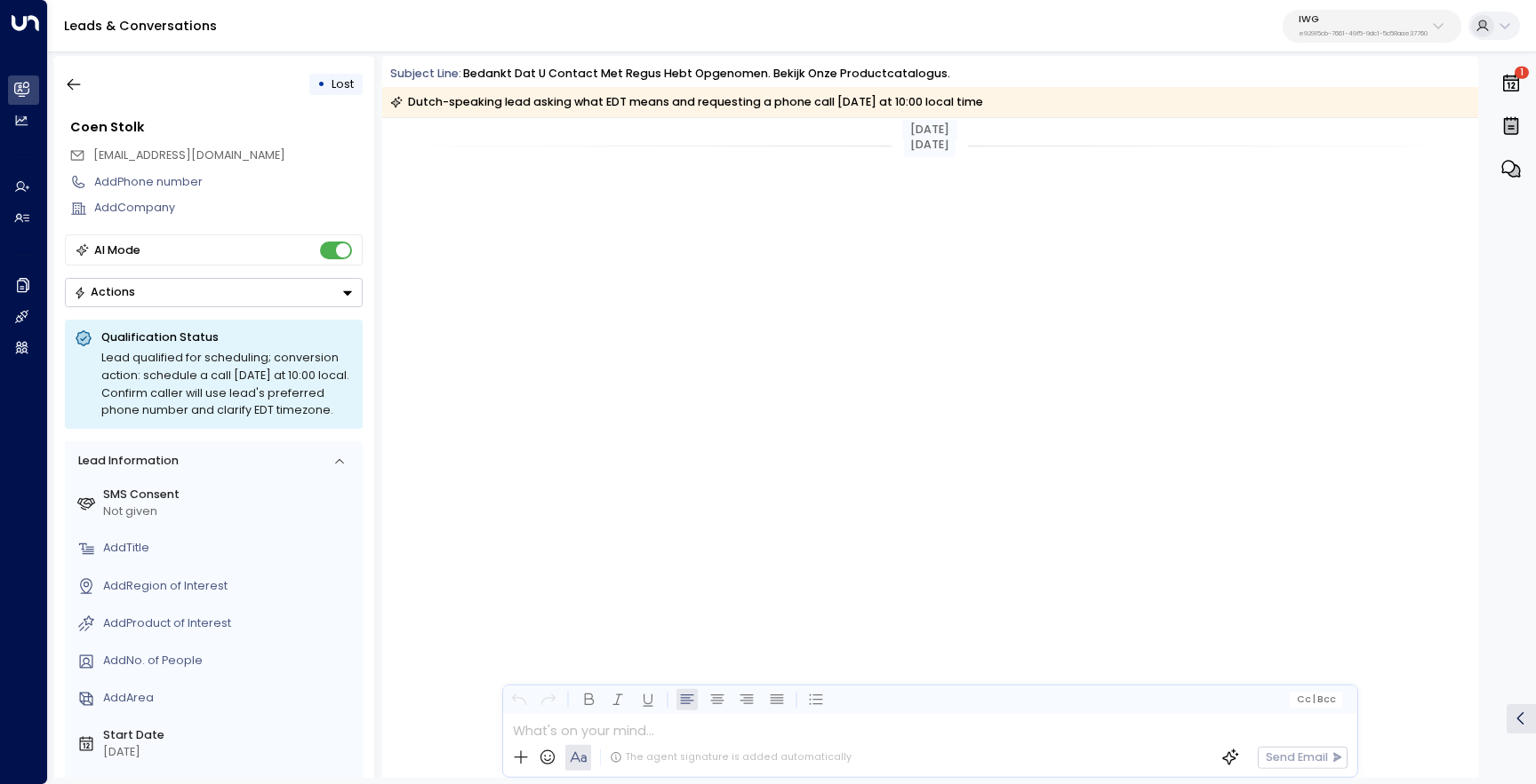
scroll to position [1568, 0]
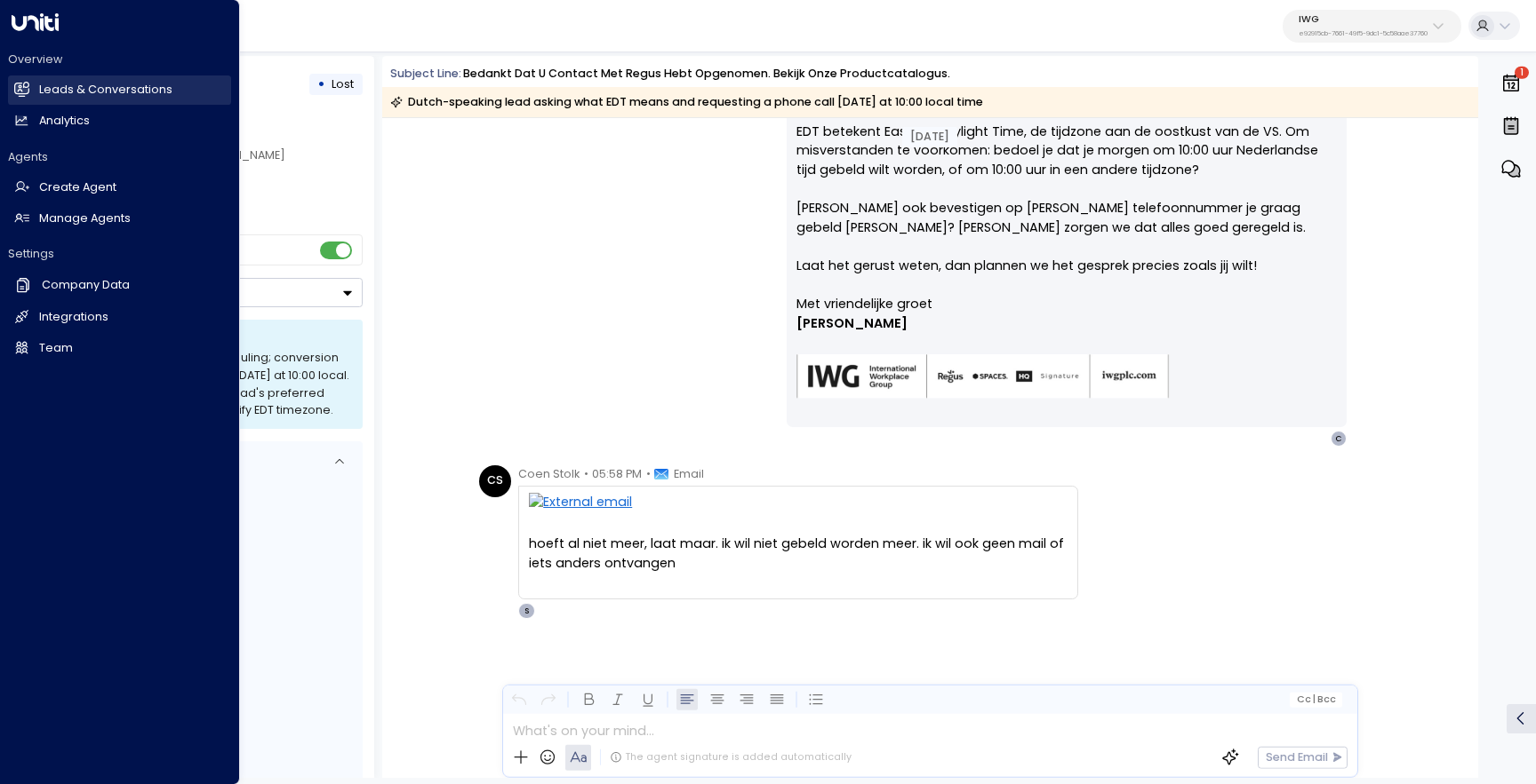
click at [23, 82] on icon at bounding box center [21, 89] width 15 height 15
